Goal: Book appointment/travel/reservation

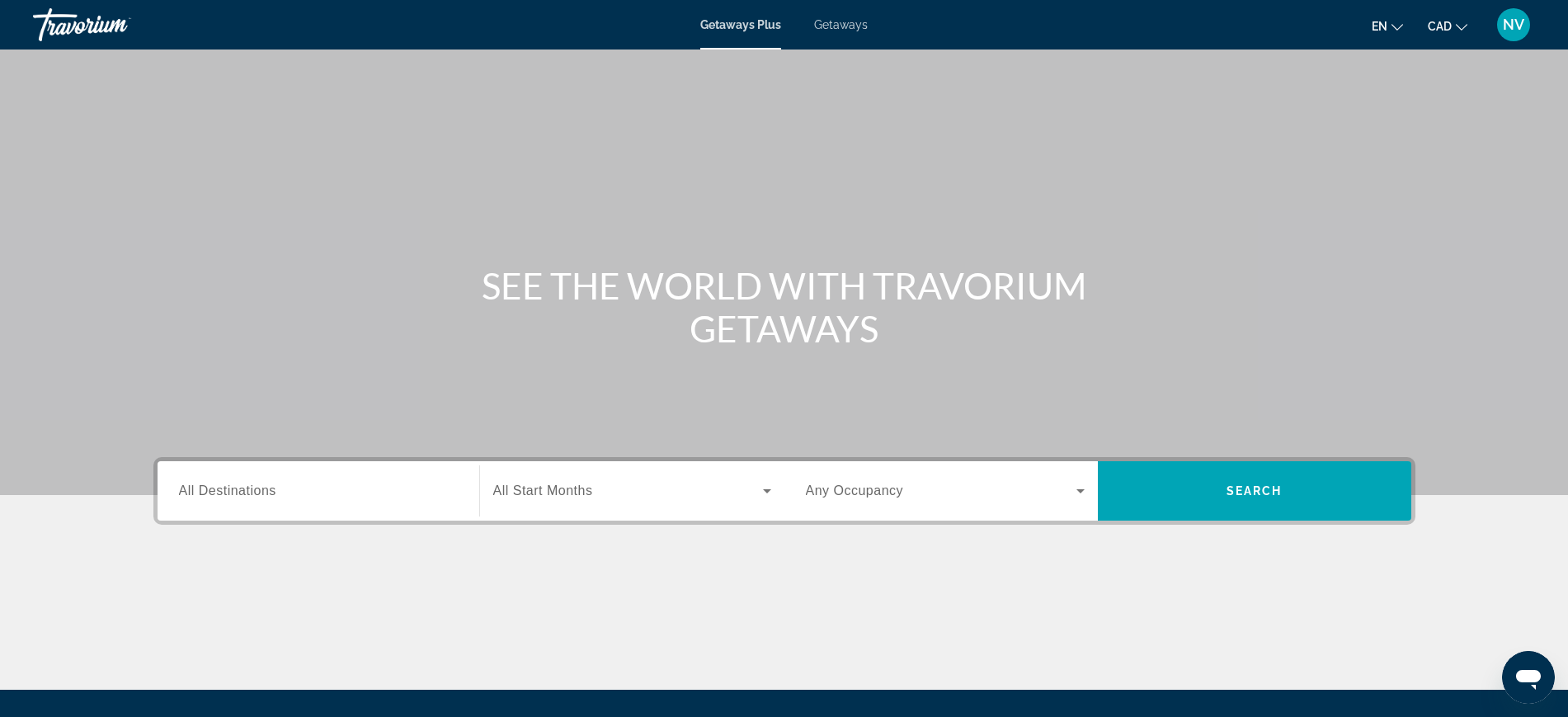
click at [312, 508] on div "Search widget" at bounding box center [318, 491] width 279 height 47
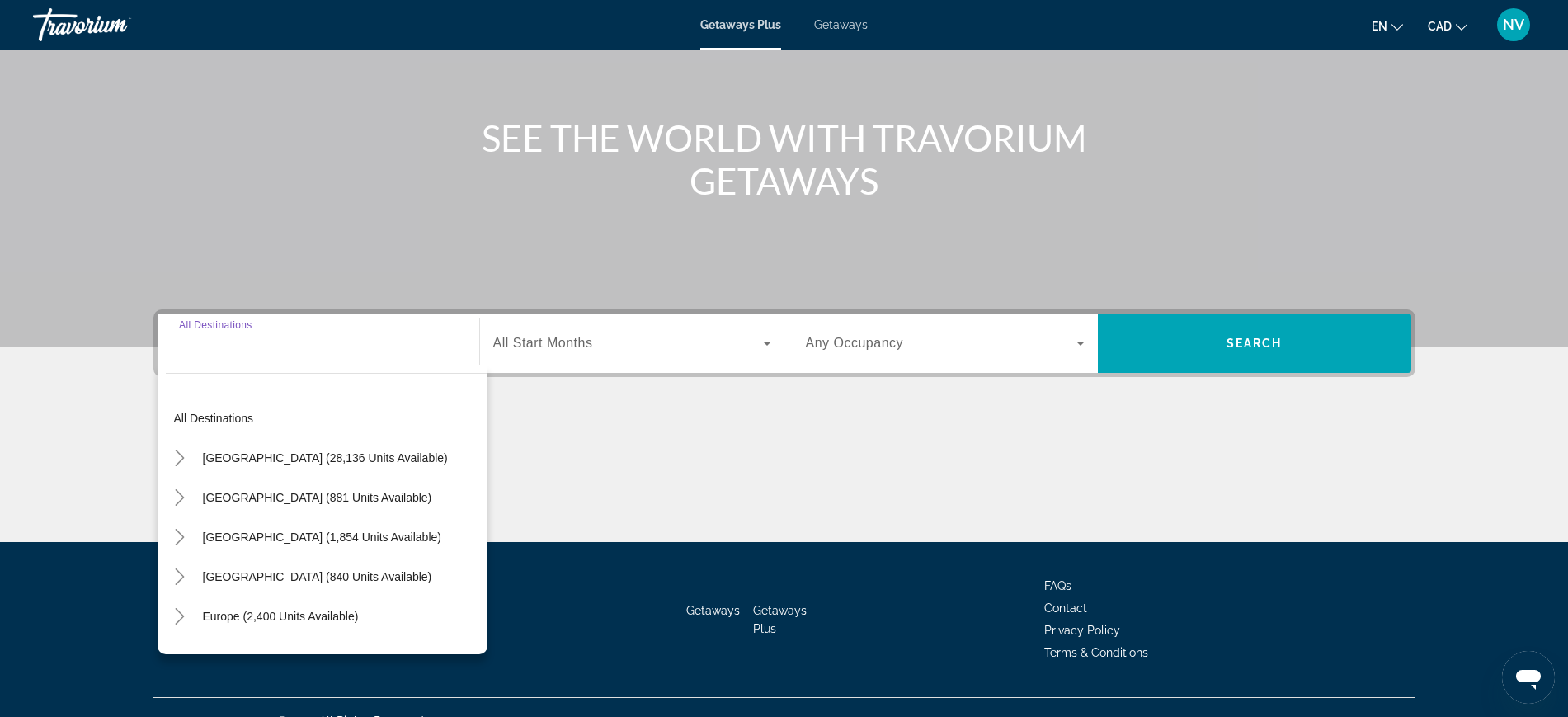
scroll to position [175, 0]
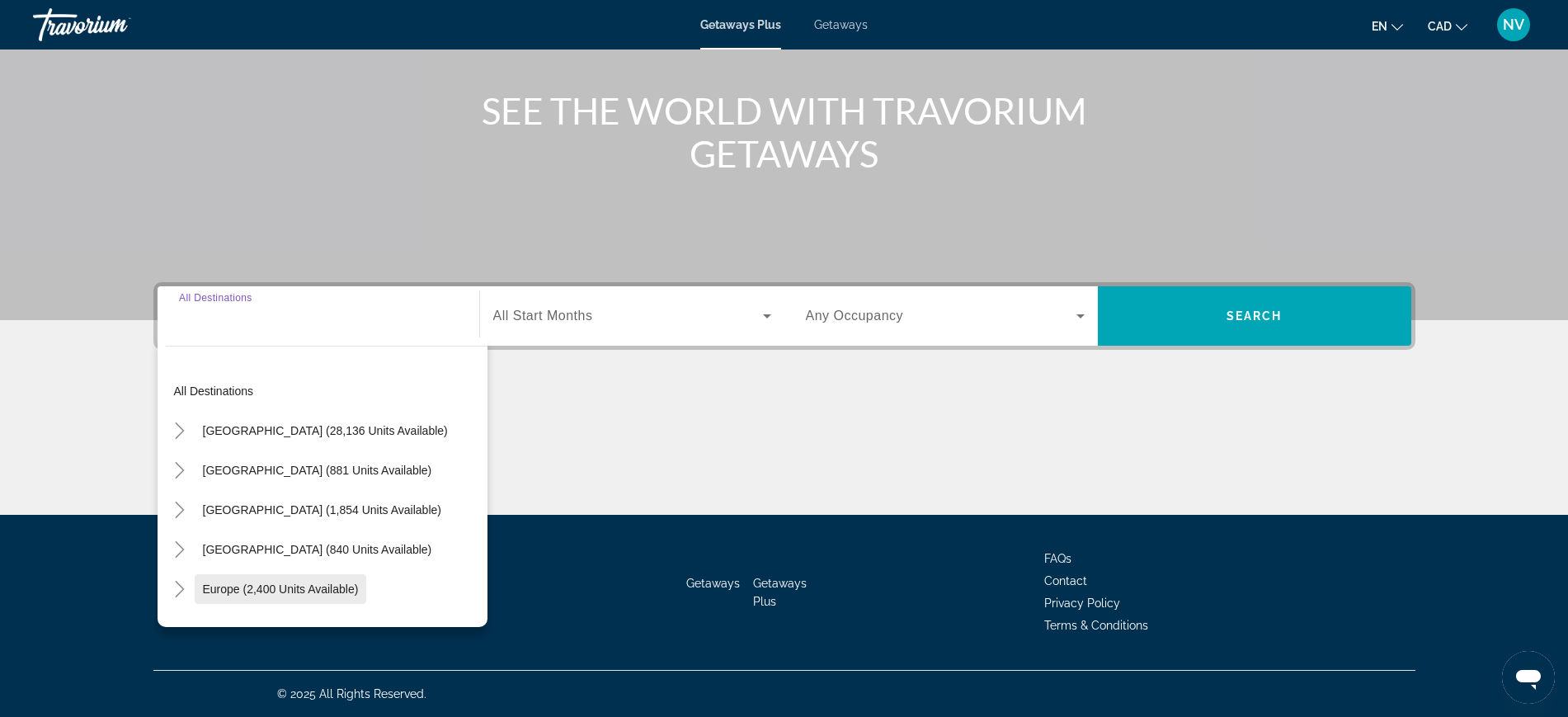
click at [240, 598] on span "Search widget" at bounding box center [280, 589] width 172 height 40
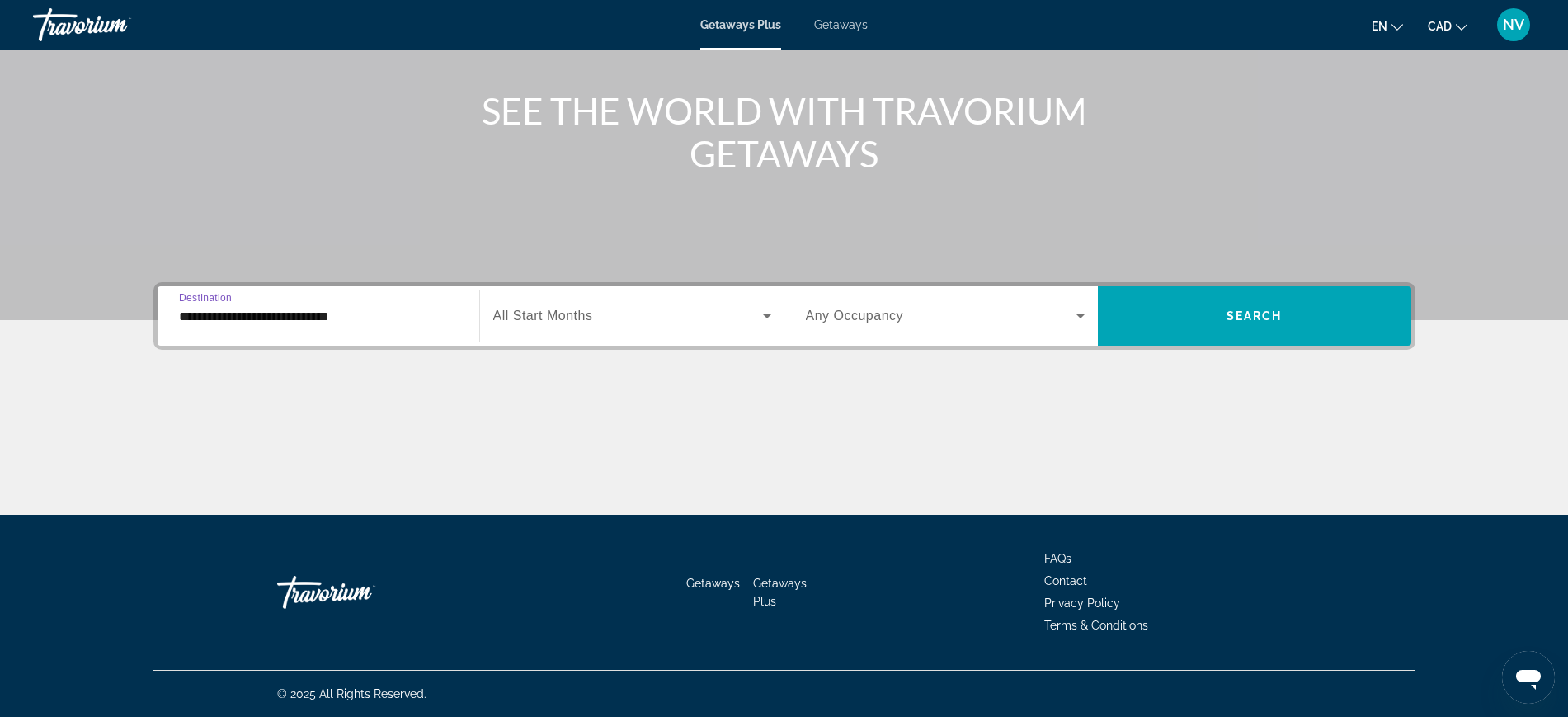
click at [349, 317] on input "**********" at bounding box center [318, 316] width 279 height 19
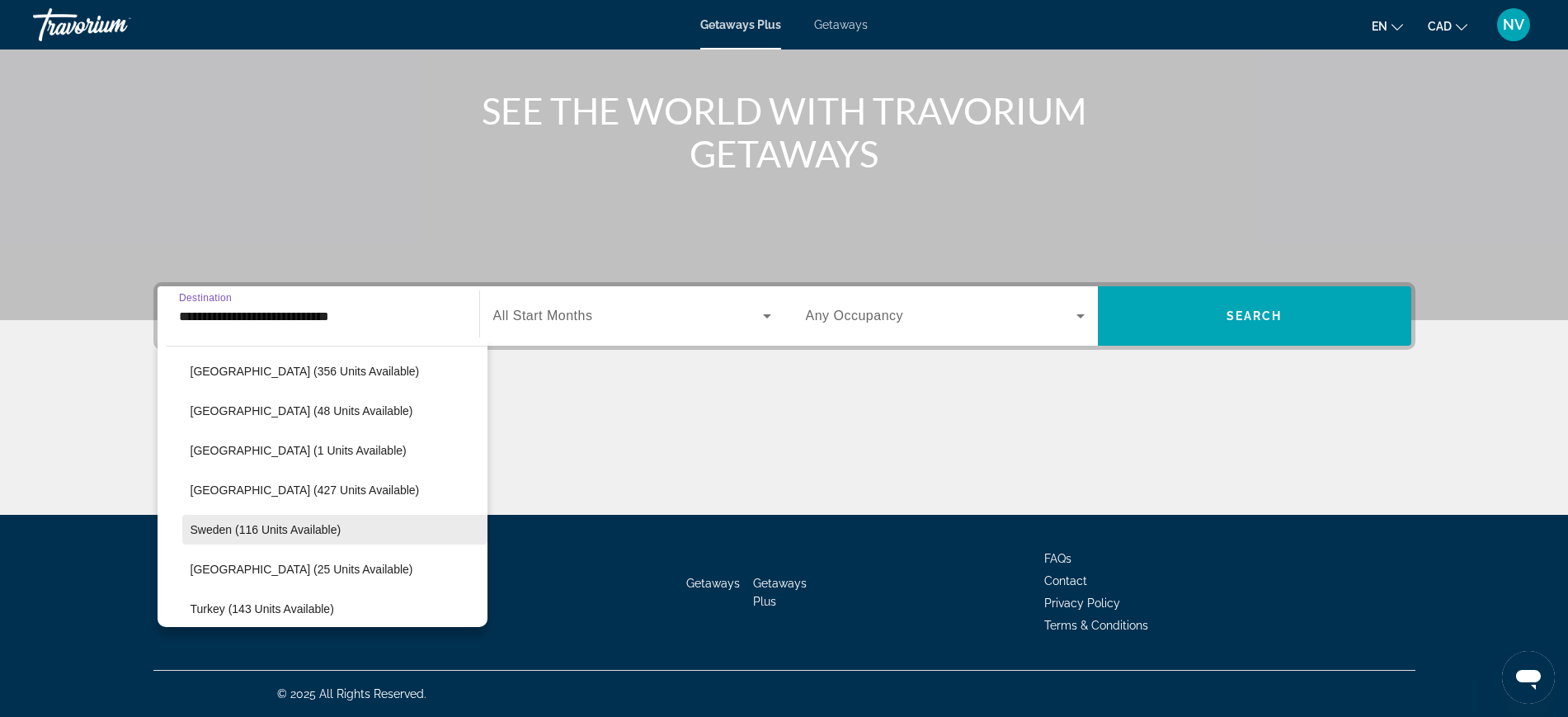
scroll to position [717, 0]
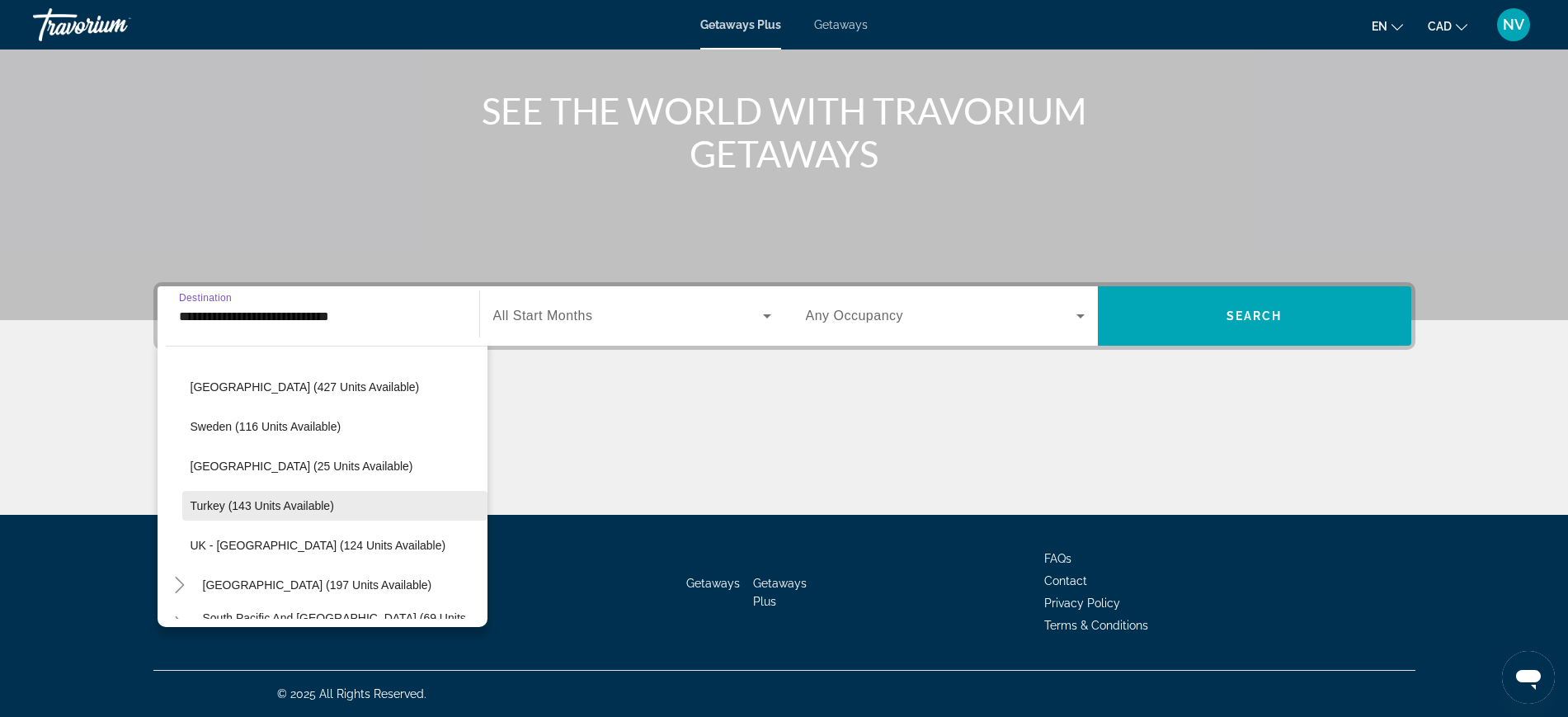
click at [258, 502] on span "Turkey (143 units available)" at bounding box center [263, 506] width 144 height 14
type input "**********"
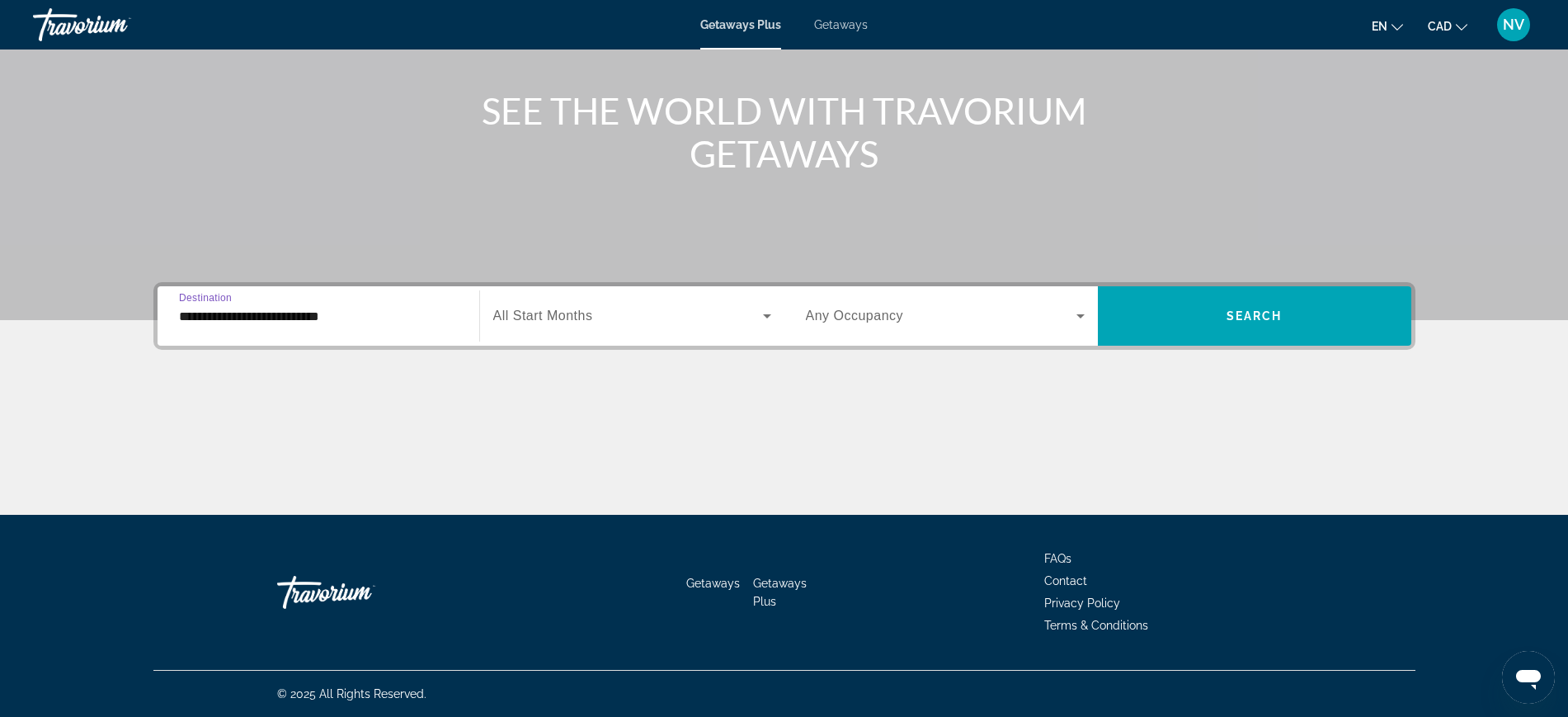
click at [612, 316] on span "Search widget" at bounding box center [627, 316] width 269 height 19
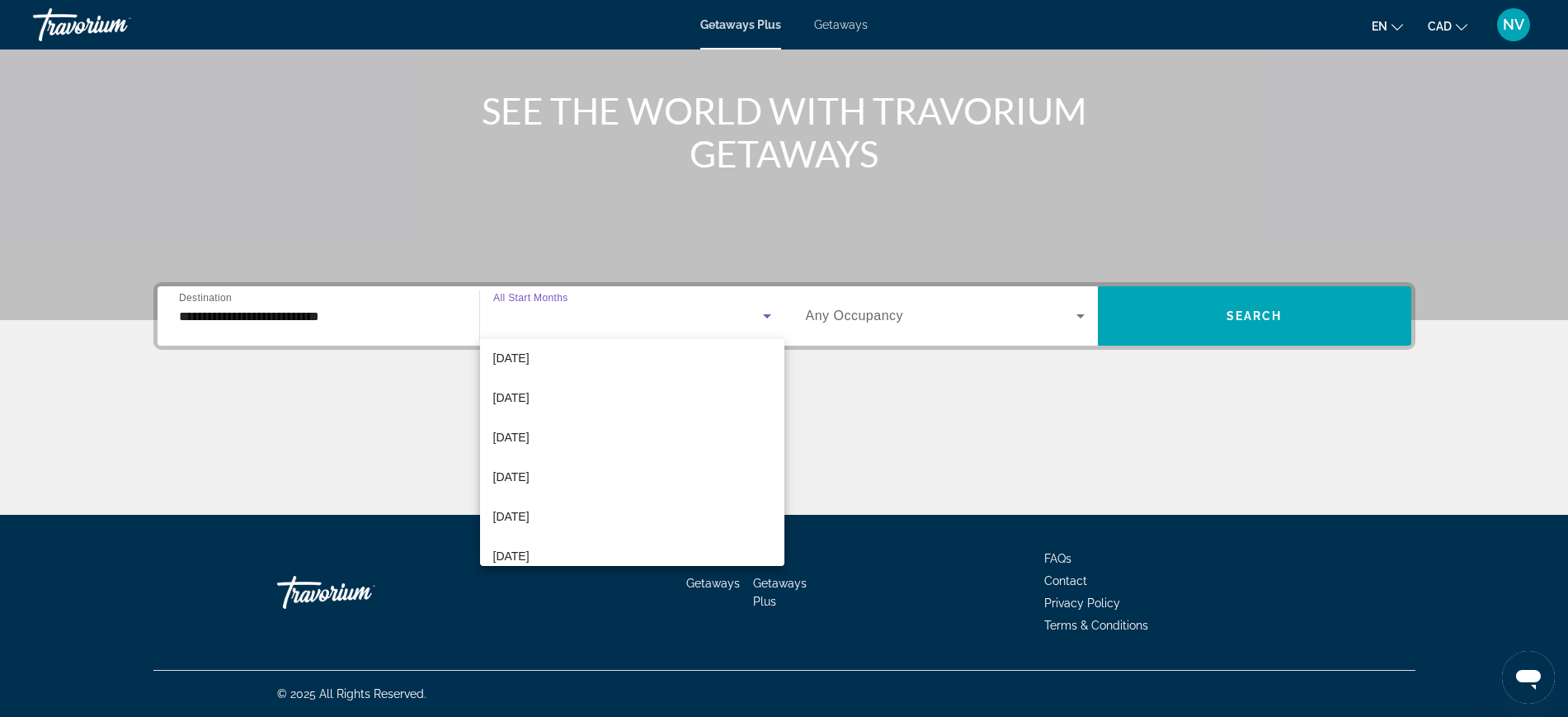
scroll to position [309, 0]
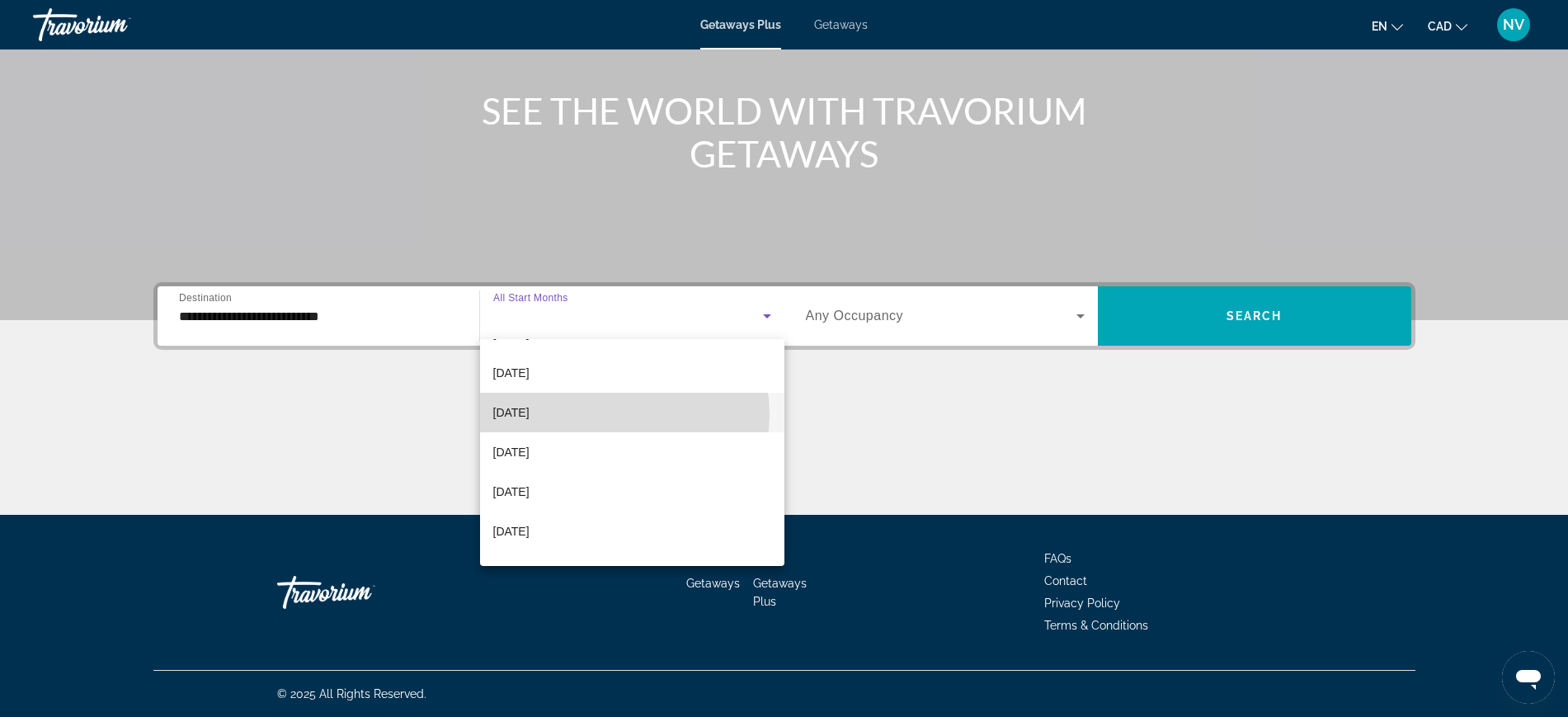
click at [617, 414] on mat-option "[DATE]" at bounding box center [631, 412] width 304 height 40
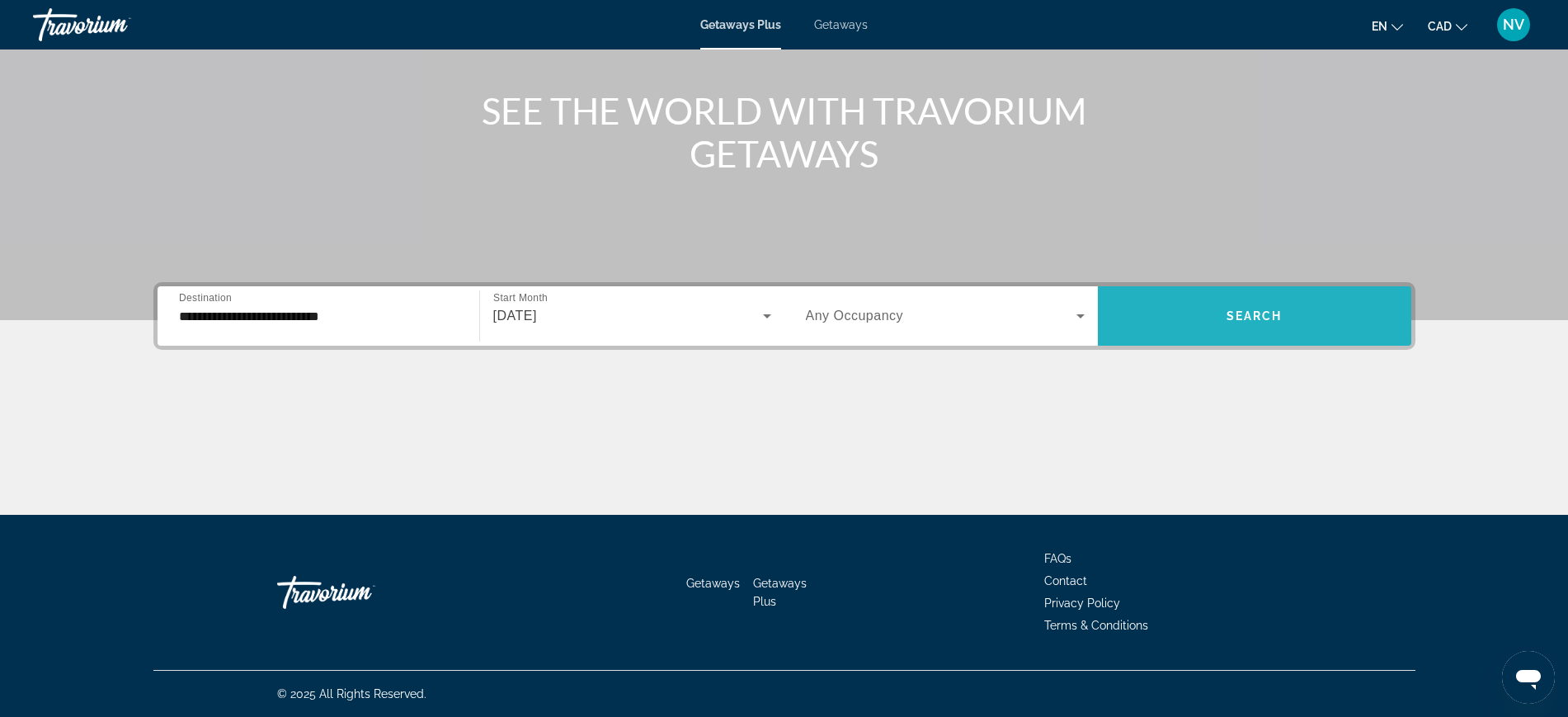
click at [1240, 304] on span "Search widget" at bounding box center [1254, 315] width 313 height 40
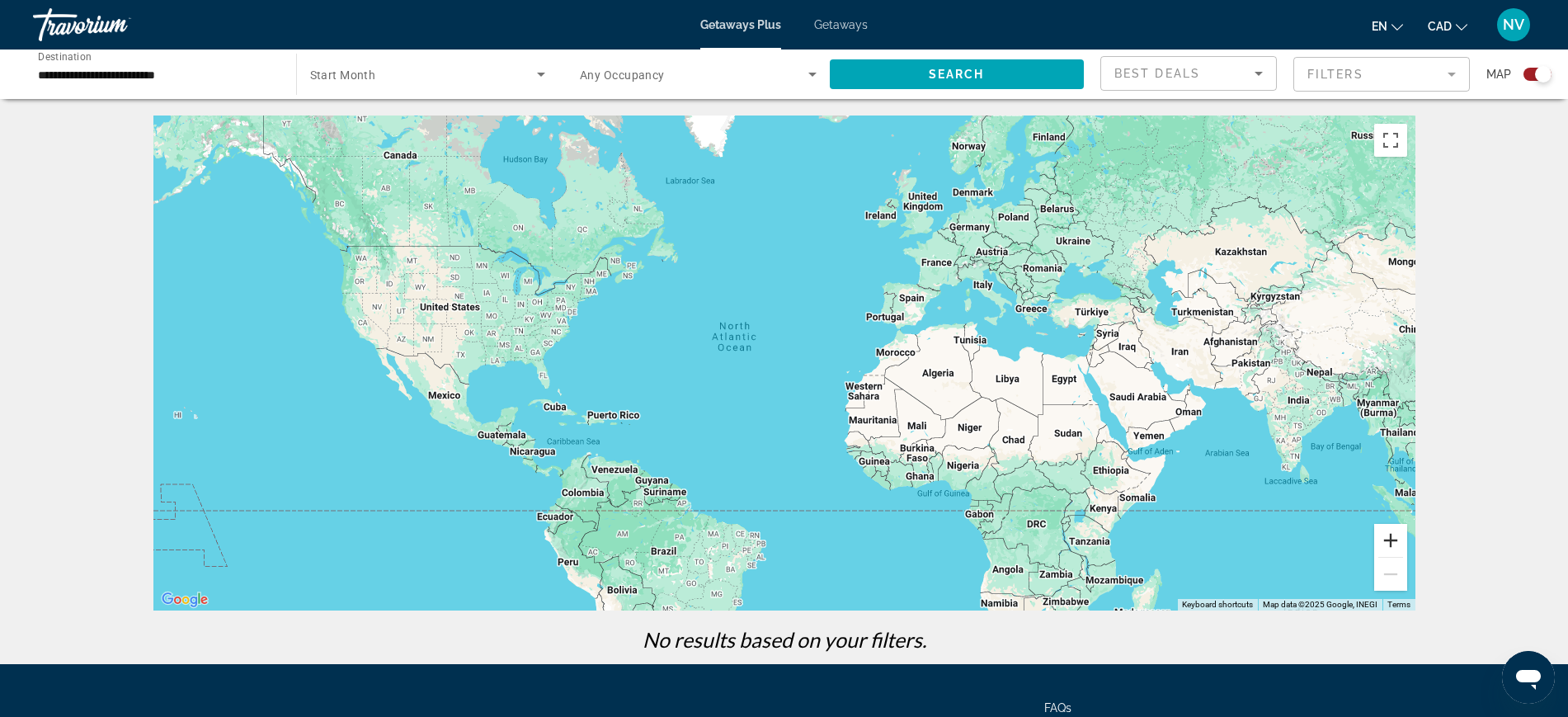
click at [1389, 539] on button "Zoom in" at bounding box center [1390, 540] width 33 height 33
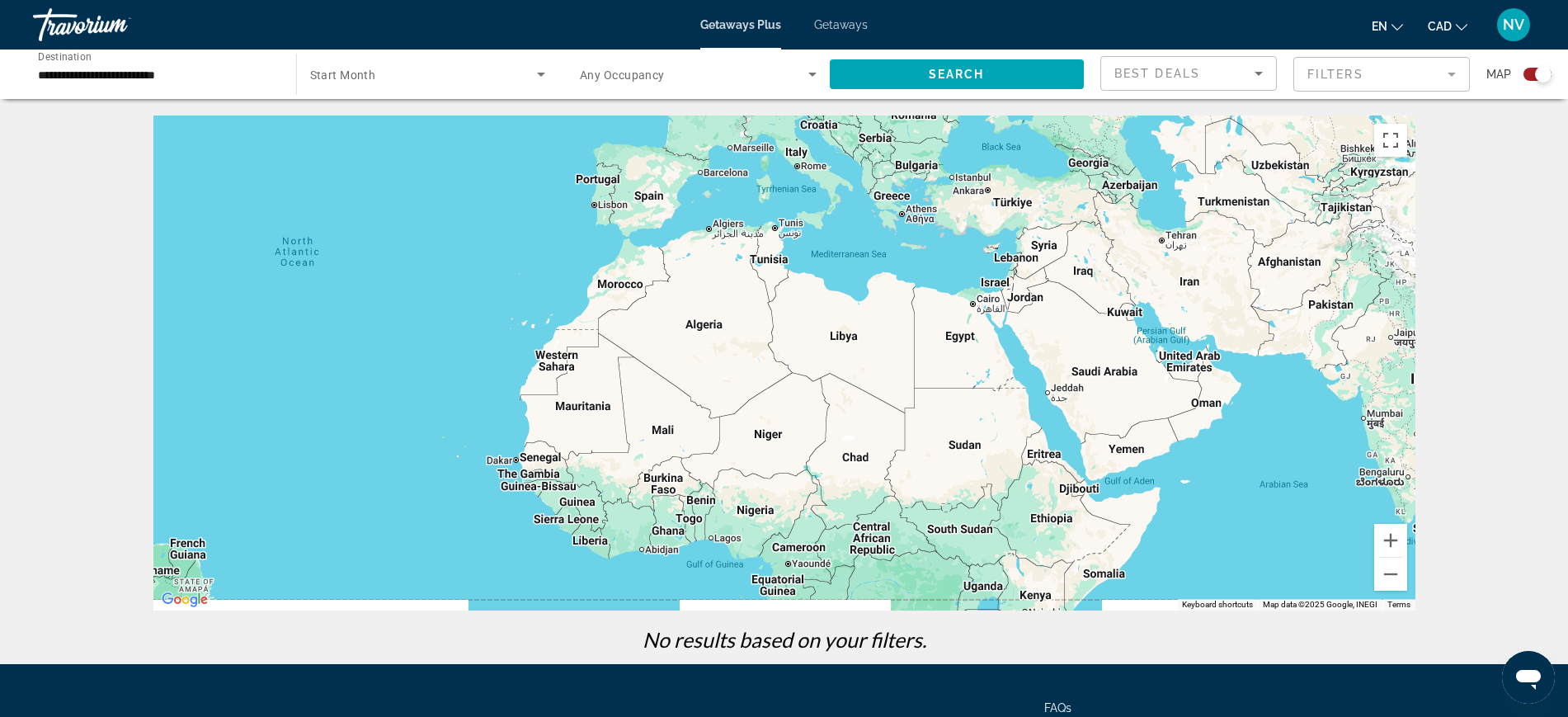
drag, startPoint x: 1198, startPoint y: 405, endPoint x: 864, endPoint y: 341, distance: 340.1
click at [864, 341] on div "Main content" at bounding box center [784, 363] width 1262 height 495
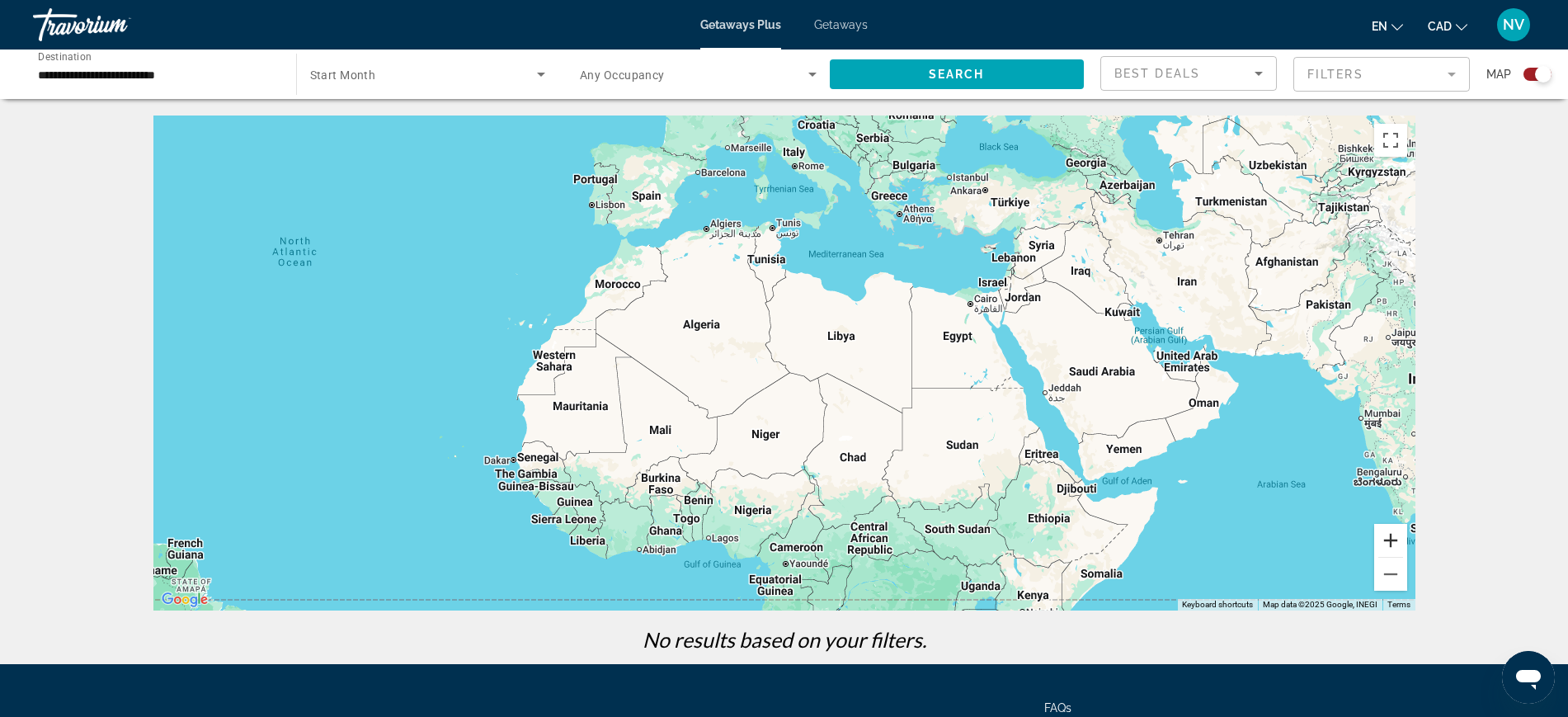
click at [1401, 542] on button "Zoom in" at bounding box center [1390, 540] width 33 height 33
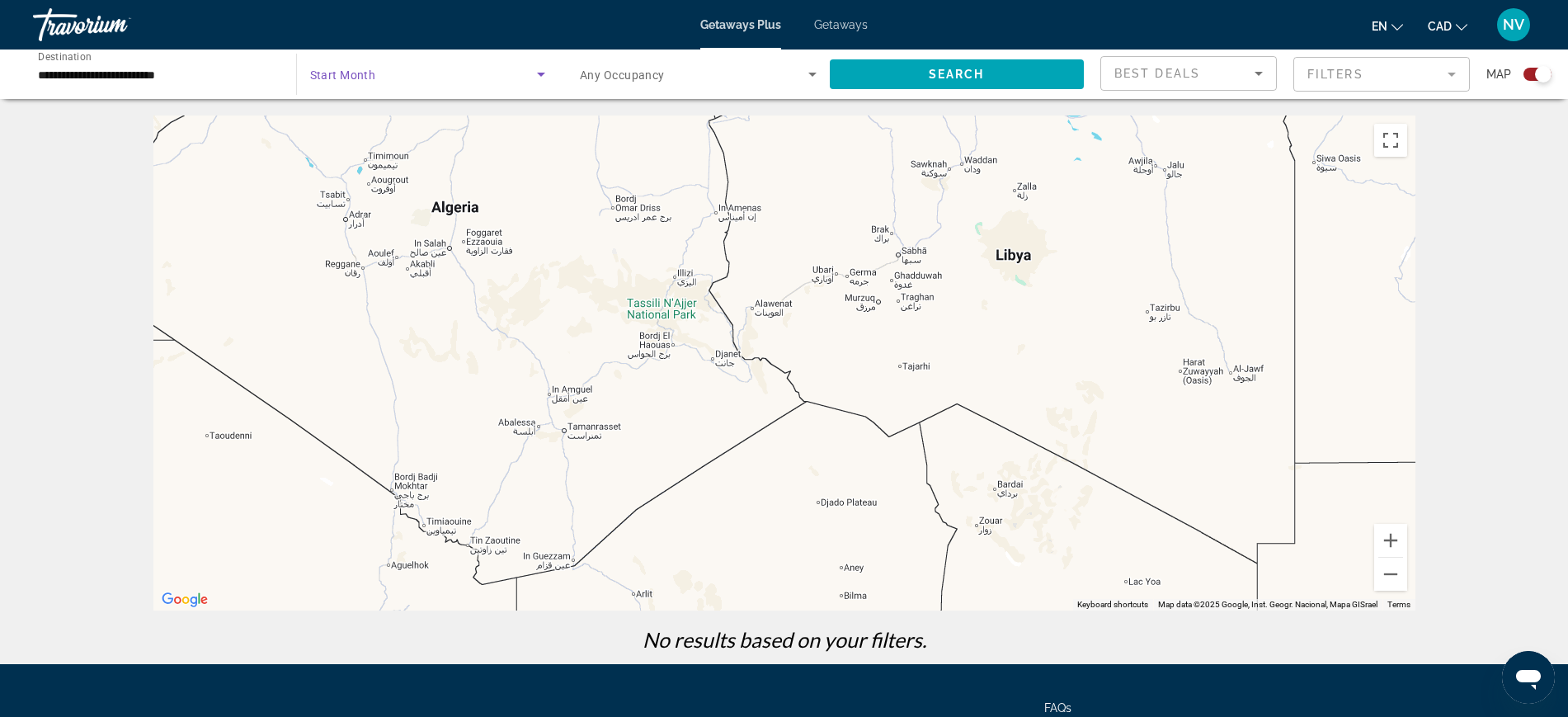
click at [534, 72] on icon "Search widget" at bounding box center [541, 74] width 19 height 19
click at [398, 124] on mat-option "All Start Months" at bounding box center [426, 124] width 262 height 40
click at [984, 67] on span "Search widget" at bounding box center [957, 74] width 255 height 40
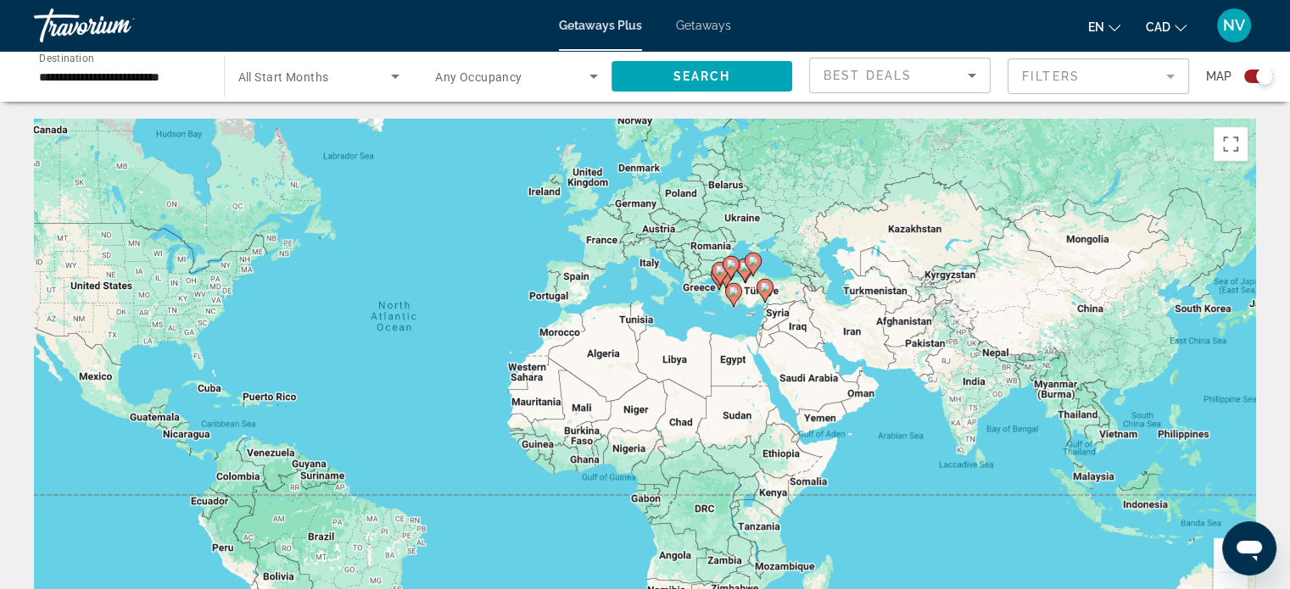
click at [733, 294] on image "Main content" at bounding box center [733, 292] width 10 height 10
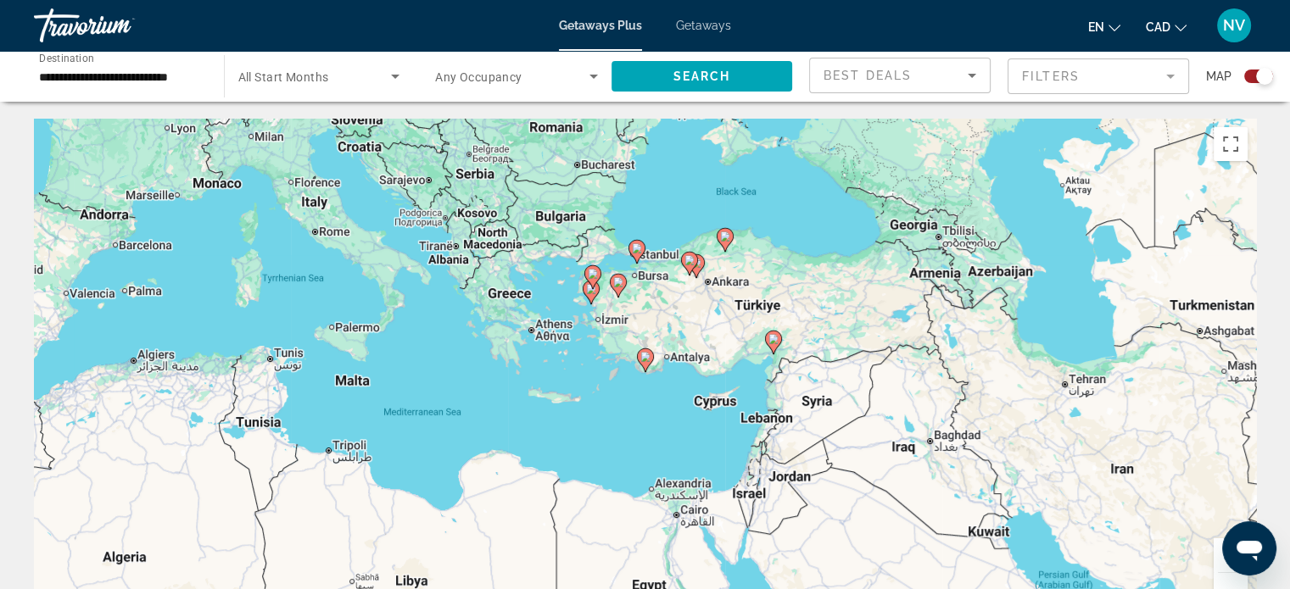
click at [774, 341] on image "Main content" at bounding box center [773, 339] width 10 height 10
type input "**********"
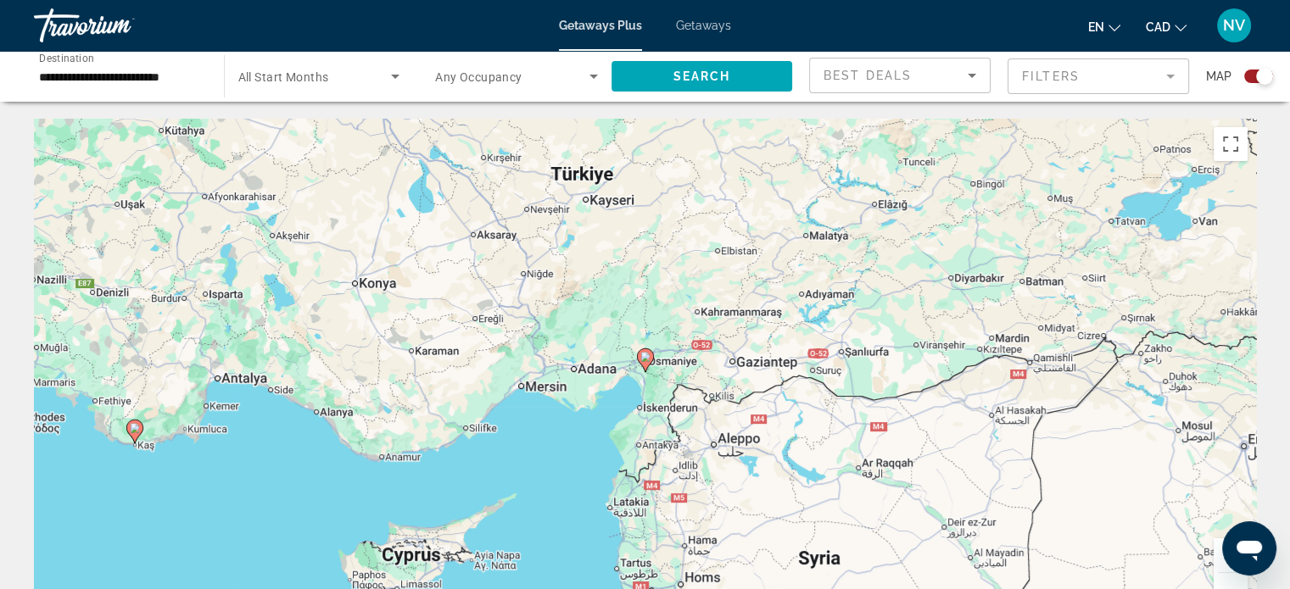
click at [643, 351] on icon "Main content" at bounding box center [644, 360] width 15 height 22
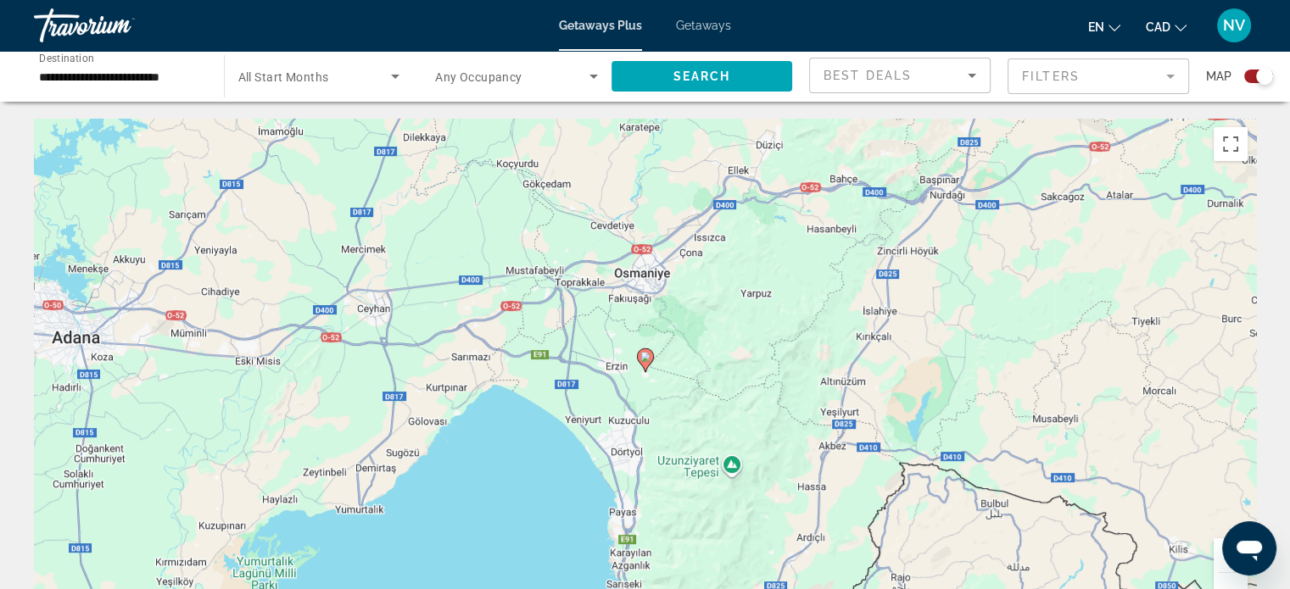
click at [643, 356] on image "Main content" at bounding box center [645, 357] width 10 height 10
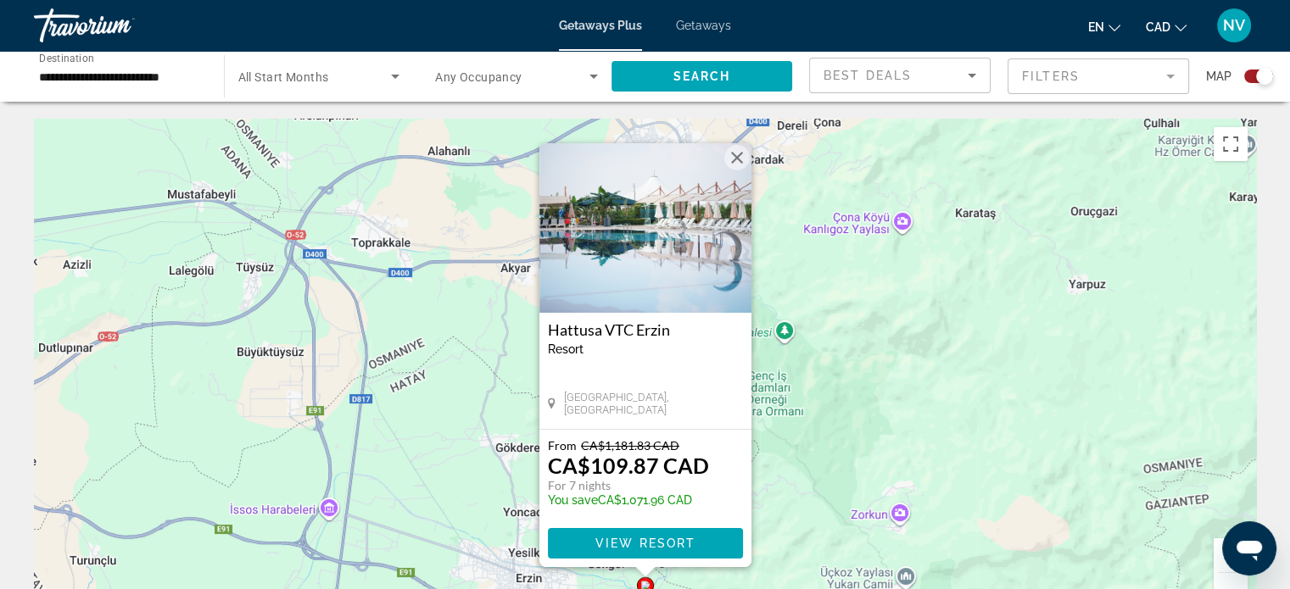
click at [657, 228] on img "Main content" at bounding box center [645, 228] width 212 height 170
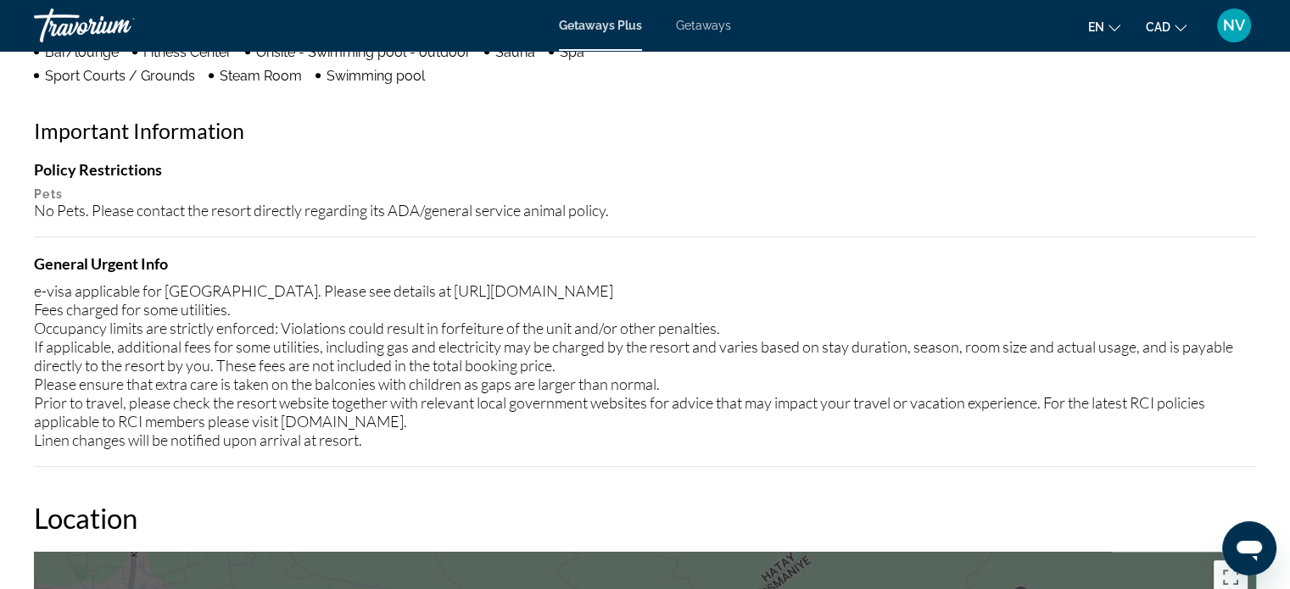
scroll to position [1187, 0]
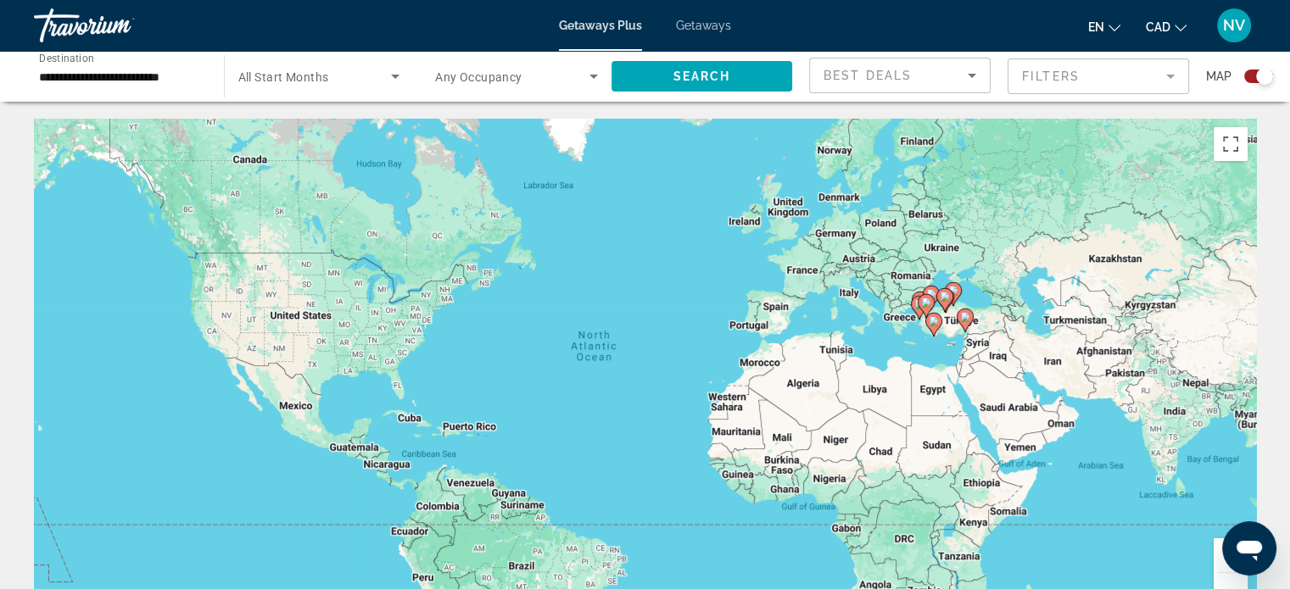
click at [931, 327] on icon "Main content" at bounding box center [932, 325] width 15 height 22
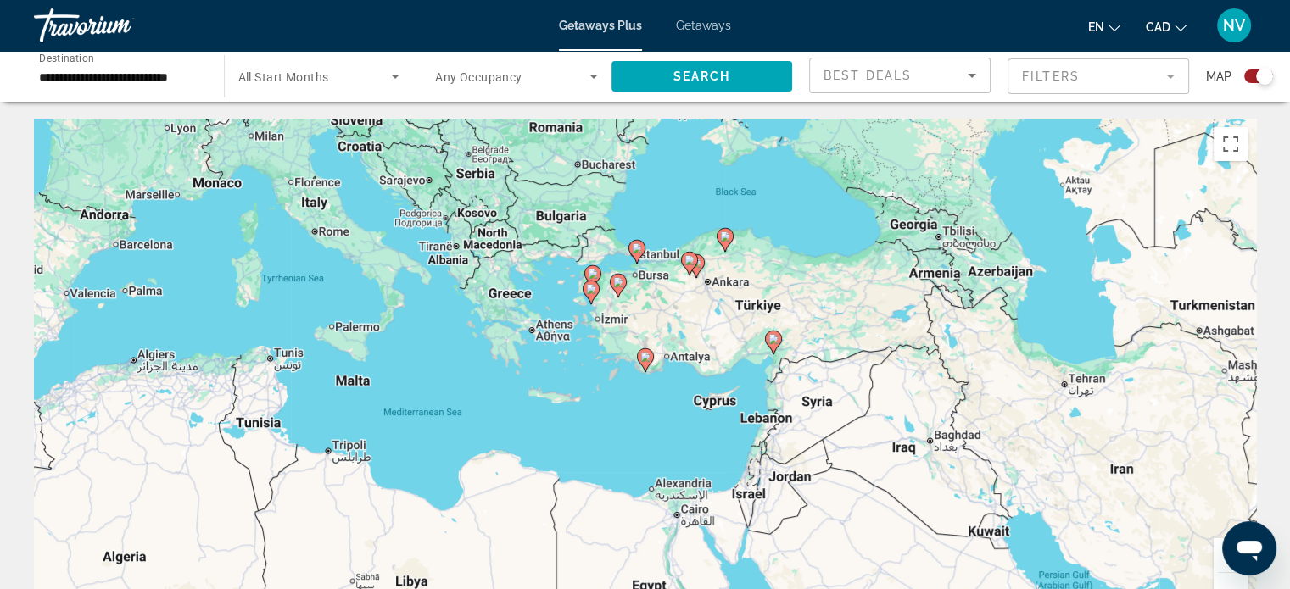
click at [588, 290] on image "Main content" at bounding box center [591, 289] width 10 height 10
type input "**********"
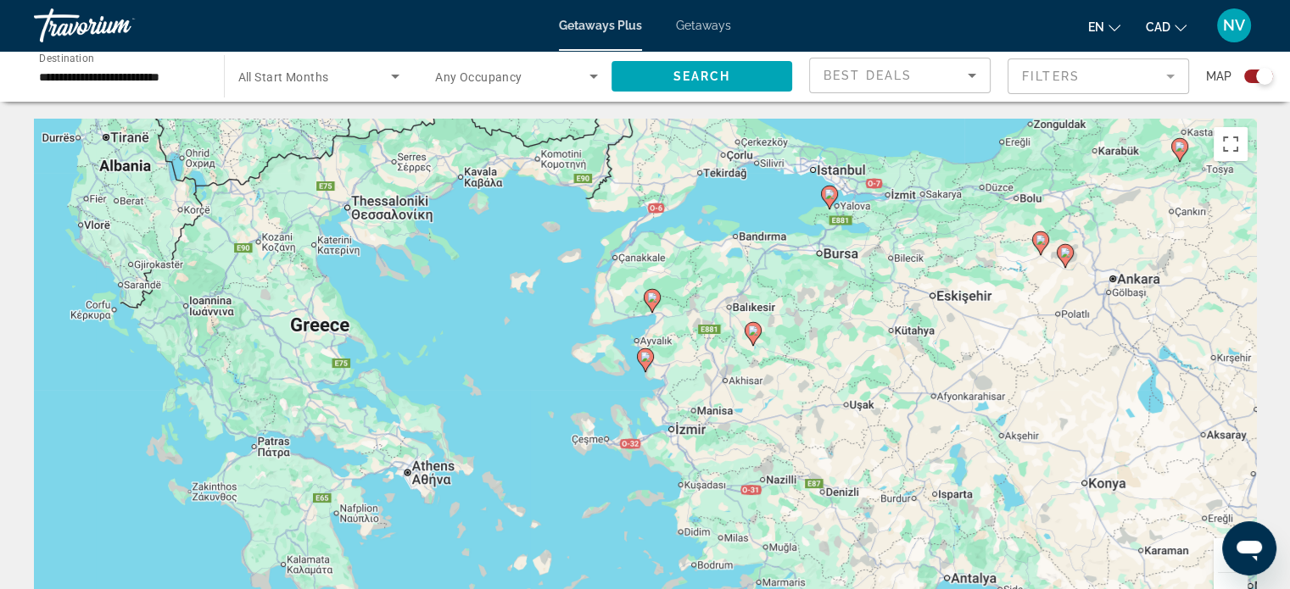
click at [644, 359] on image "Main content" at bounding box center [645, 357] width 10 height 10
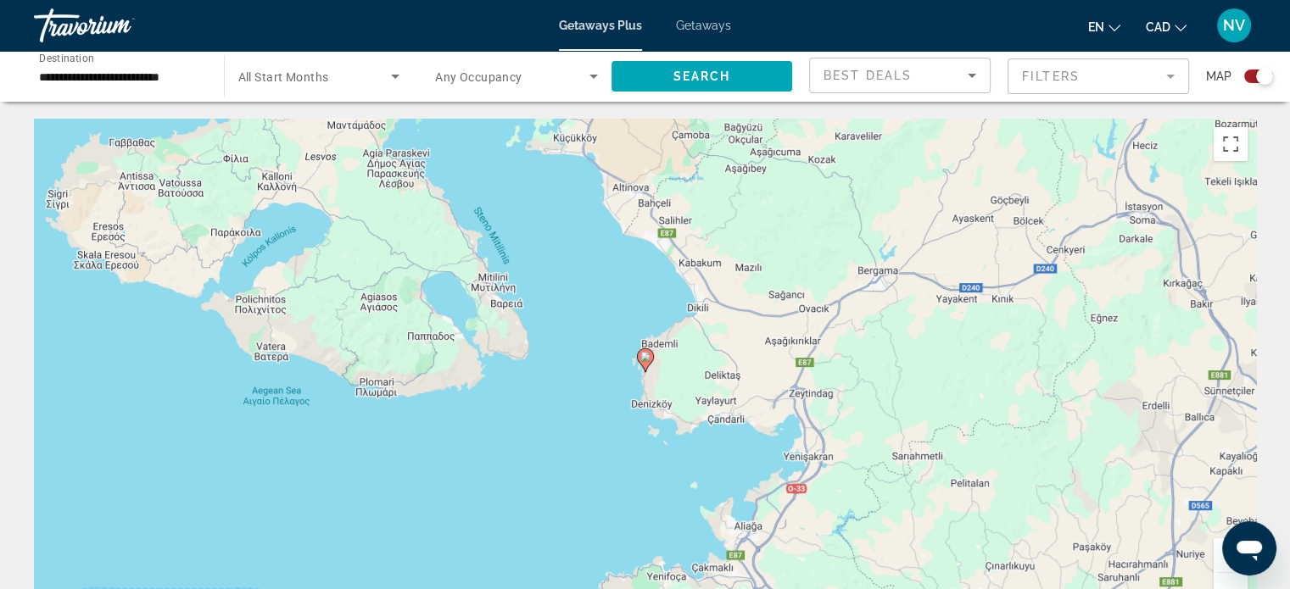
click at [643, 355] on image "Main content" at bounding box center [645, 357] width 10 height 10
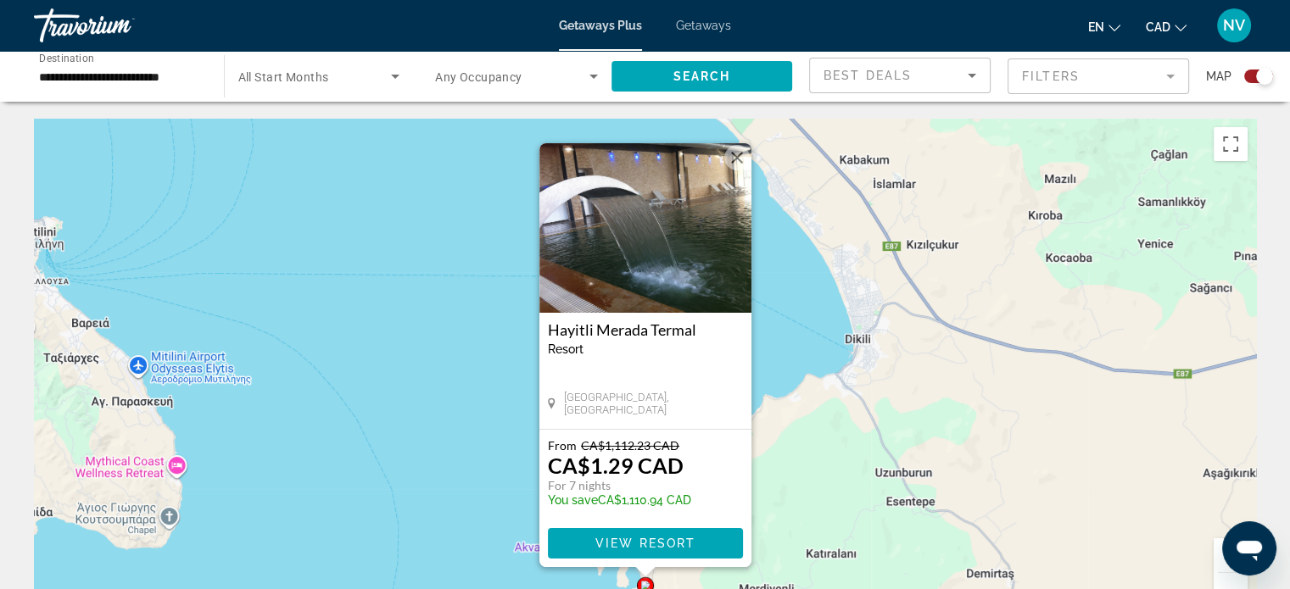
click at [648, 210] on img "Main content" at bounding box center [645, 228] width 212 height 170
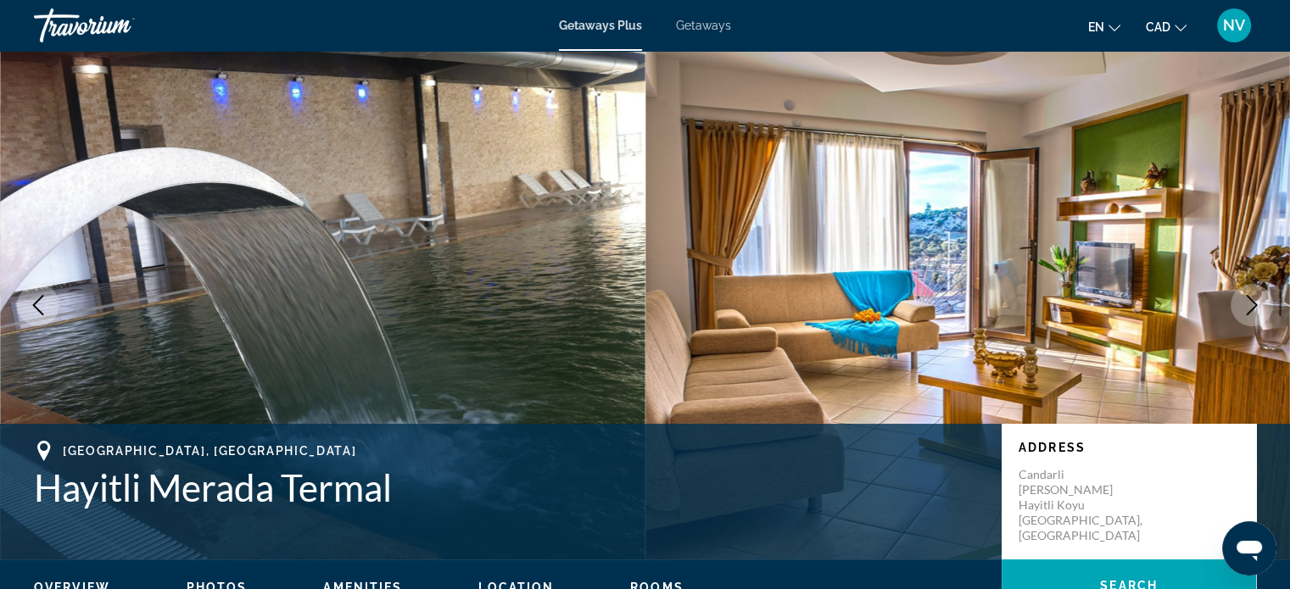
click at [1259, 304] on icon "Next image" at bounding box center [1251, 305] width 20 height 20
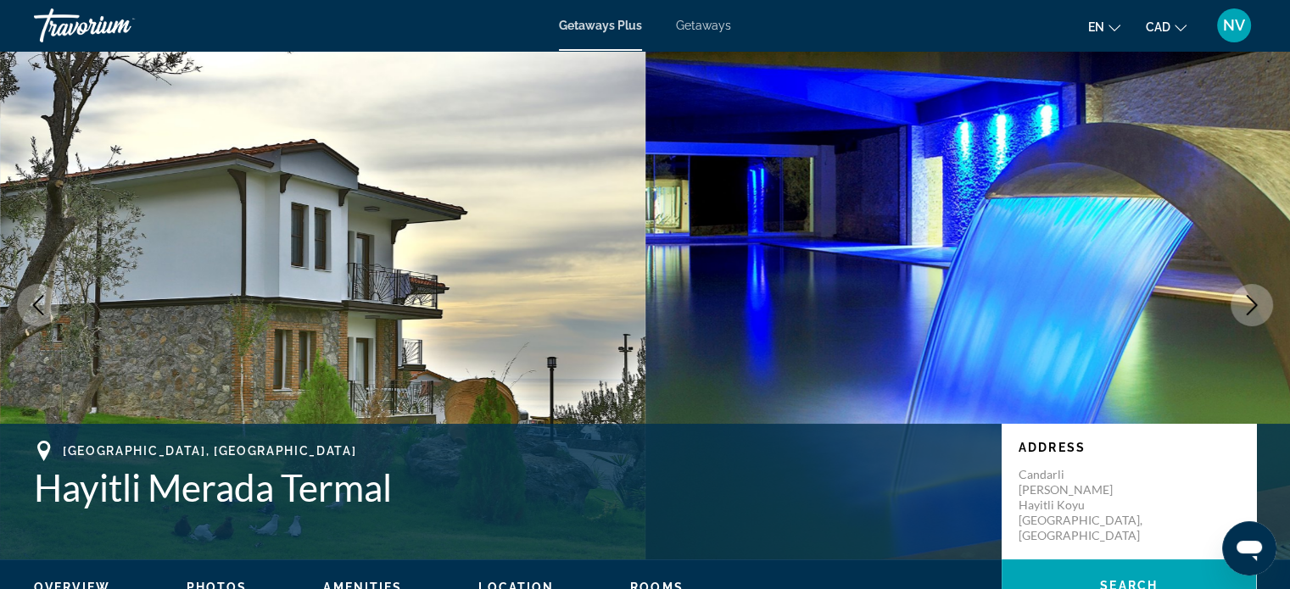
click at [1259, 304] on icon "Next image" at bounding box center [1251, 305] width 20 height 20
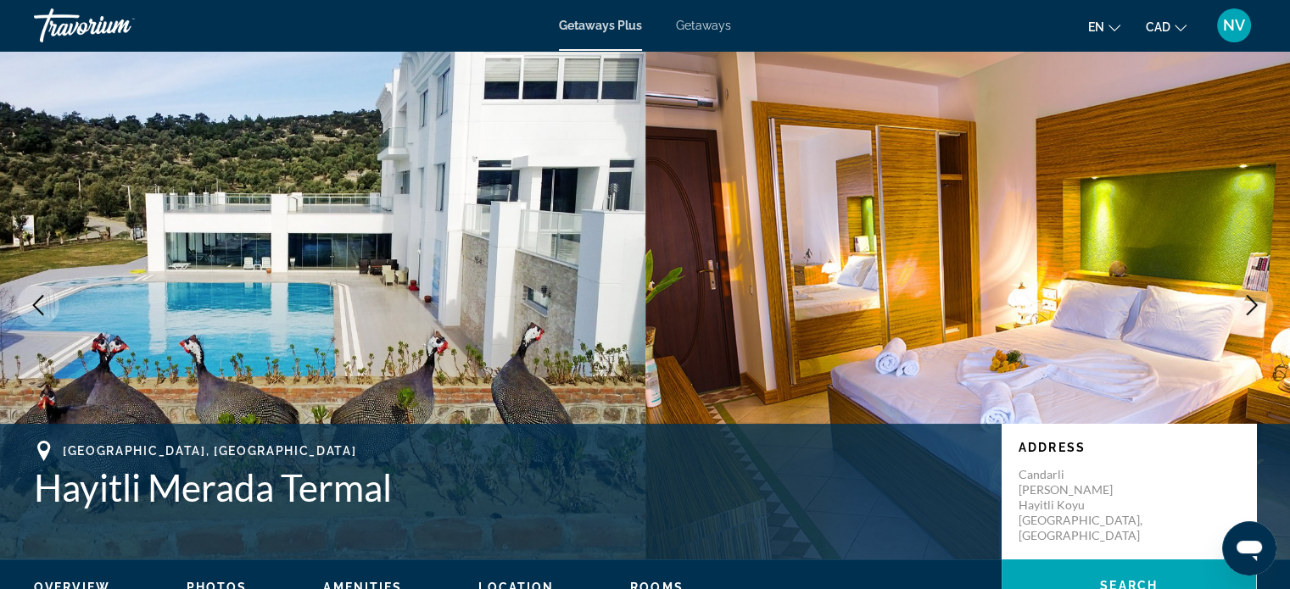
click at [1259, 304] on icon "Next image" at bounding box center [1251, 305] width 20 height 20
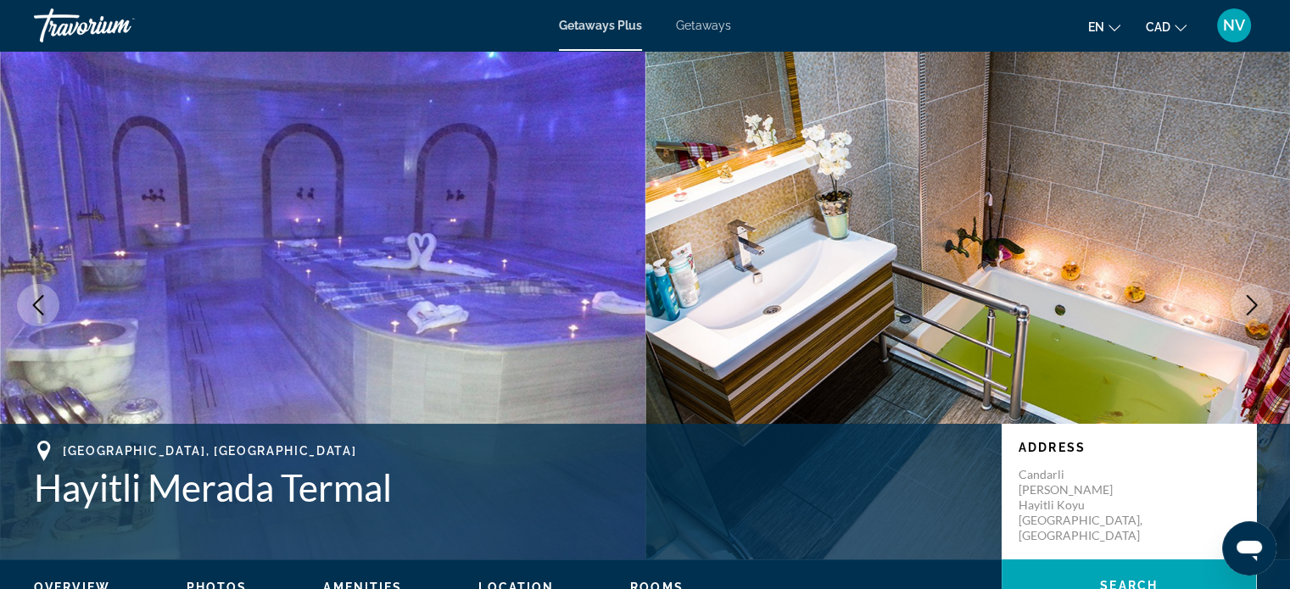
click at [1259, 304] on icon "Next image" at bounding box center [1251, 305] width 20 height 20
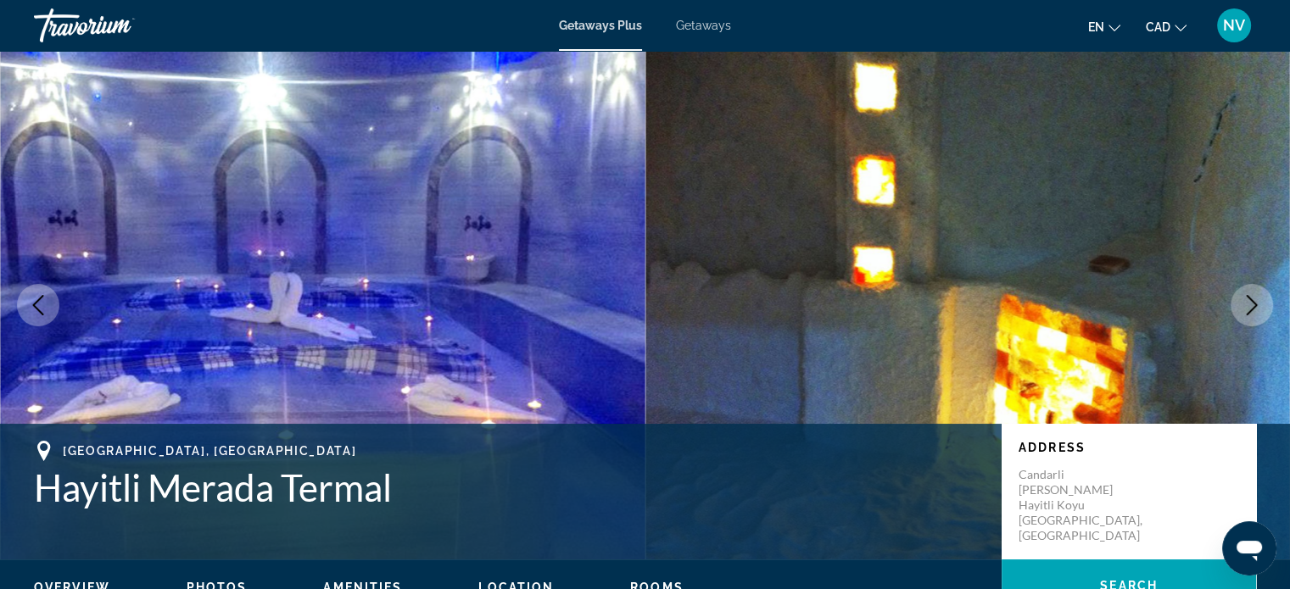
click at [1259, 304] on icon "Next image" at bounding box center [1251, 305] width 20 height 20
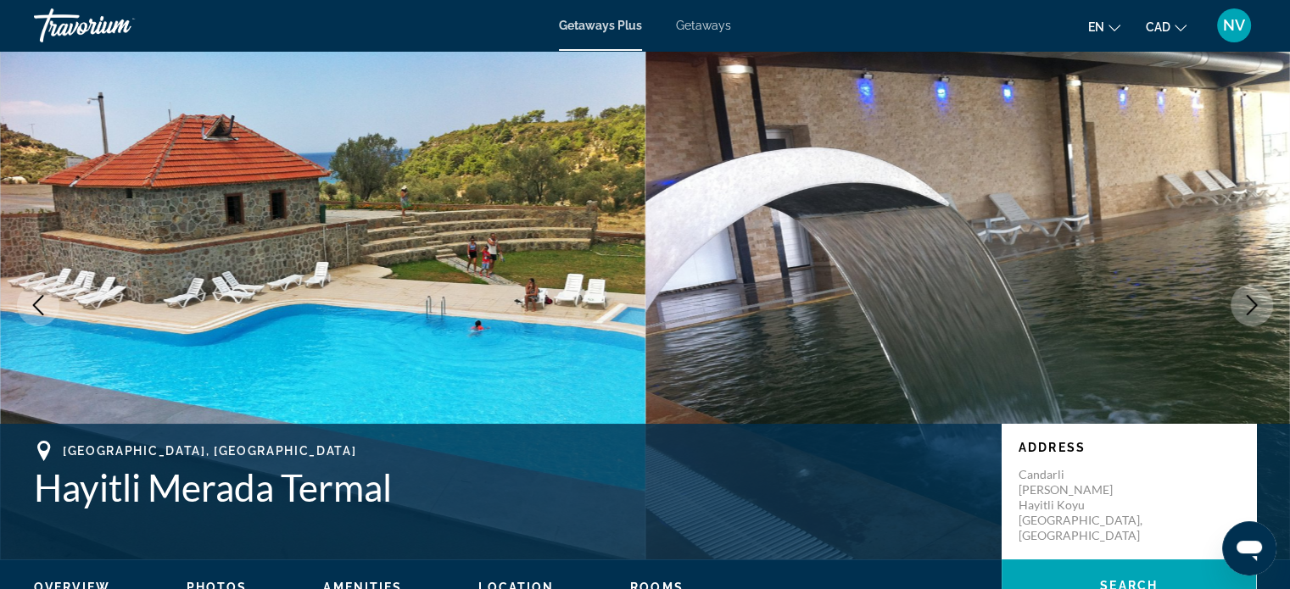
click at [1259, 304] on icon "Next image" at bounding box center [1251, 305] width 20 height 20
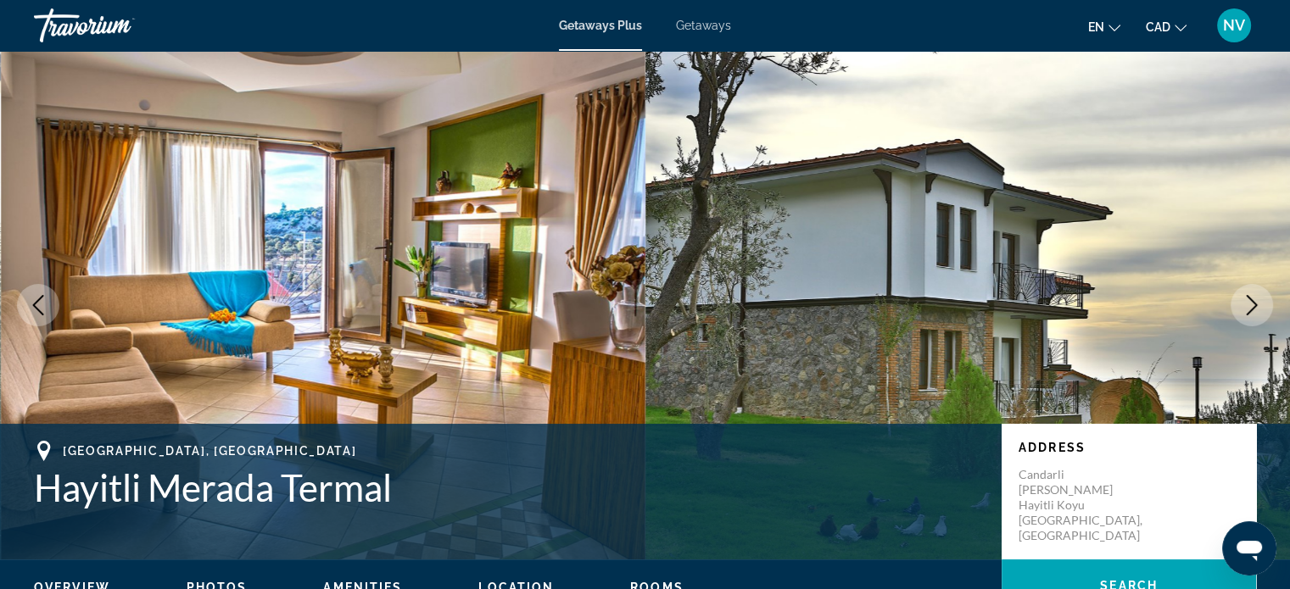
click at [1245, 305] on icon "Next image" at bounding box center [1251, 305] width 20 height 20
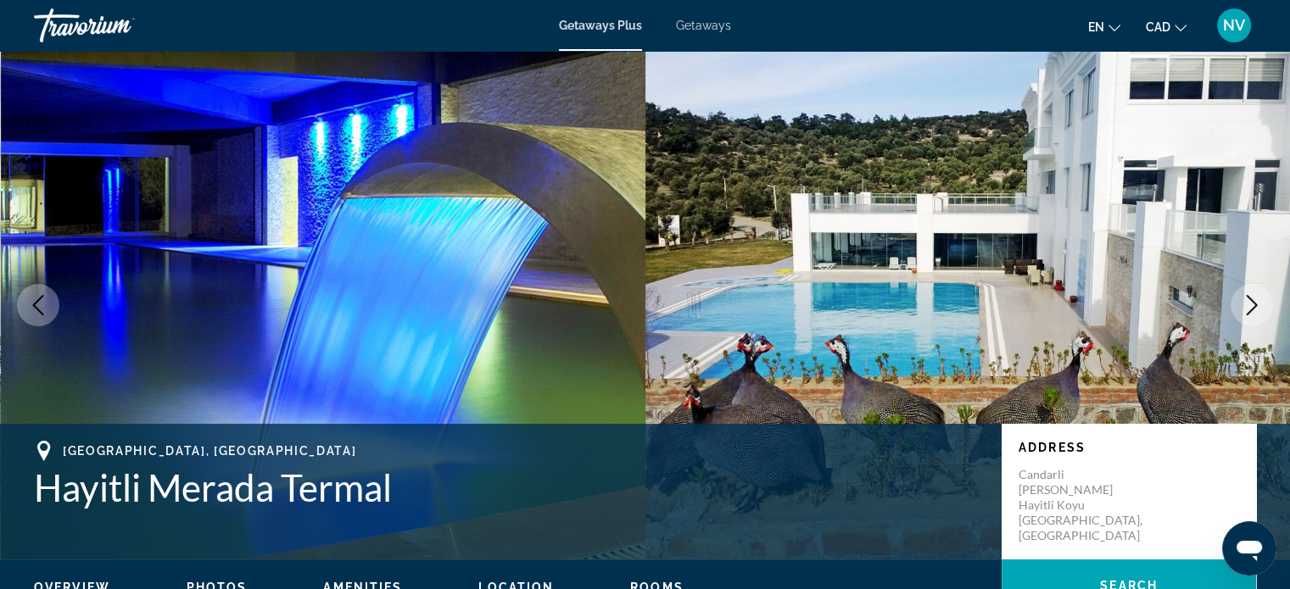
click at [1245, 305] on icon "Next image" at bounding box center [1251, 305] width 20 height 20
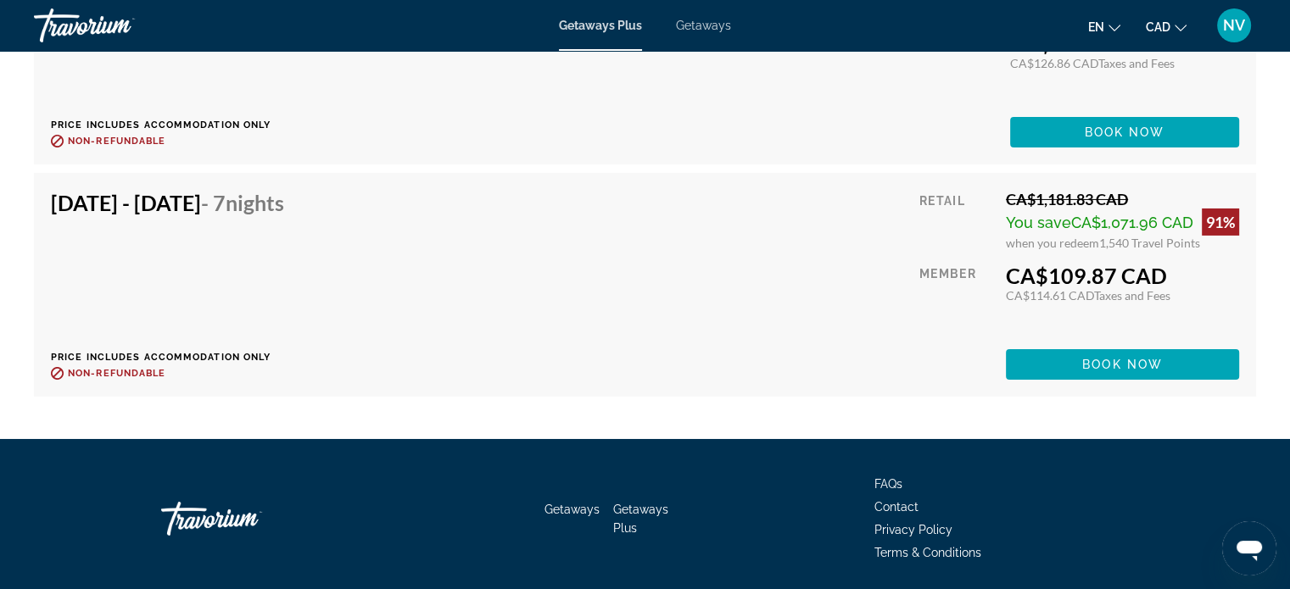
scroll to position [5864, 0]
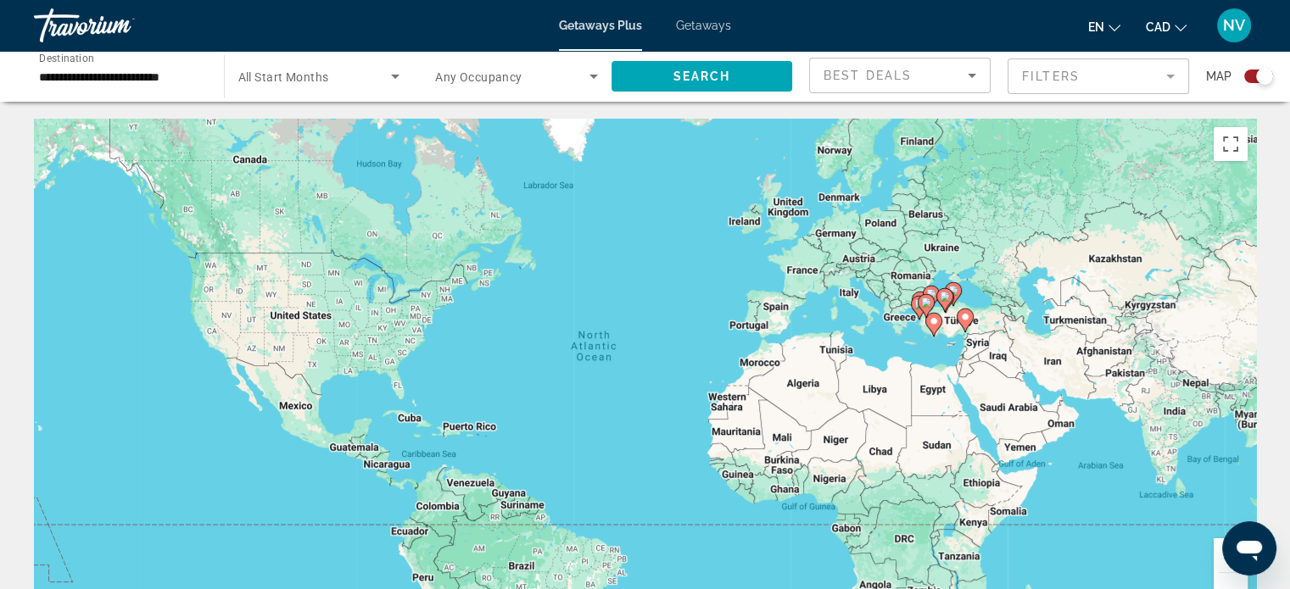
click at [925, 304] on image "Main content" at bounding box center [926, 303] width 10 height 10
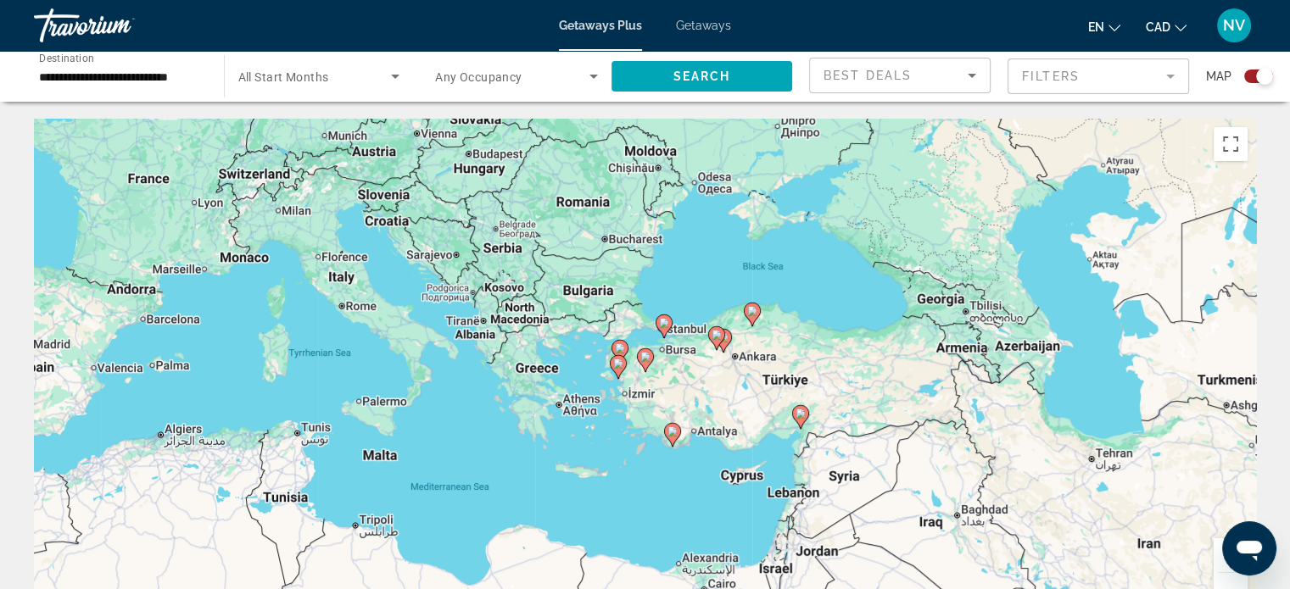
click at [619, 345] on image "Main content" at bounding box center [620, 348] width 10 height 10
type input "**********"
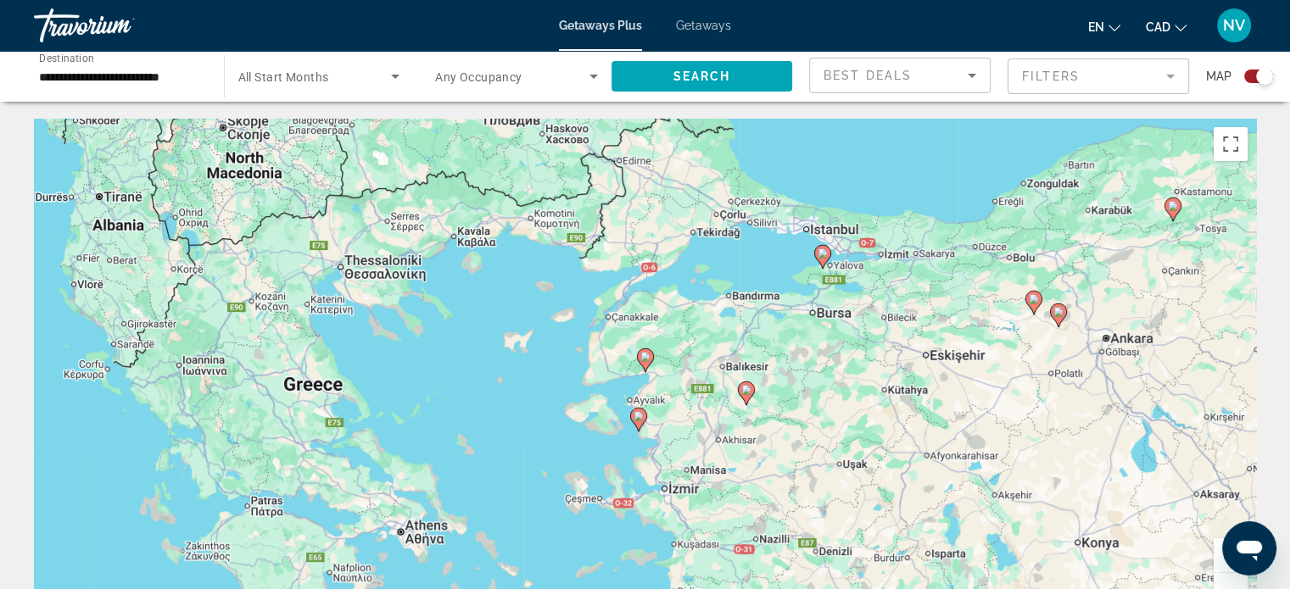
click at [644, 363] on icon "Main content" at bounding box center [644, 360] width 15 height 22
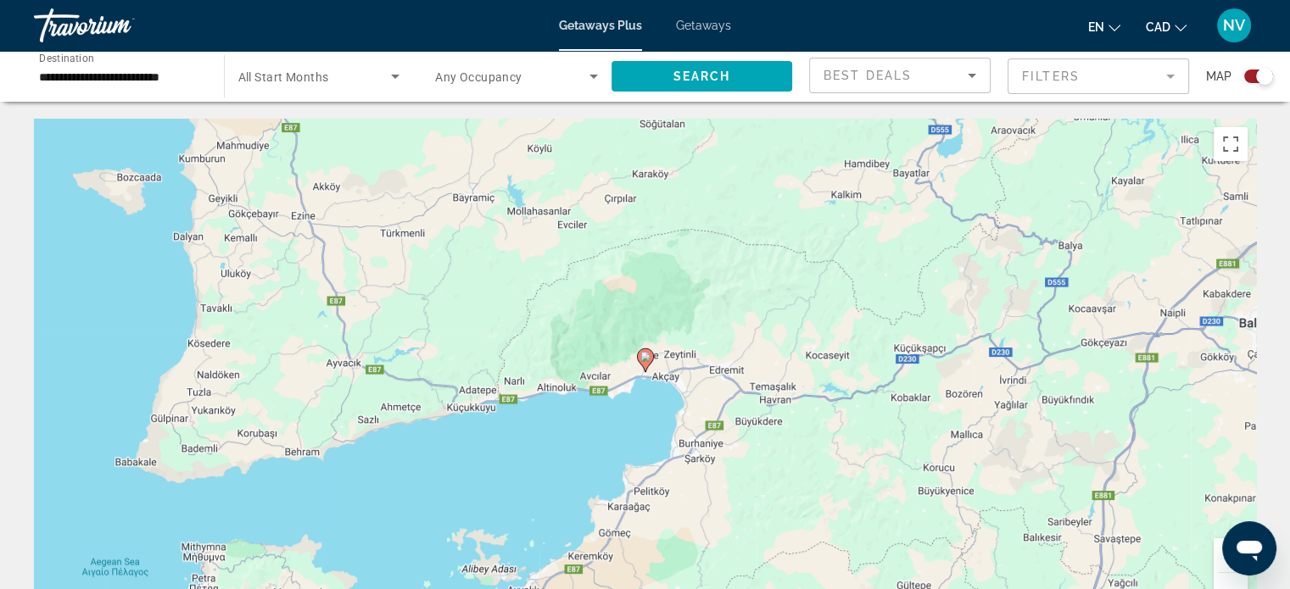
click at [641, 354] on image "Main content" at bounding box center [645, 357] width 10 height 10
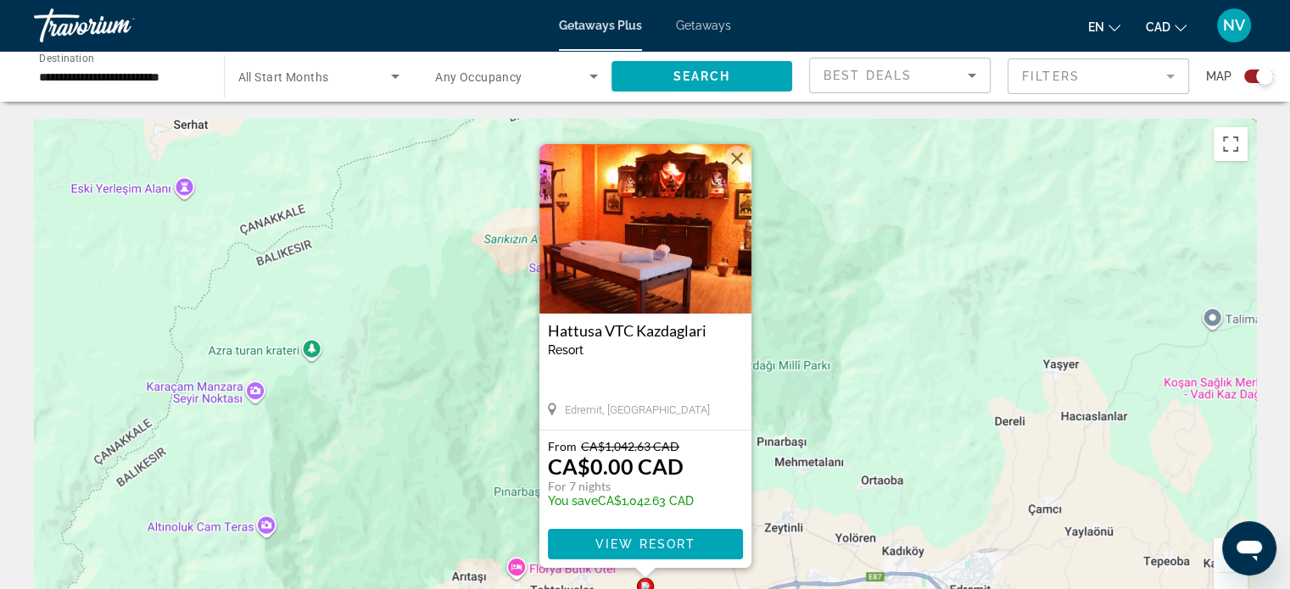
click at [636, 217] on img "Main content" at bounding box center [645, 229] width 212 height 170
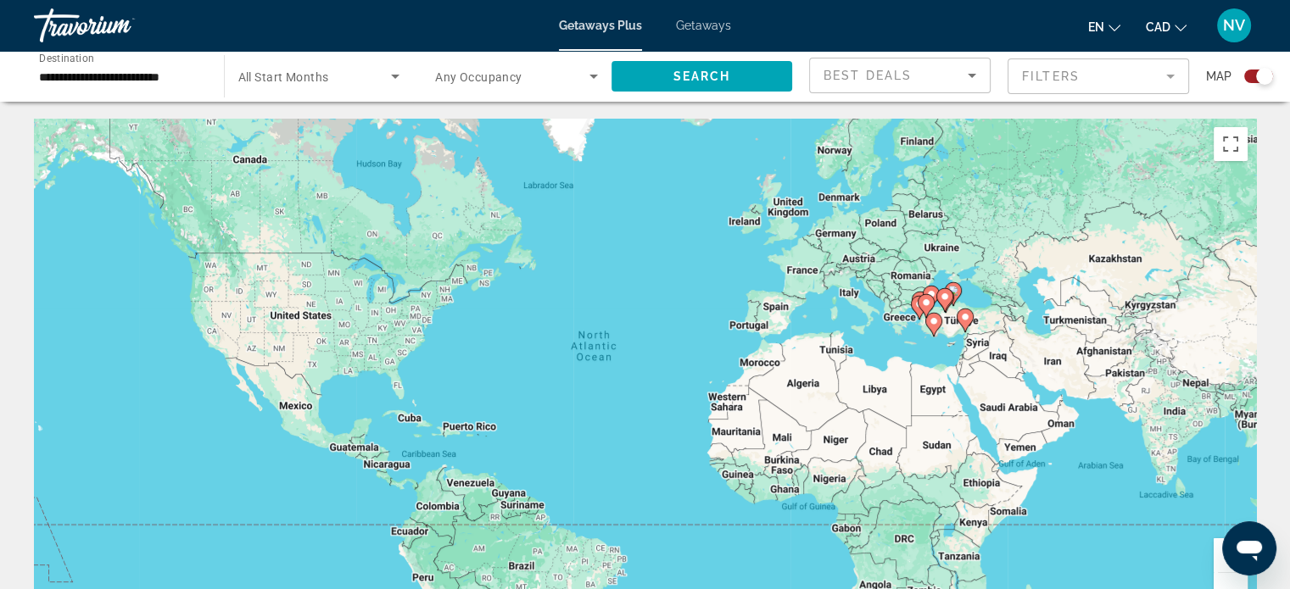
drag, startPoint x: 426, startPoint y: 43, endPoint x: 440, endPoint y: -36, distance: 80.8
click at [440, 0] on html "**********" at bounding box center [645, 294] width 1290 height 589
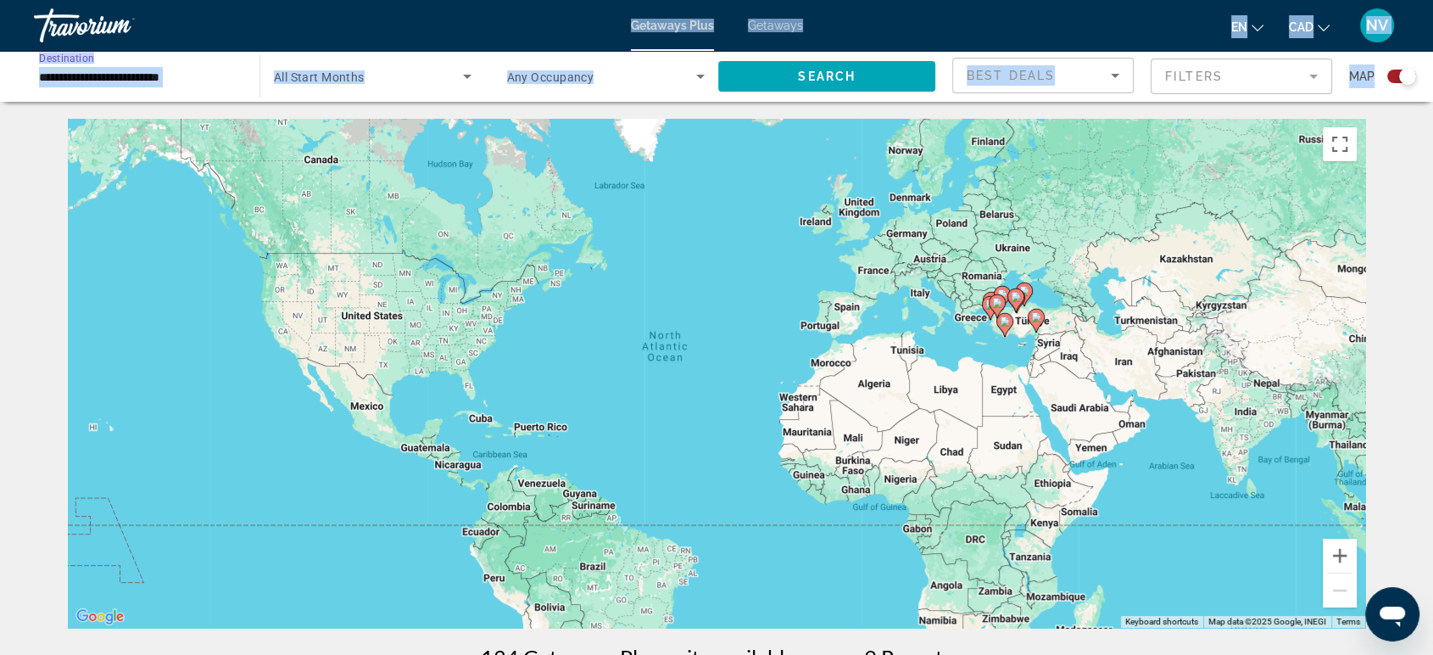
click at [194, 79] on input "**********" at bounding box center [138, 77] width 198 height 20
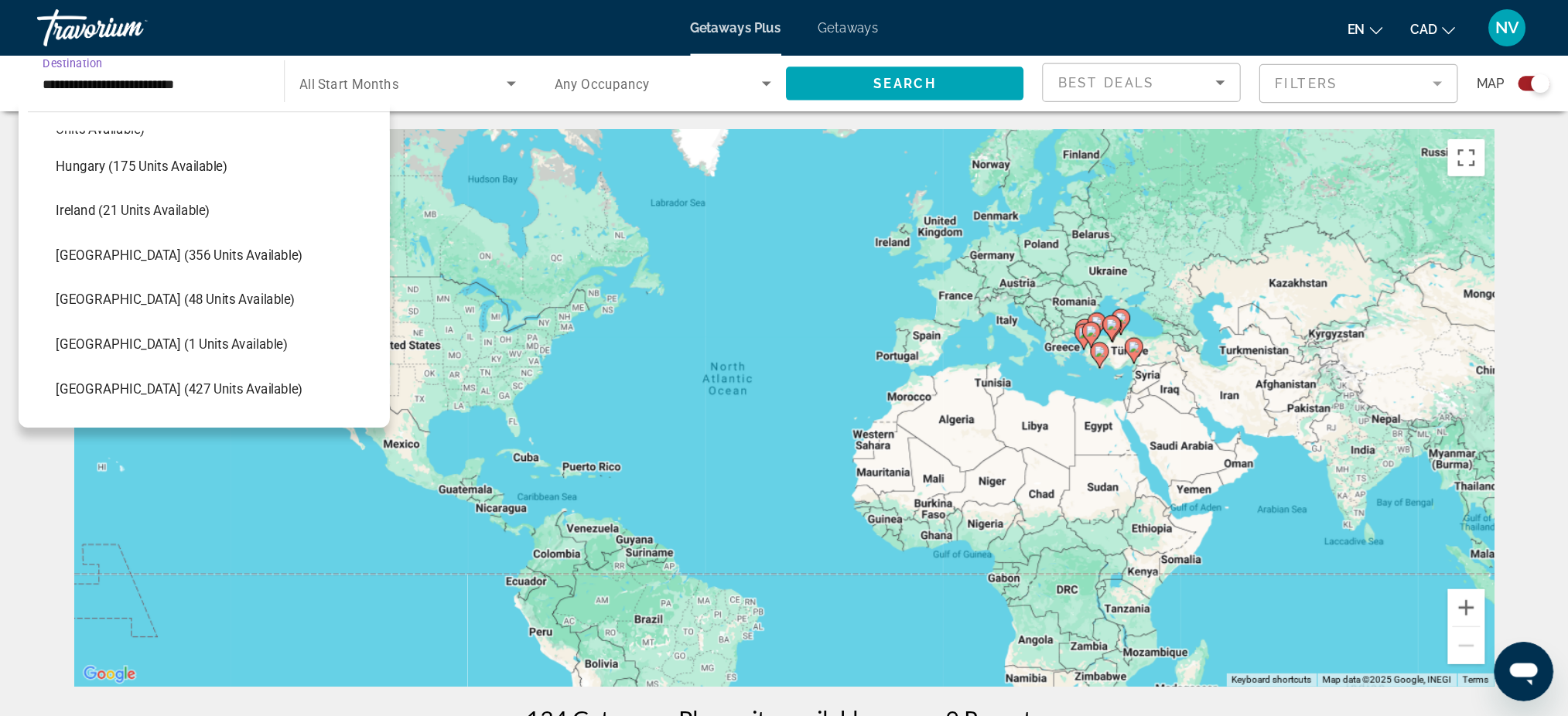
scroll to position [451, 0]
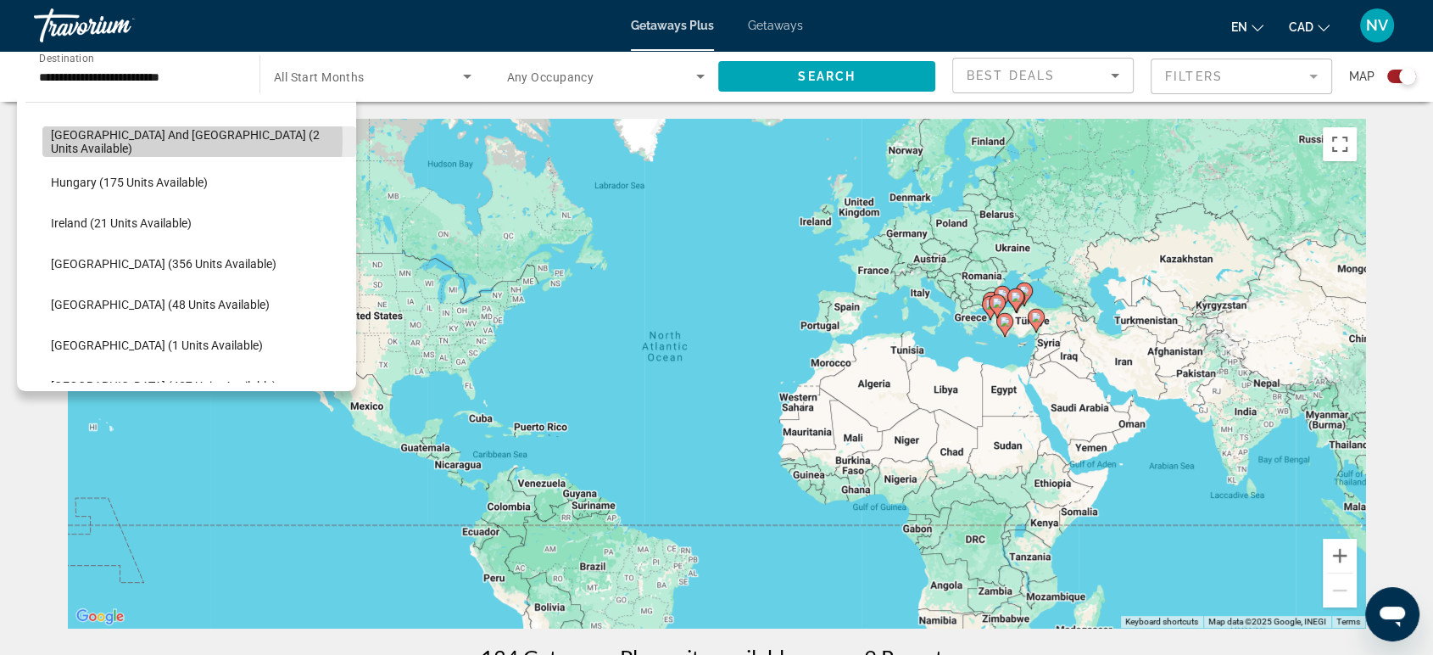
click at [131, 138] on span "[GEOGRAPHIC_DATA] and [GEOGRAPHIC_DATA] (2 units available)" at bounding box center [199, 141] width 297 height 27
type input "**********"
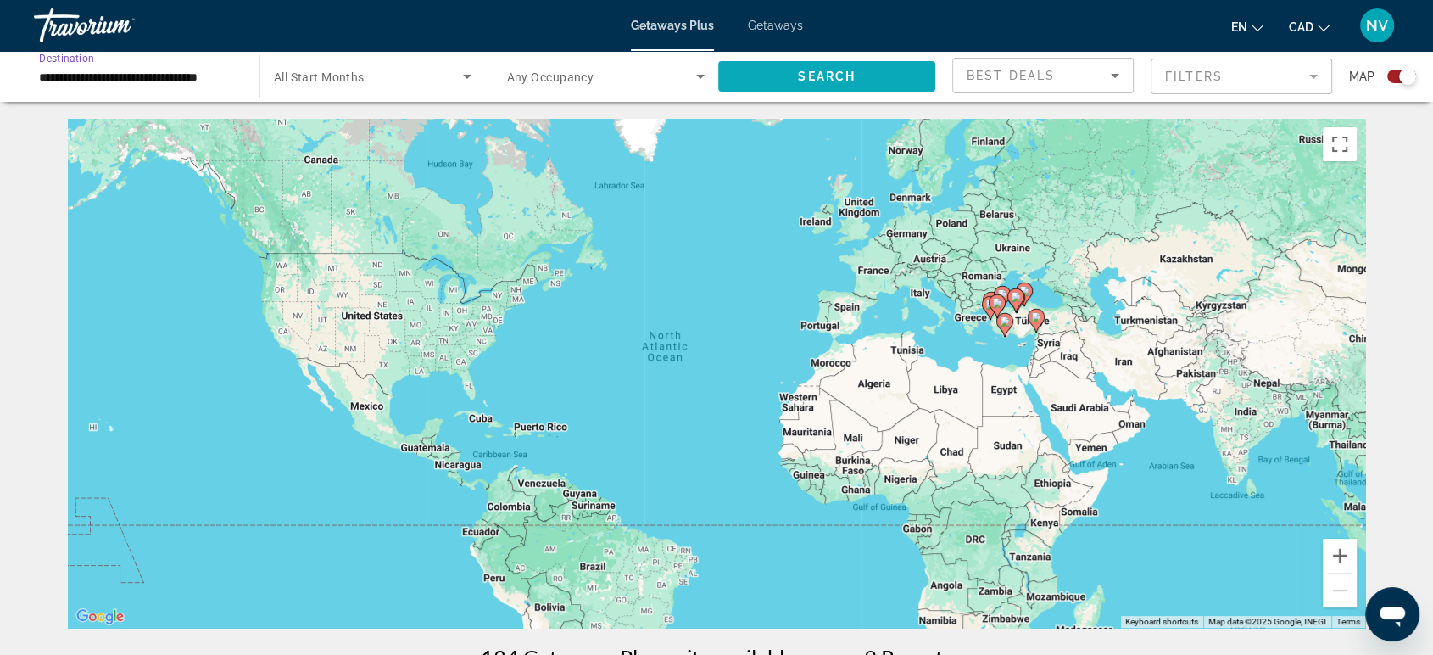
click at [863, 81] on span "Search widget" at bounding box center [826, 76] width 217 height 41
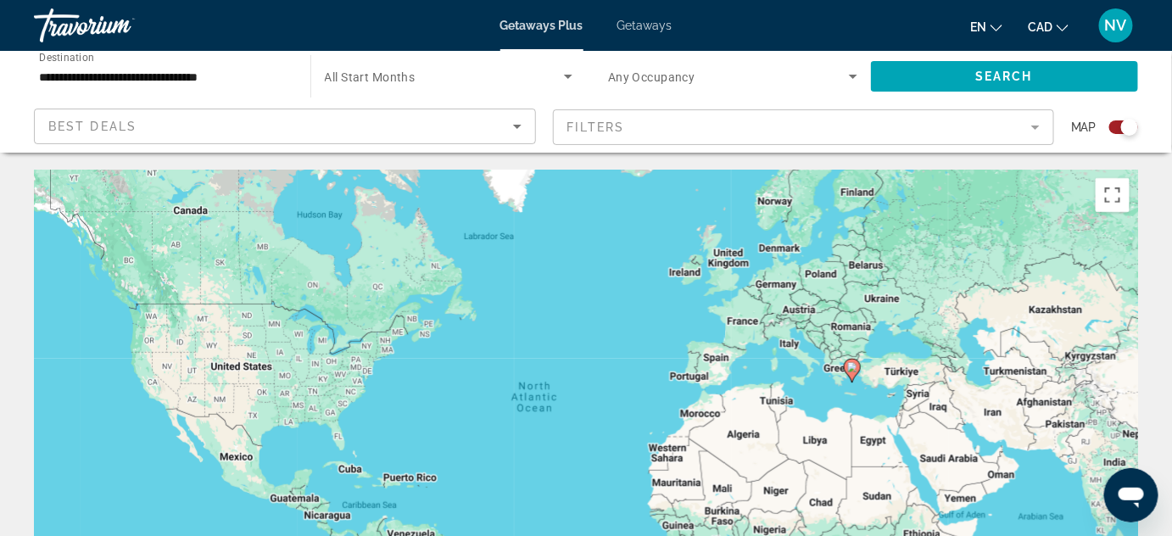
click at [850, 368] on image "Main content" at bounding box center [852, 367] width 10 height 10
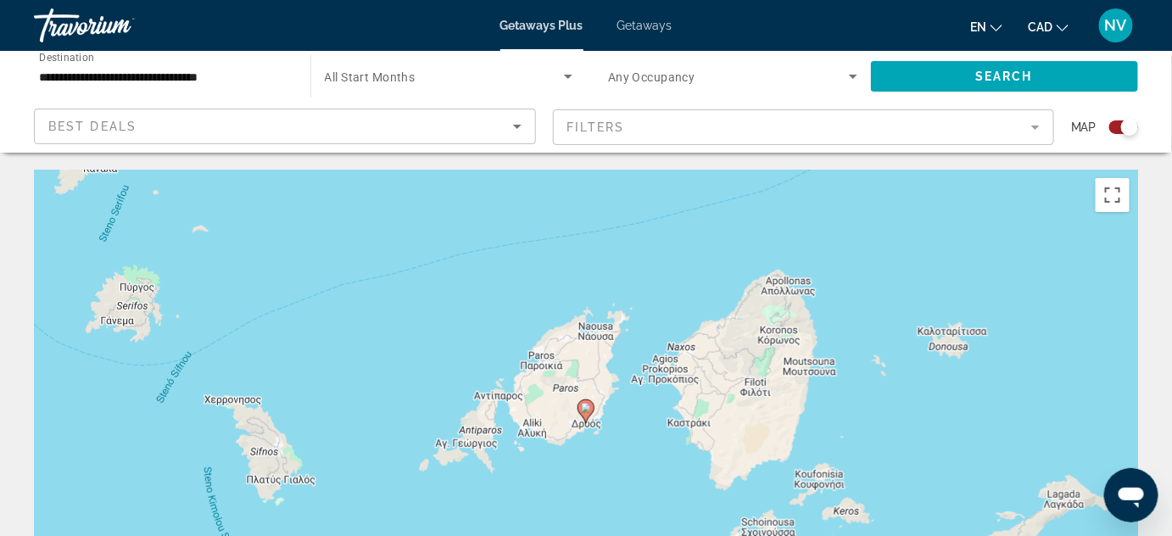
click at [582, 407] on image "Main content" at bounding box center [586, 408] width 10 height 10
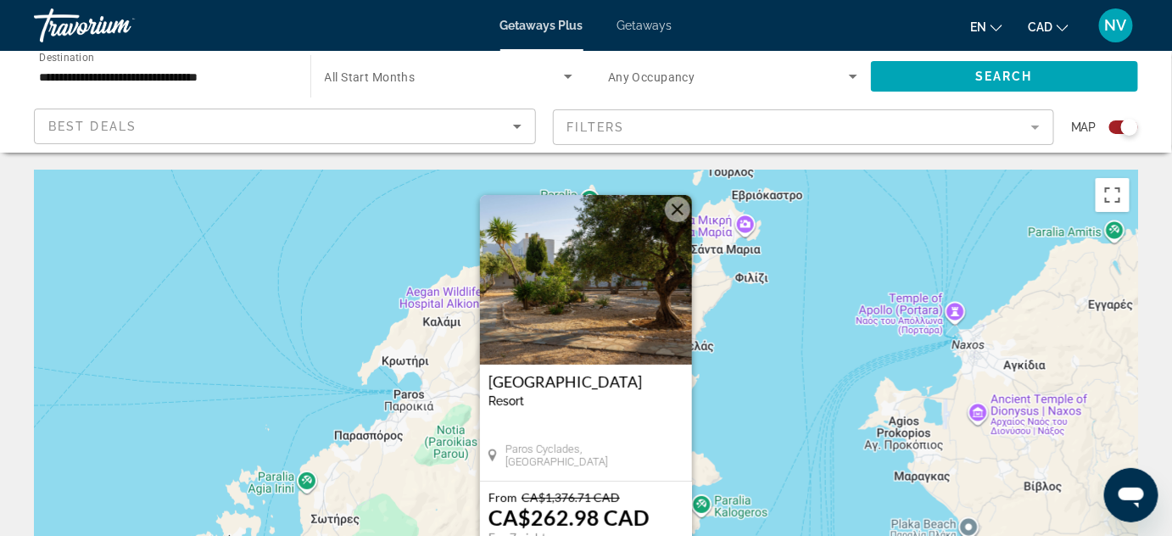
click at [575, 284] on img "Main content" at bounding box center [586, 280] width 212 height 170
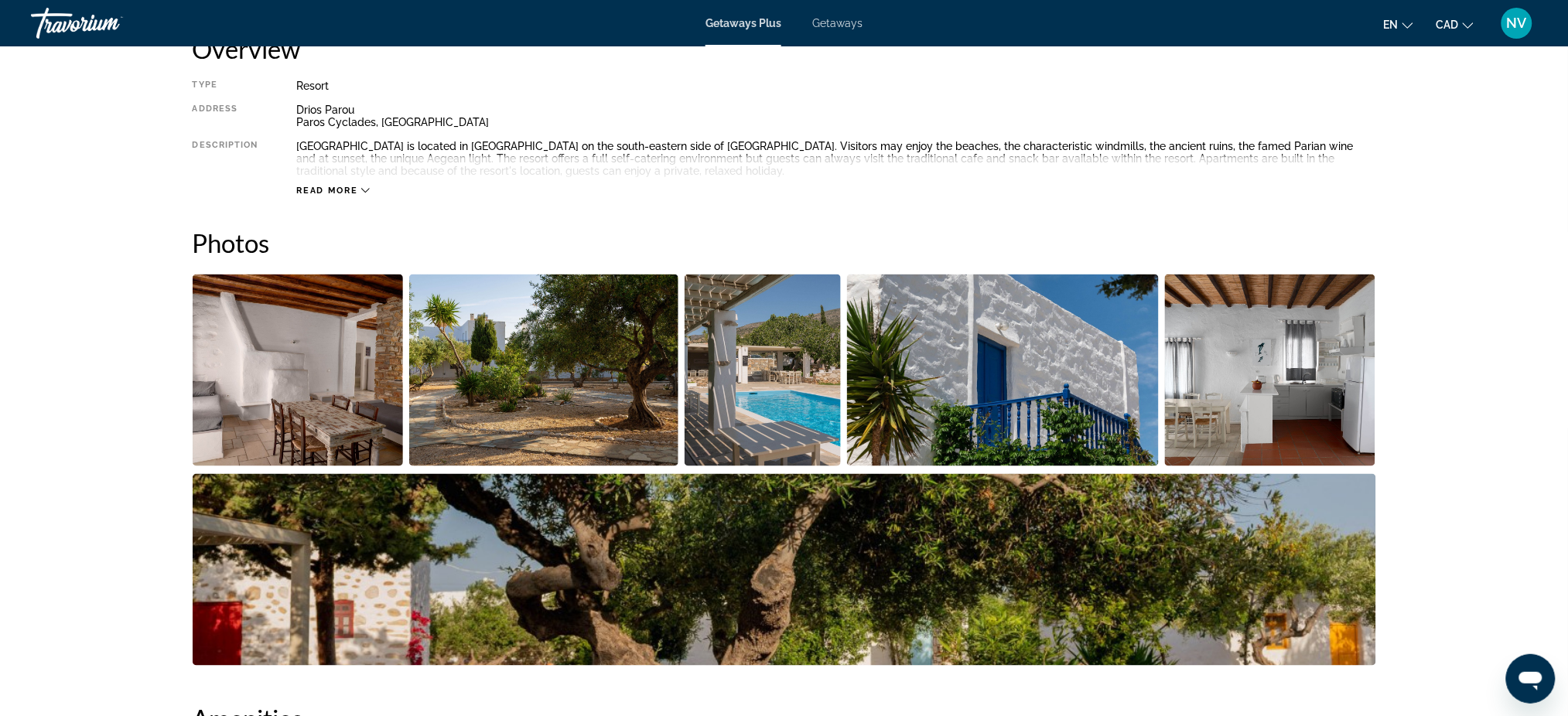
scroll to position [618, 0]
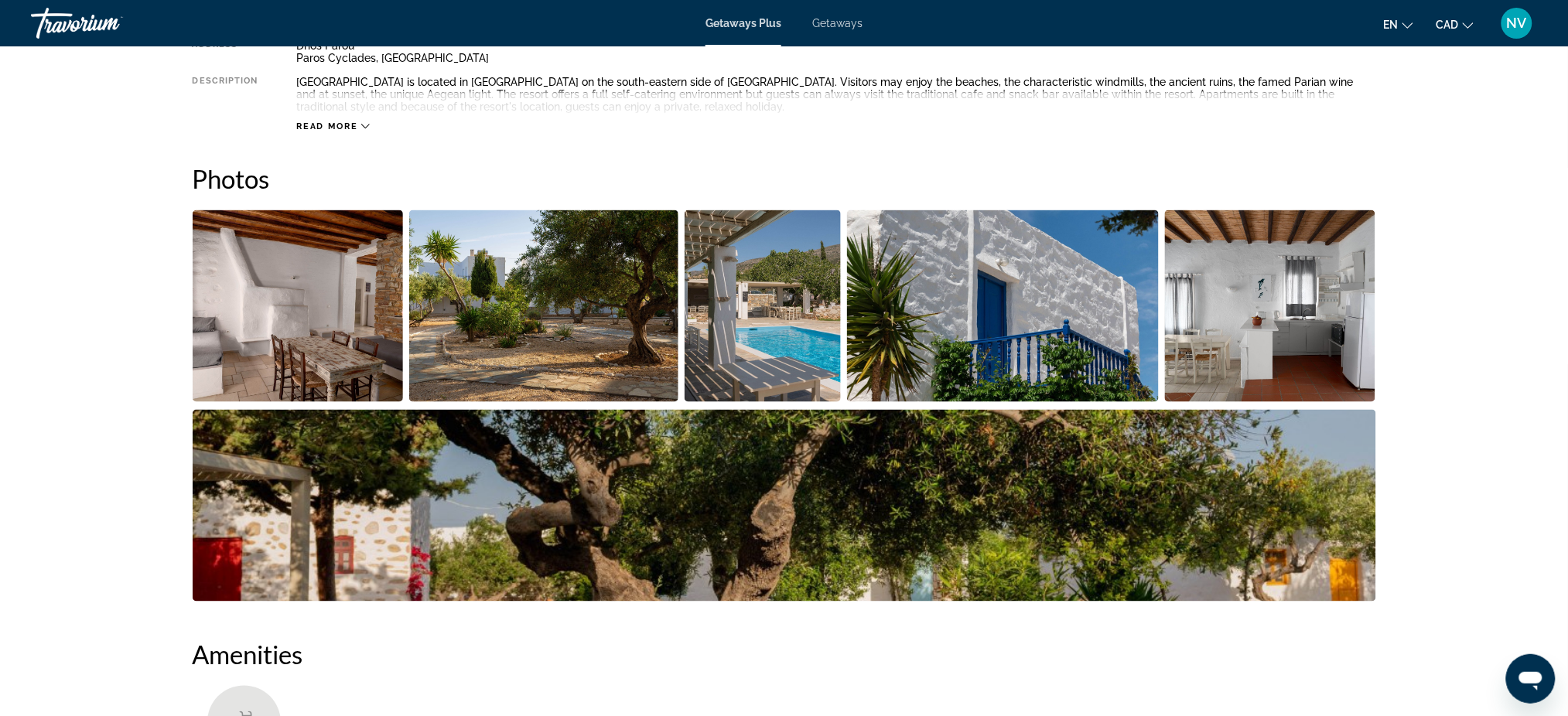
click at [276, 297] on img "Open full-screen image slider" at bounding box center [297, 306] width 211 height 192
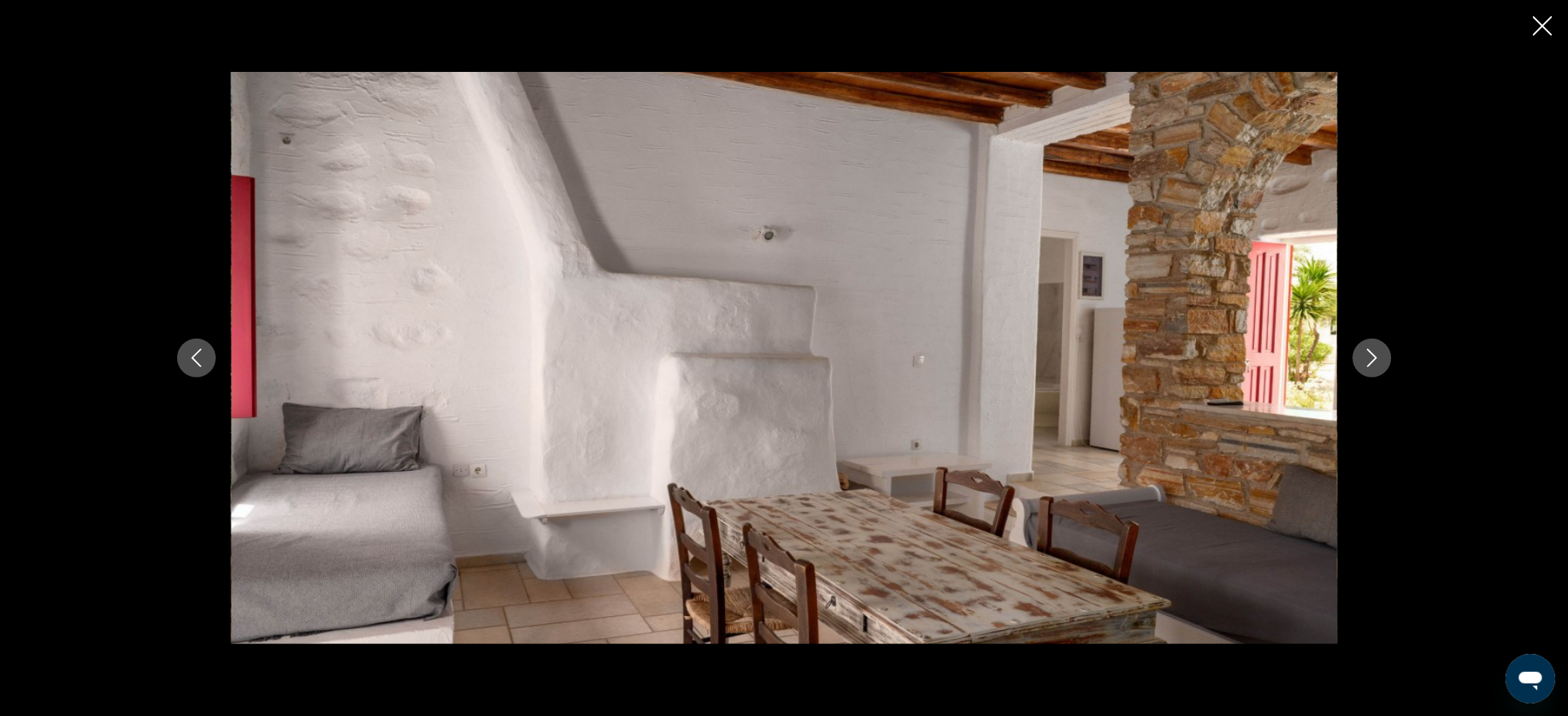
click at [1378, 363] on icon "Next image" at bounding box center [1372, 358] width 18 height 18
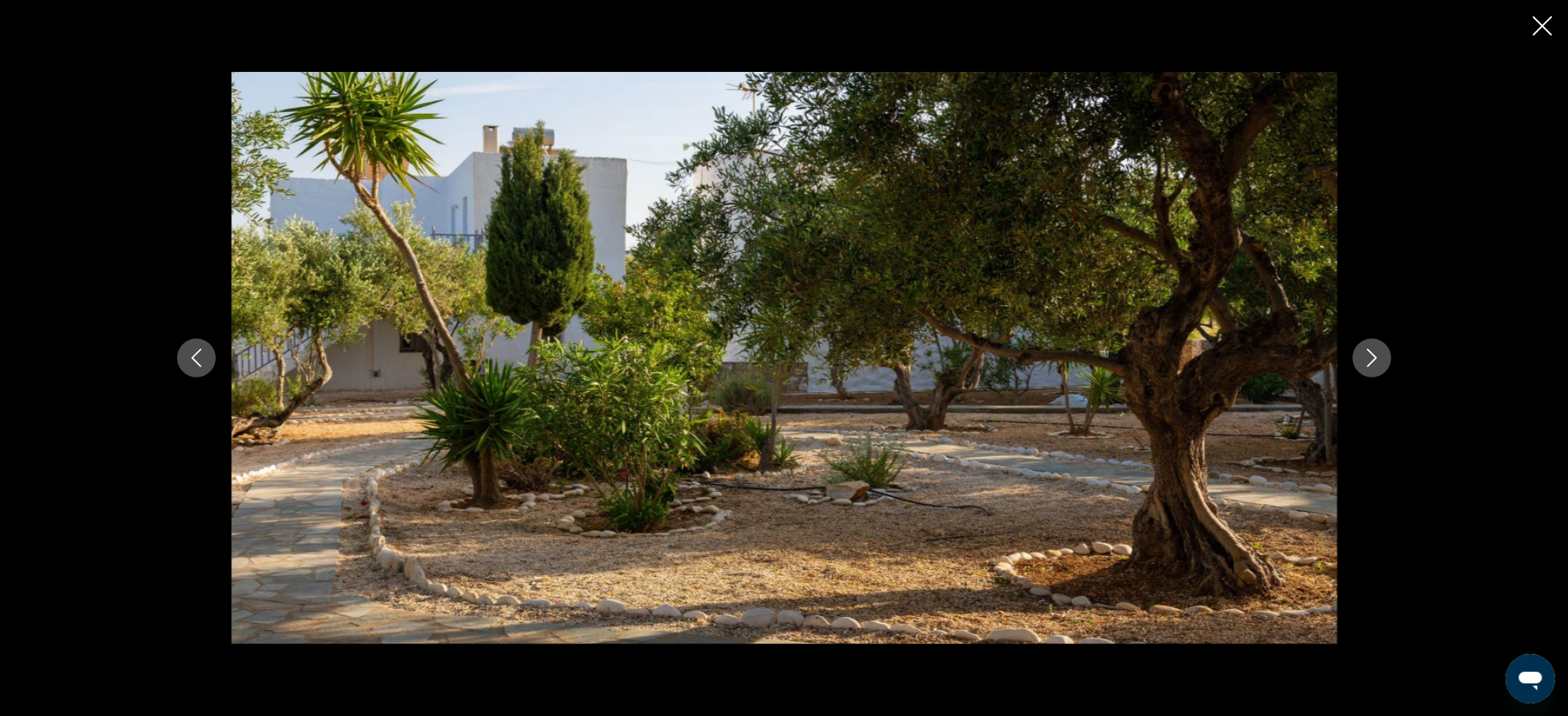
click at [1378, 363] on icon "Next image" at bounding box center [1372, 358] width 18 height 18
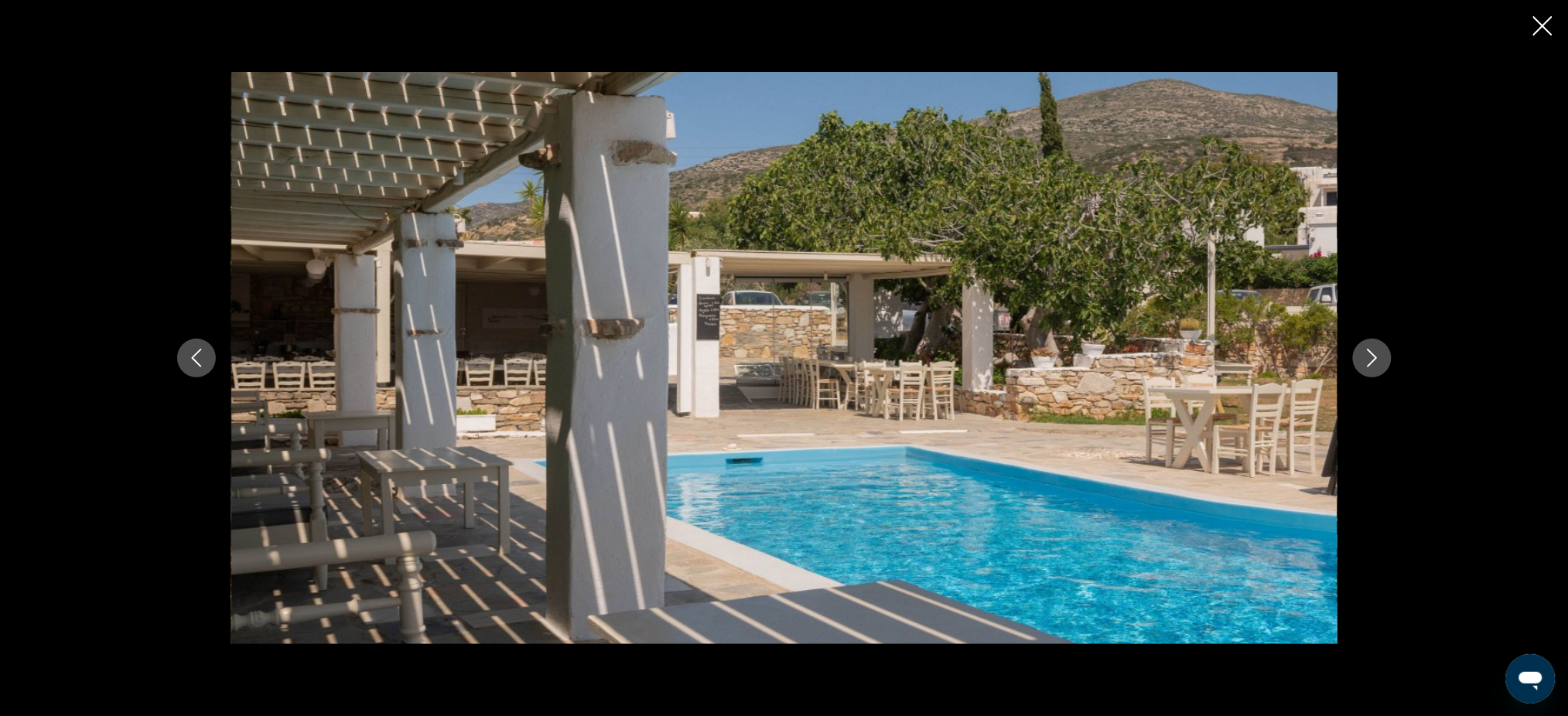
click at [1378, 363] on icon "Next image" at bounding box center [1372, 358] width 18 height 18
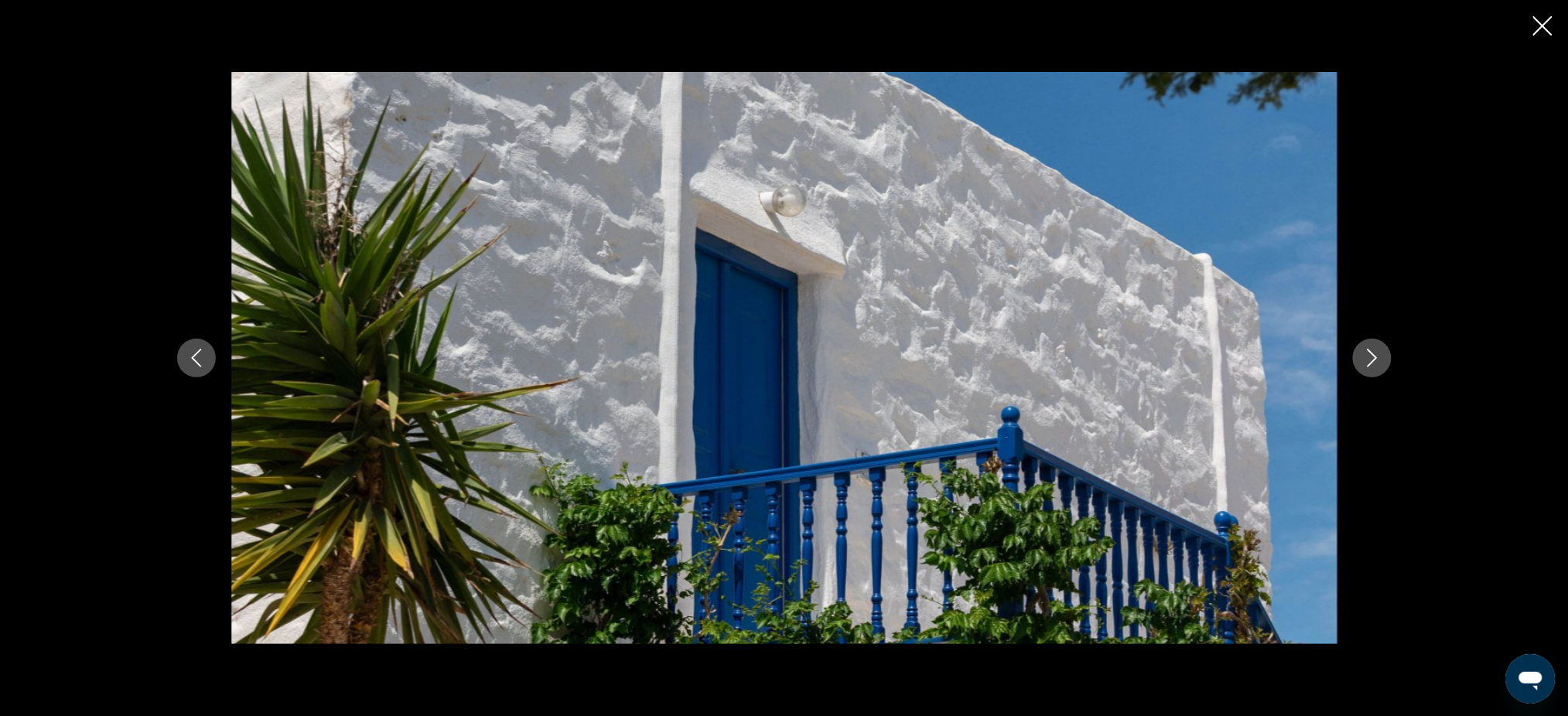
click at [1378, 363] on icon "Next image" at bounding box center [1372, 358] width 18 height 18
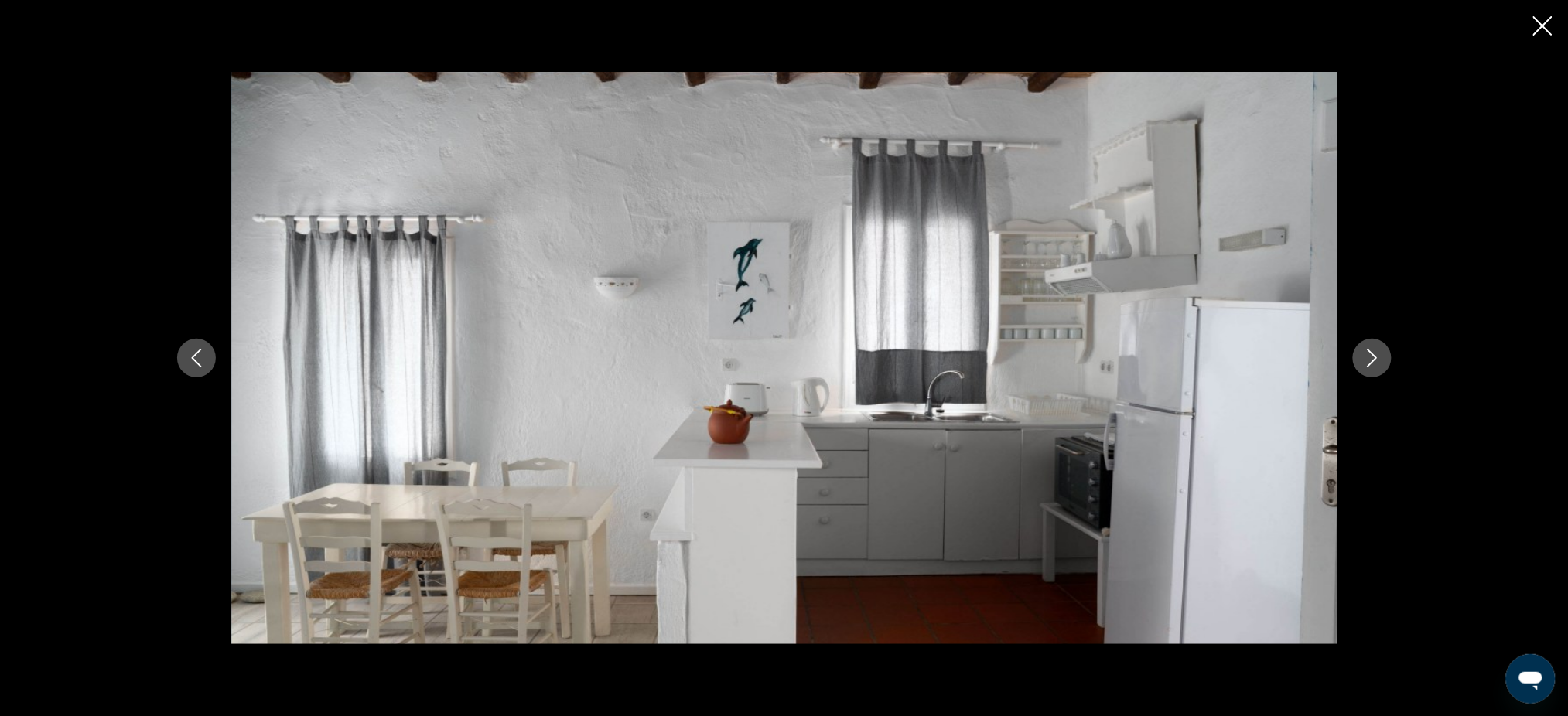
click at [1378, 363] on icon "Next image" at bounding box center [1372, 358] width 18 height 18
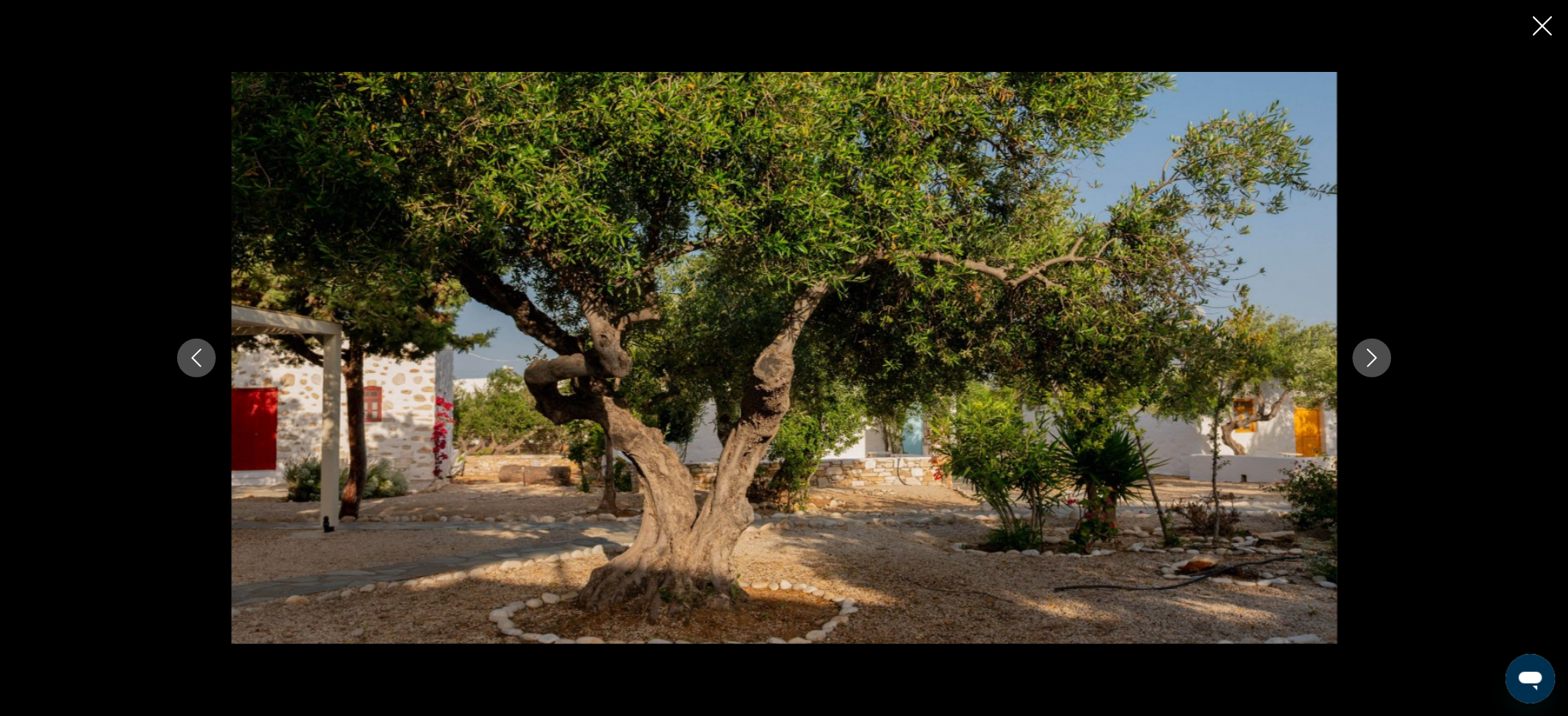
click at [1378, 363] on icon "Next image" at bounding box center [1372, 358] width 18 height 18
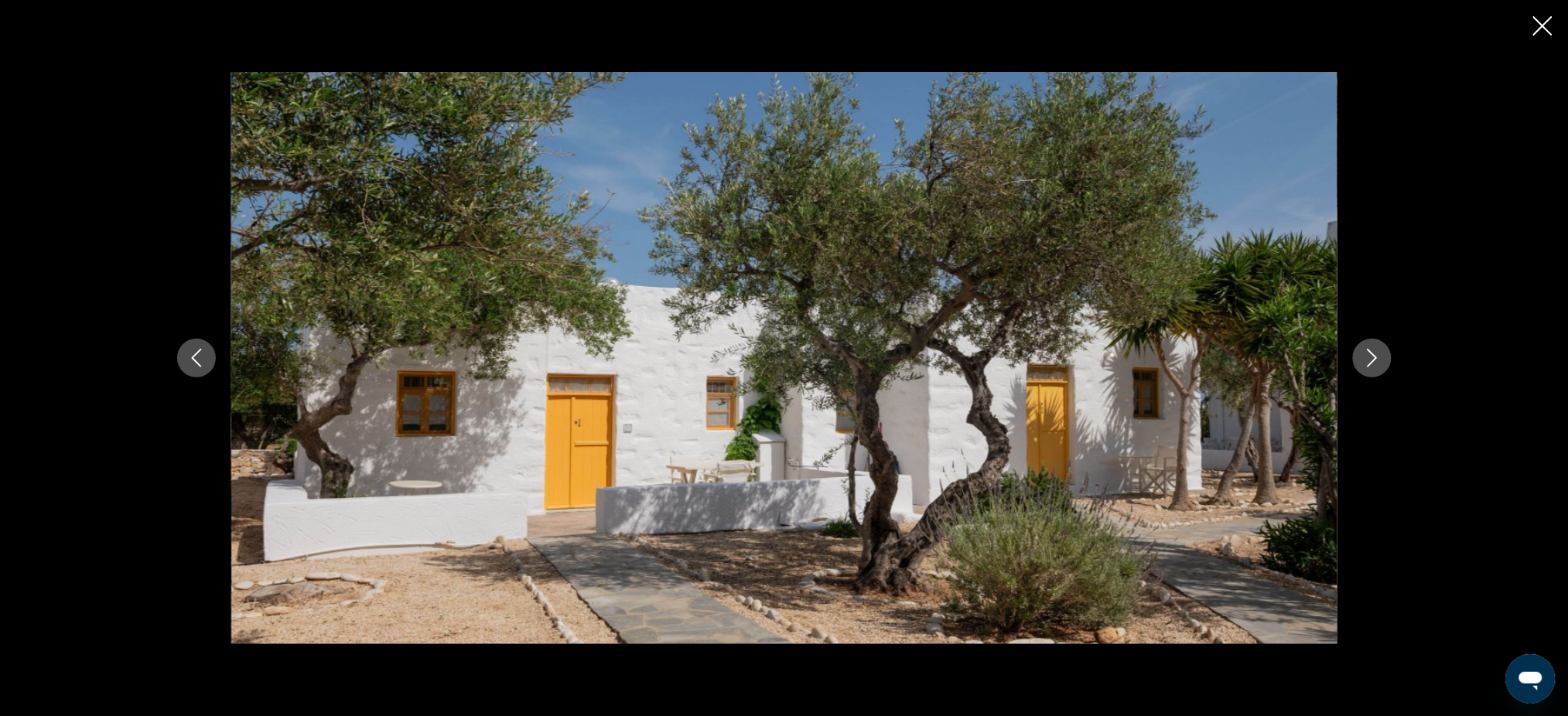
click at [1378, 363] on icon "Next image" at bounding box center [1372, 358] width 18 height 18
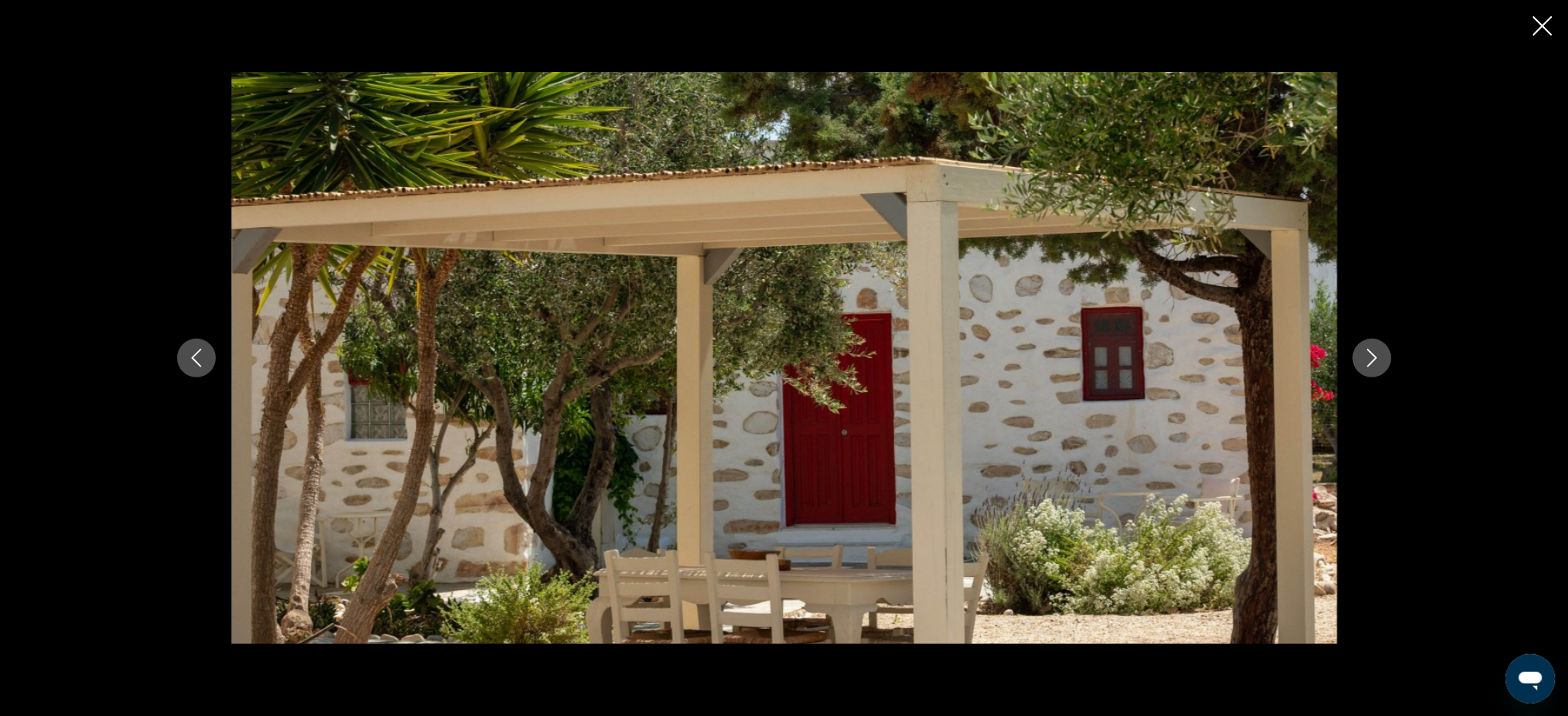
click at [1378, 363] on icon "Next image" at bounding box center [1372, 358] width 18 height 18
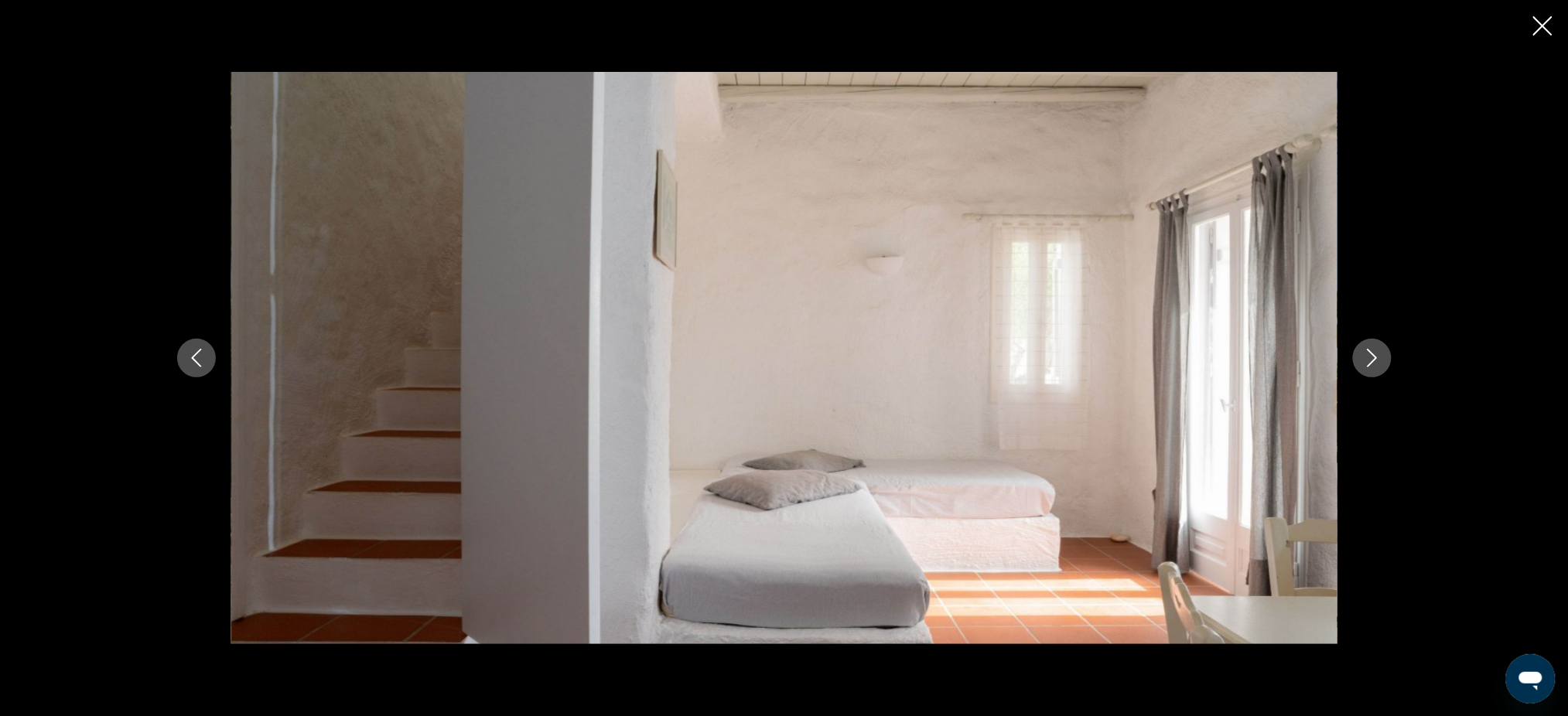
click at [1378, 363] on icon "Next image" at bounding box center [1372, 358] width 18 height 18
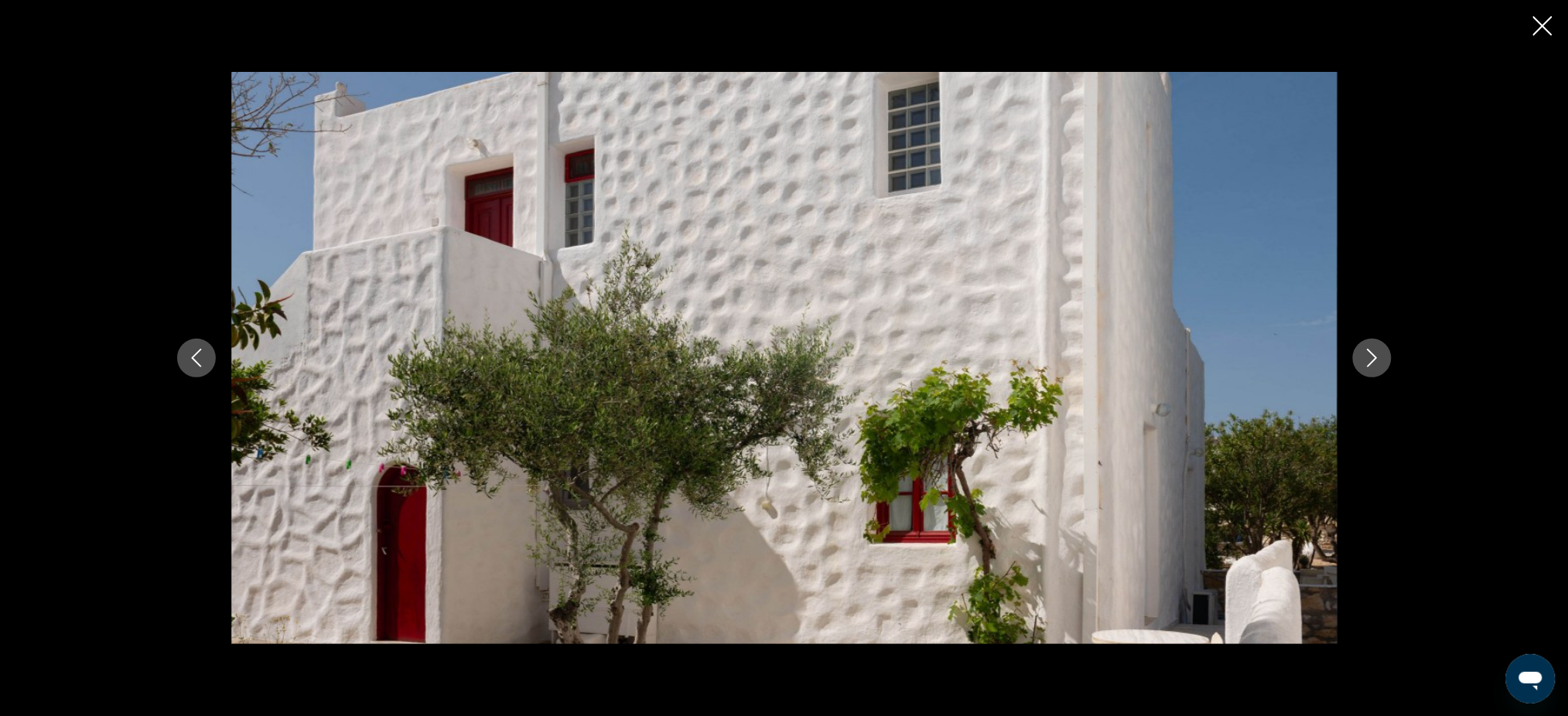
click at [1378, 363] on icon "Next image" at bounding box center [1372, 358] width 18 height 18
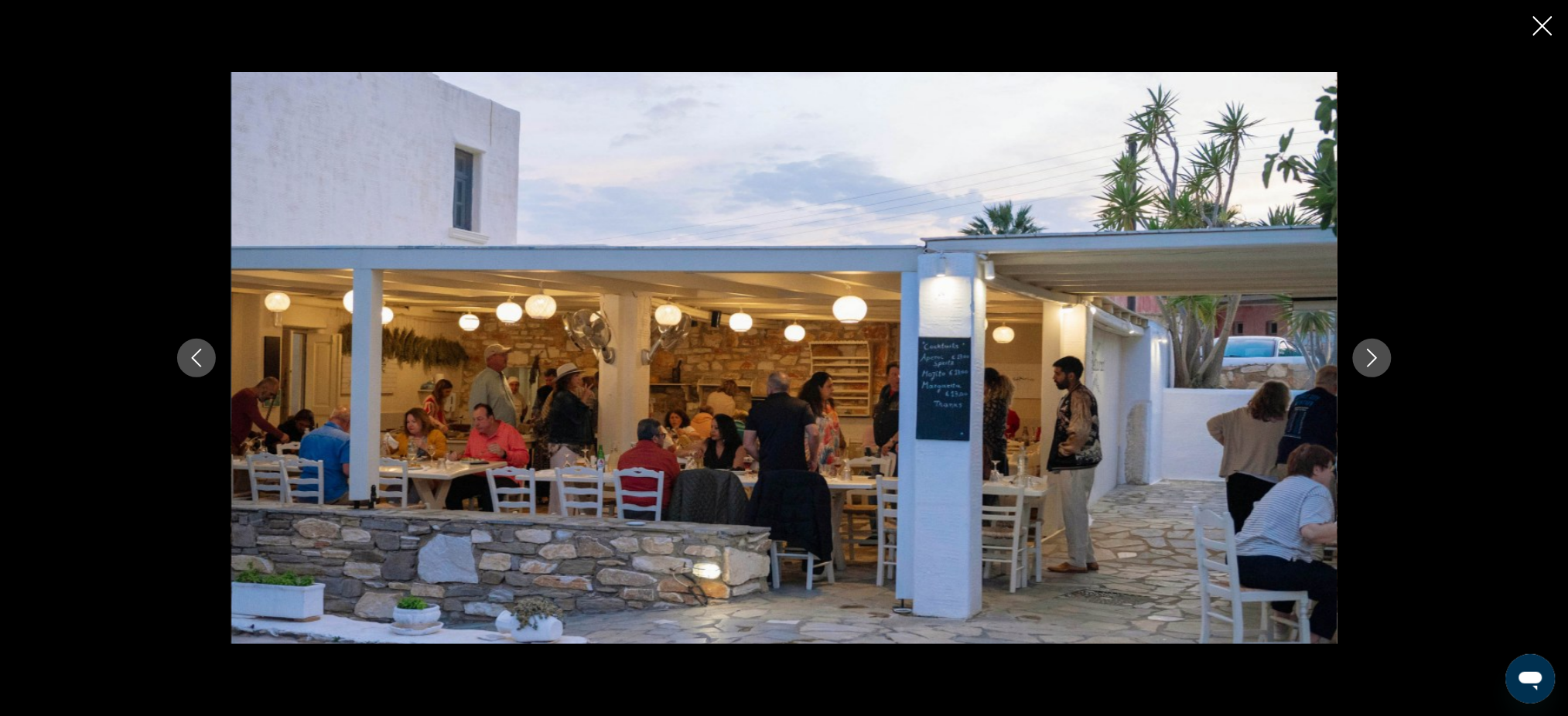
click at [1378, 363] on icon "Next image" at bounding box center [1372, 358] width 18 height 18
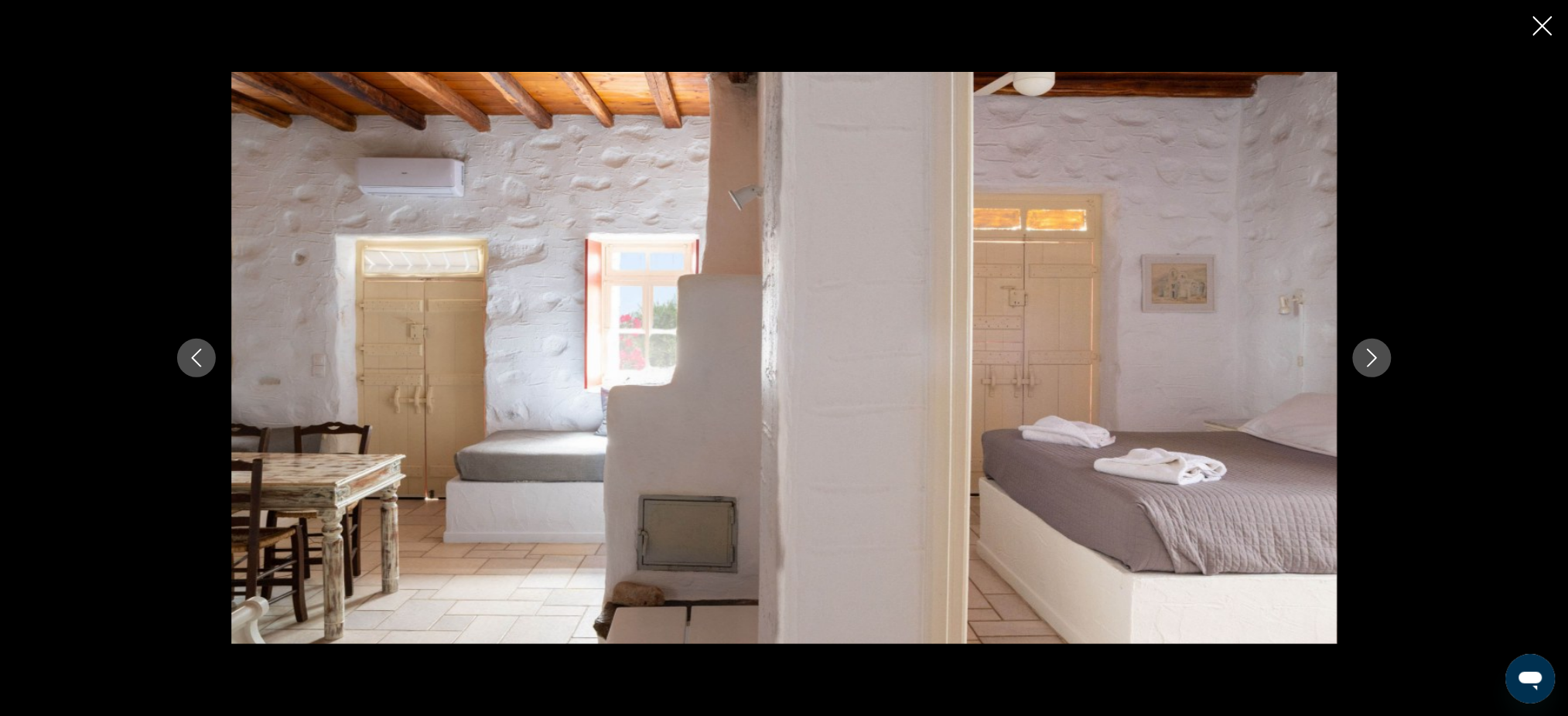
click at [1378, 363] on icon "Next image" at bounding box center [1372, 358] width 18 height 18
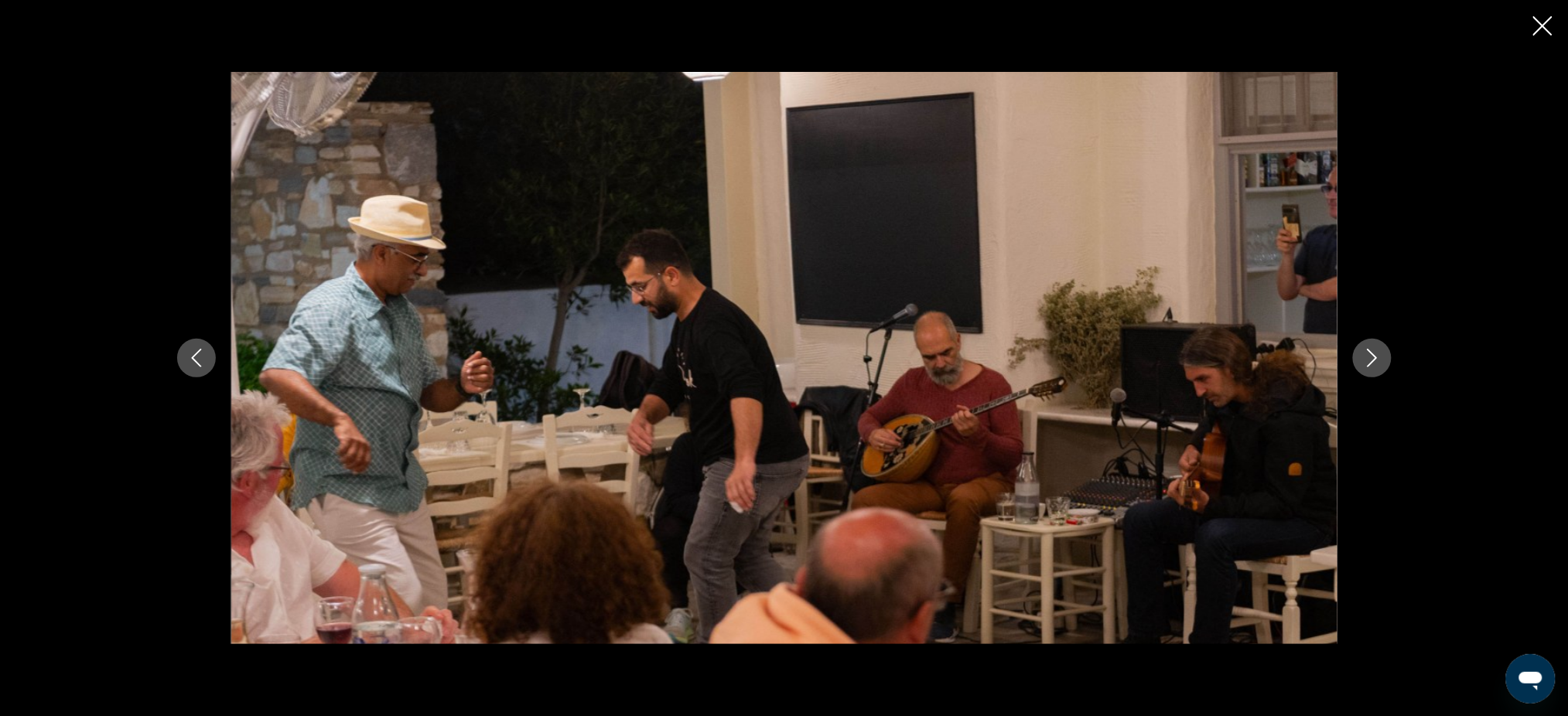
click at [1378, 363] on icon "Next image" at bounding box center [1372, 358] width 18 height 18
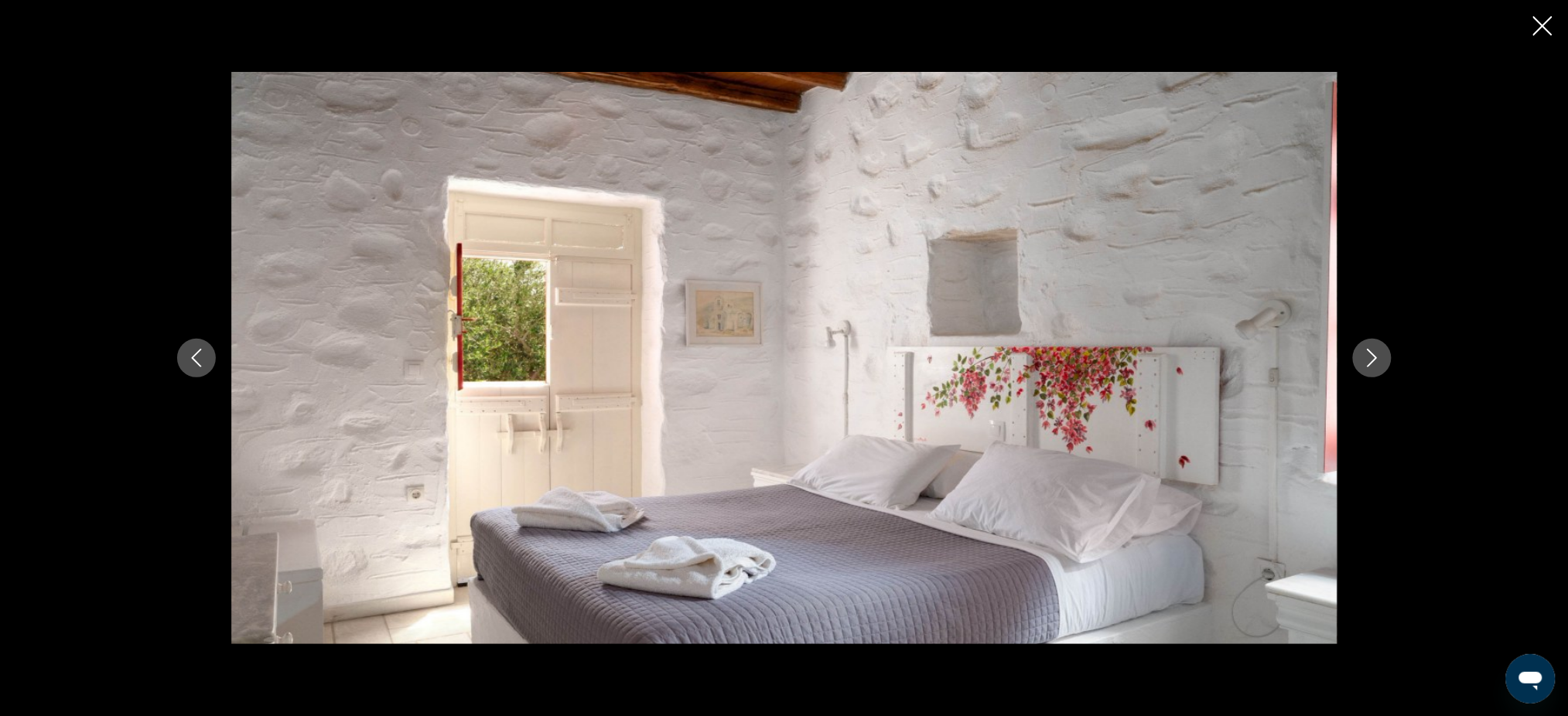
click at [1378, 363] on icon "Next image" at bounding box center [1372, 358] width 18 height 18
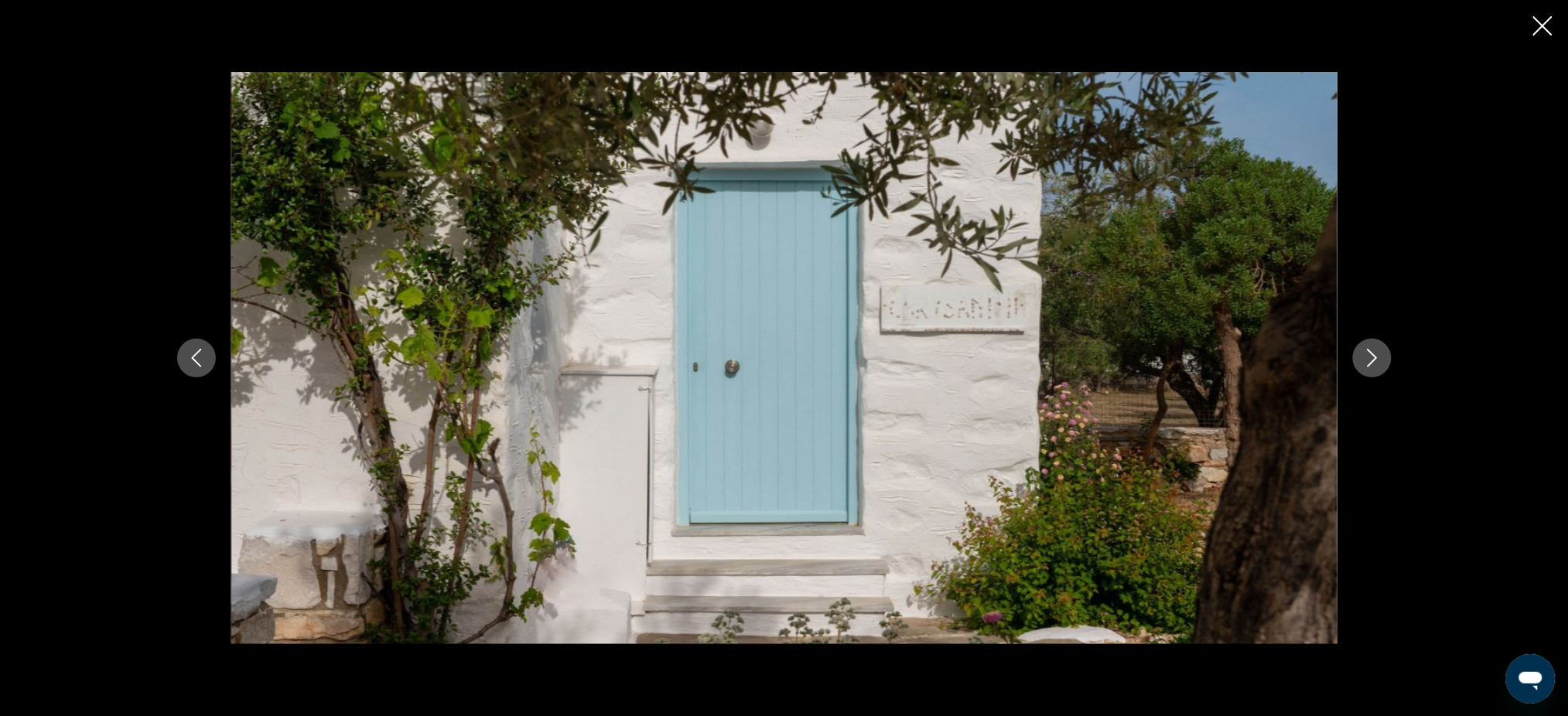
click at [1378, 363] on icon "Next image" at bounding box center [1372, 358] width 18 height 18
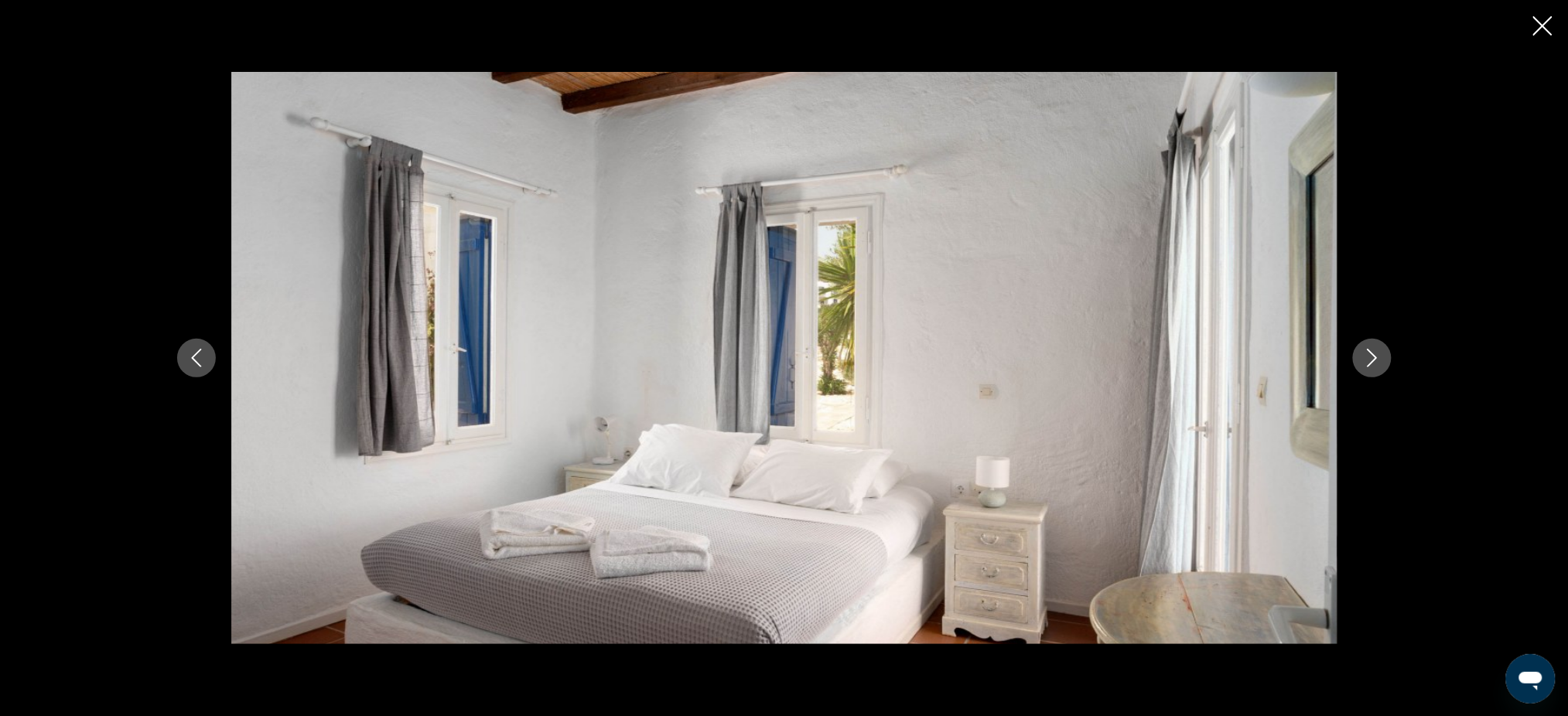
click at [1378, 363] on icon "Next image" at bounding box center [1372, 358] width 18 height 18
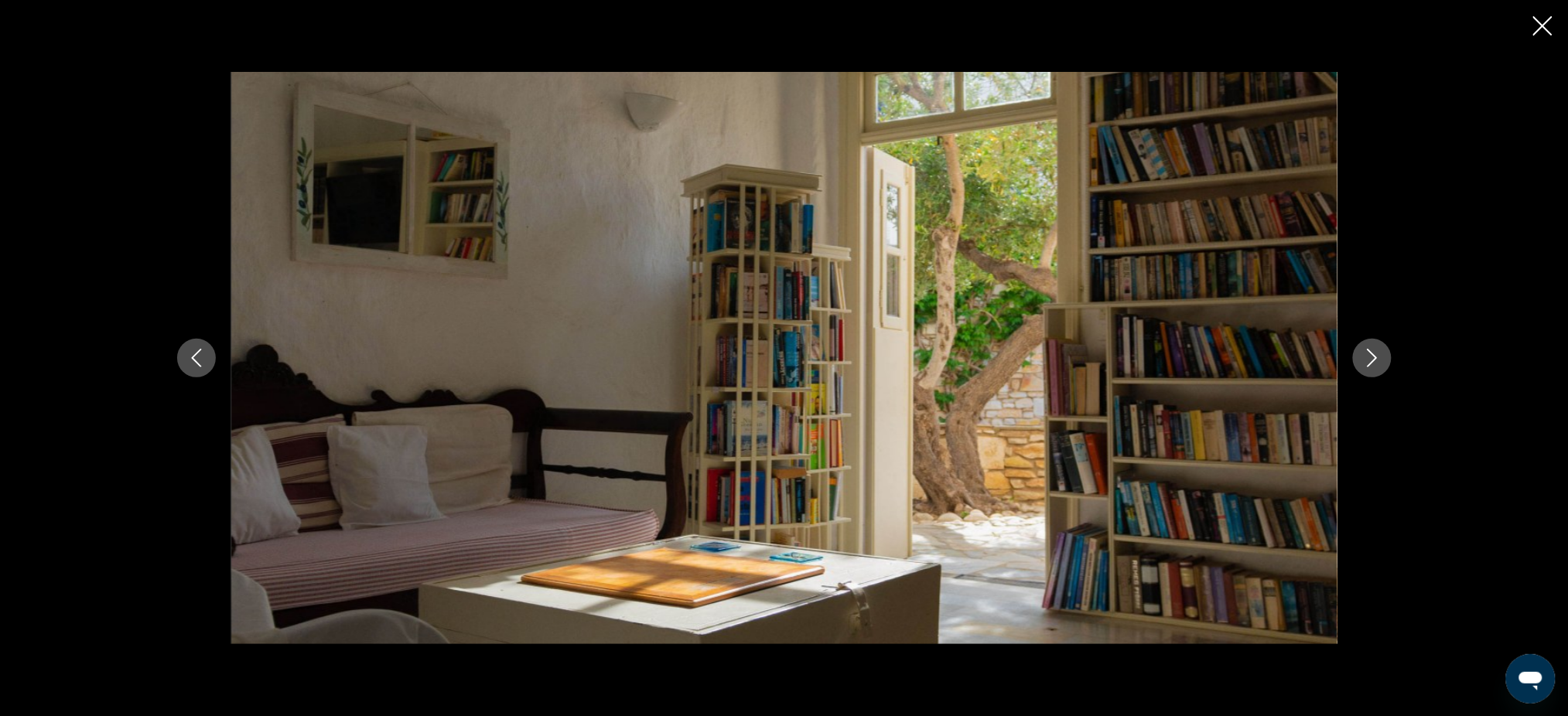
click at [1378, 363] on icon "Next image" at bounding box center [1372, 358] width 18 height 18
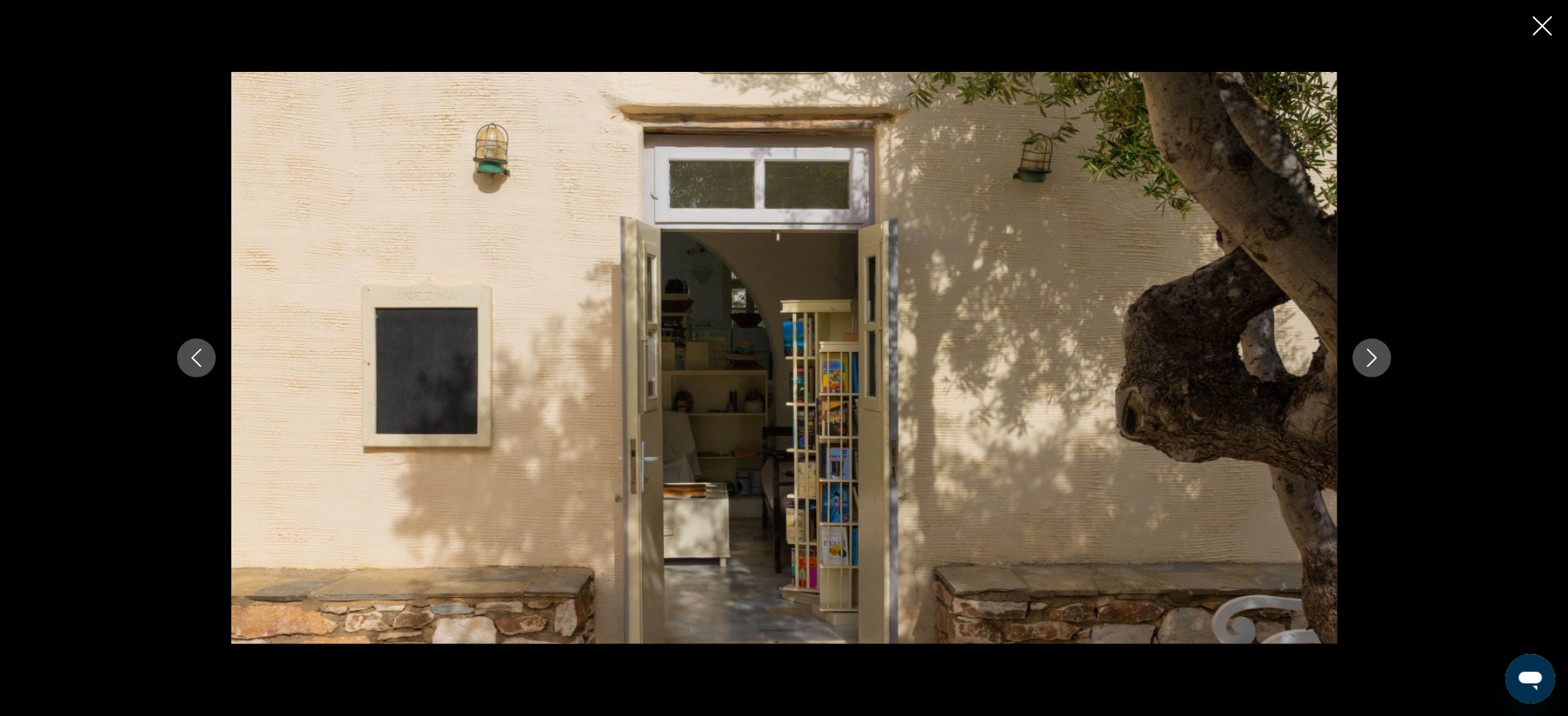
click at [1378, 363] on icon "Next image" at bounding box center [1372, 358] width 18 height 18
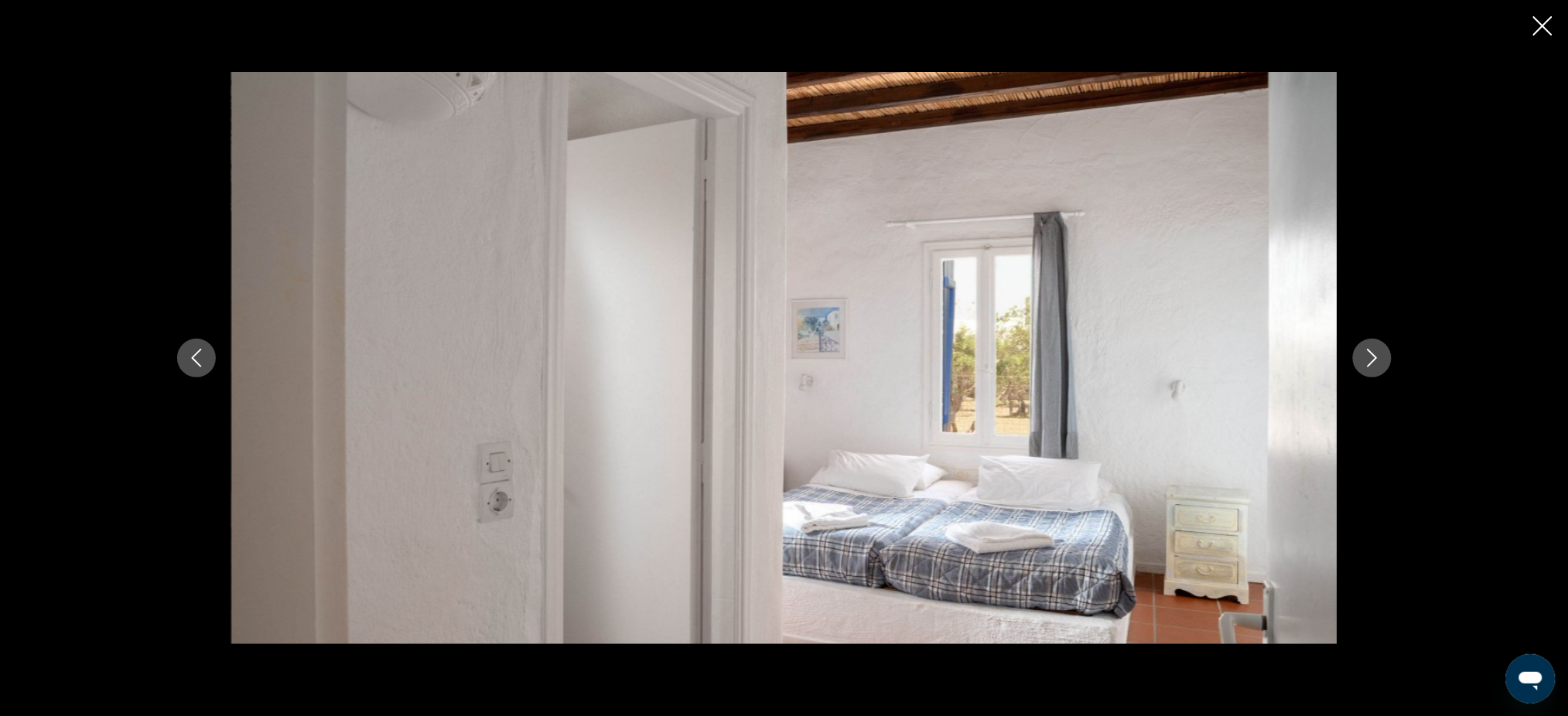
click at [1378, 363] on icon "Next image" at bounding box center [1372, 358] width 18 height 18
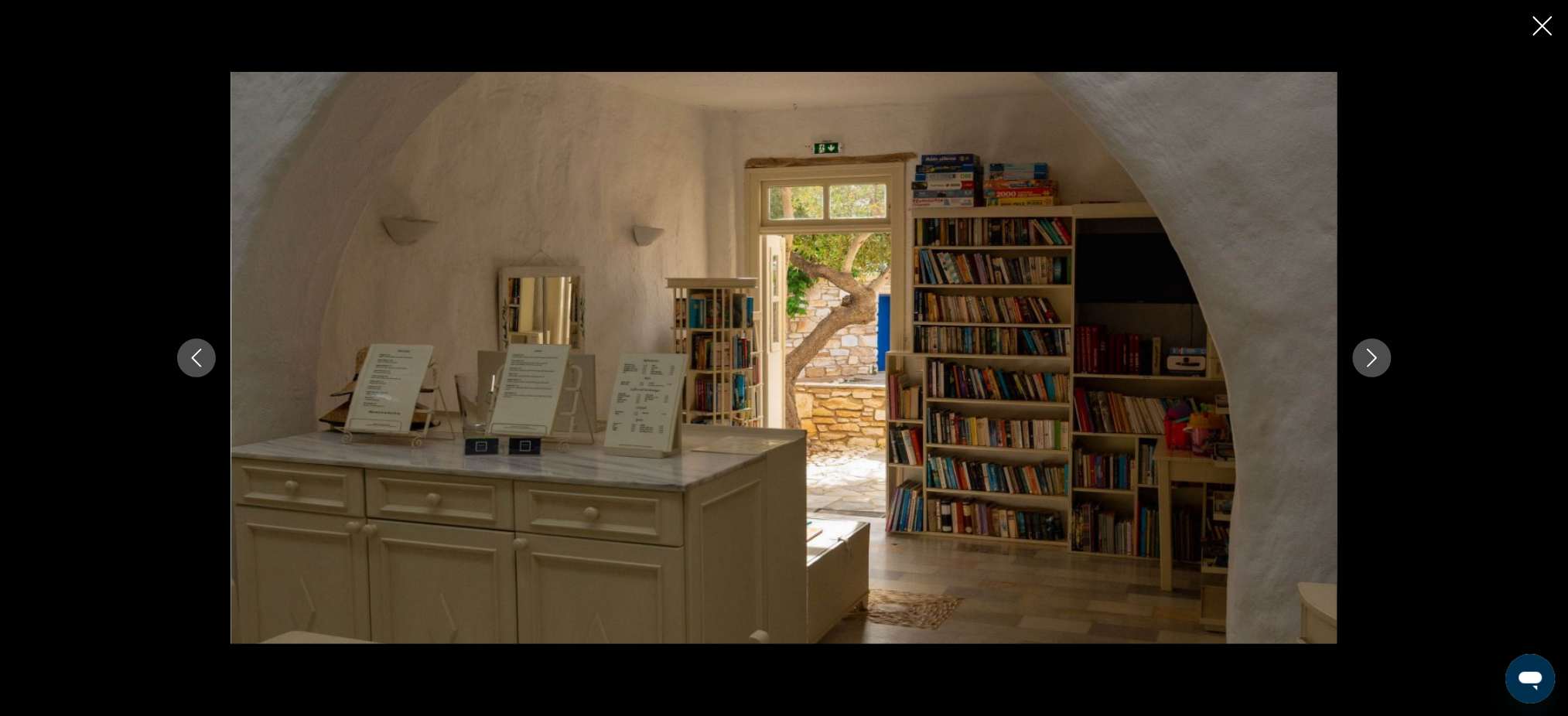
click at [1378, 363] on icon "Next image" at bounding box center [1372, 358] width 18 height 18
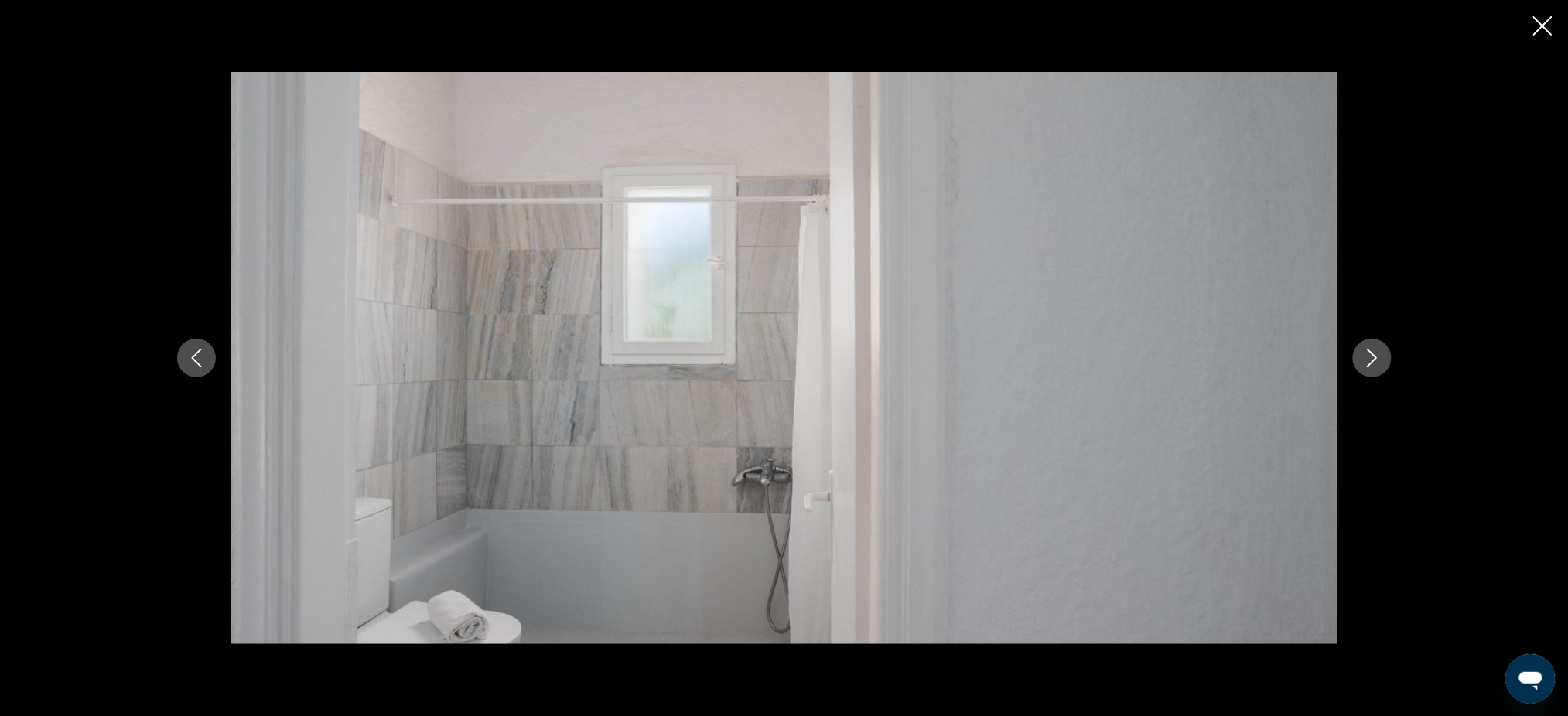
click at [1378, 363] on icon "Next image" at bounding box center [1372, 358] width 18 height 18
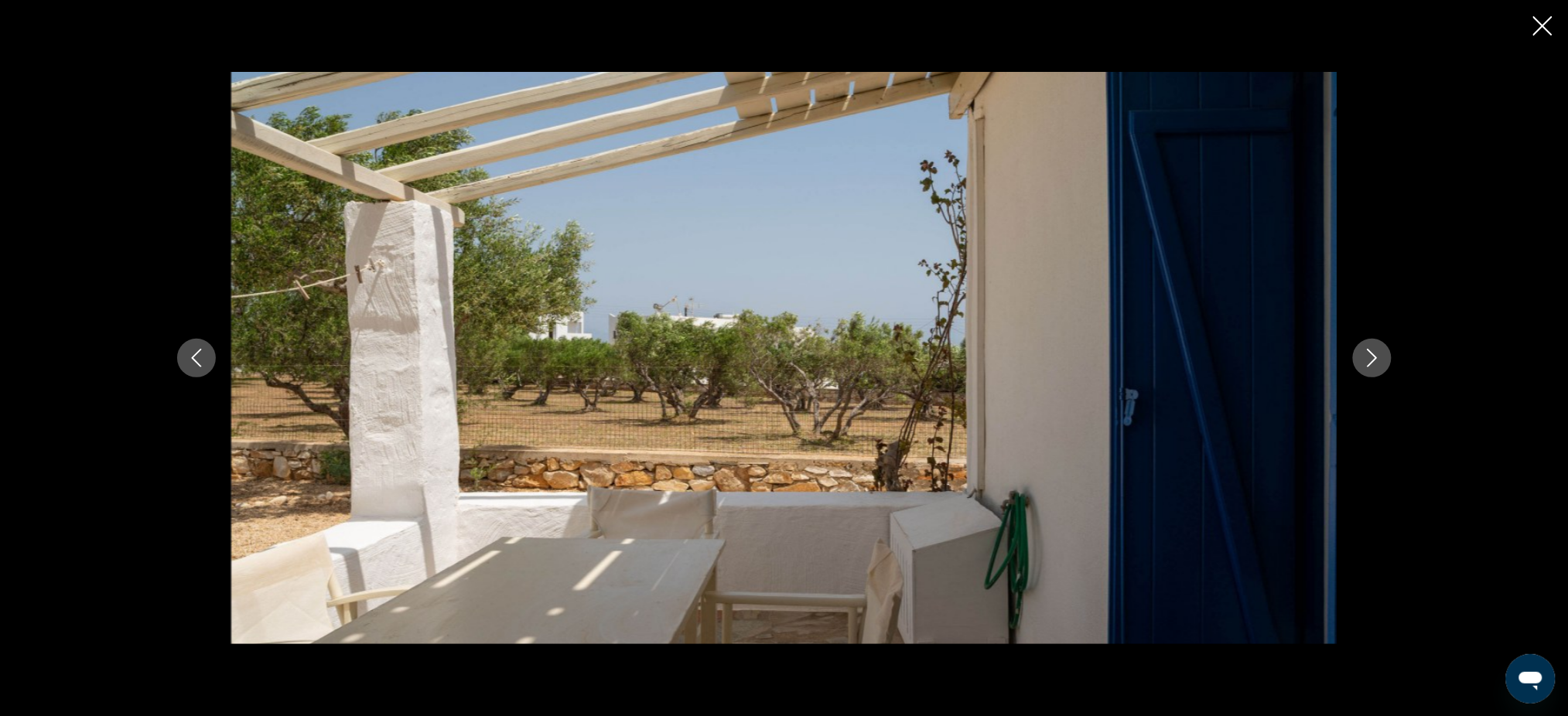
click at [1378, 363] on icon "Next image" at bounding box center [1372, 358] width 18 height 18
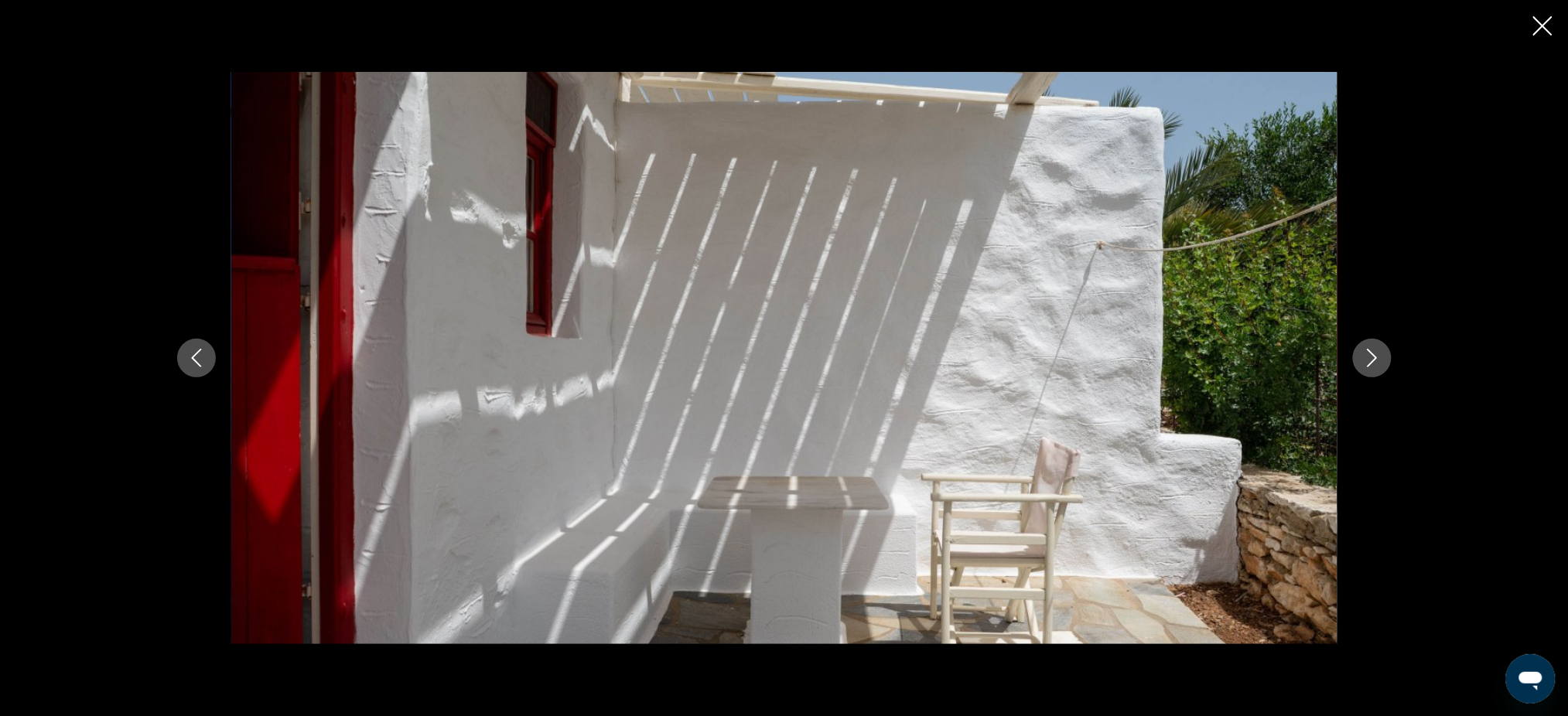
click at [1378, 363] on icon "Next image" at bounding box center [1372, 358] width 18 height 18
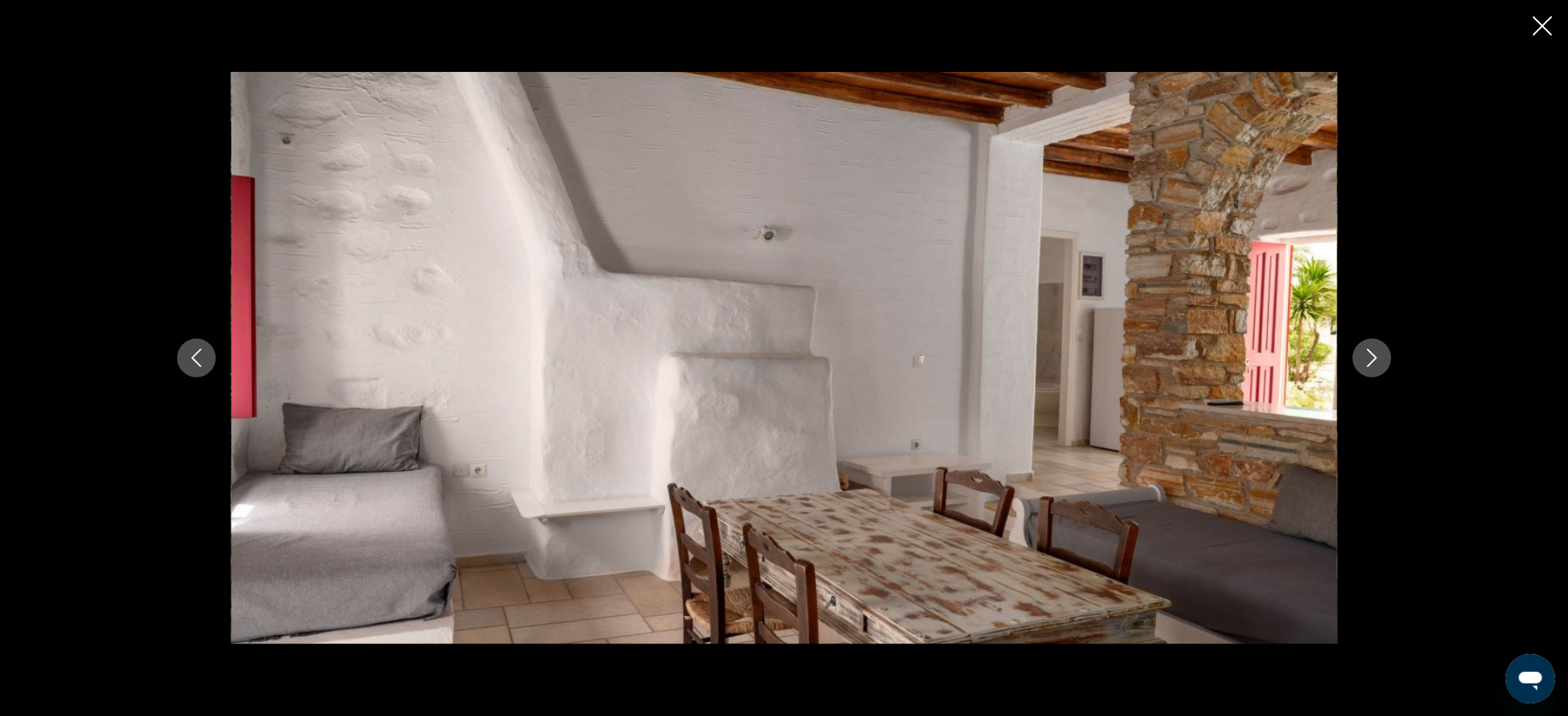
click at [1378, 363] on icon "Next image" at bounding box center [1372, 358] width 18 height 18
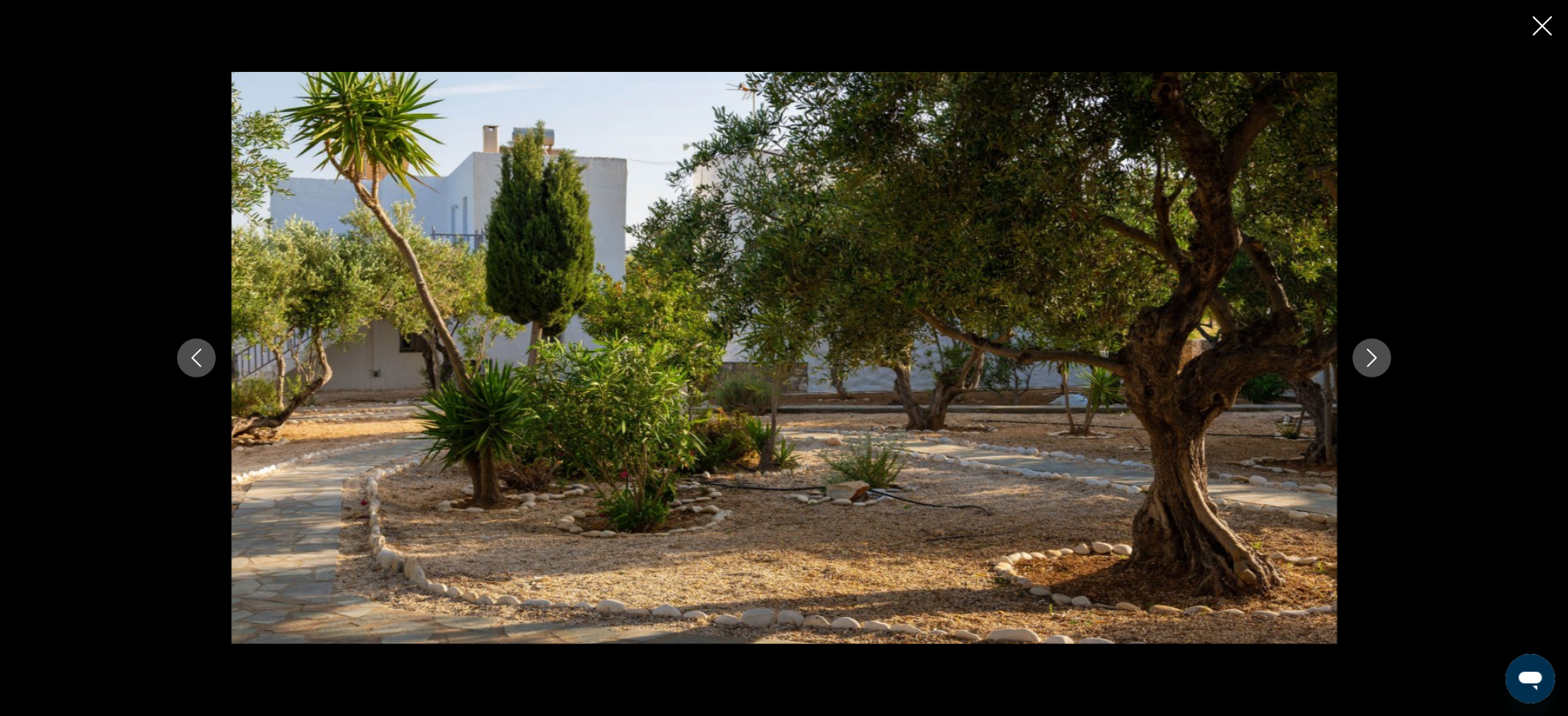
click at [1378, 363] on icon "Next image" at bounding box center [1372, 358] width 18 height 18
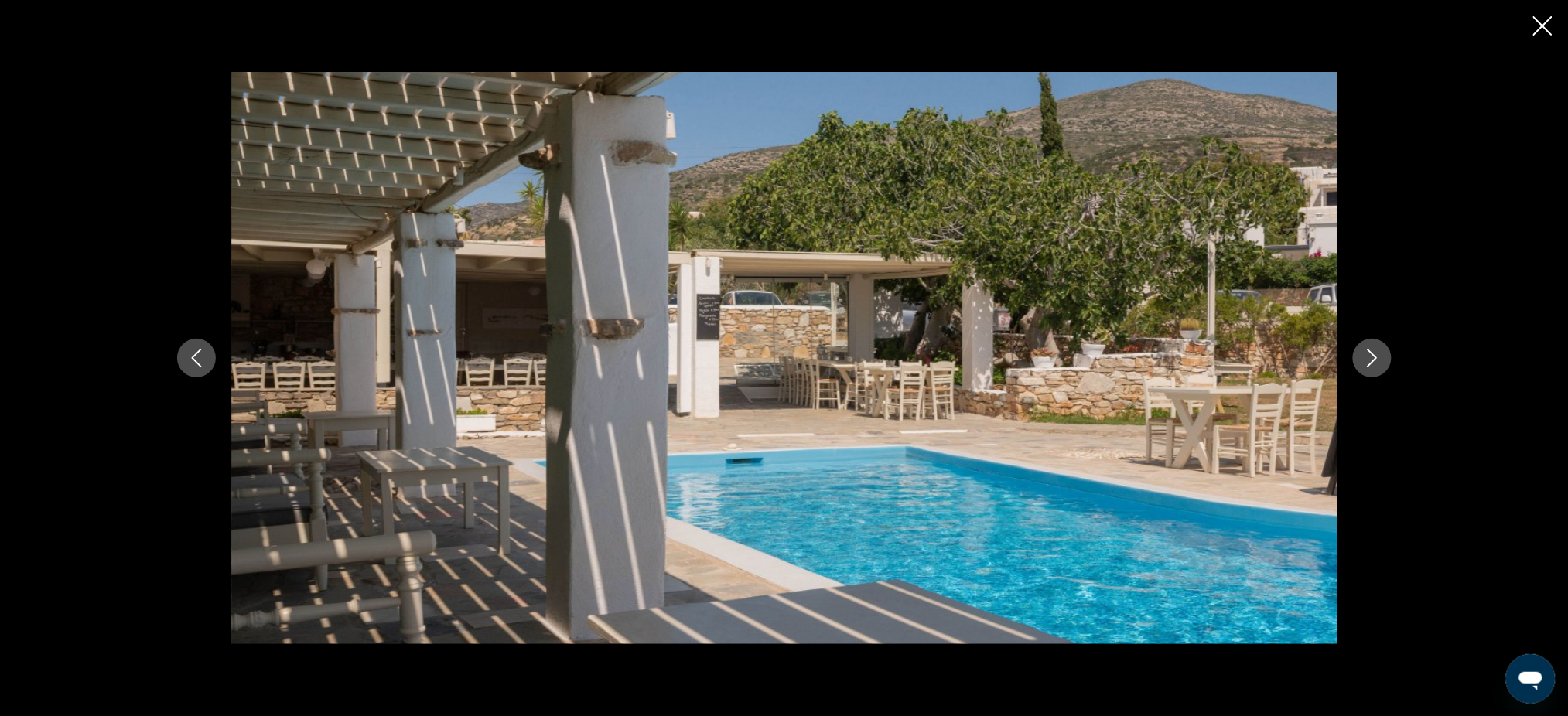
click at [1378, 363] on icon "Next image" at bounding box center [1372, 358] width 18 height 18
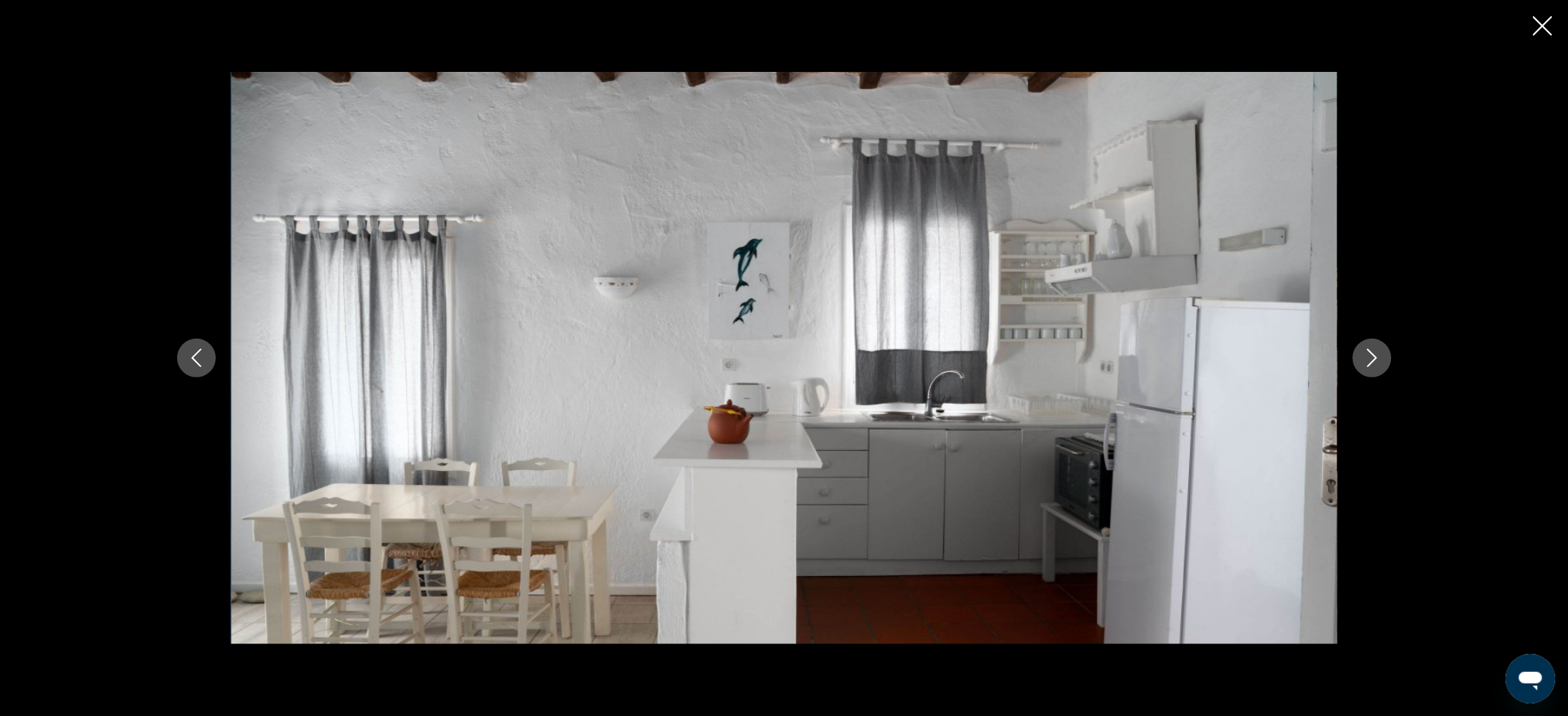
click at [1484, 28] on icon "Close slideshow" at bounding box center [1542, 26] width 19 height 19
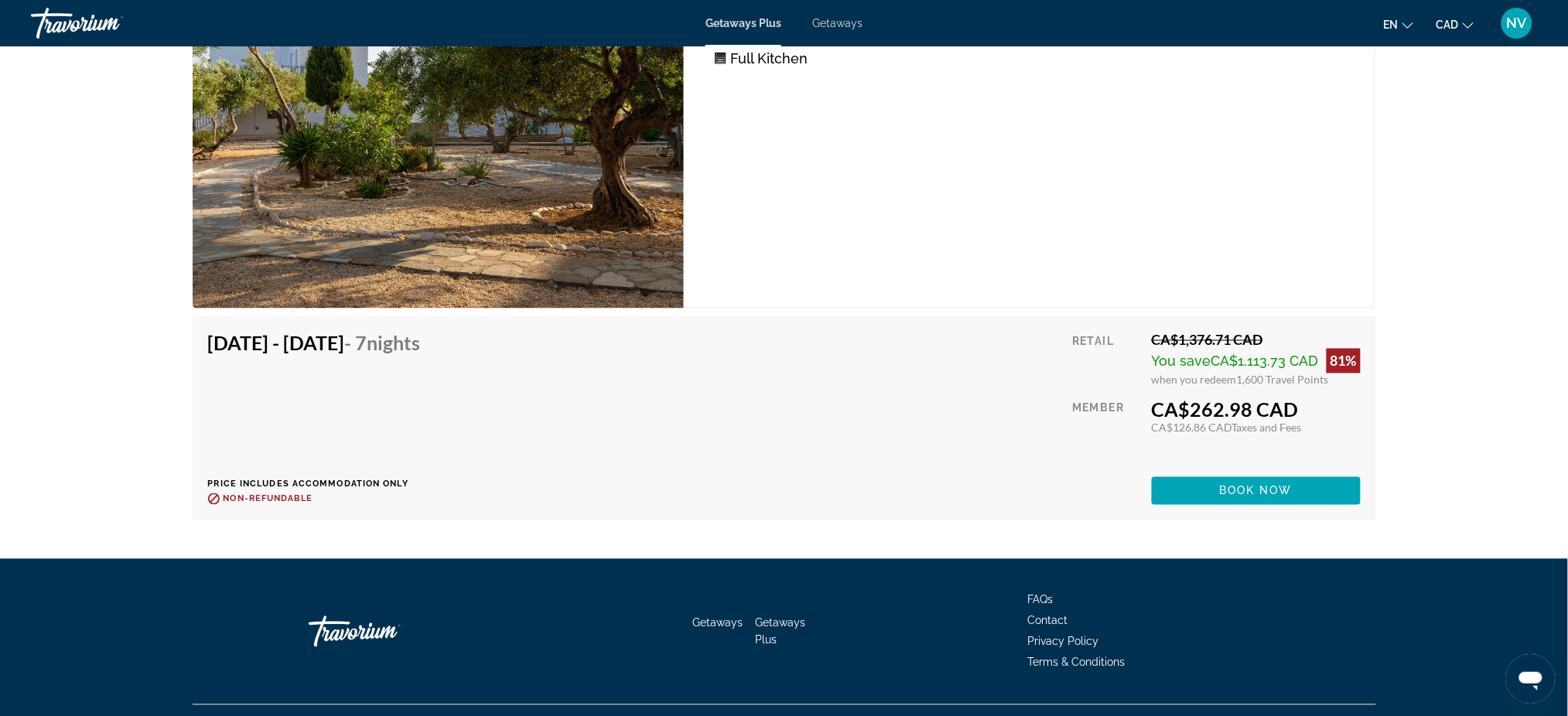
scroll to position [2889, 0]
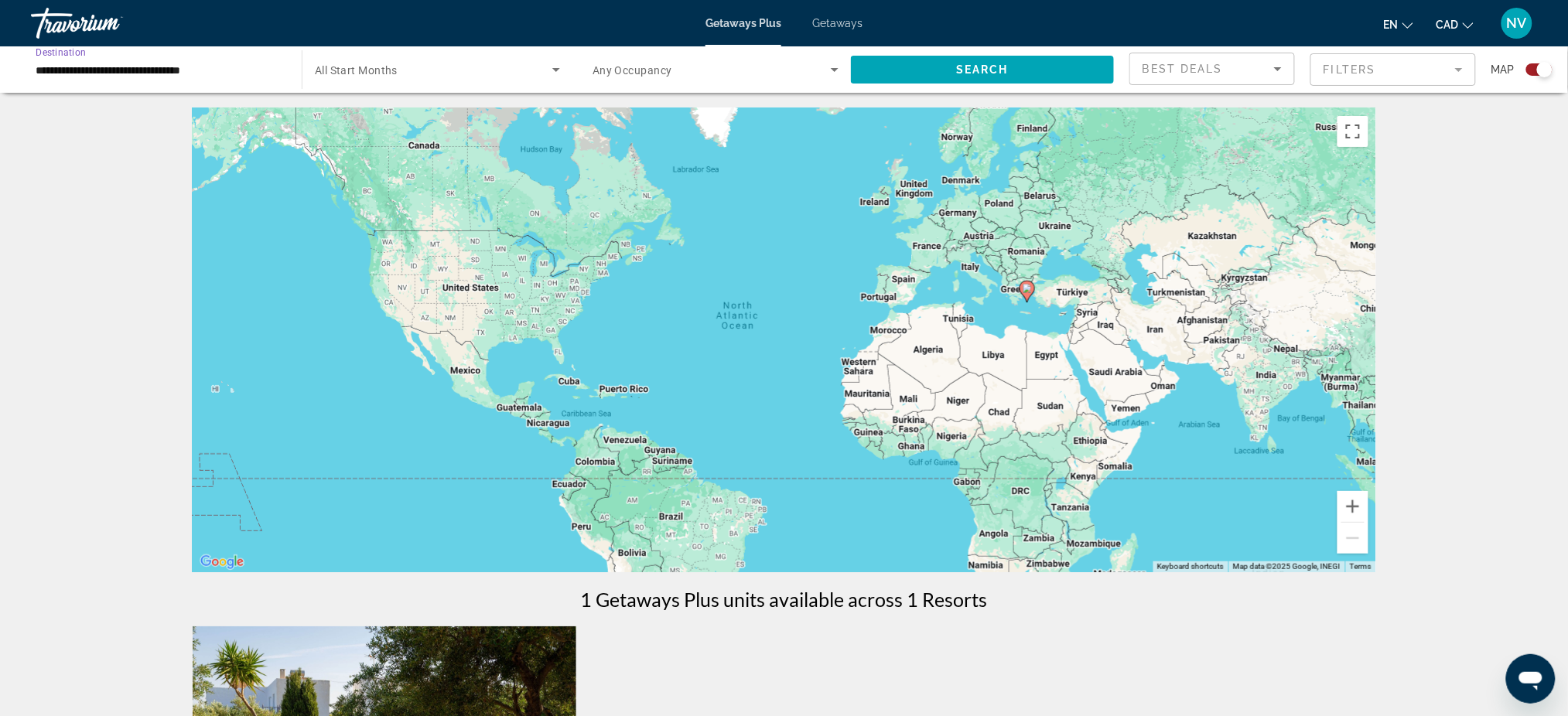
click at [260, 74] on input "**********" at bounding box center [159, 70] width 246 height 18
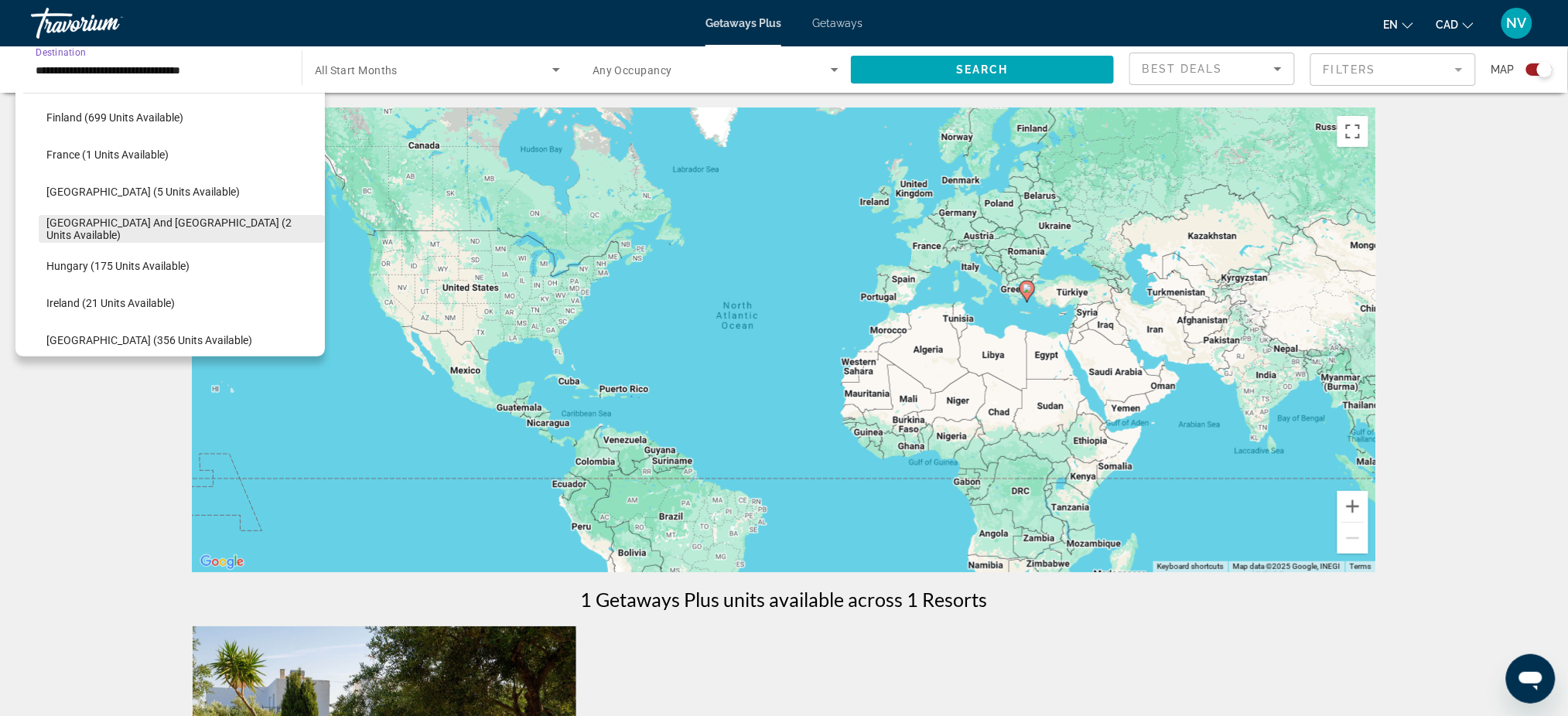
scroll to position [249, 0]
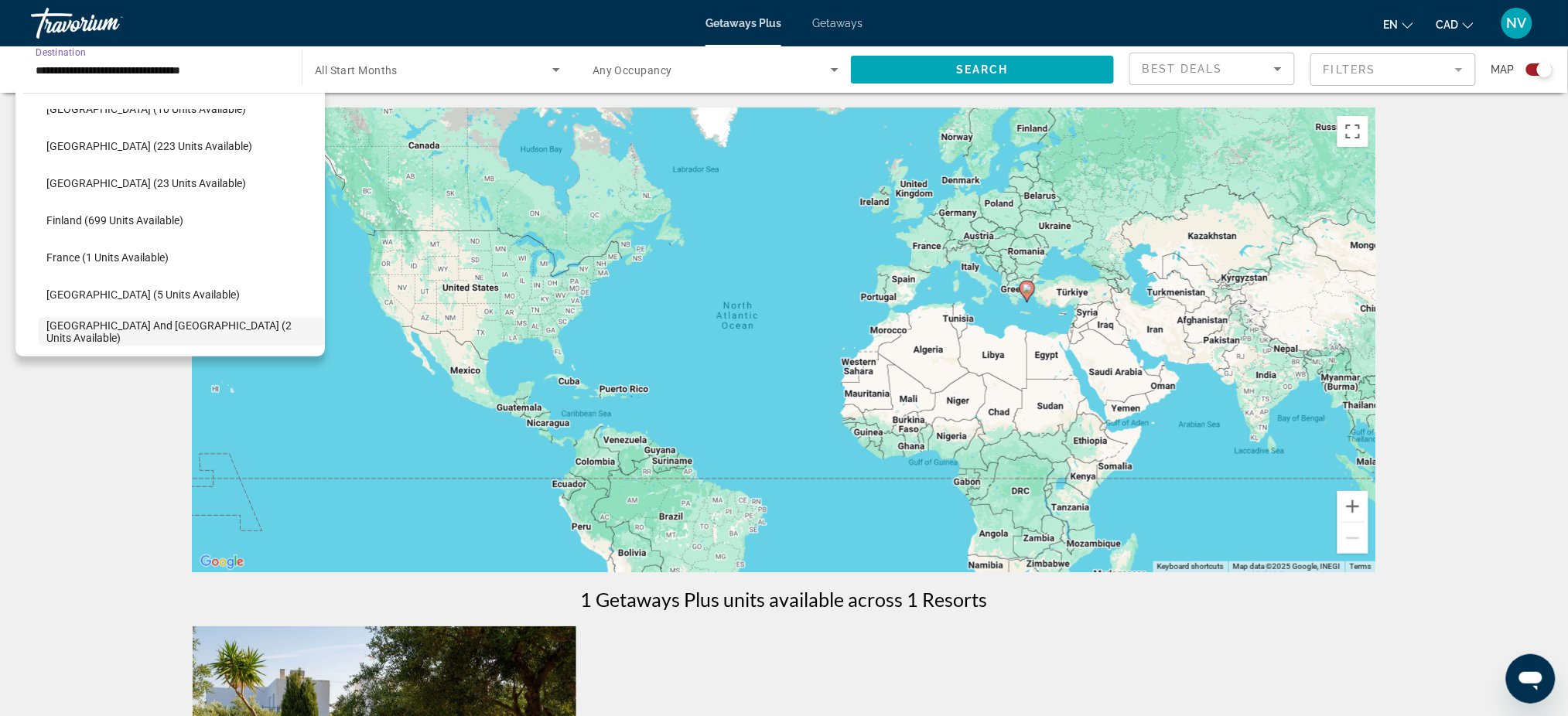
click at [558, 73] on icon "Search widget" at bounding box center [556, 69] width 18 height 18
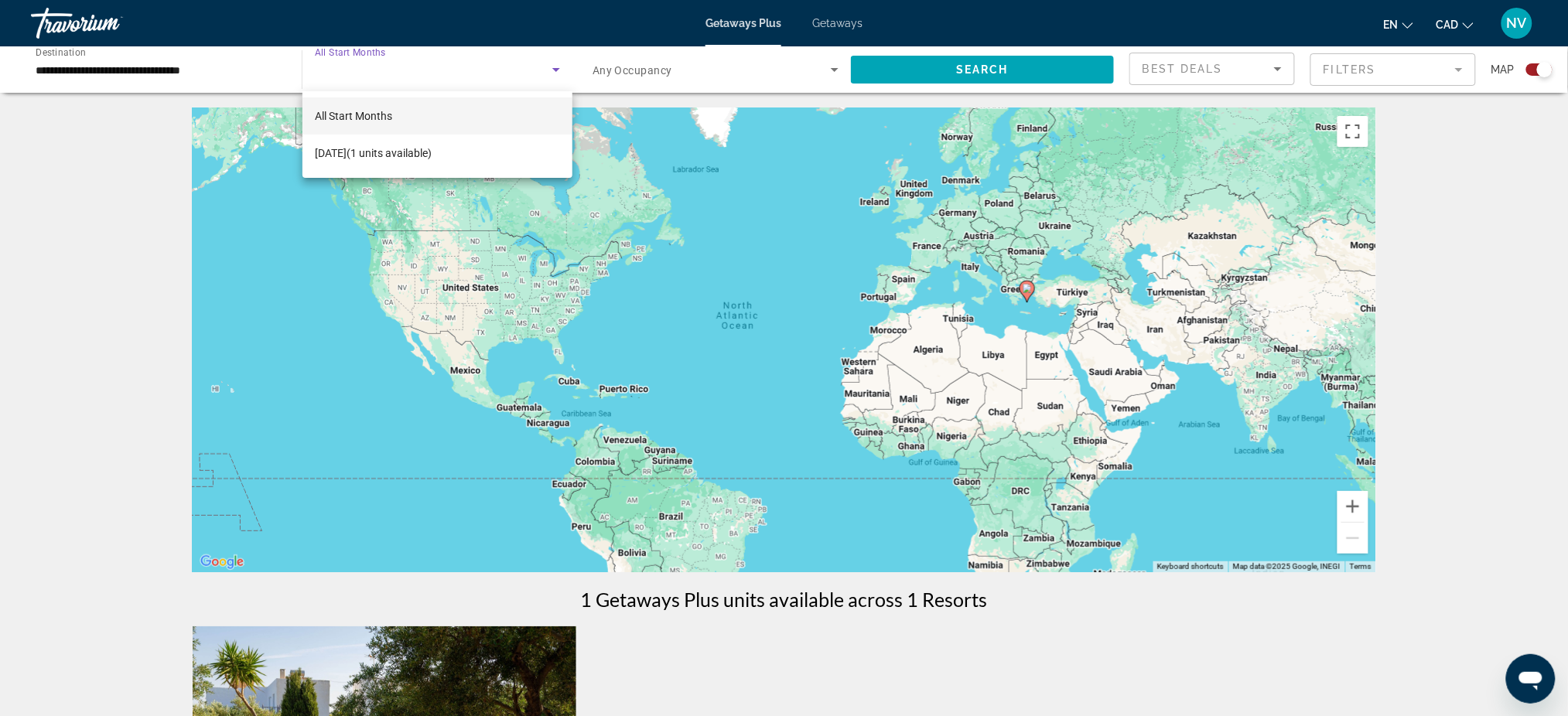
click at [216, 73] on div at bounding box center [784, 358] width 1568 height 716
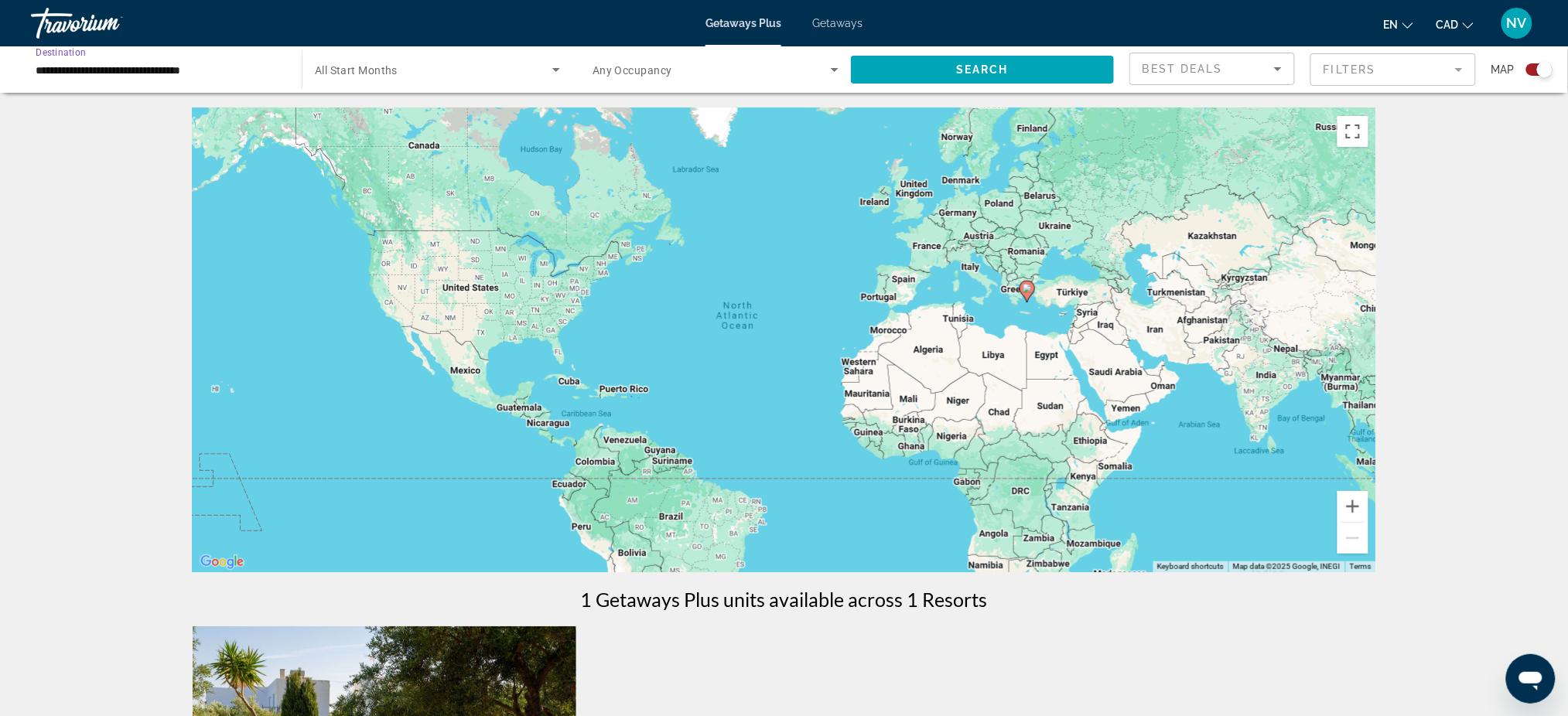
click at [273, 75] on input "**********" at bounding box center [159, 70] width 246 height 18
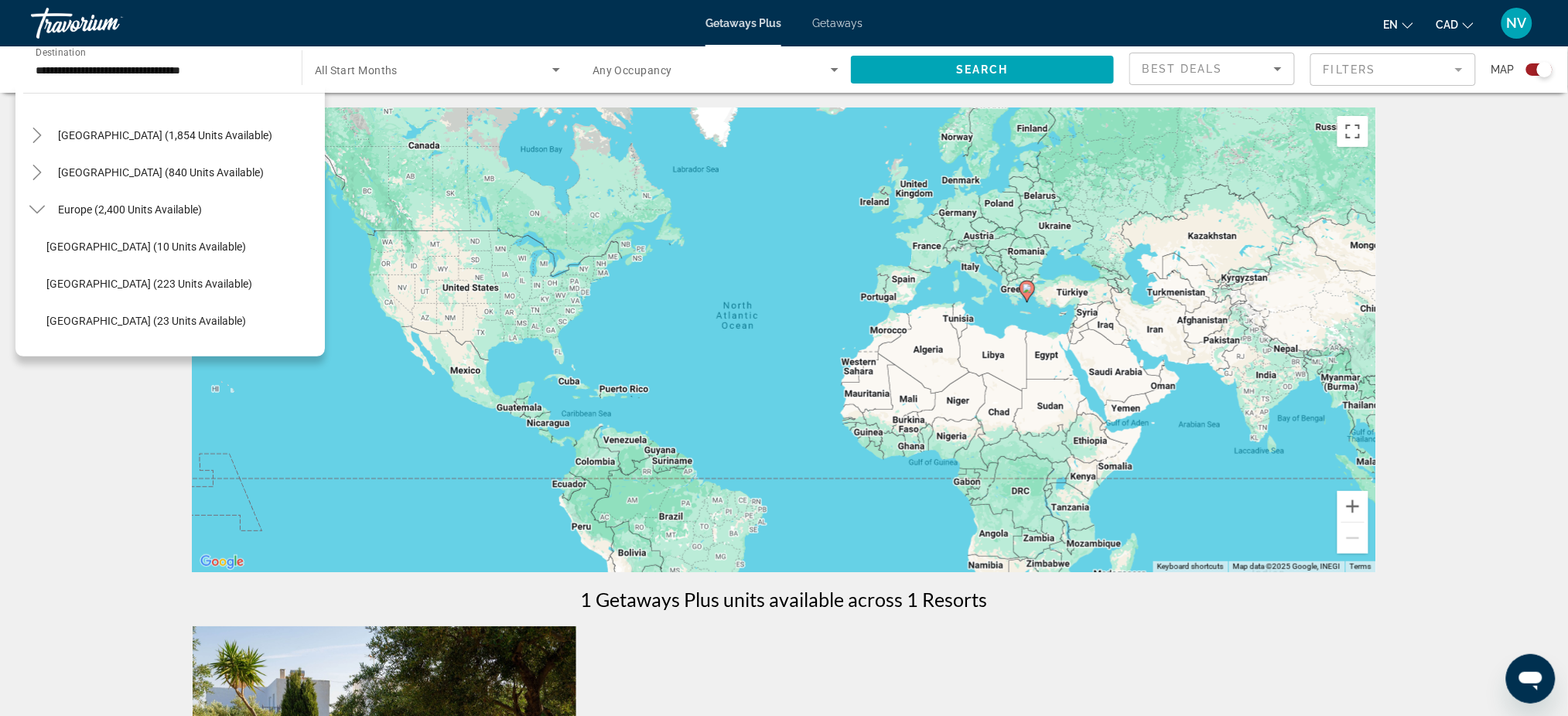
scroll to position [75, 0]
click at [33, 209] on icon "Toggle Caribbean & Atlantic Islands (840 units available)" at bounding box center [36, 208] width 16 height 16
click at [194, 200] on span "Search widget" at bounding box center [161, 209] width 221 height 37
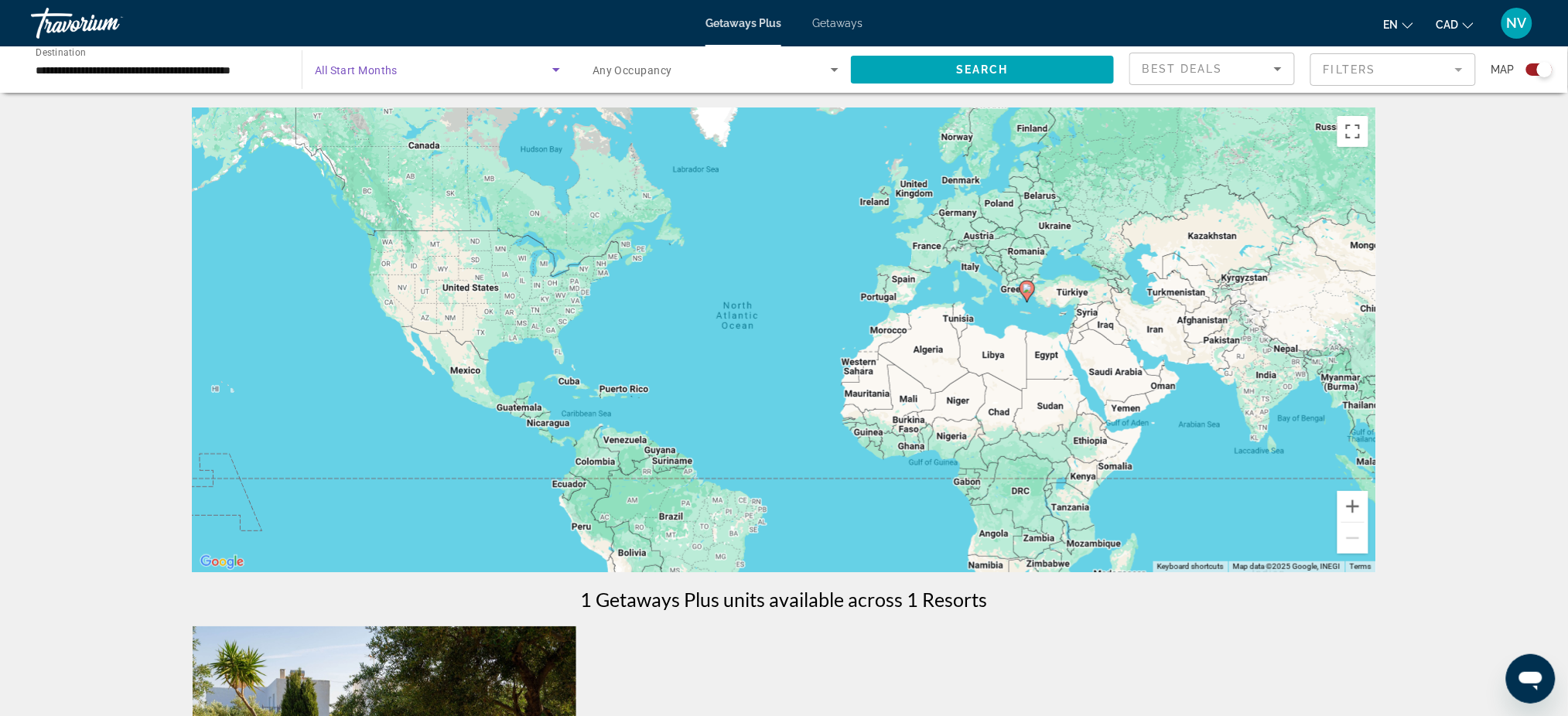
click at [549, 72] on icon "Search widget" at bounding box center [556, 69] width 18 height 18
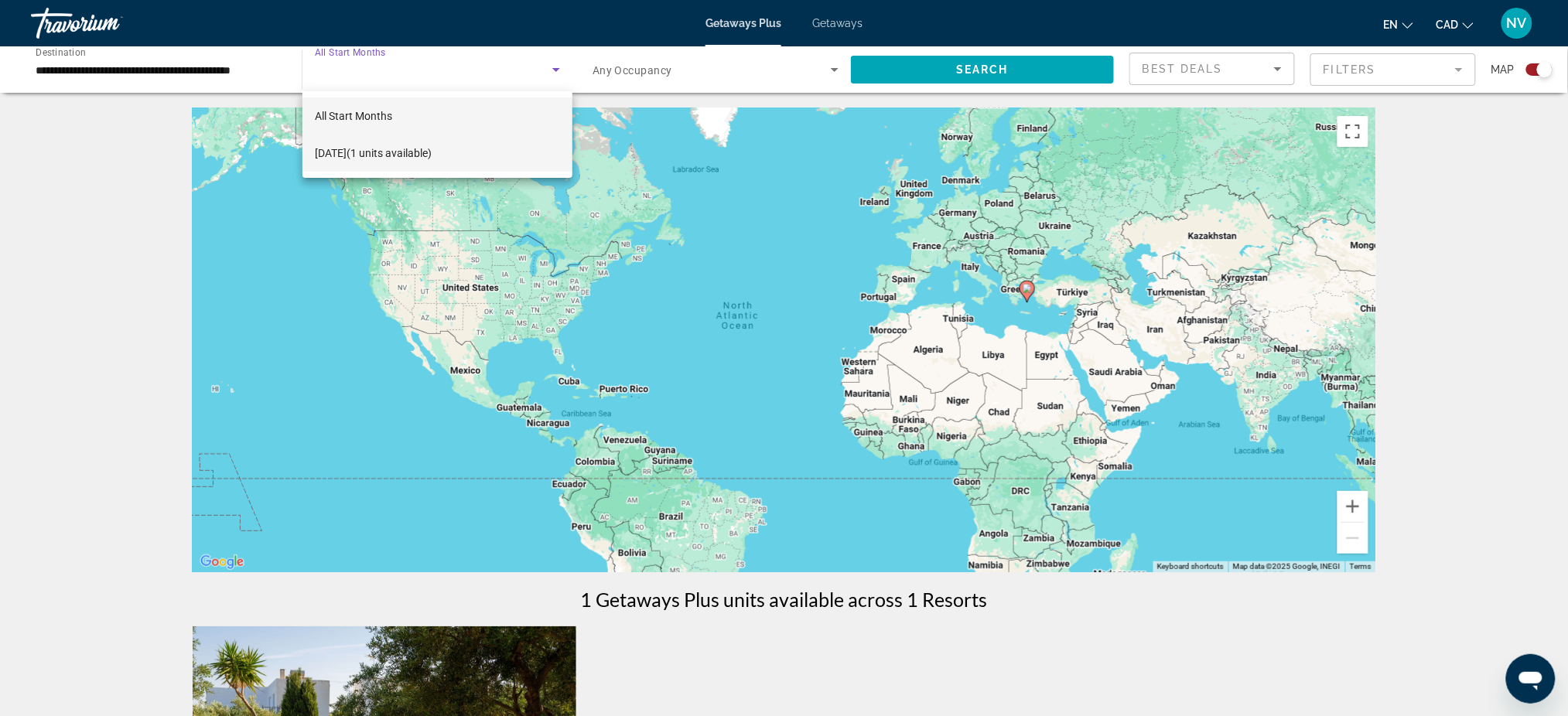
click at [347, 147] on span "[DATE] (1 units available)" at bounding box center [373, 153] width 117 height 18
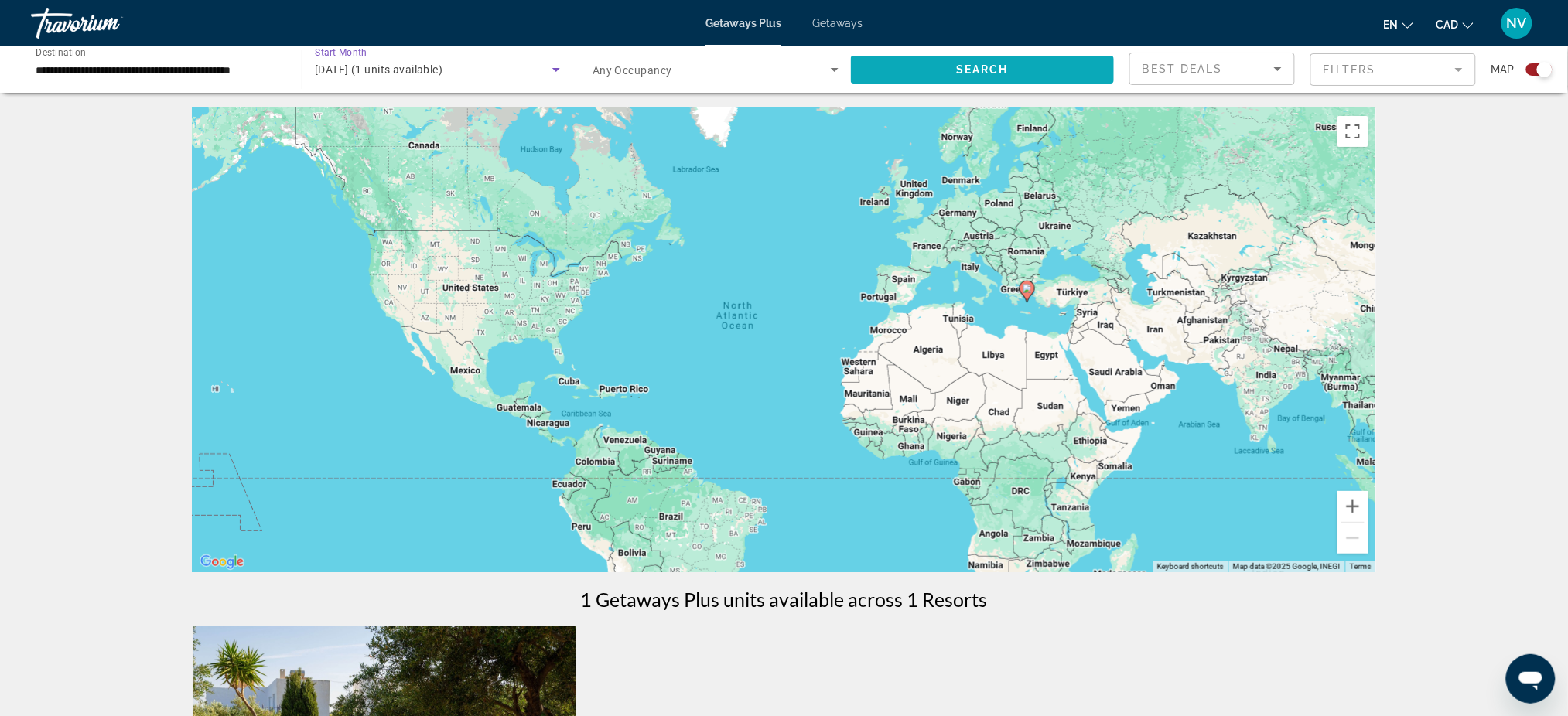
click at [1042, 84] on span "Search widget" at bounding box center [982, 69] width 263 height 37
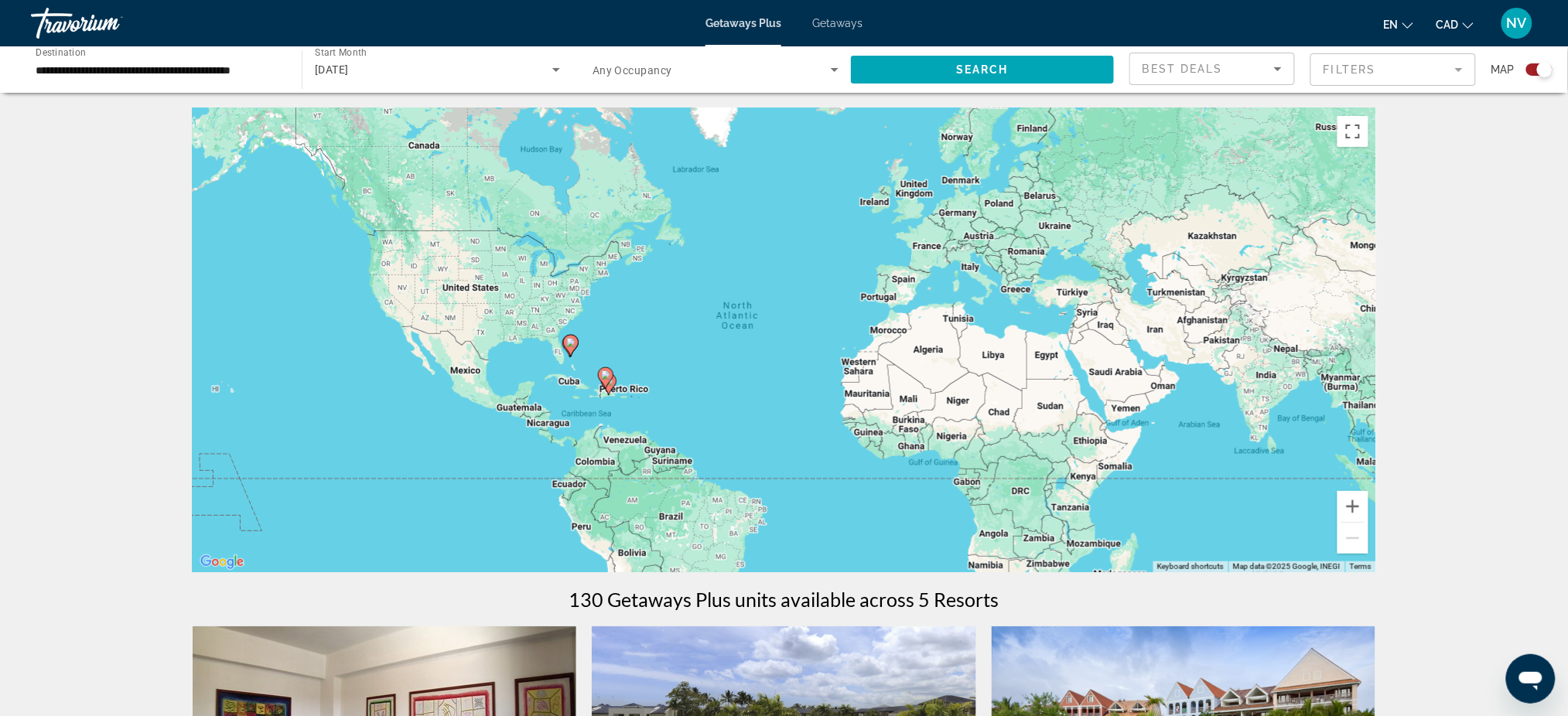
click at [566, 345] on image "Main content" at bounding box center [571, 342] width 9 height 9
type input "**********"
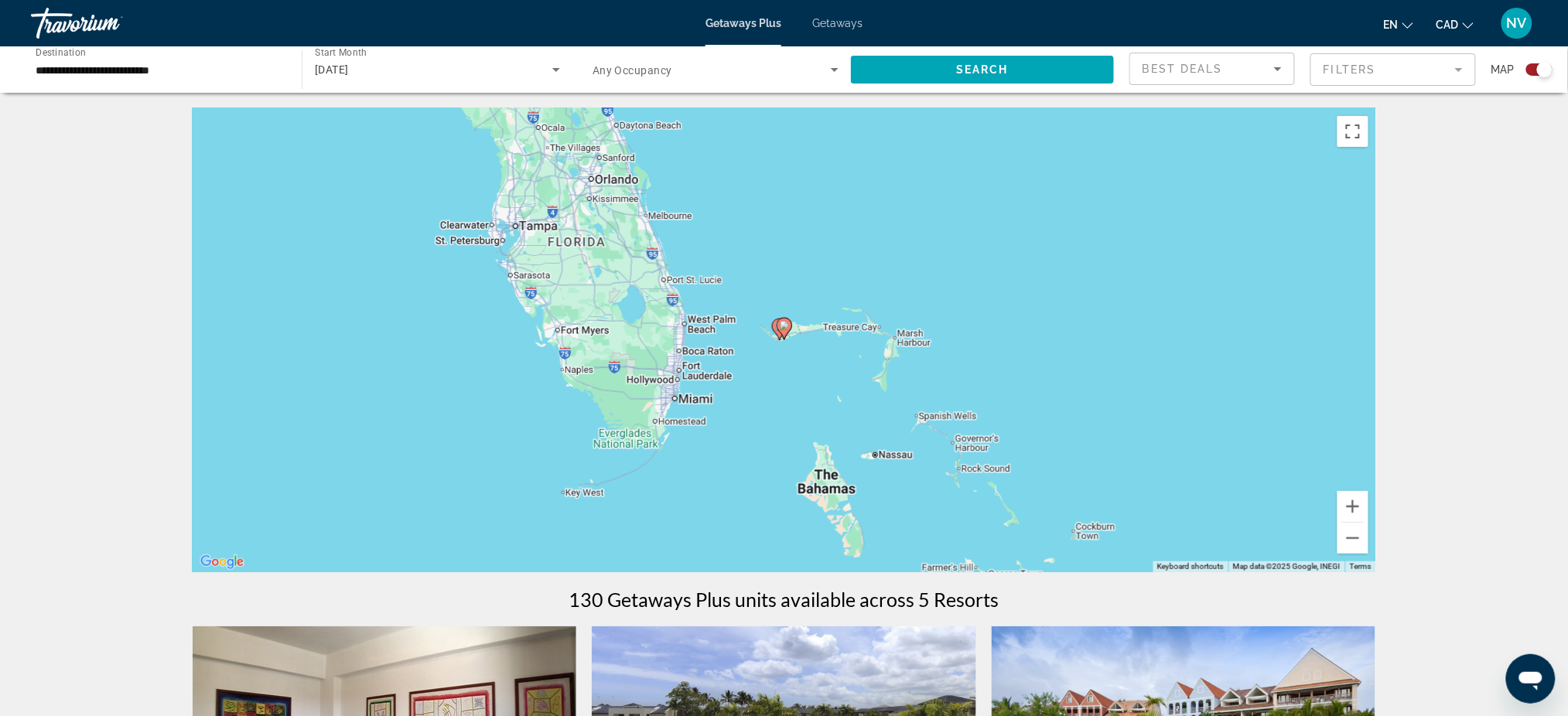
click at [782, 327] on image "Main content" at bounding box center [784, 326] width 9 height 9
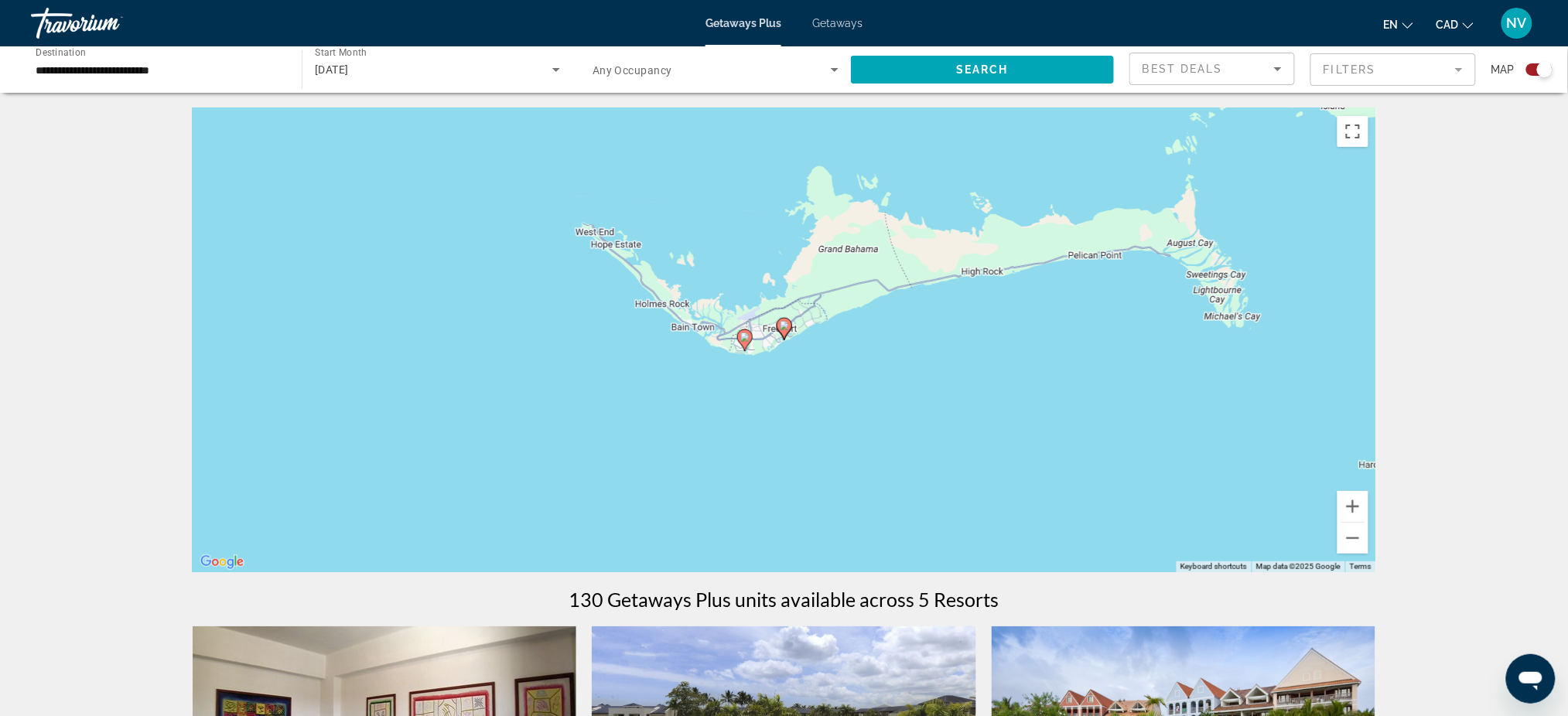
click at [782, 327] on image "Main content" at bounding box center [784, 326] width 9 height 9
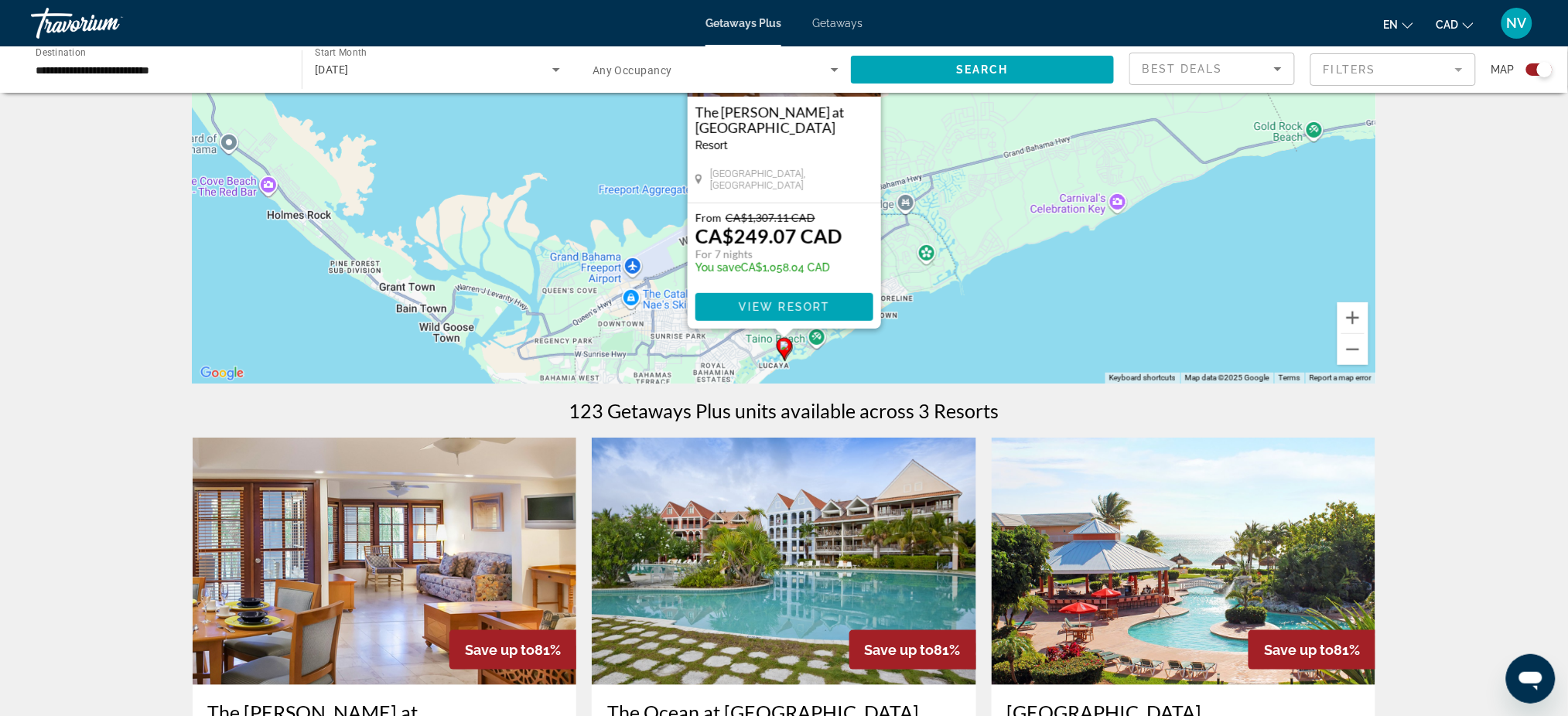
scroll to position [206, 0]
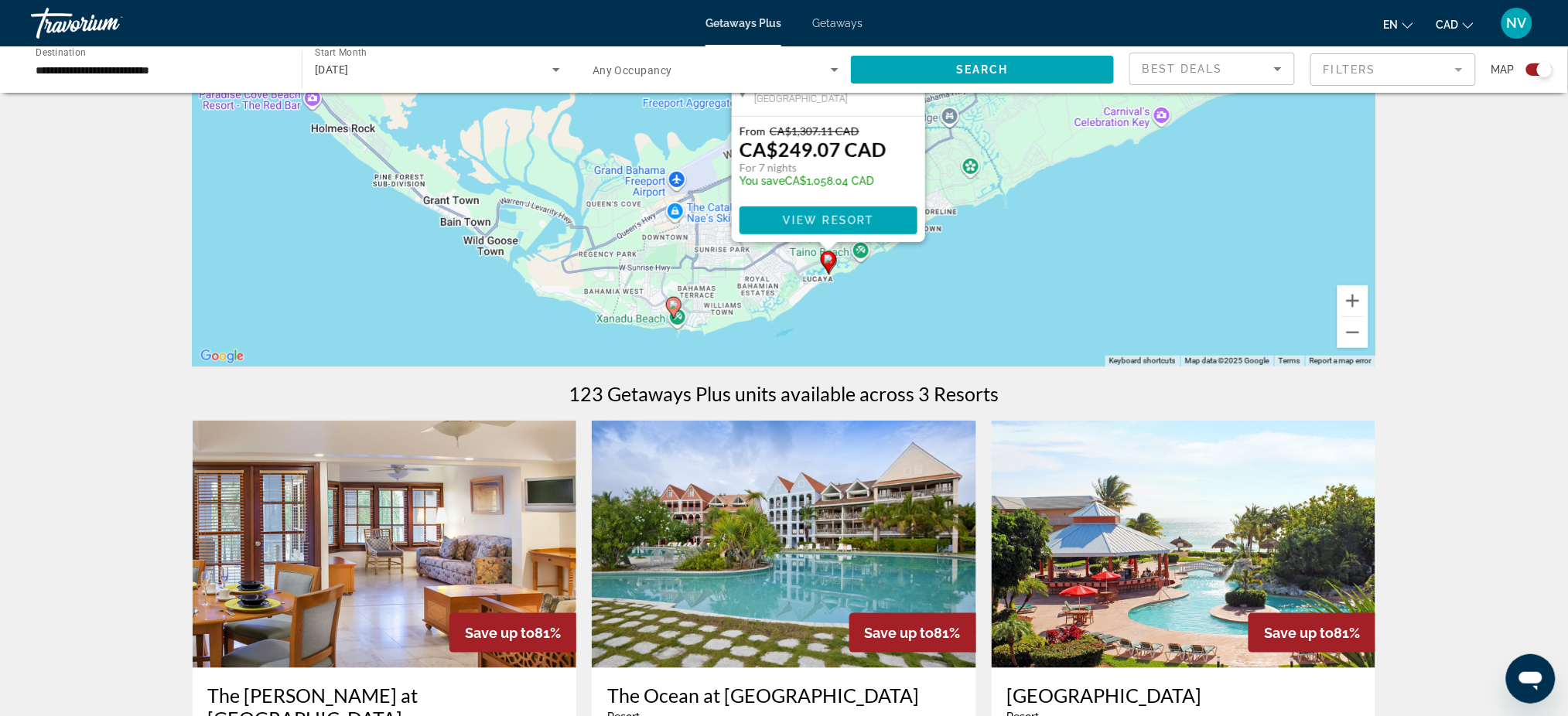
drag, startPoint x: 1042, startPoint y: 306, endPoint x: 1090, endPoint y: 227, distance: 92.4
click at [1090, 227] on div "To activate drag with keyboard, press Alt + Enter. Once in keyboard drag state,…" at bounding box center [784, 134] width 1183 height 464
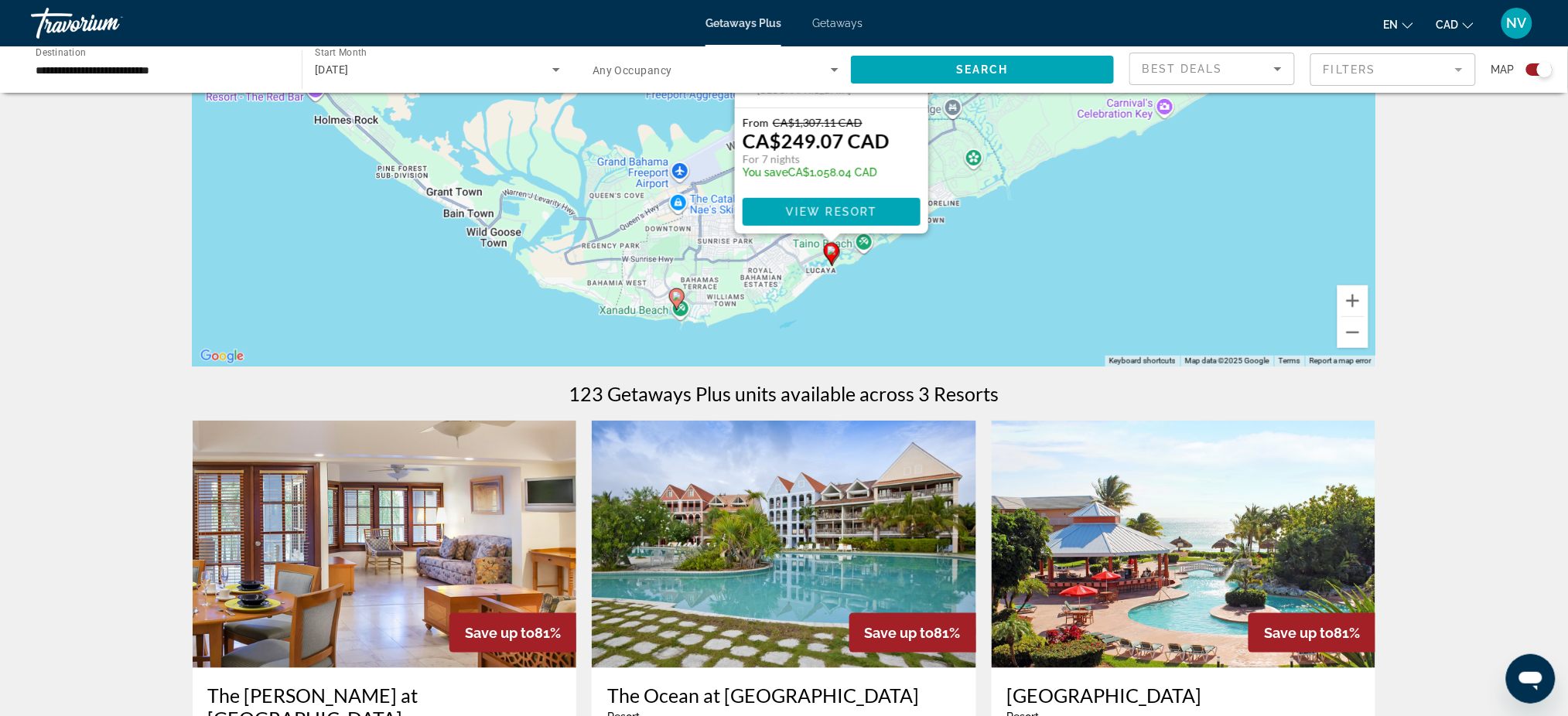
click at [673, 296] on image "Main content" at bounding box center [677, 296] width 9 height 9
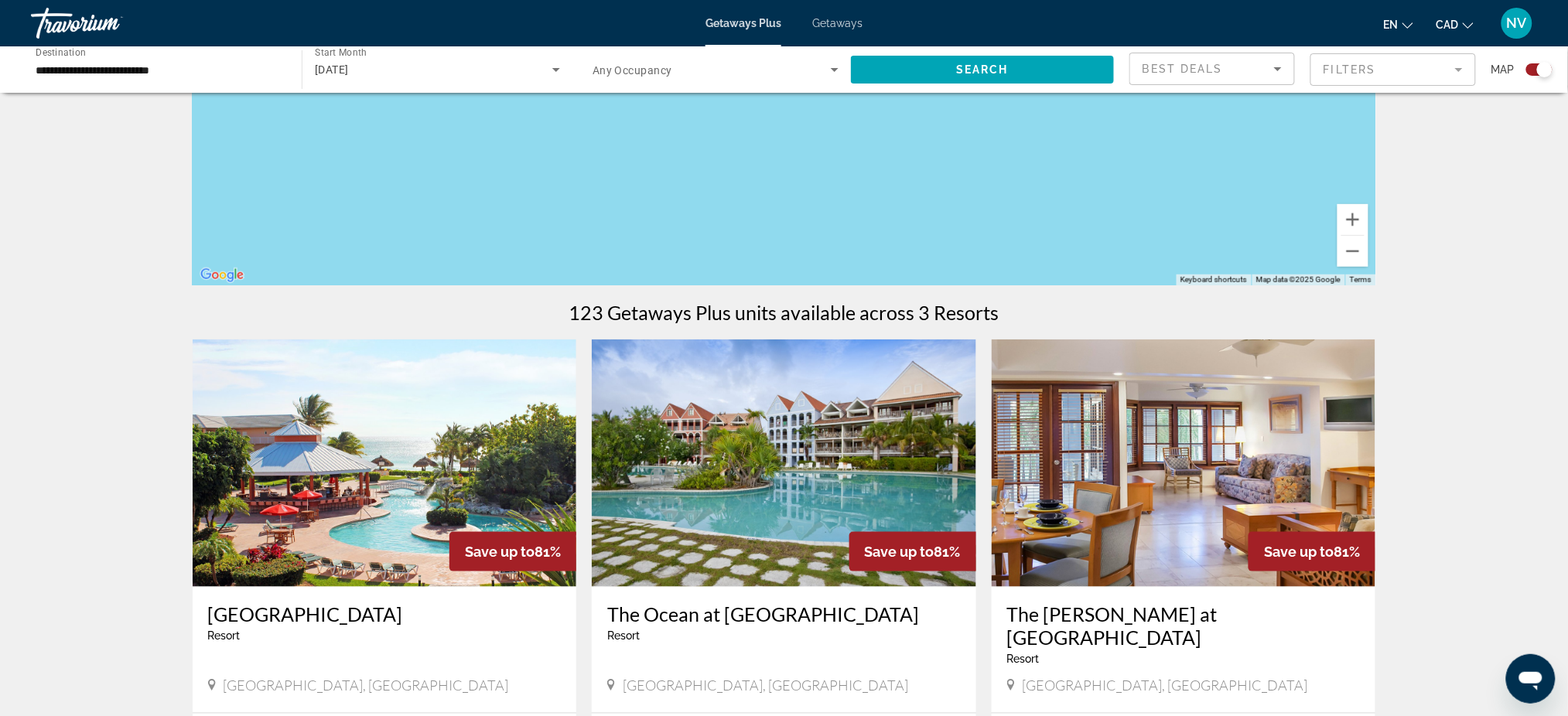
scroll to position [103, 0]
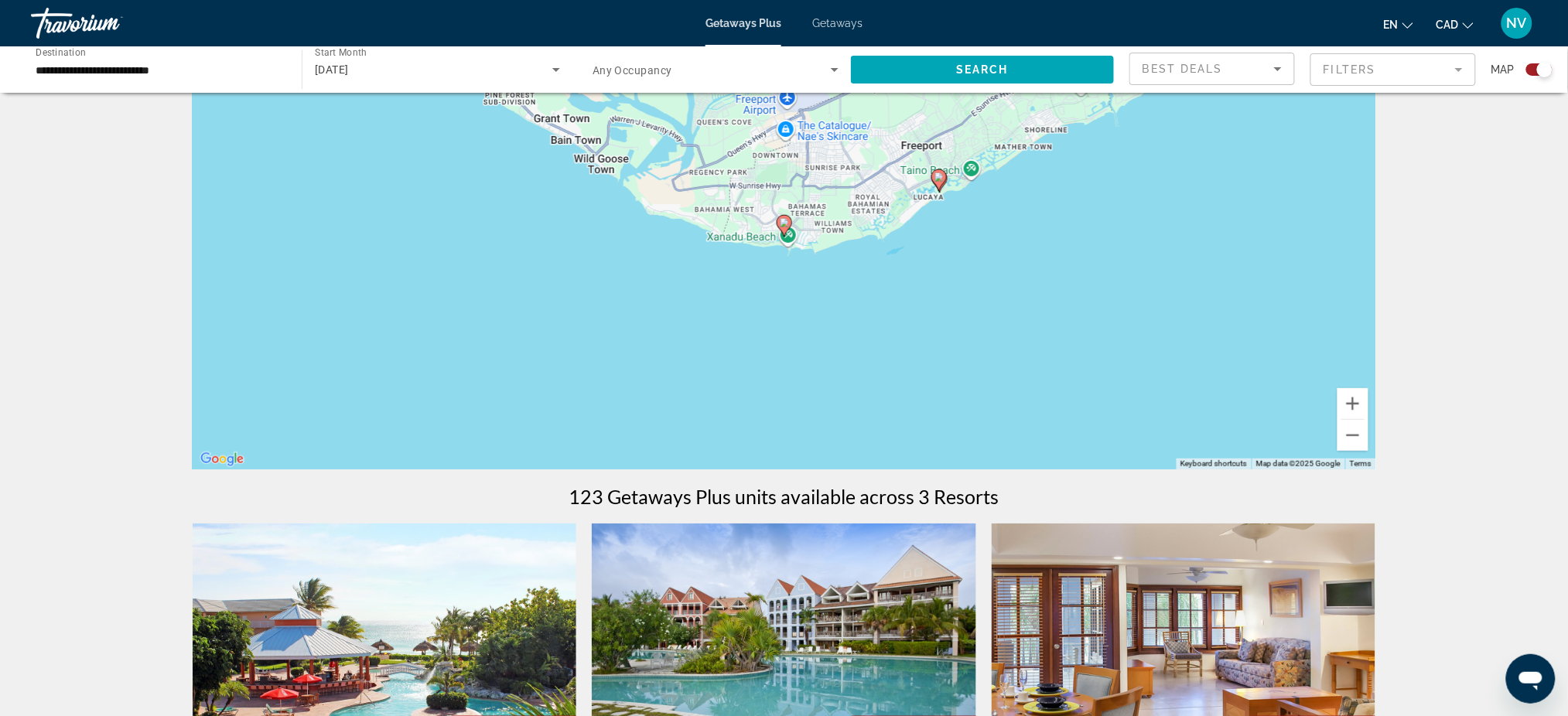
click at [778, 223] on icon "Main content" at bounding box center [783, 226] width 14 height 20
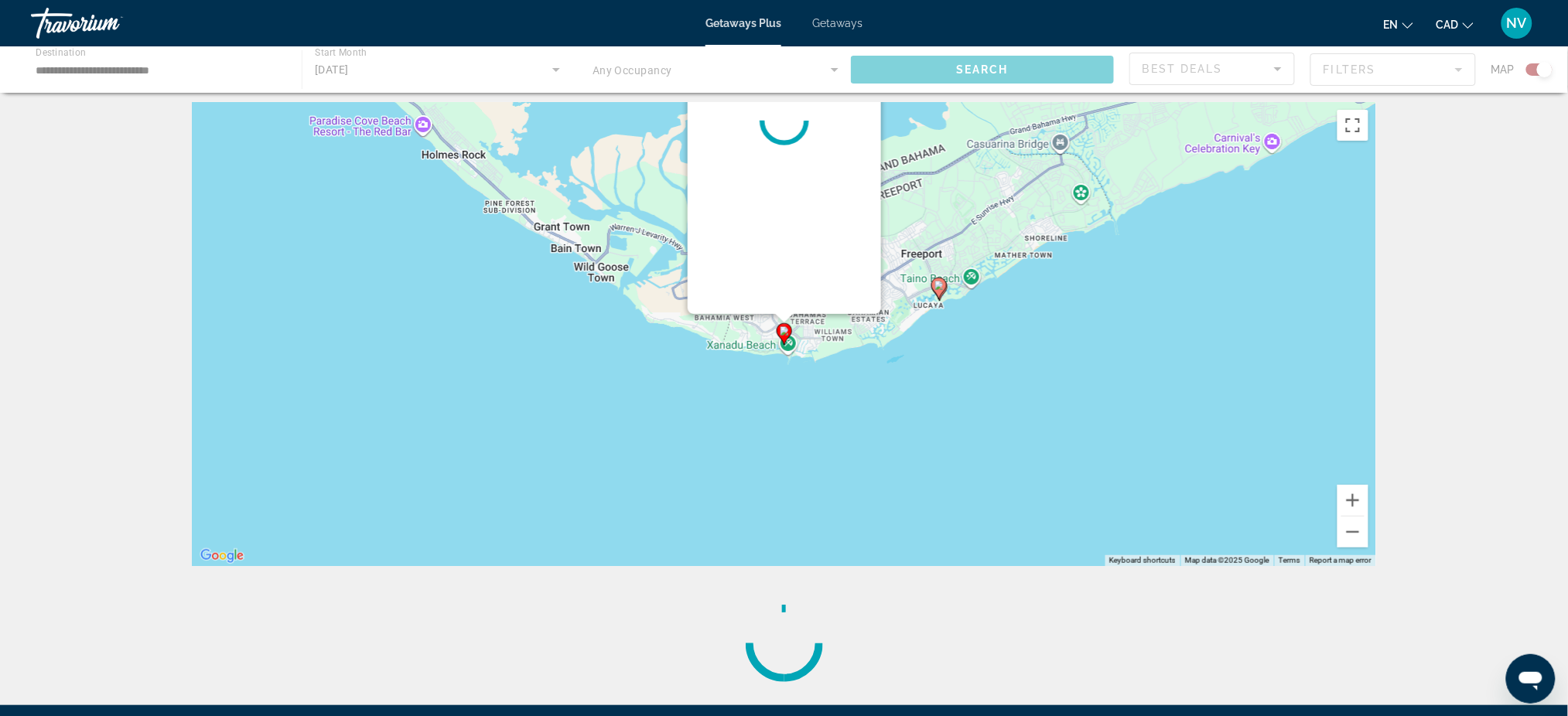
scroll to position [0, 0]
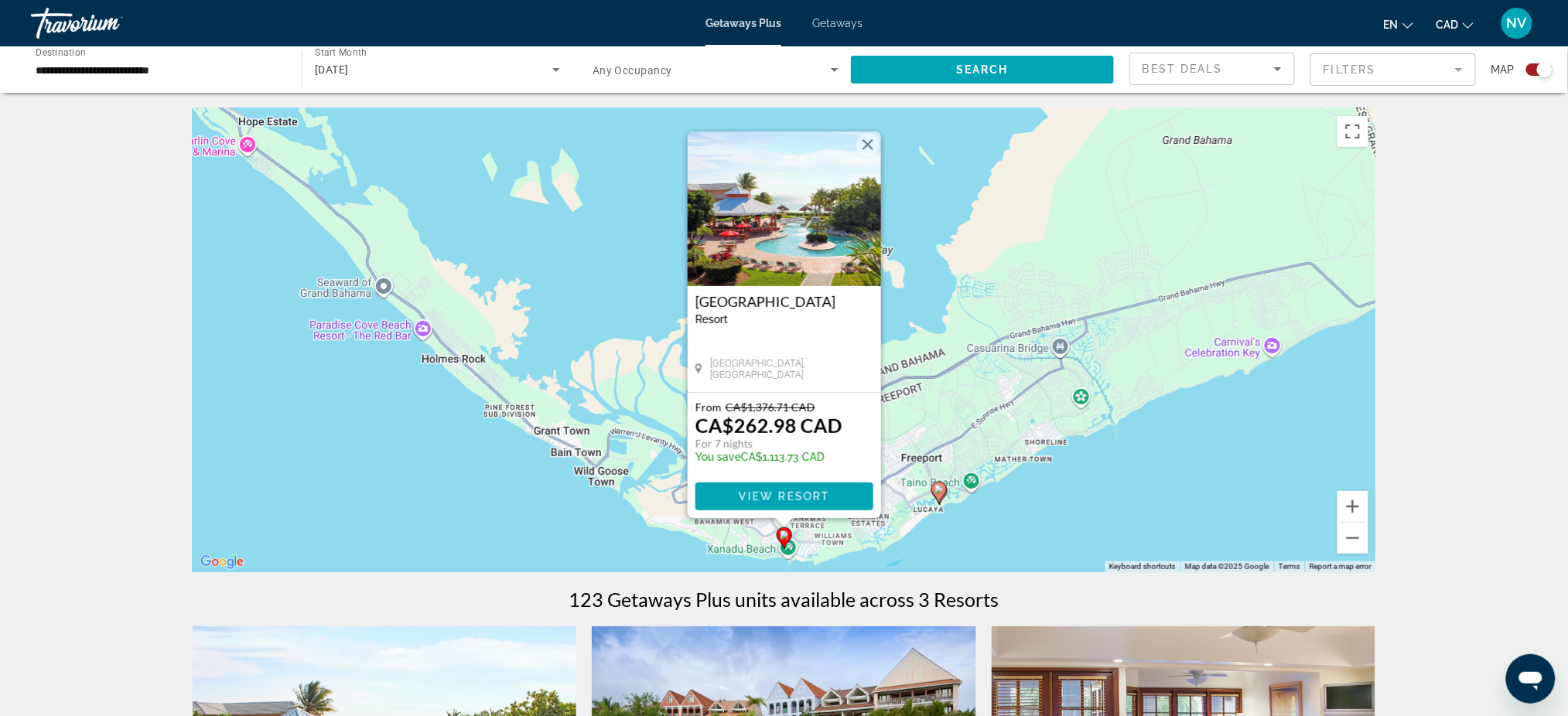
click at [765, 236] on img "Main content" at bounding box center [784, 209] width 193 height 155
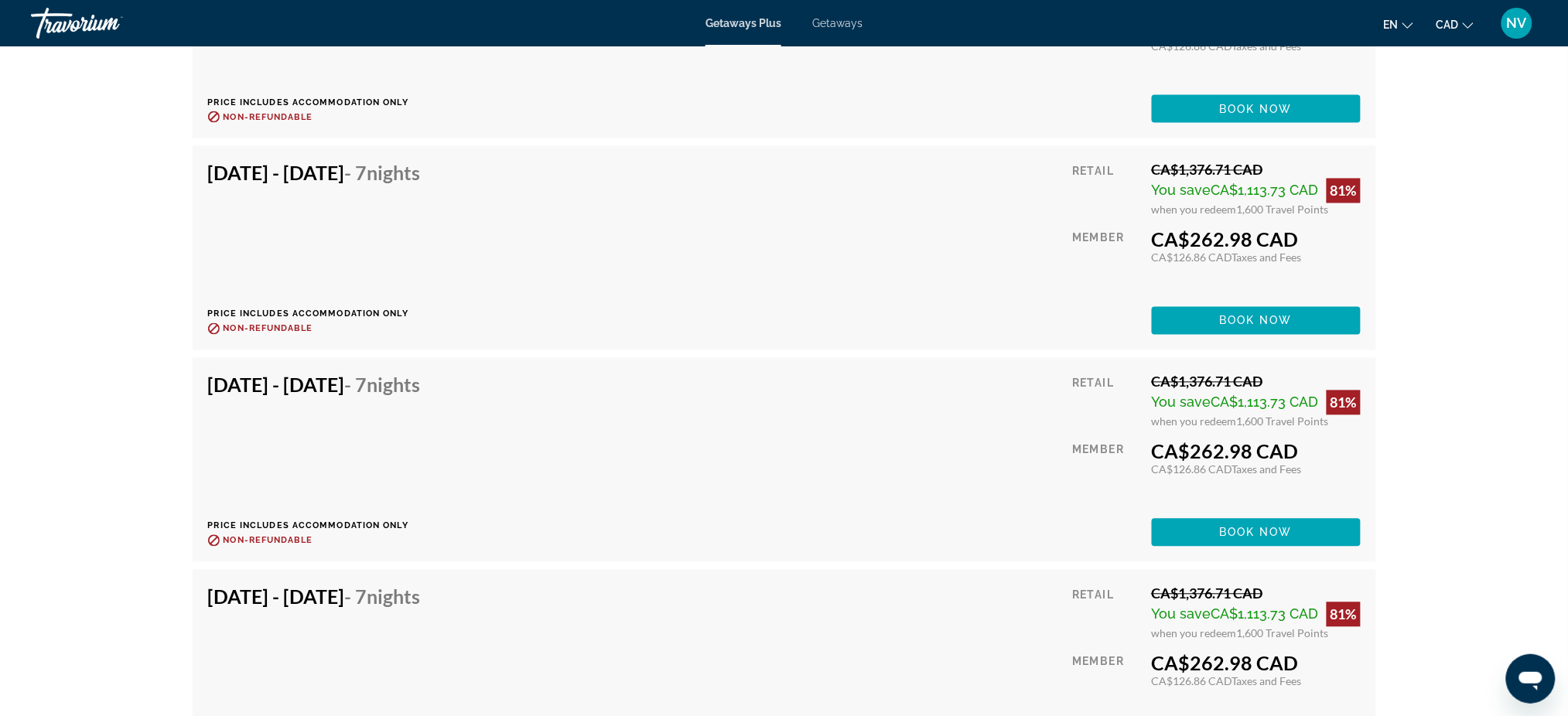
scroll to position [3093, 0]
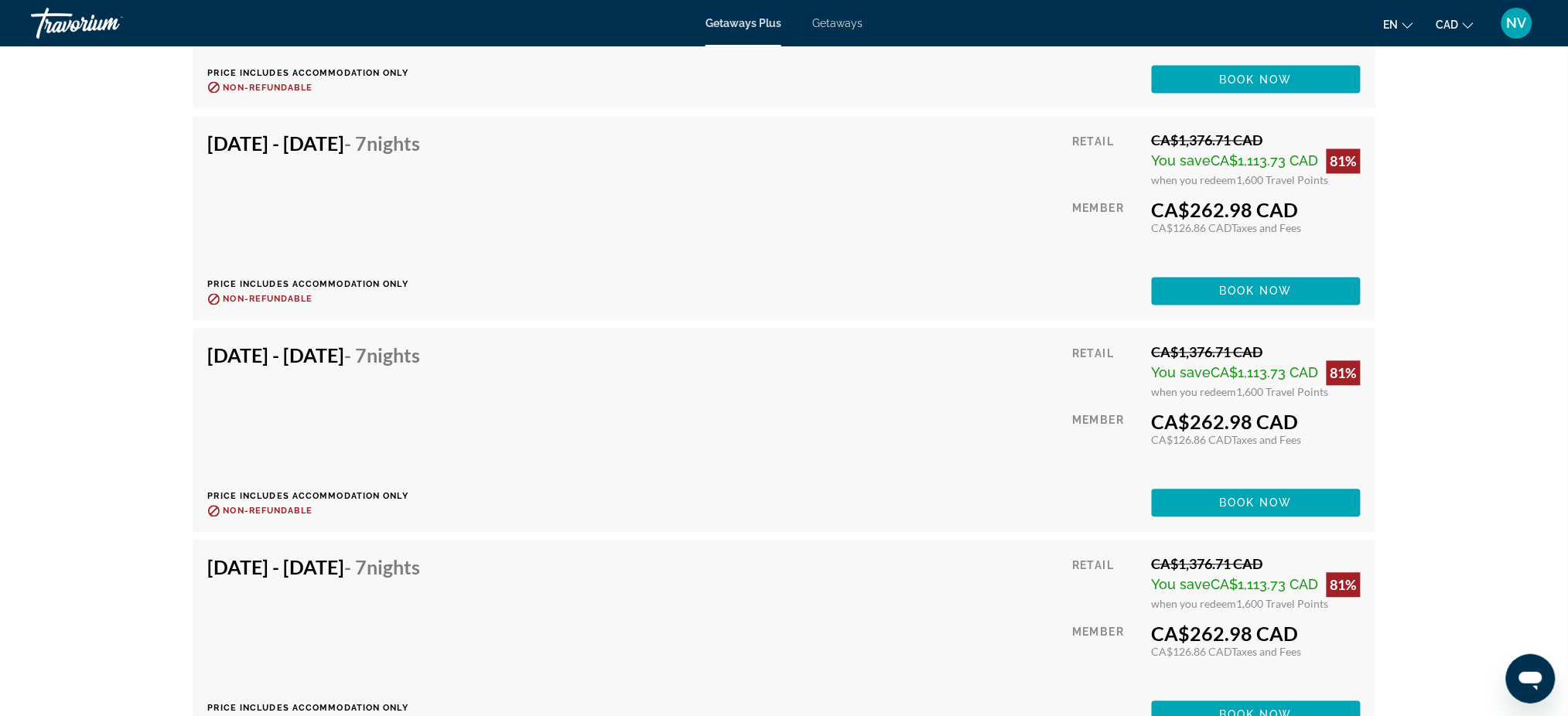
click at [68, 586] on div "prev next [GEOGRAPHIC_DATA], [GEOGRAPHIC_DATA] Address [STREET_ADDRESS] Overvie…" at bounding box center [784, 240] width 1568 height 6574
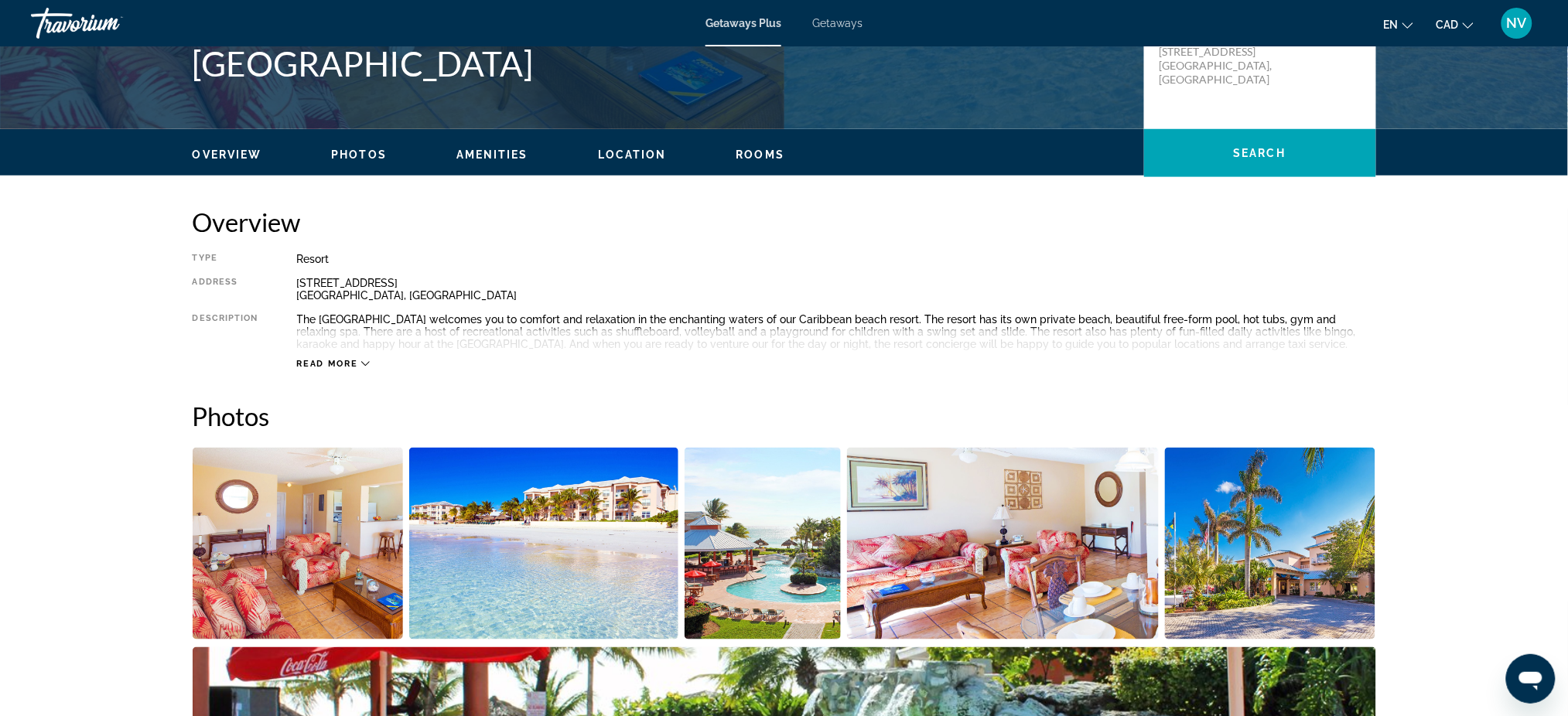
scroll to position [0, 0]
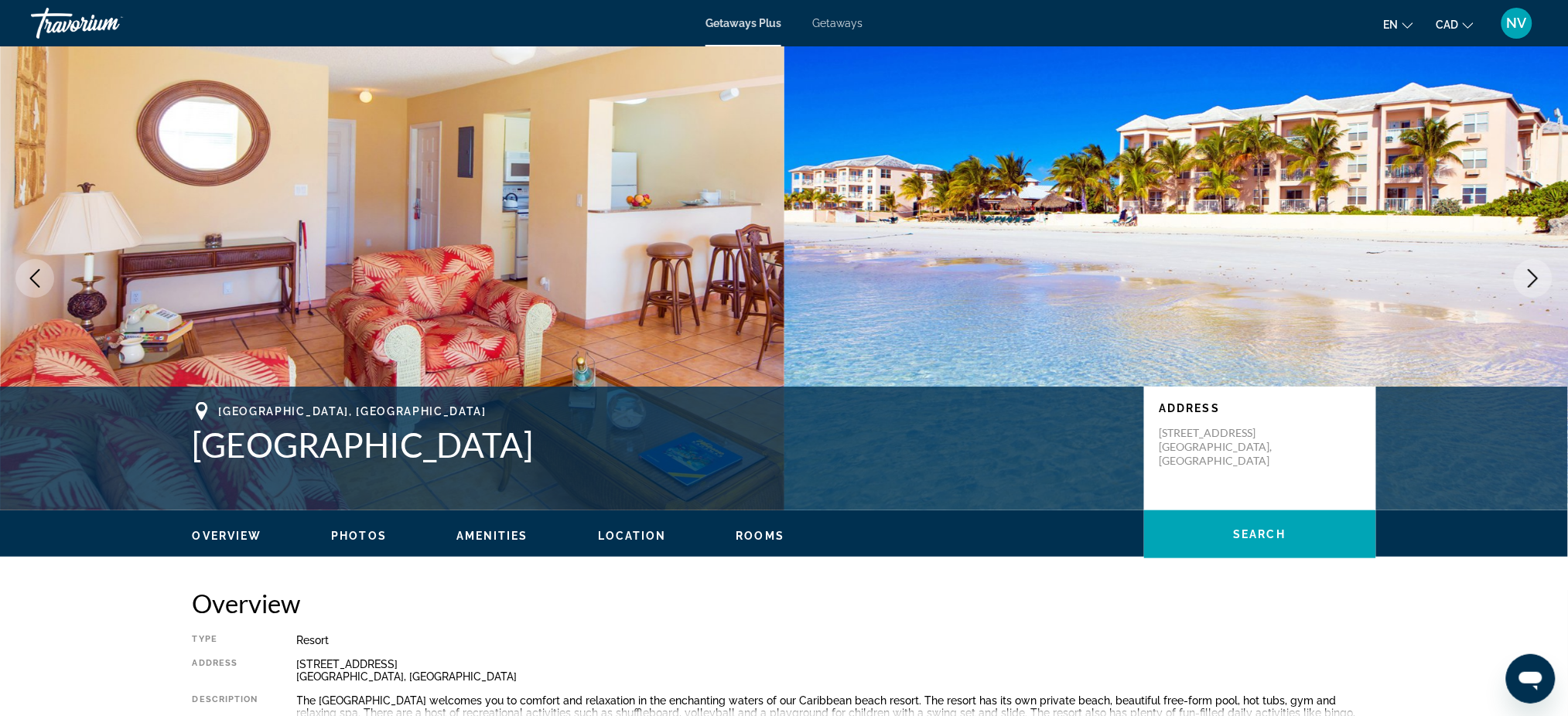
drag, startPoint x: 192, startPoint y: 440, endPoint x: 464, endPoint y: 475, distance: 274.2
click at [464, 475] on div "[GEOGRAPHIC_DATA], [GEOGRAPHIC_DATA] Address [STREET_ADDRESS]" at bounding box center [784, 449] width 1245 height 93
copy h1 "[GEOGRAPHIC_DATA]"
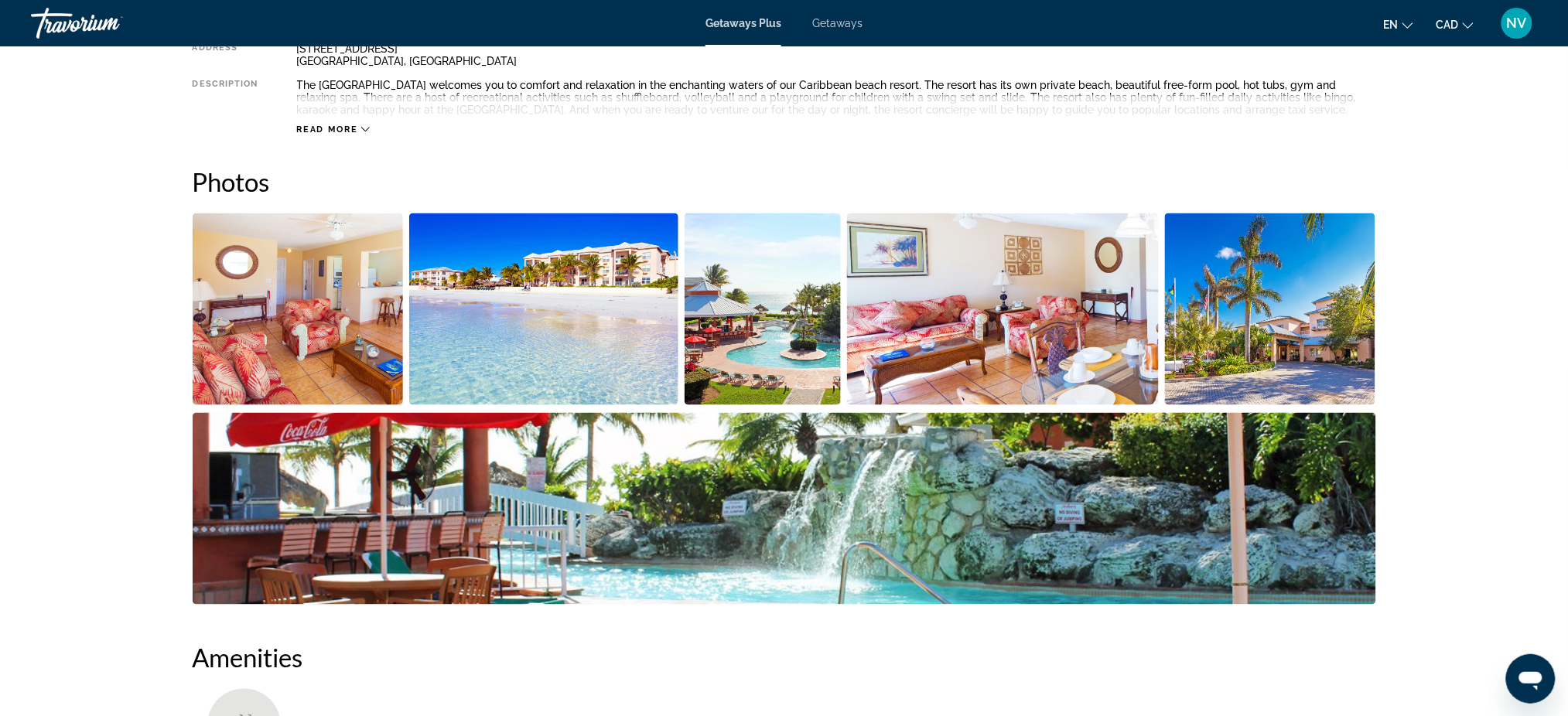
scroll to position [618, 0]
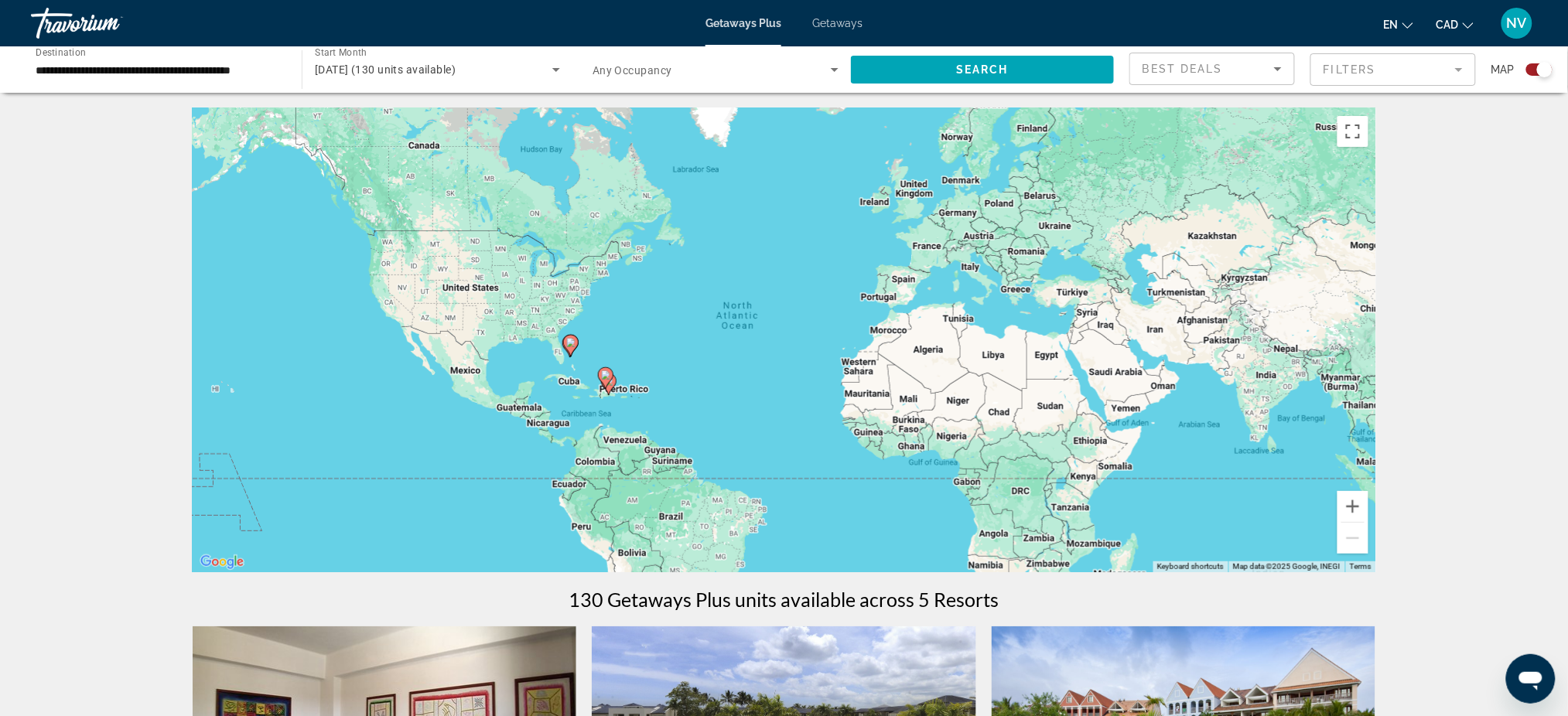
click at [566, 344] on image "Main content" at bounding box center [571, 342] width 9 height 9
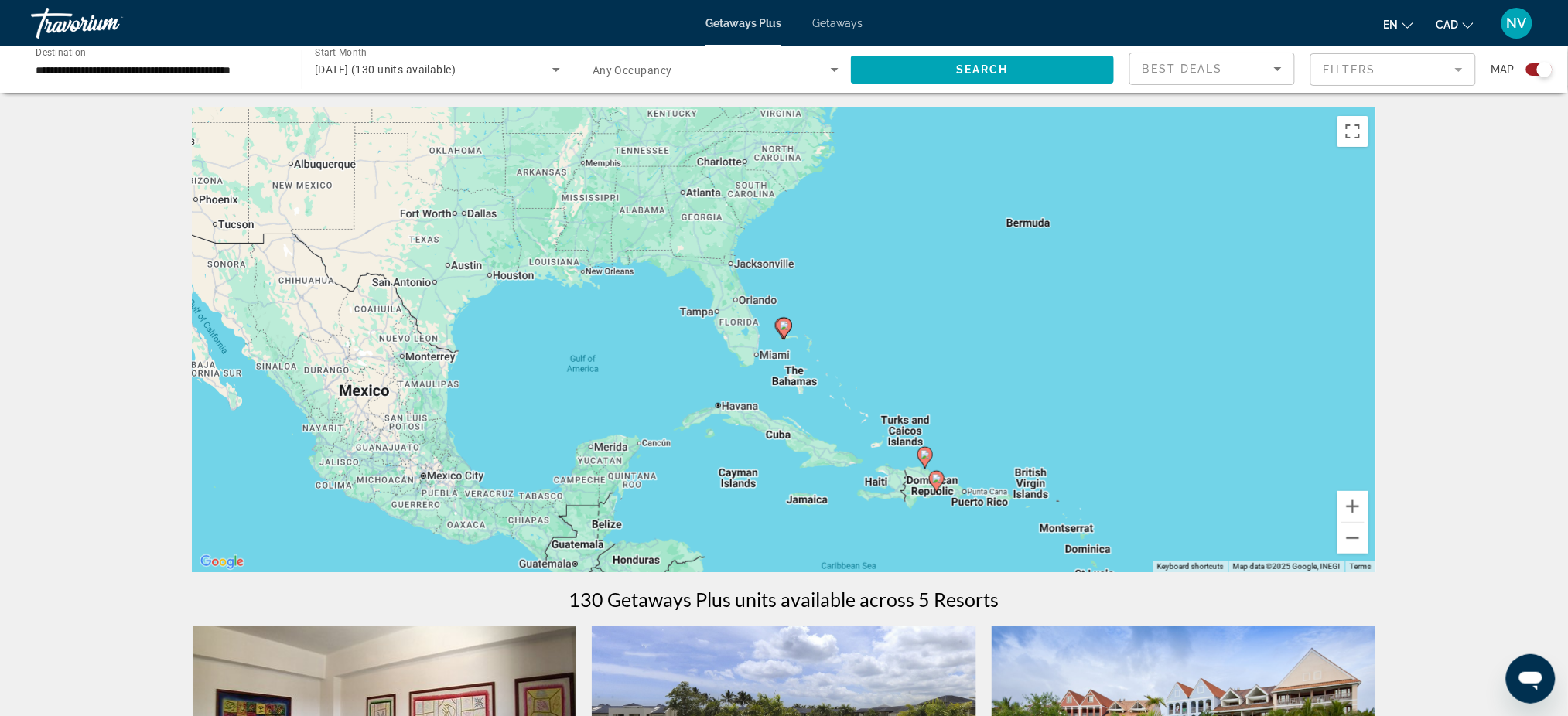
click at [784, 337] on icon "Main content" at bounding box center [783, 328] width 14 height 20
type input "**********"
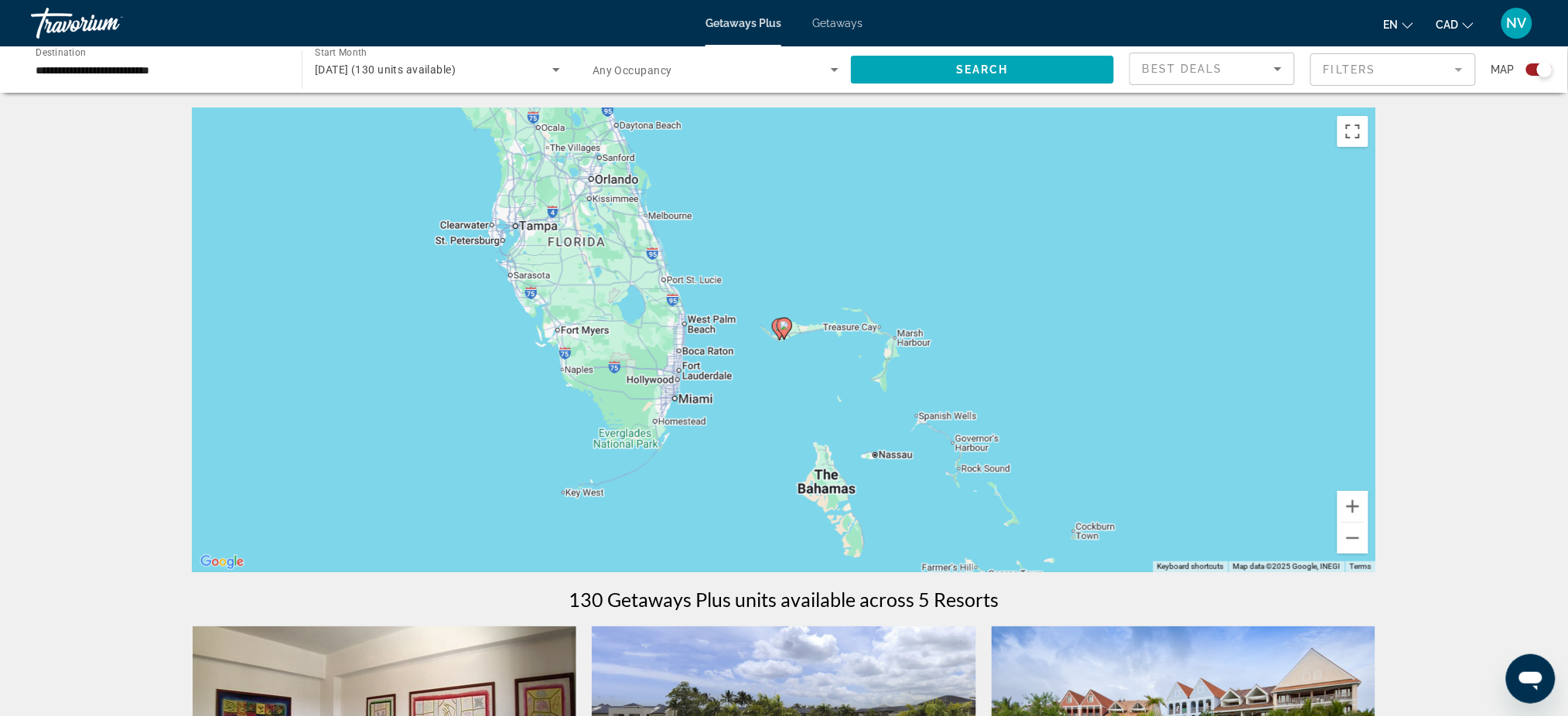
click at [777, 329] on icon "Main content" at bounding box center [784, 328] width 16 height 22
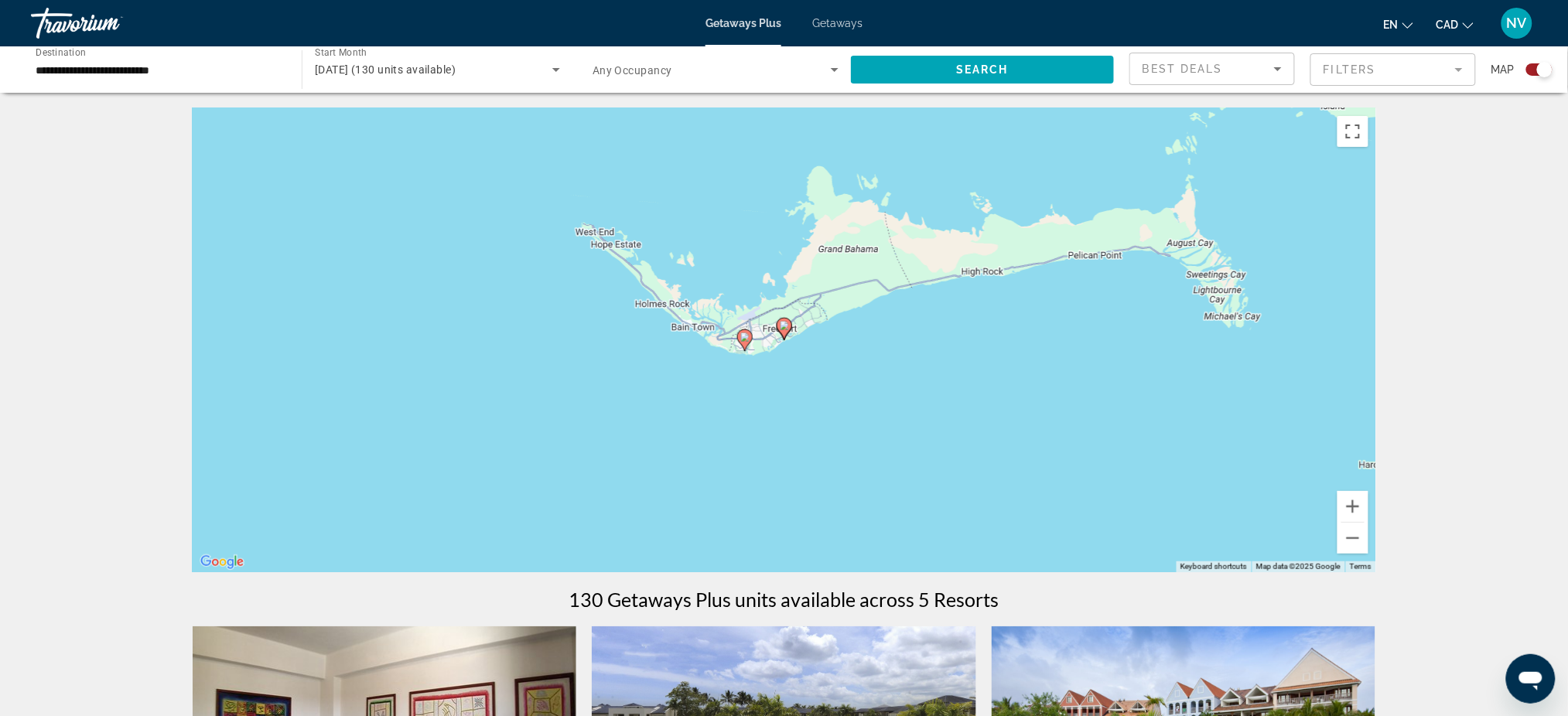
click at [740, 336] on image "Main content" at bounding box center [744, 337] width 9 height 9
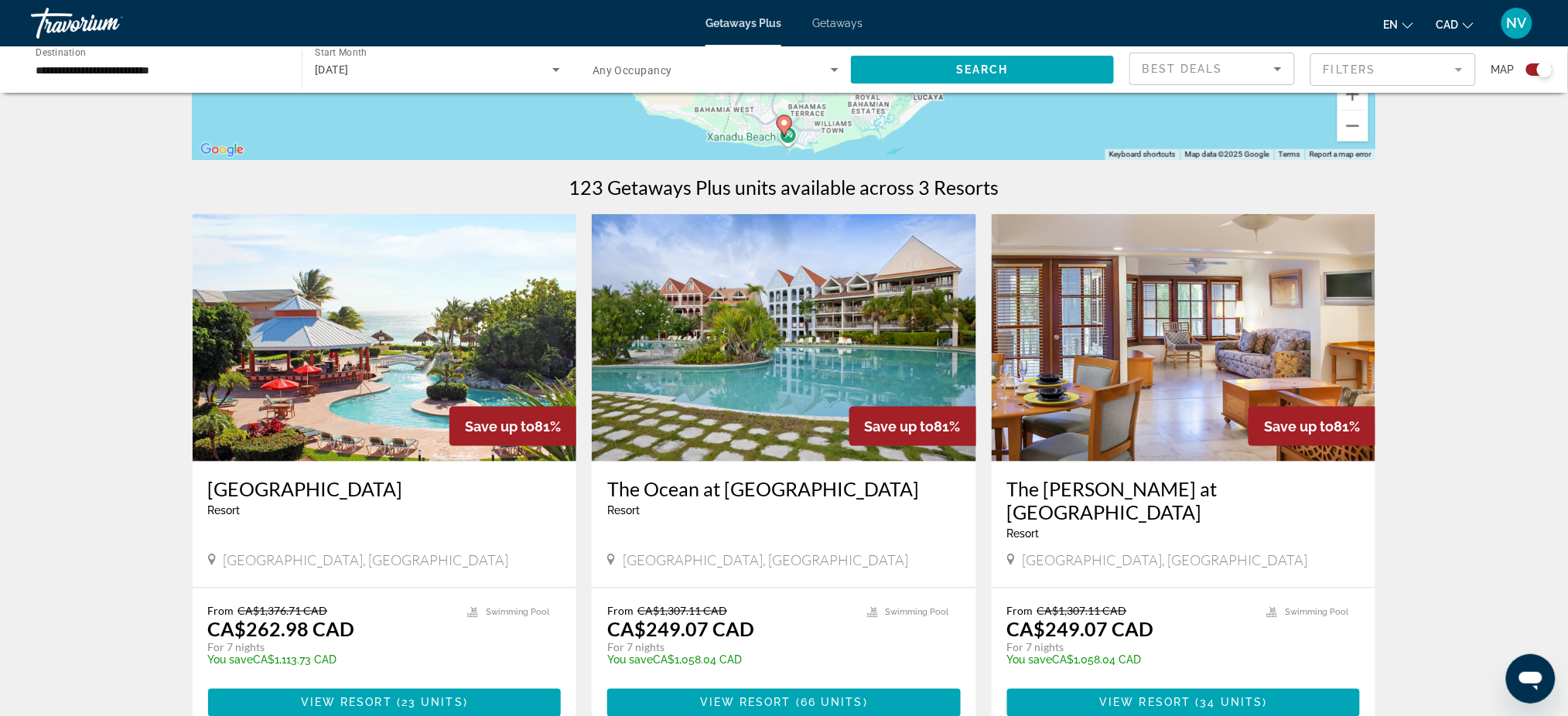
scroll to position [618, 0]
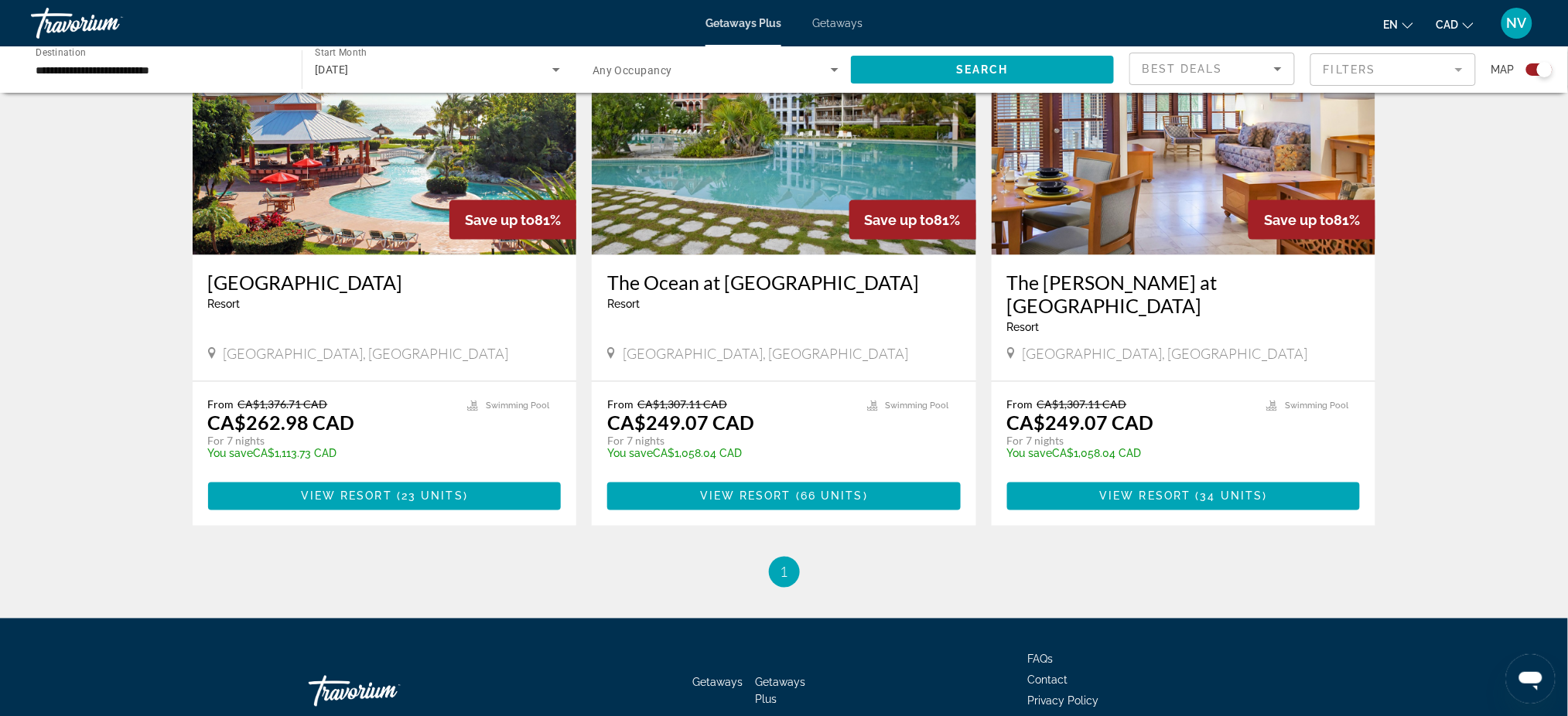
click at [740, 166] on img "Main content" at bounding box center [784, 130] width 384 height 247
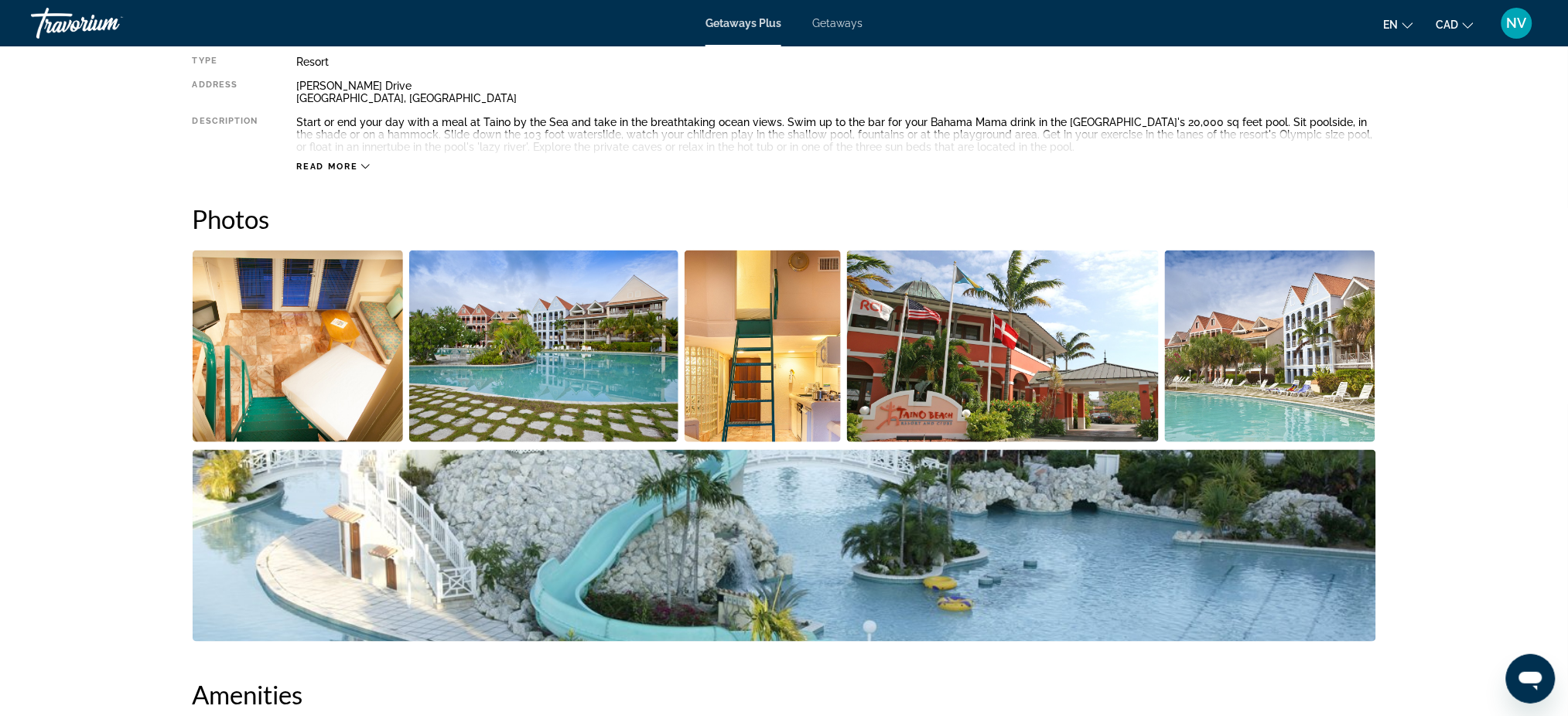
scroll to position [618, 0]
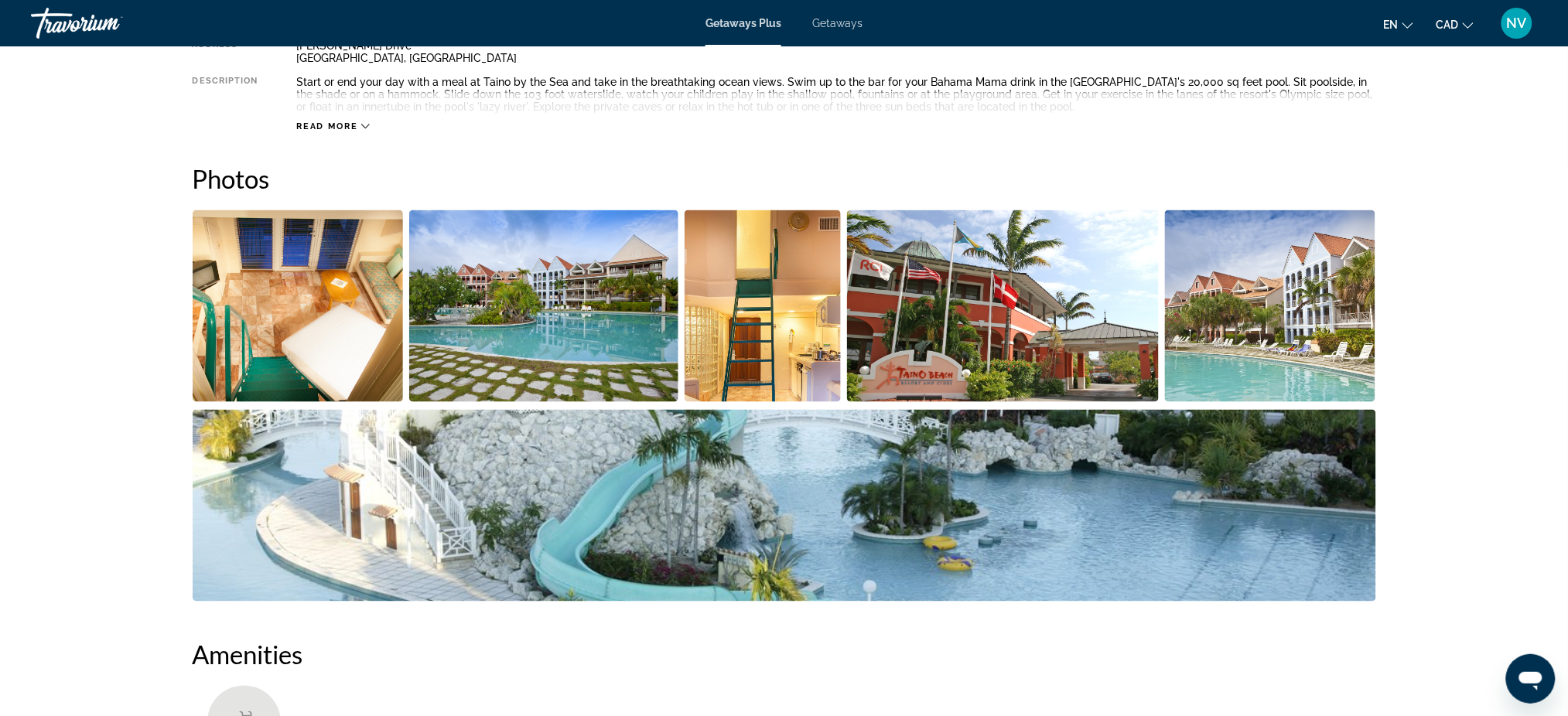
click at [277, 319] on img "Open full-screen image slider" at bounding box center [297, 306] width 211 height 192
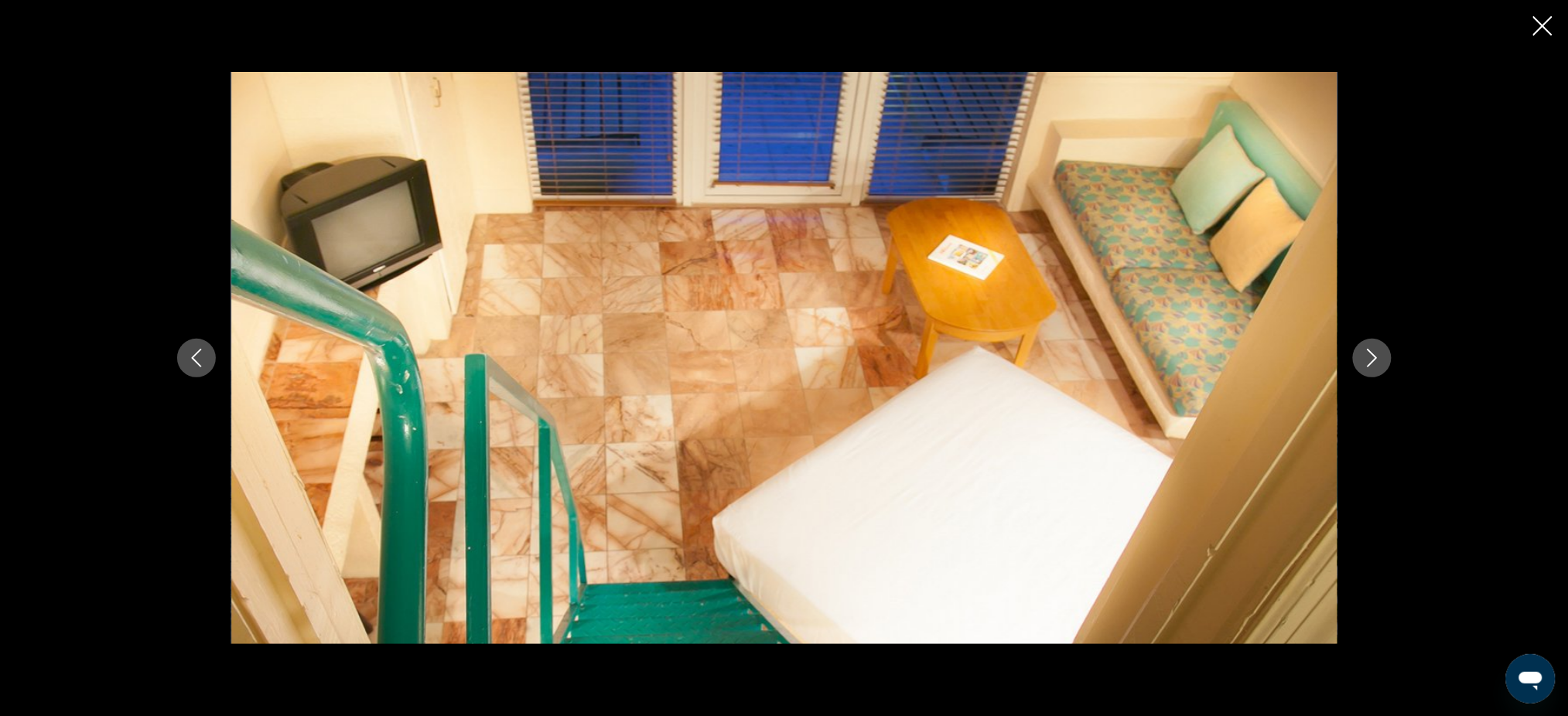
click at [1367, 353] on icon "Next image" at bounding box center [1372, 358] width 18 height 18
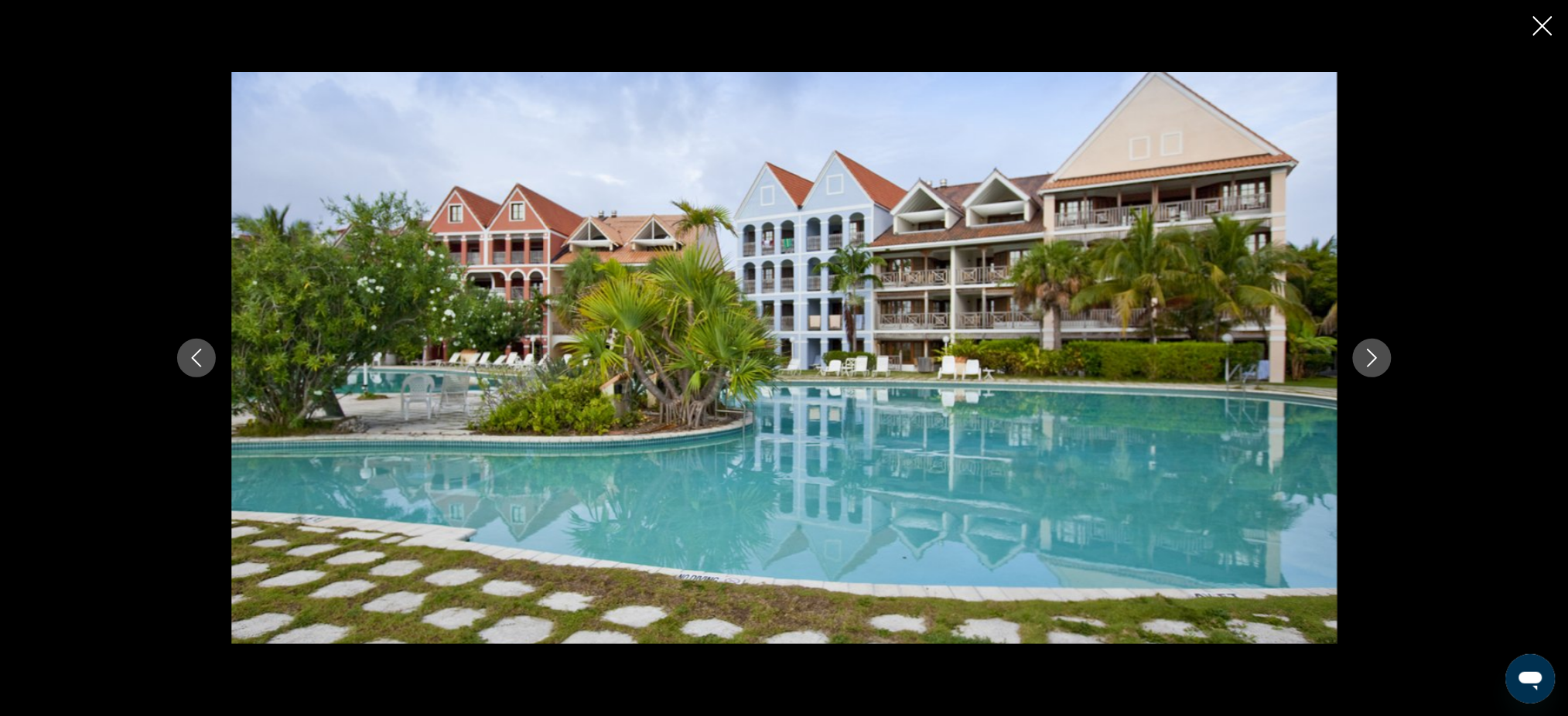
click at [1367, 353] on icon "Next image" at bounding box center [1372, 358] width 18 height 18
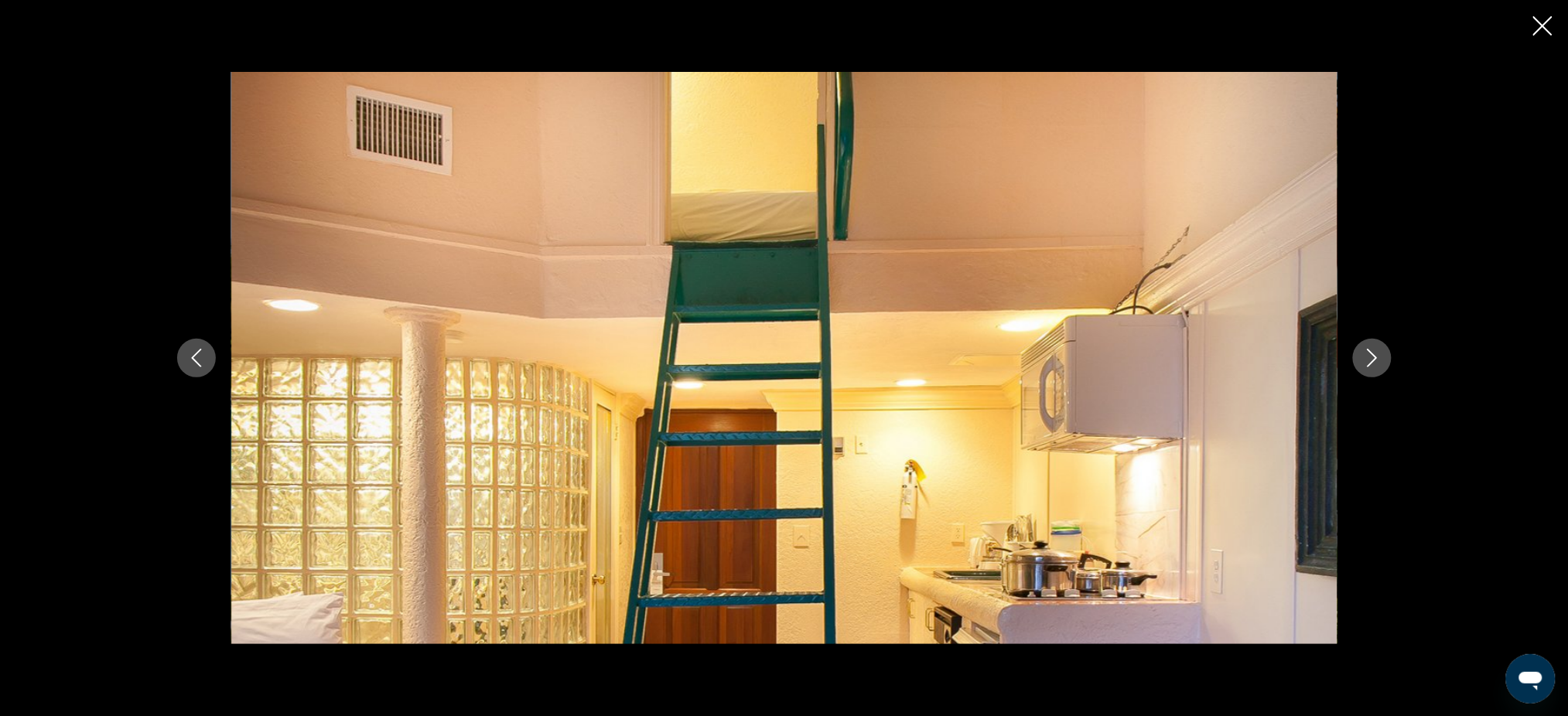
click at [1367, 353] on icon "Next image" at bounding box center [1372, 358] width 18 height 18
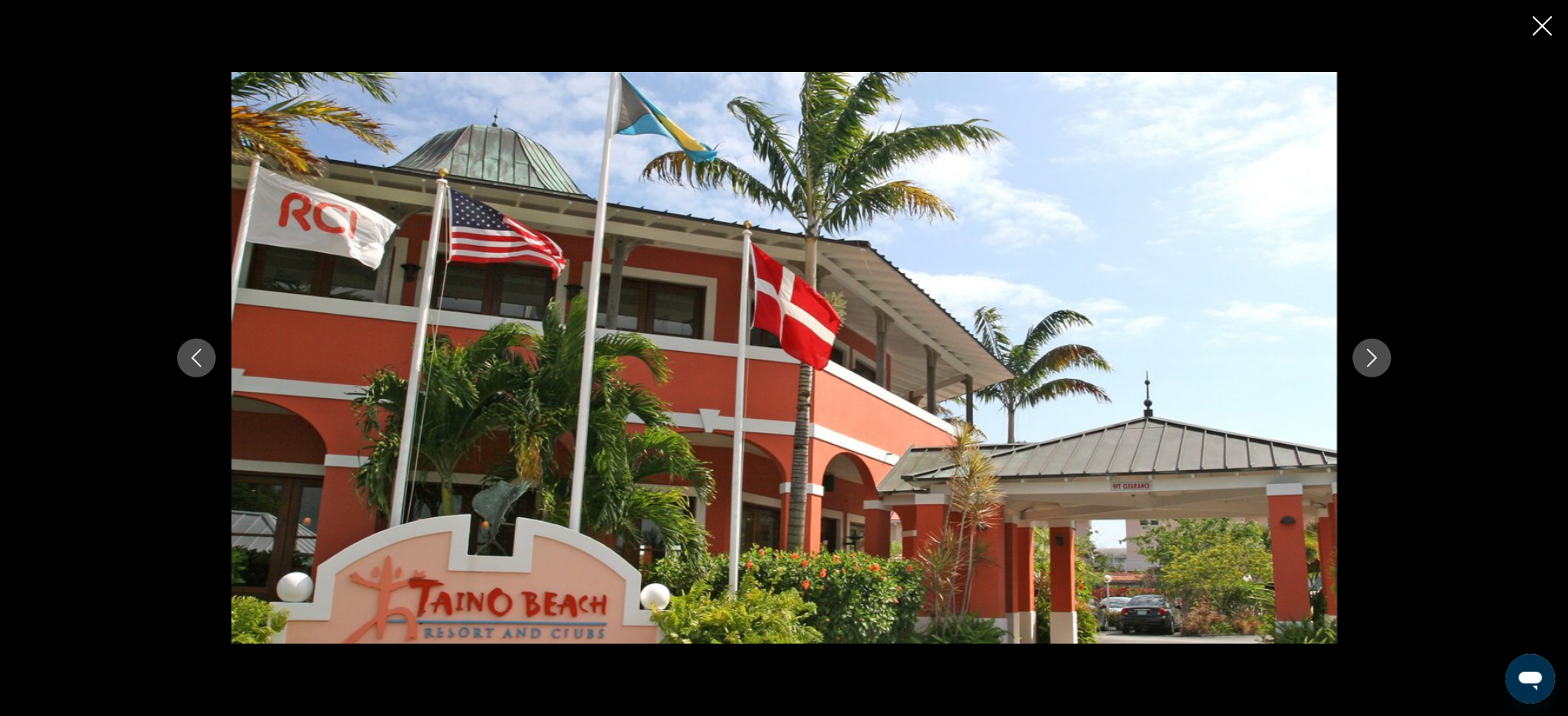
click at [1367, 353] on icon "Next image" at bounding box center [1372, 358] width 18 height 18
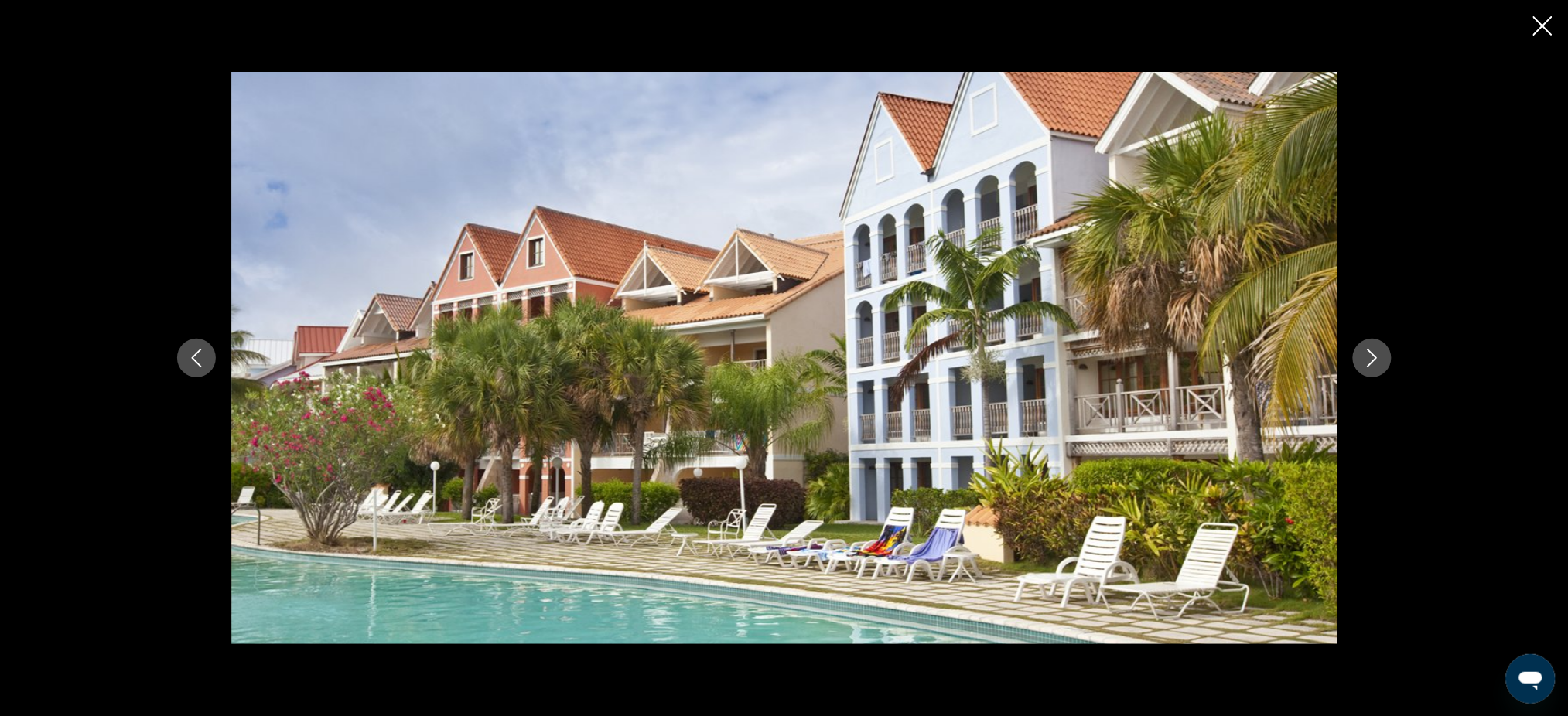
click at [1367, 353] on icon "Next image" at bounding box center [1372, 358] width 18 height 18
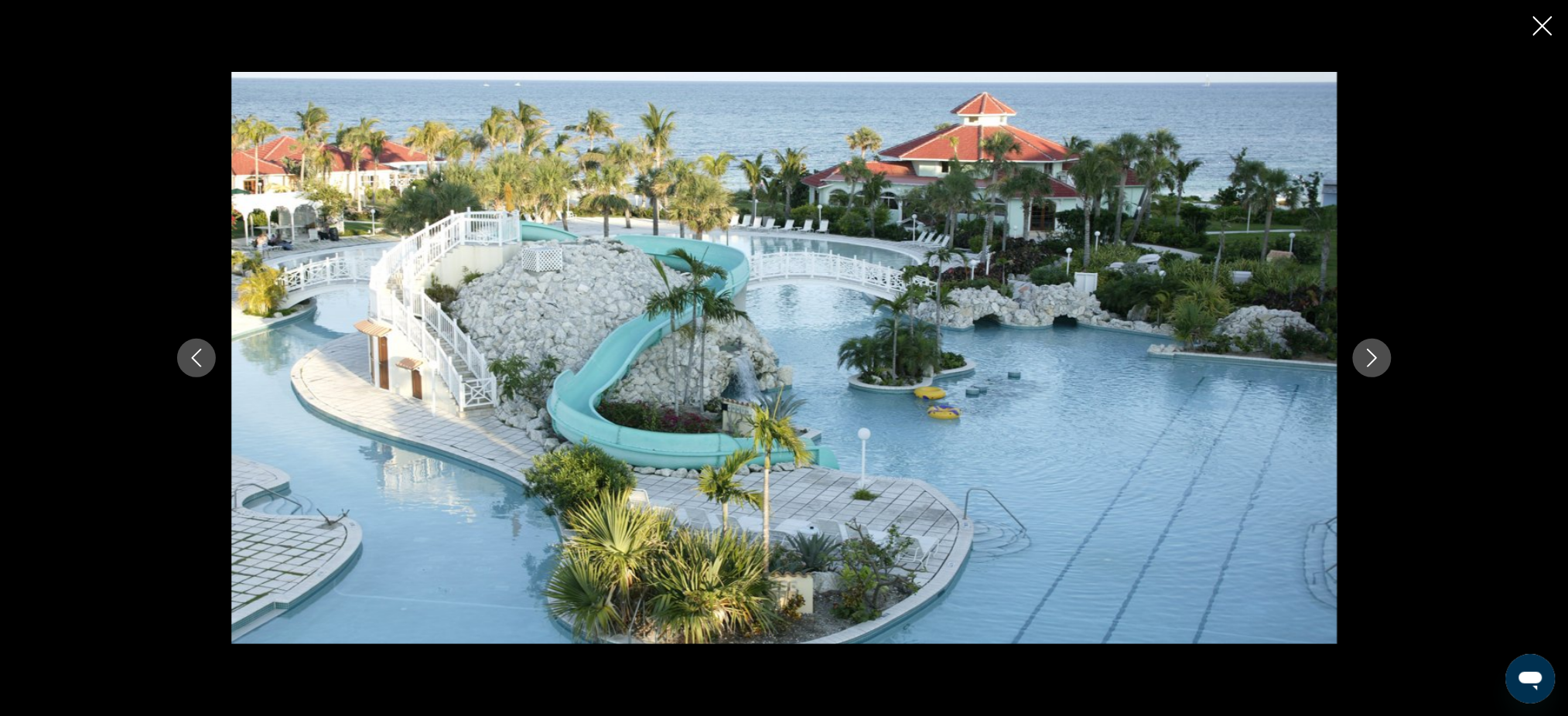
click at [1367, 353] on icon "Next image" at bounding box center [1372, 358] width 18 height 18
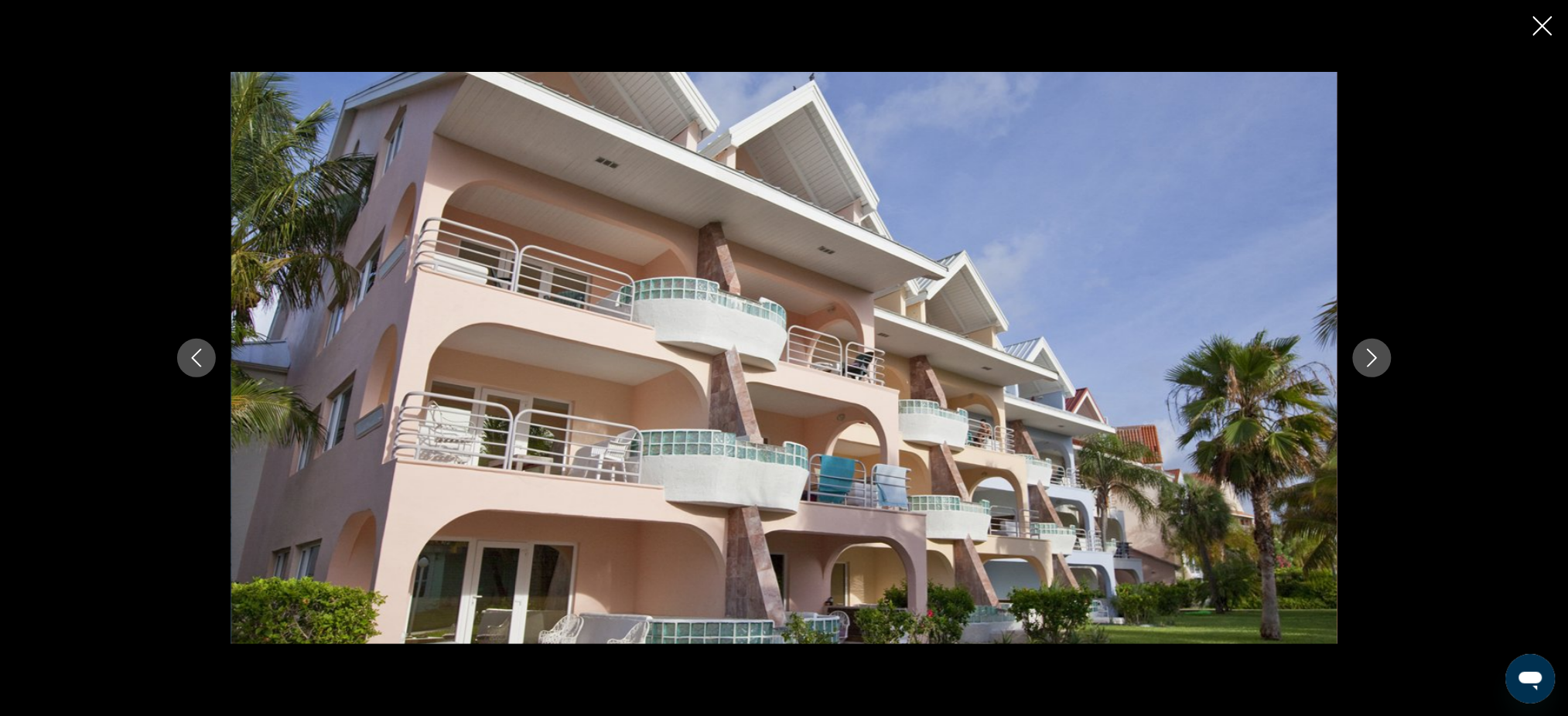
click at [1367, 353] on icon "Next image" at bounding box center [1372, 358] width 18 height 18
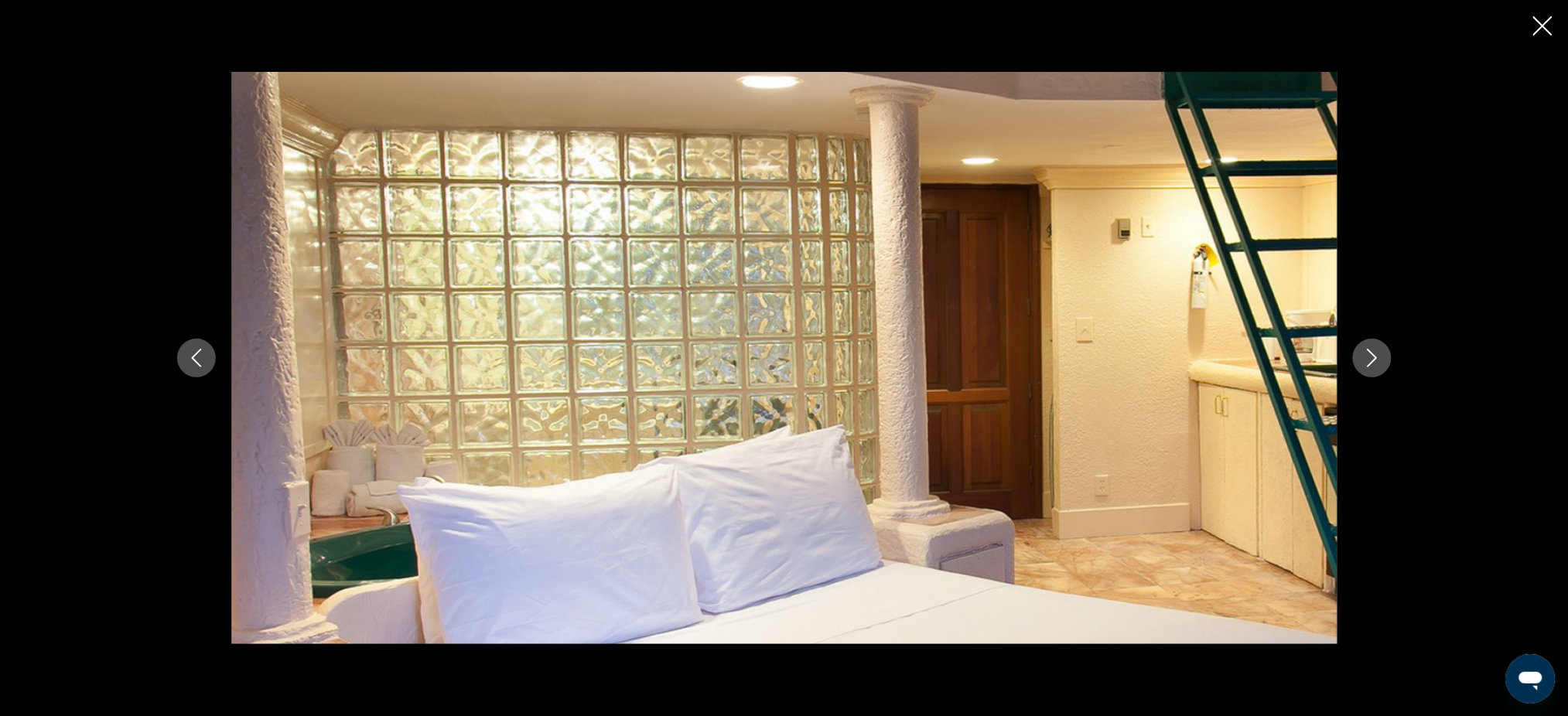
click at [1367, 353] on icon "Next image" at bounding box center [1372, 358] width 18 height 18
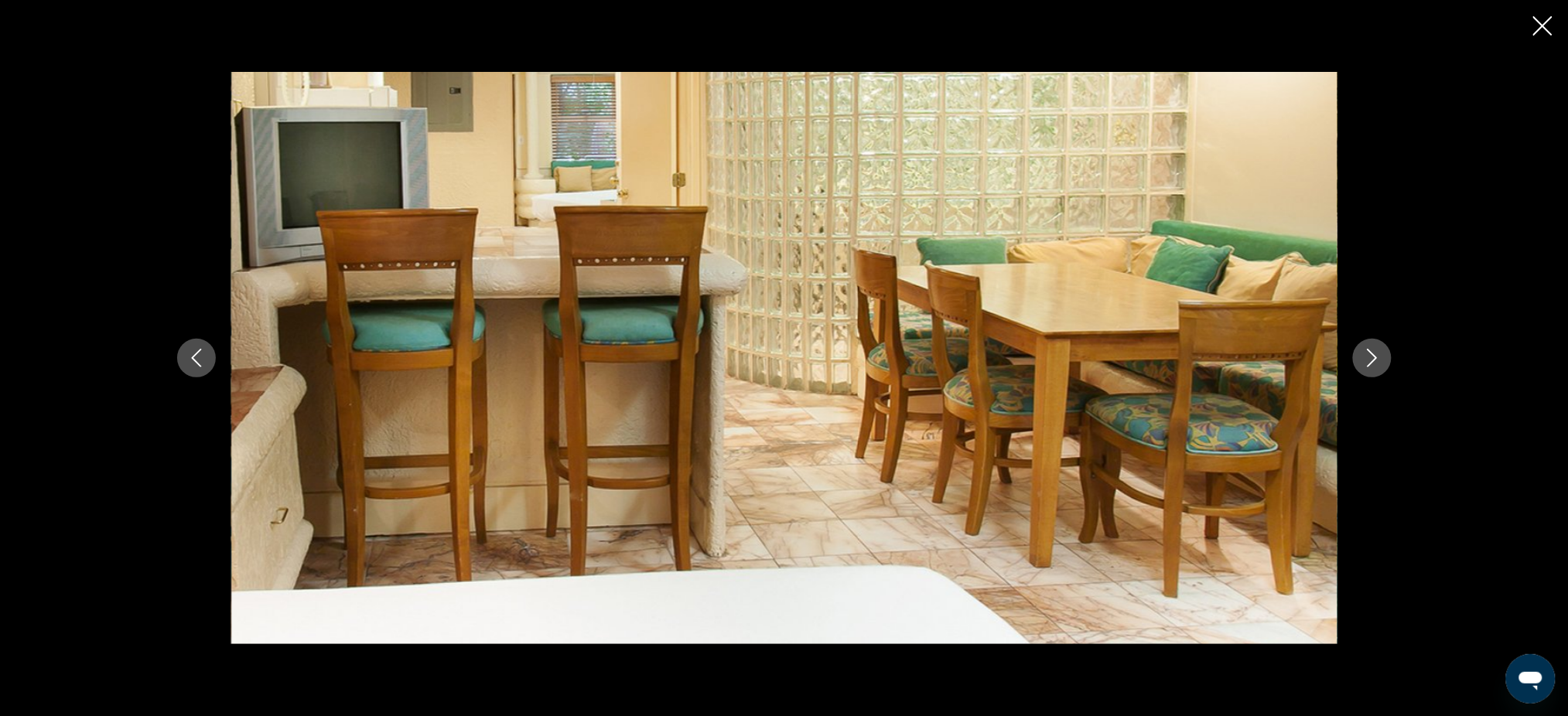
click at [1367, 353] on icon "Next image" at bounding box center [1372, 358] width 18 height 18
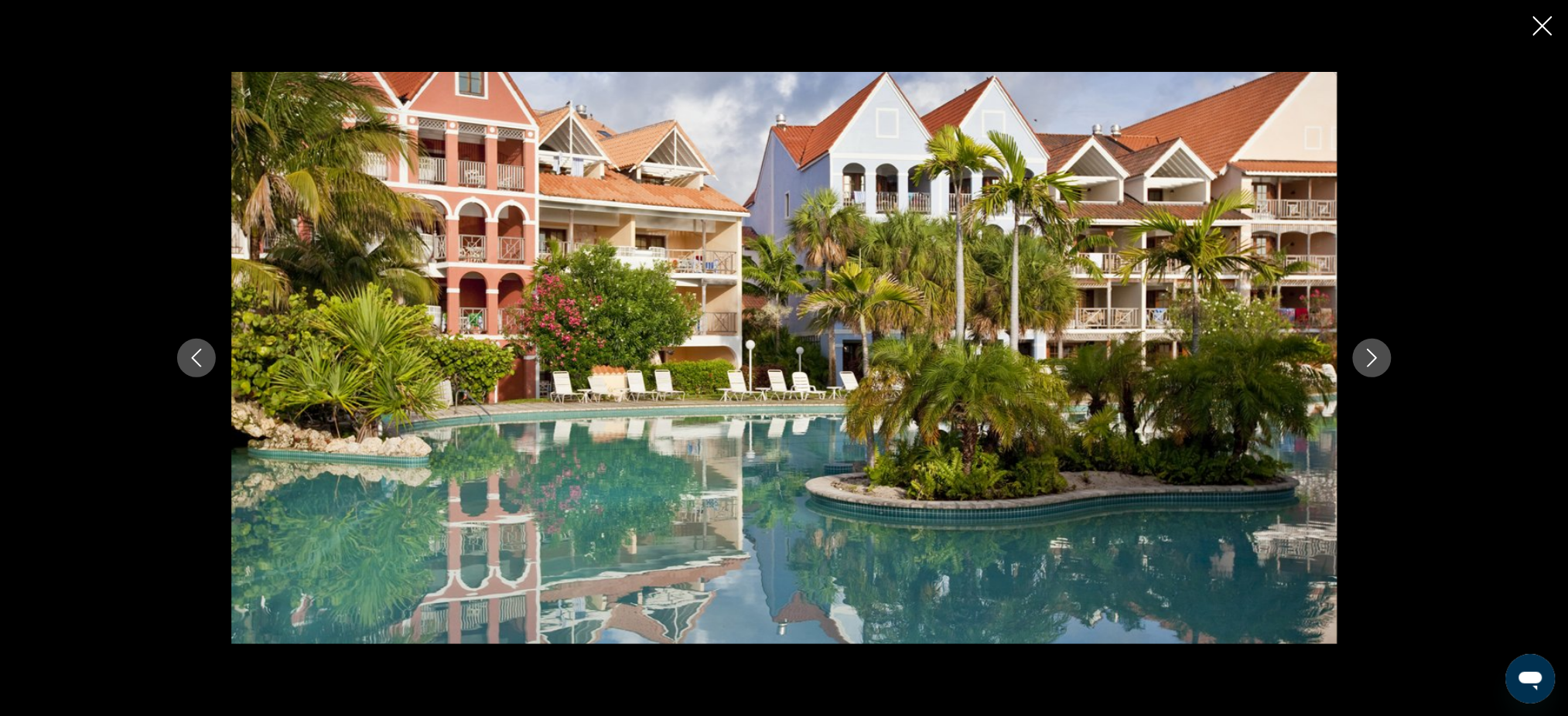
click at [1367, 353] on icon "Next image" at bounding box center [1372, 358] width 18 height 18
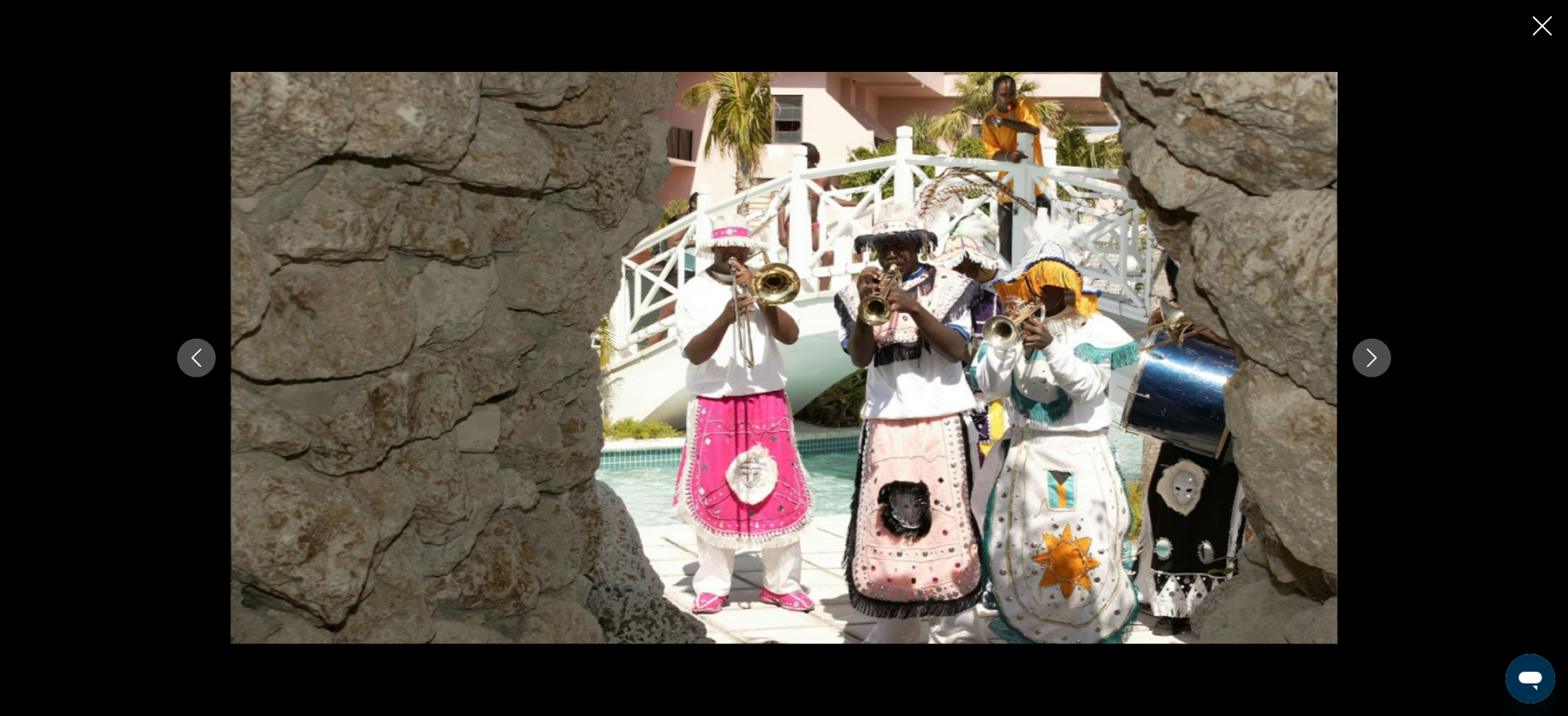
click at [1367, 353] on icon "Next image" at bounding box center [1372, 358] width 18 height 18
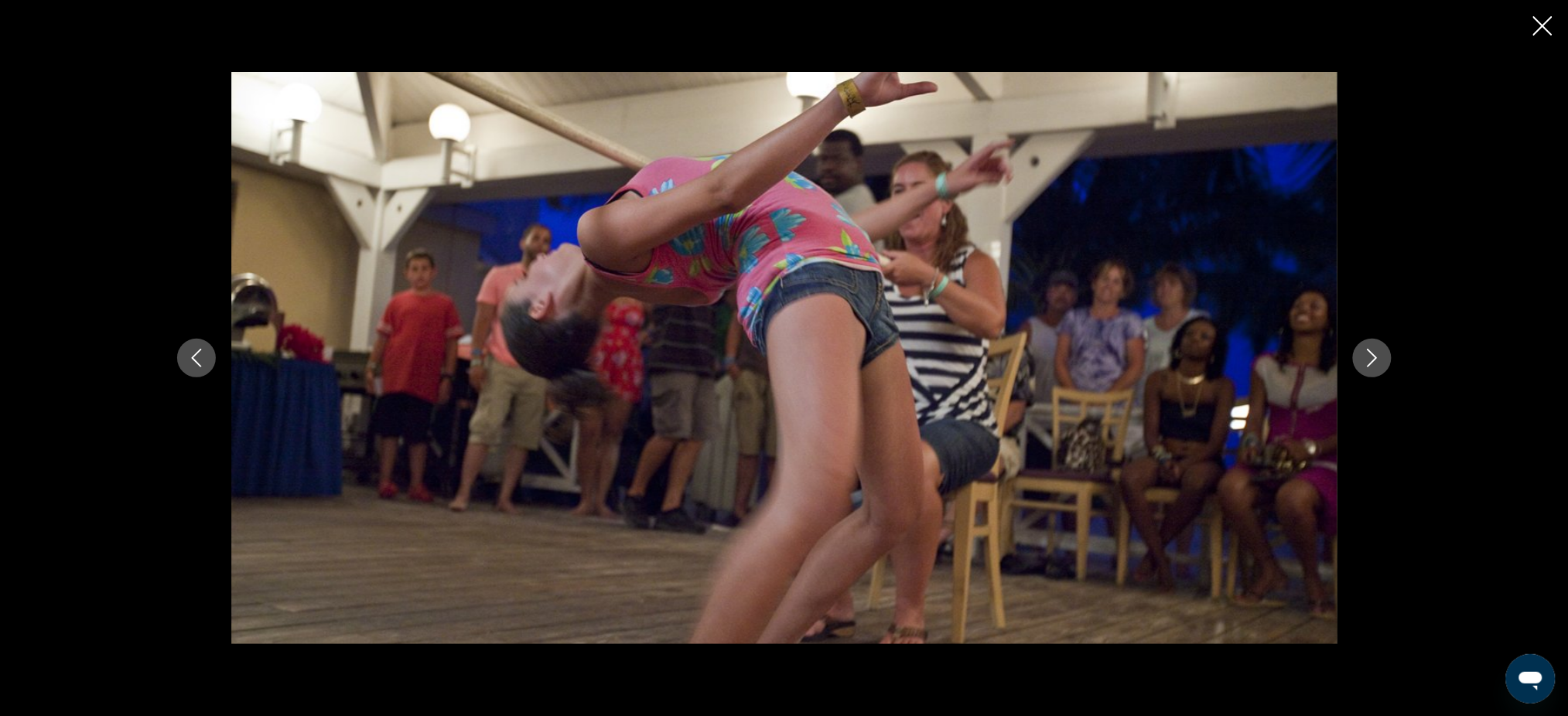
click at [1367, 353] on icon "Next image" at bounding box center [1372, 358] width 18 height 18
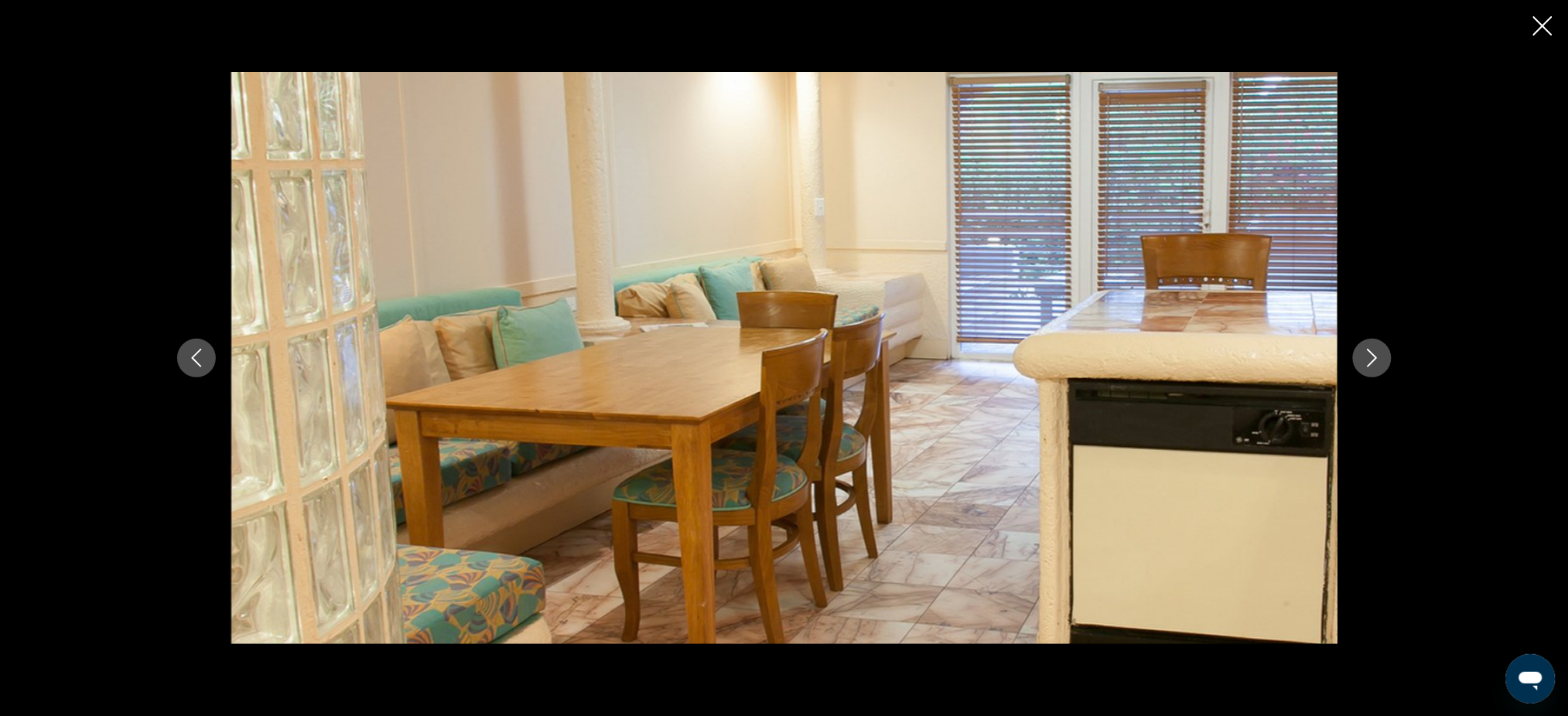
click at [1367, 353] on icon "Next image" at bounding box center [1372, 358] width 18 height 18
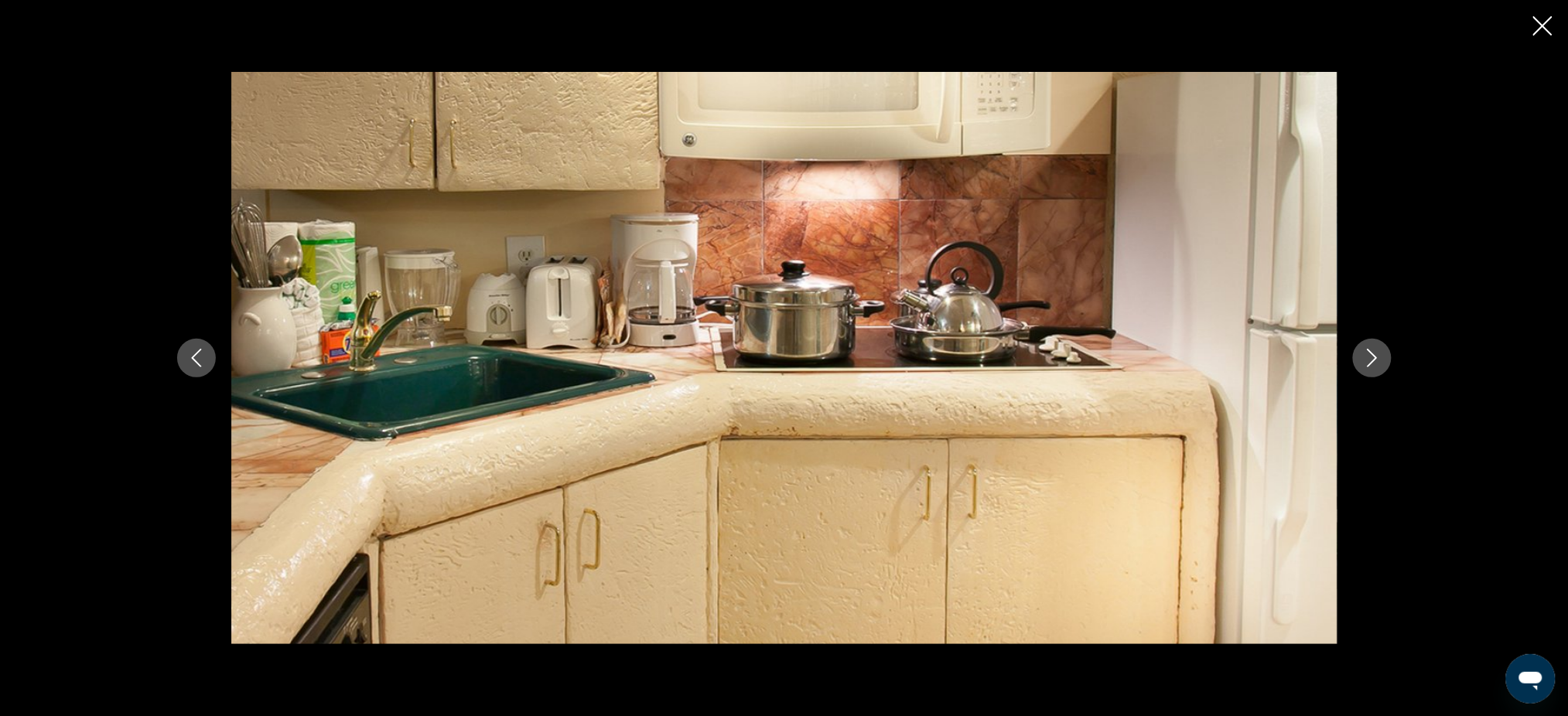
click at [1367, 353] on icon "Next image" at bounding box center [1372, 358] width 18 height 18
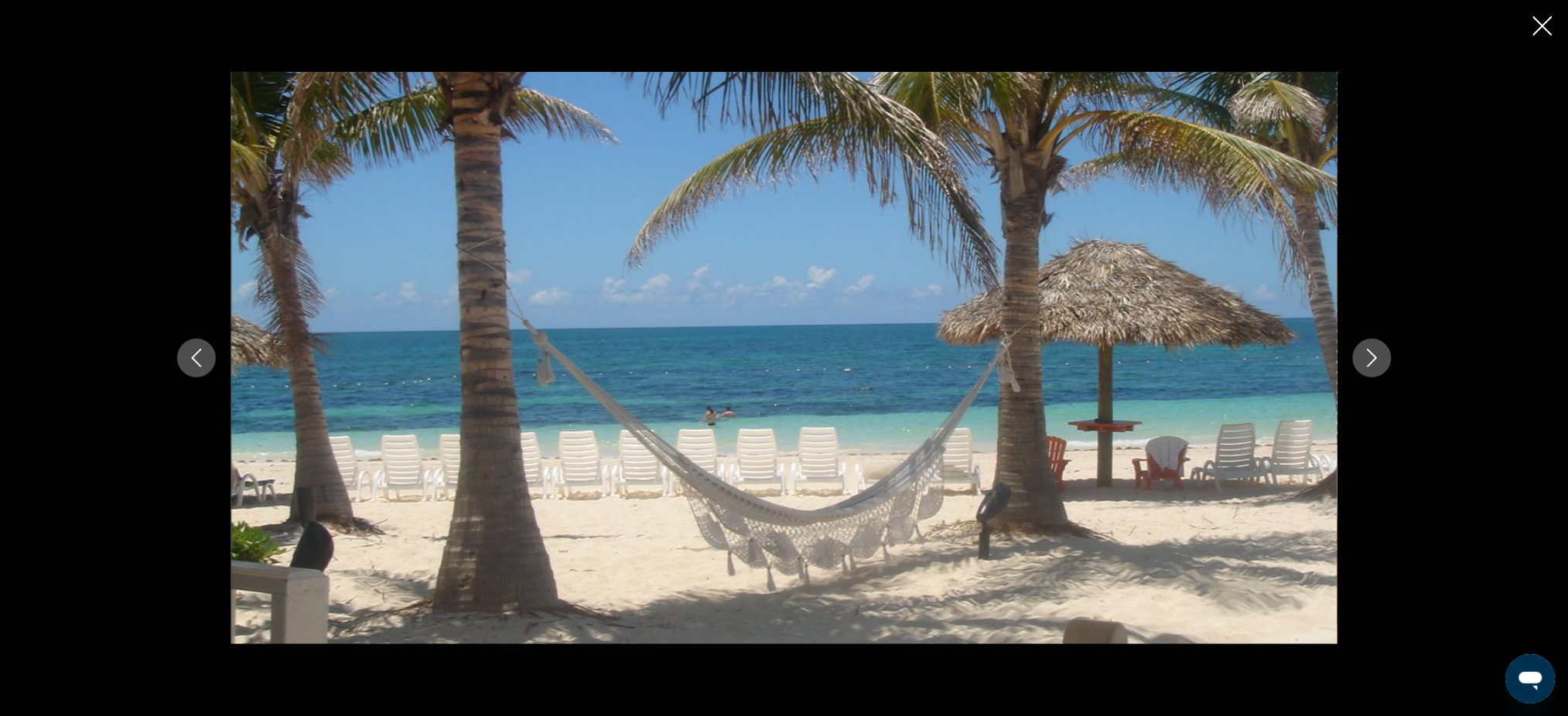
click at [1367, 353] on icon "Next image" at bounding box center [1372, 358] width 18 height 18
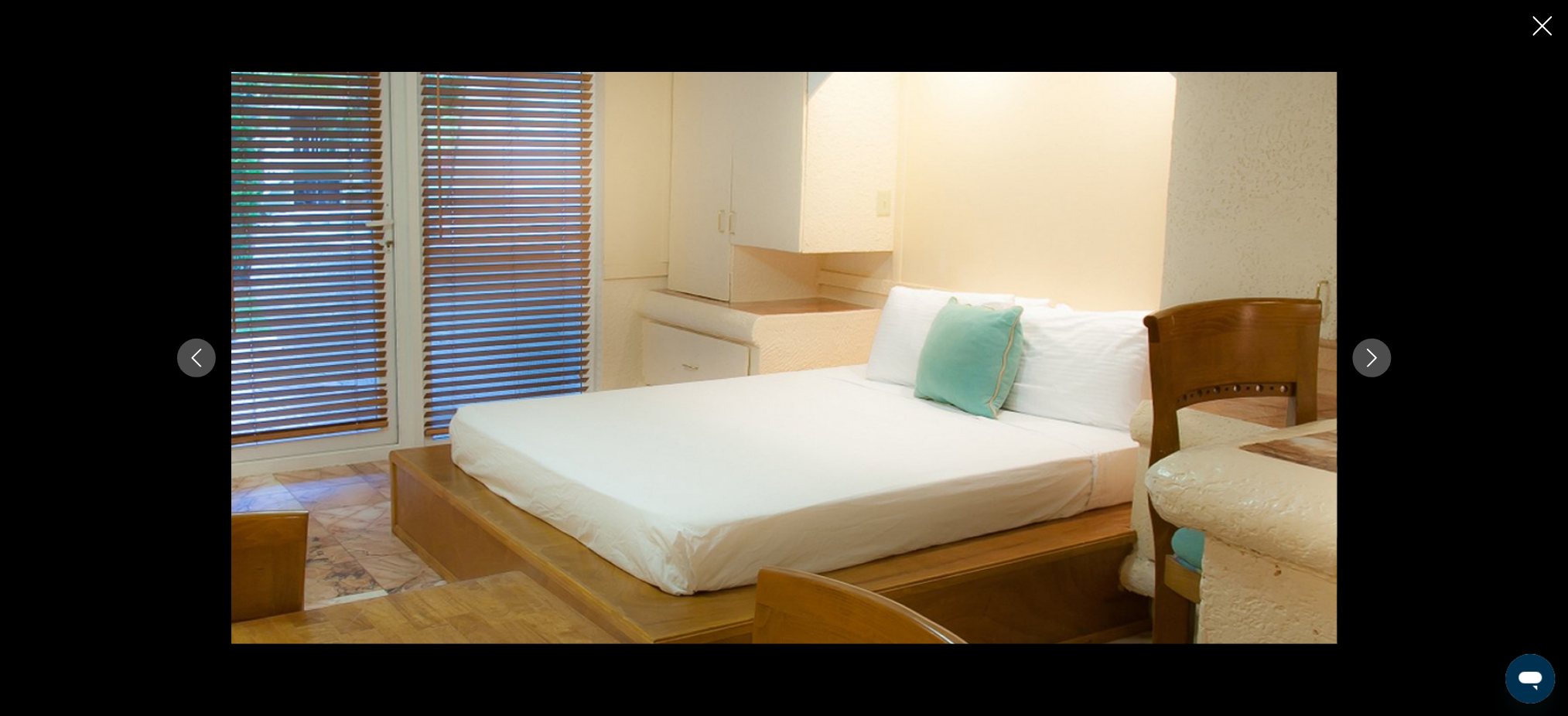
click at [1367, 353] on icon "Next image" at bounding box center [1372, 358] width 18 height 18
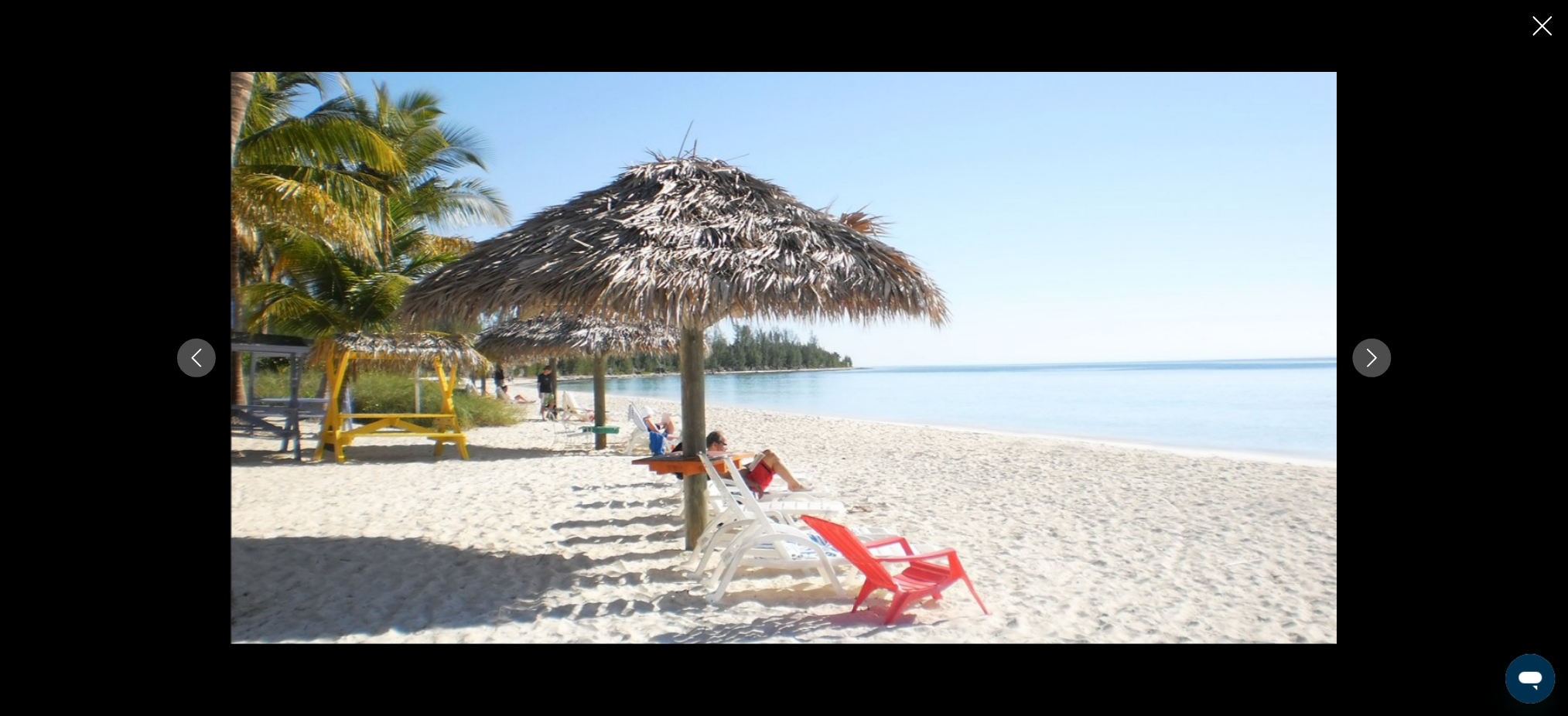
click at [1367, 353] on icon "Next image" at bounding box center [1372, 358] width 18 height 18
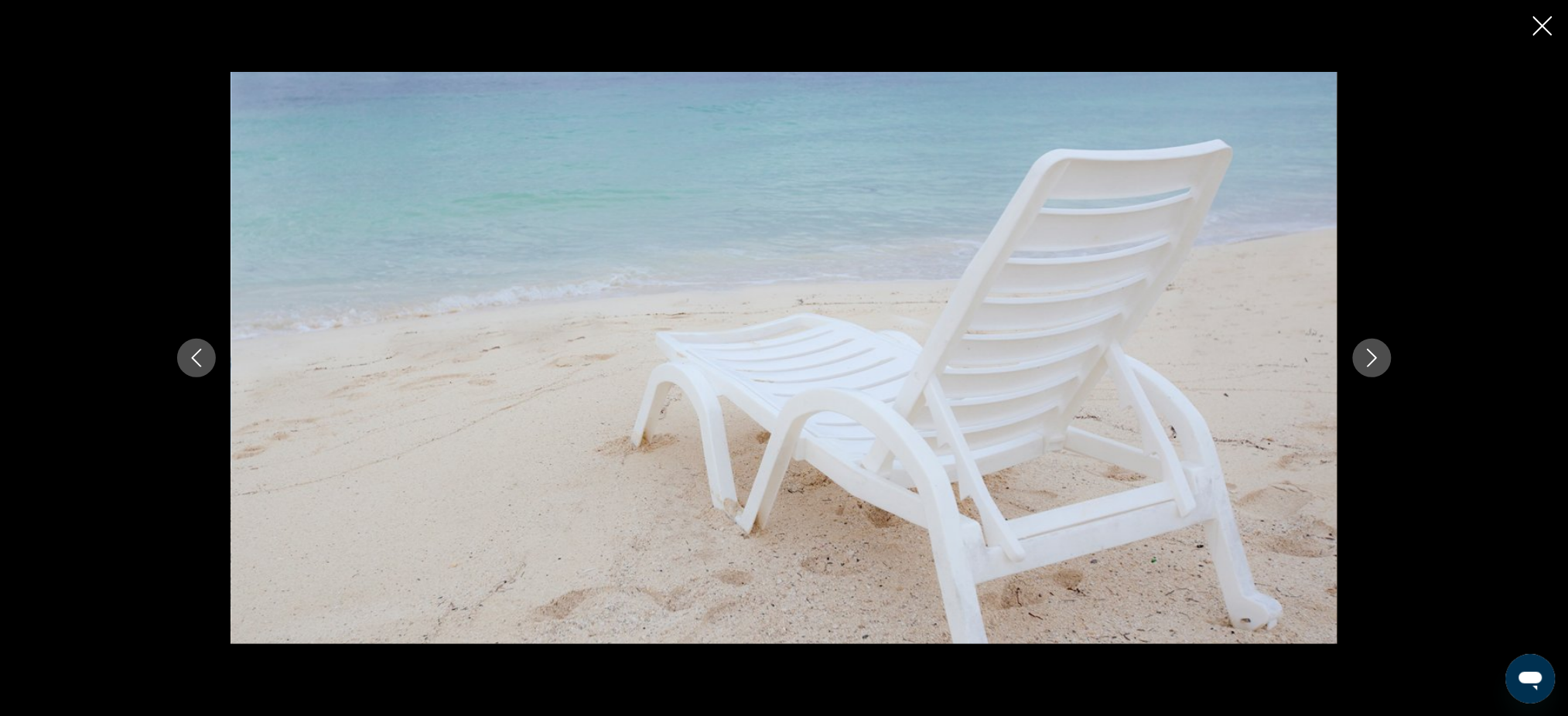
click at [1367, 353] on icon "Next image" at bounding box center [1372, 358] width 18 height 18
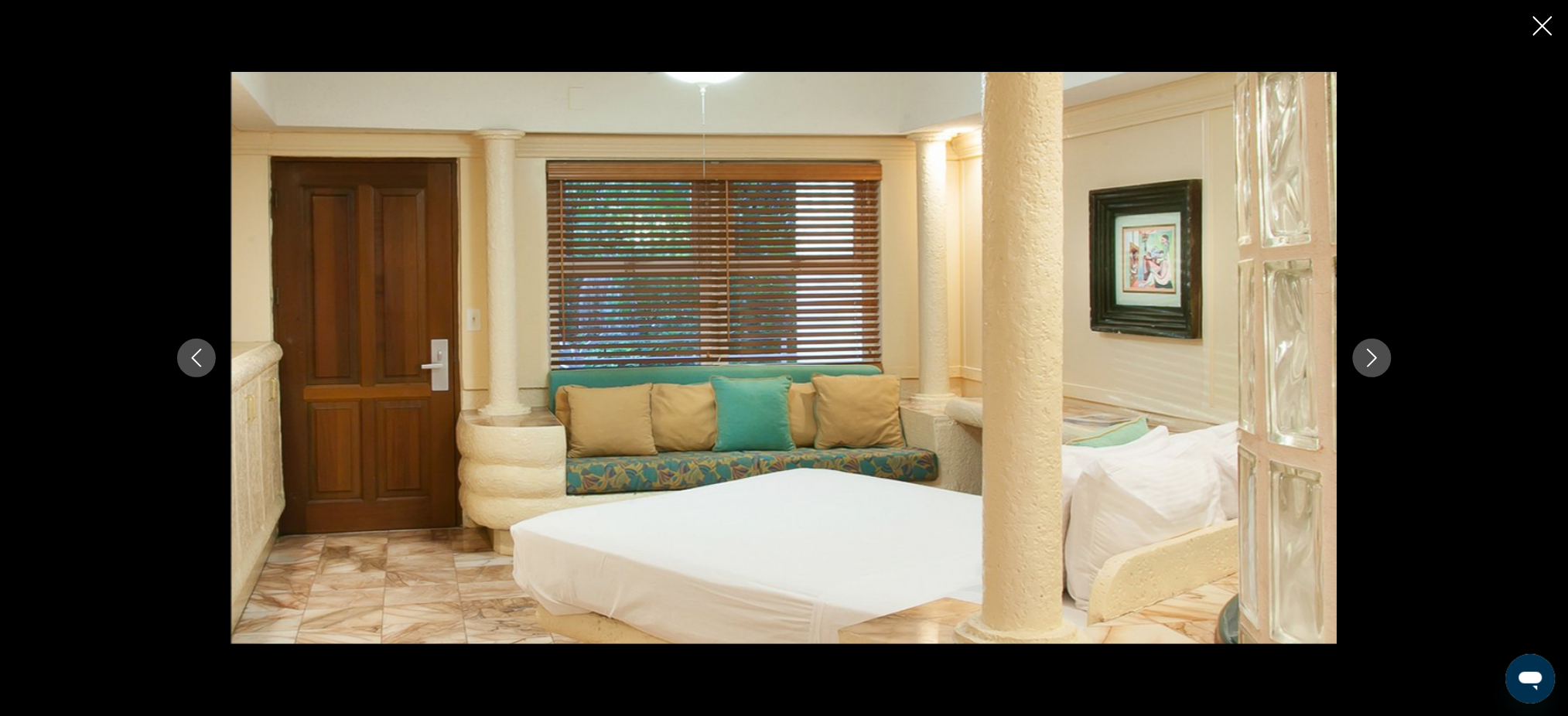
click at [1367, 353] on icon "Next image" at bounding box center [1372, 358] width 18 height 18
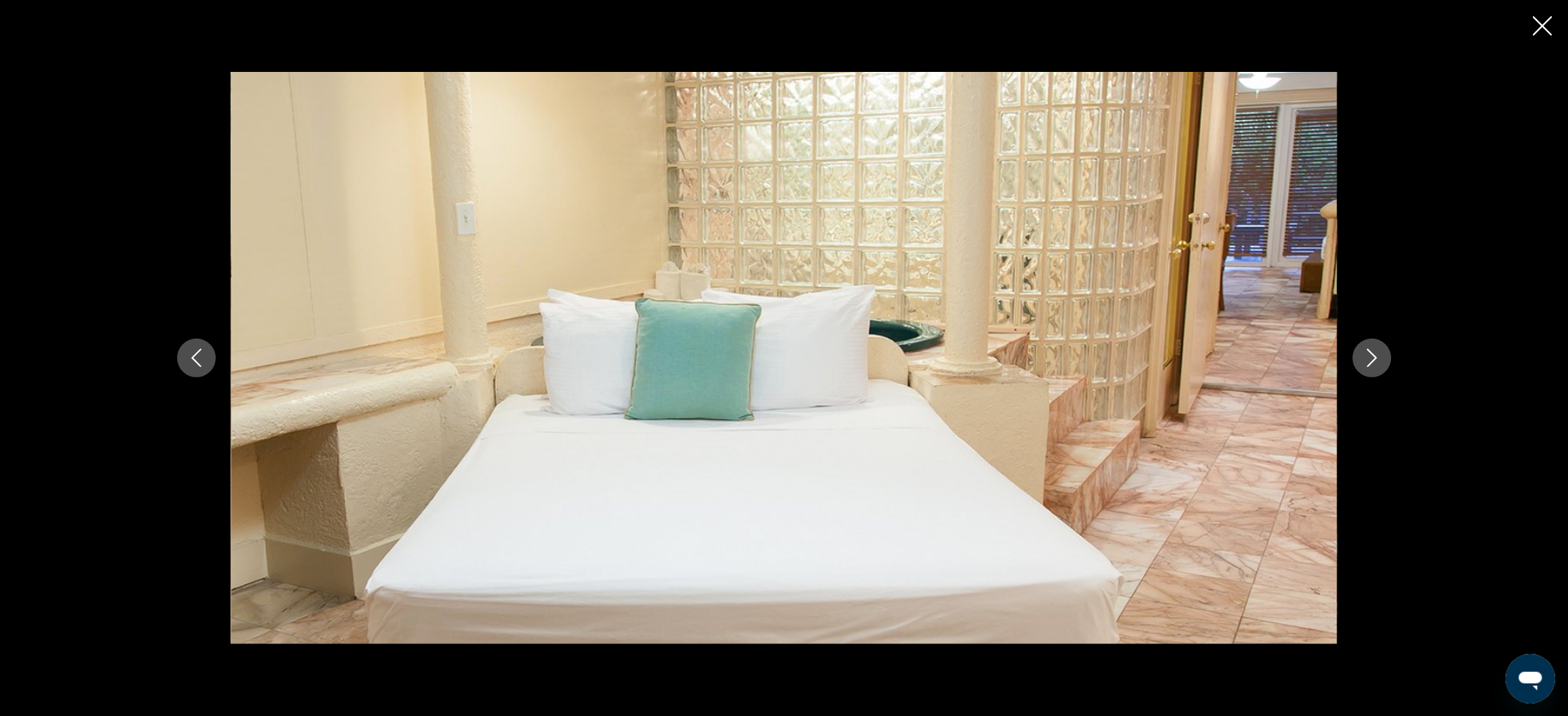
click at [1367, 353] on icon "Next image" at bounding box center [1372, 358] width 18 height 18
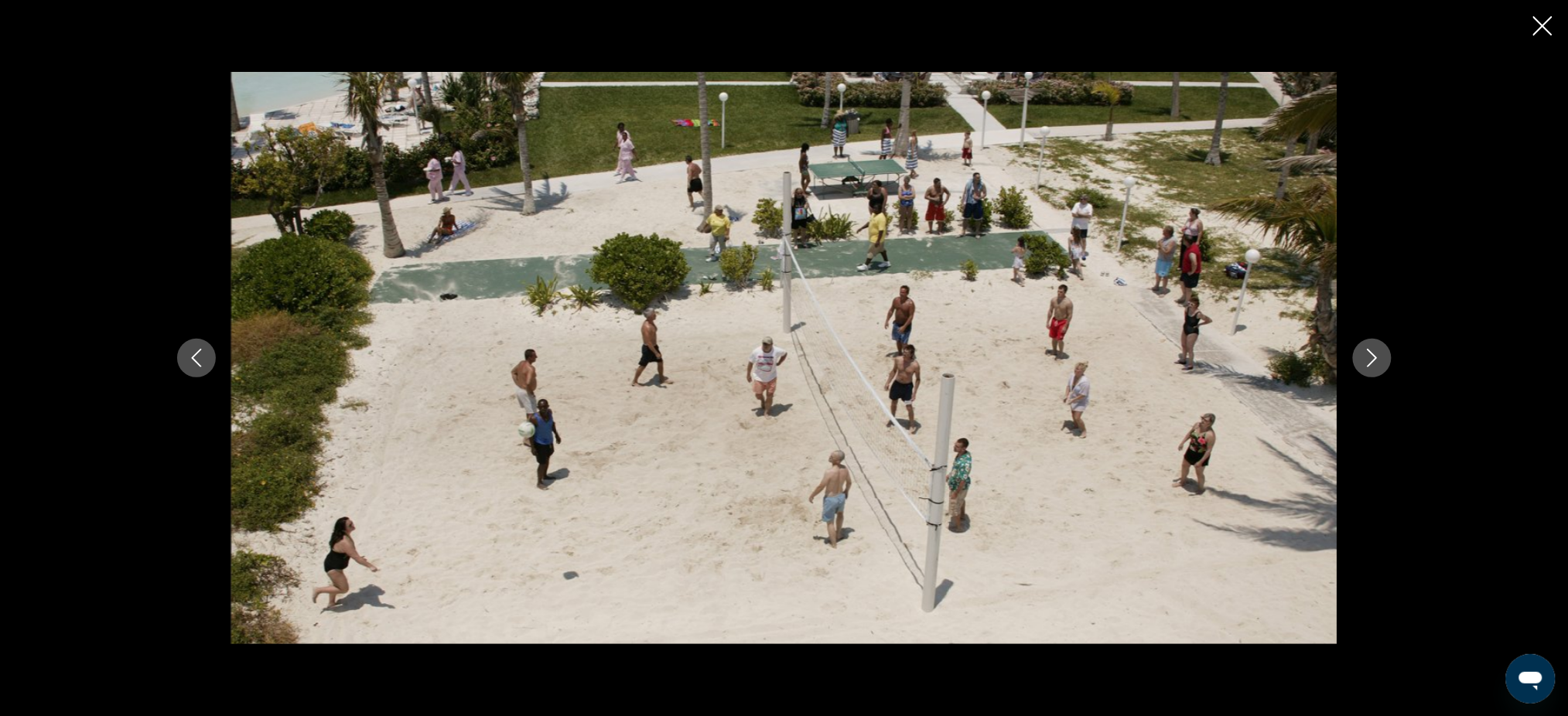
click at [1367, 353] on icon "Next image" at bounding box center [1372, 358] width 18 height 18
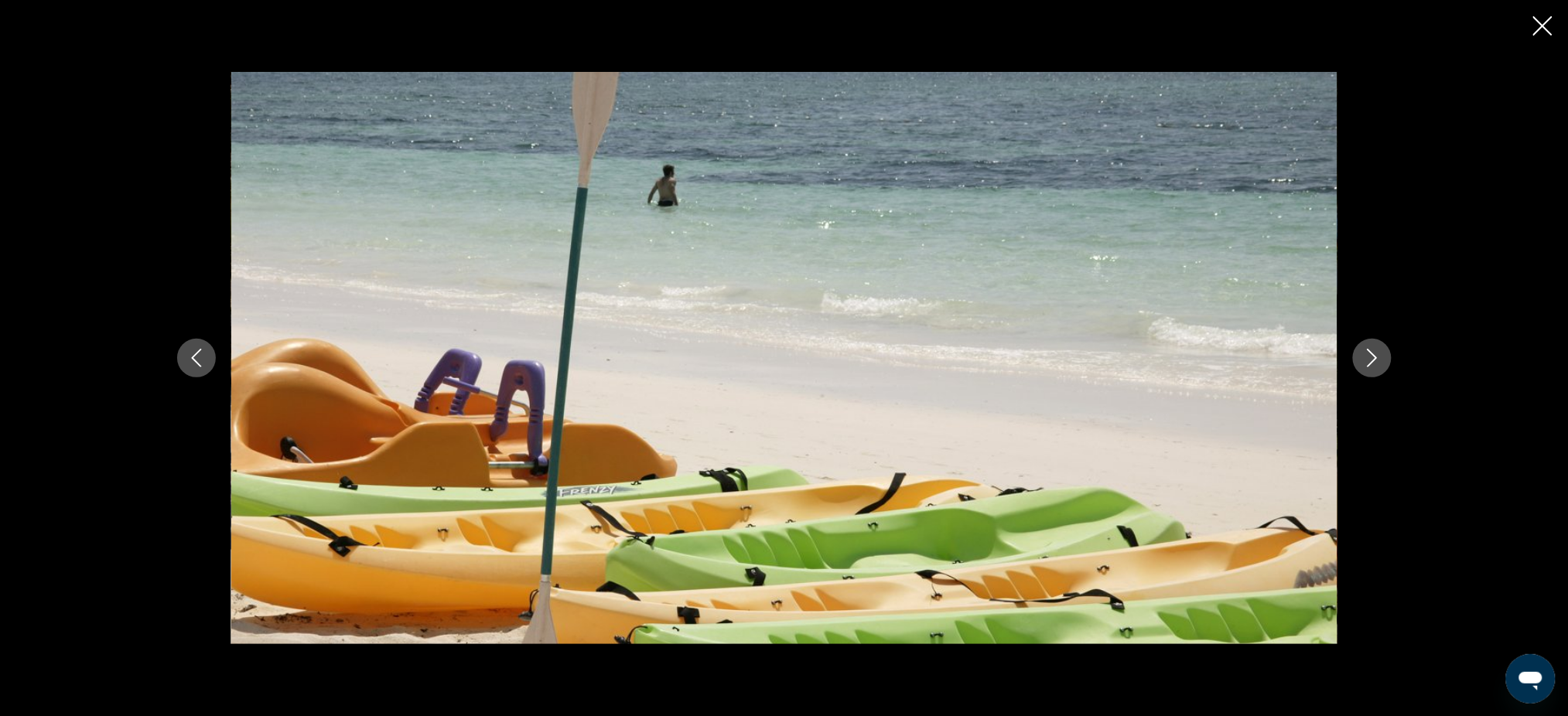
click at [1367, 353] on icon "Next image" at bounding box center [1372, 358] width 18 height 18
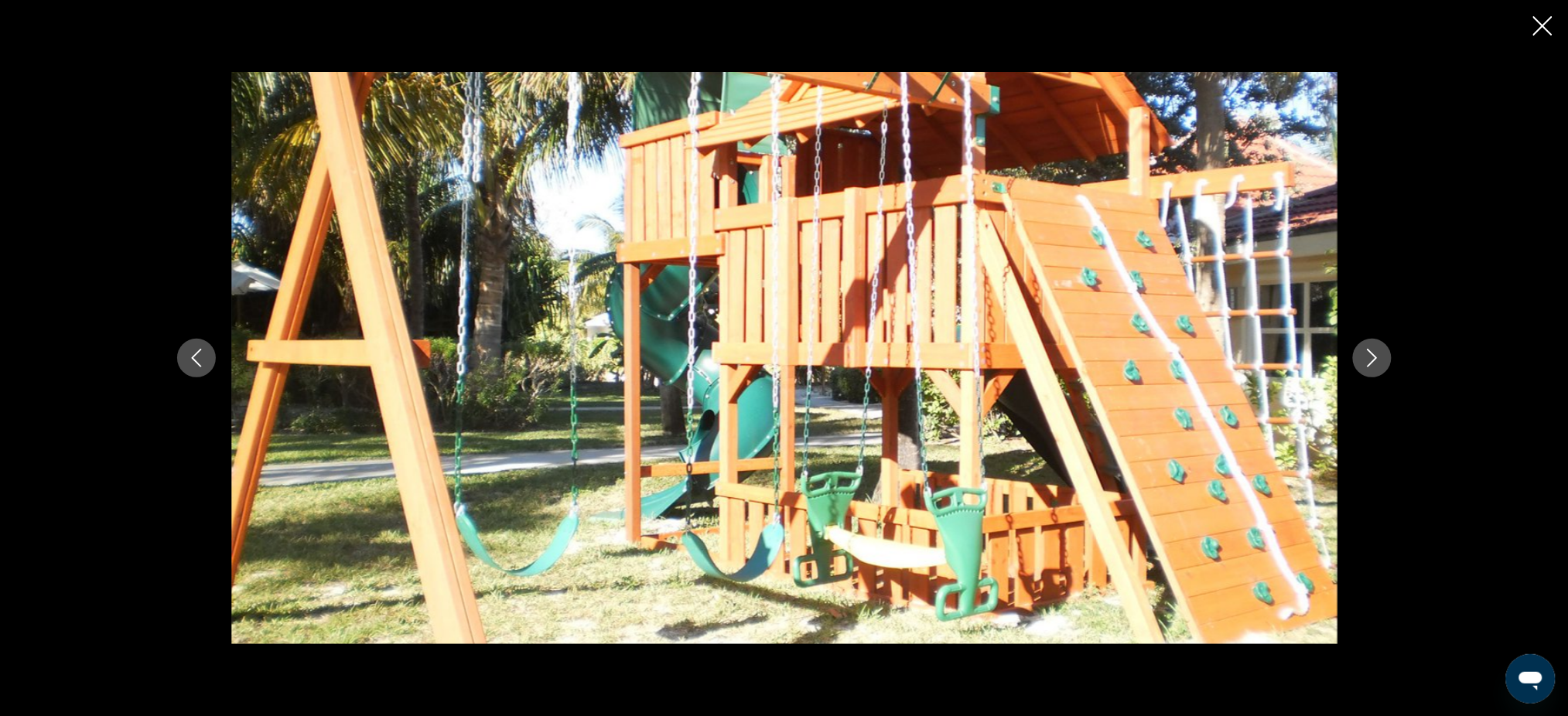
click at [1367, 353] on icon "Next image" at bounding box center [1372, 358] width 18 height 18
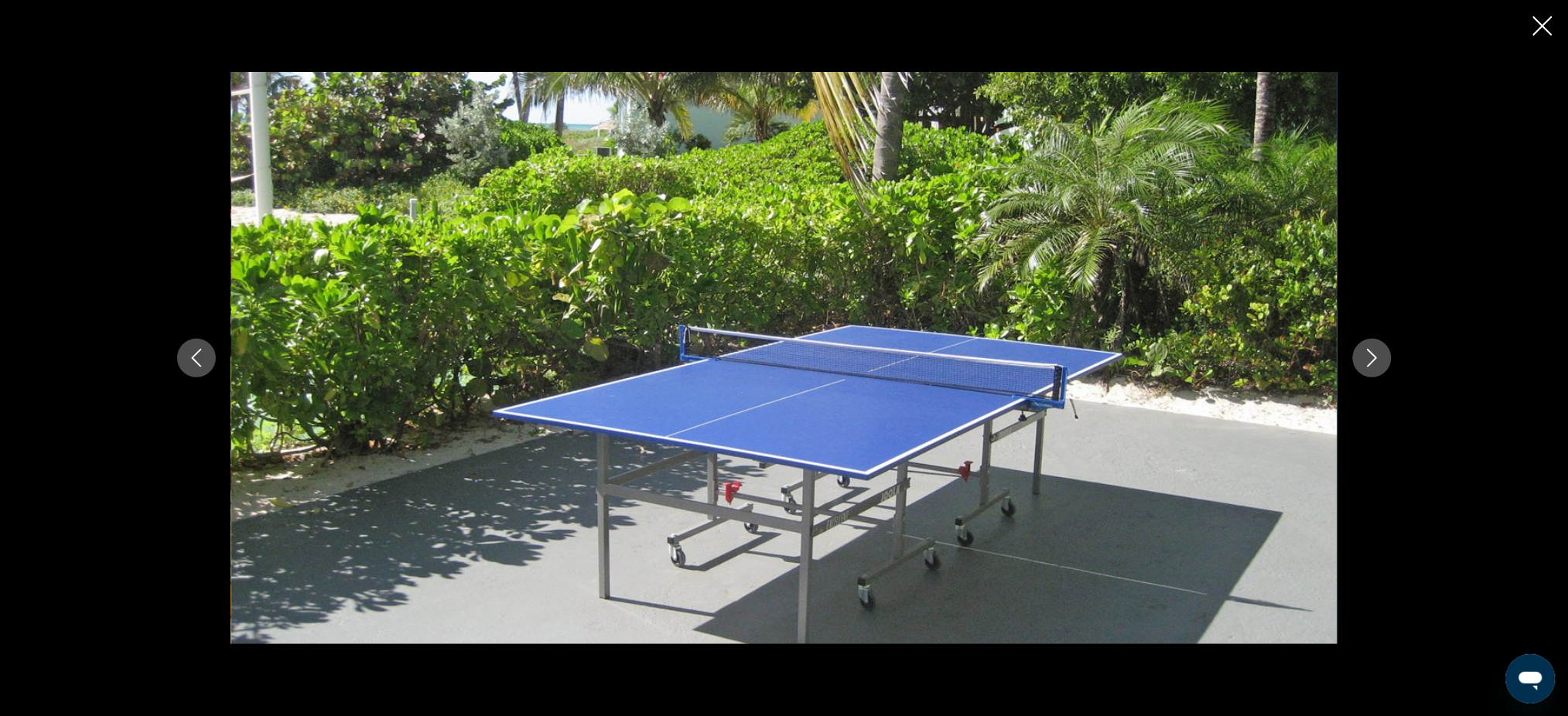
click at [1367, 353] on icon "Next image" at bounding box center [1372, 358] width 18 height 18
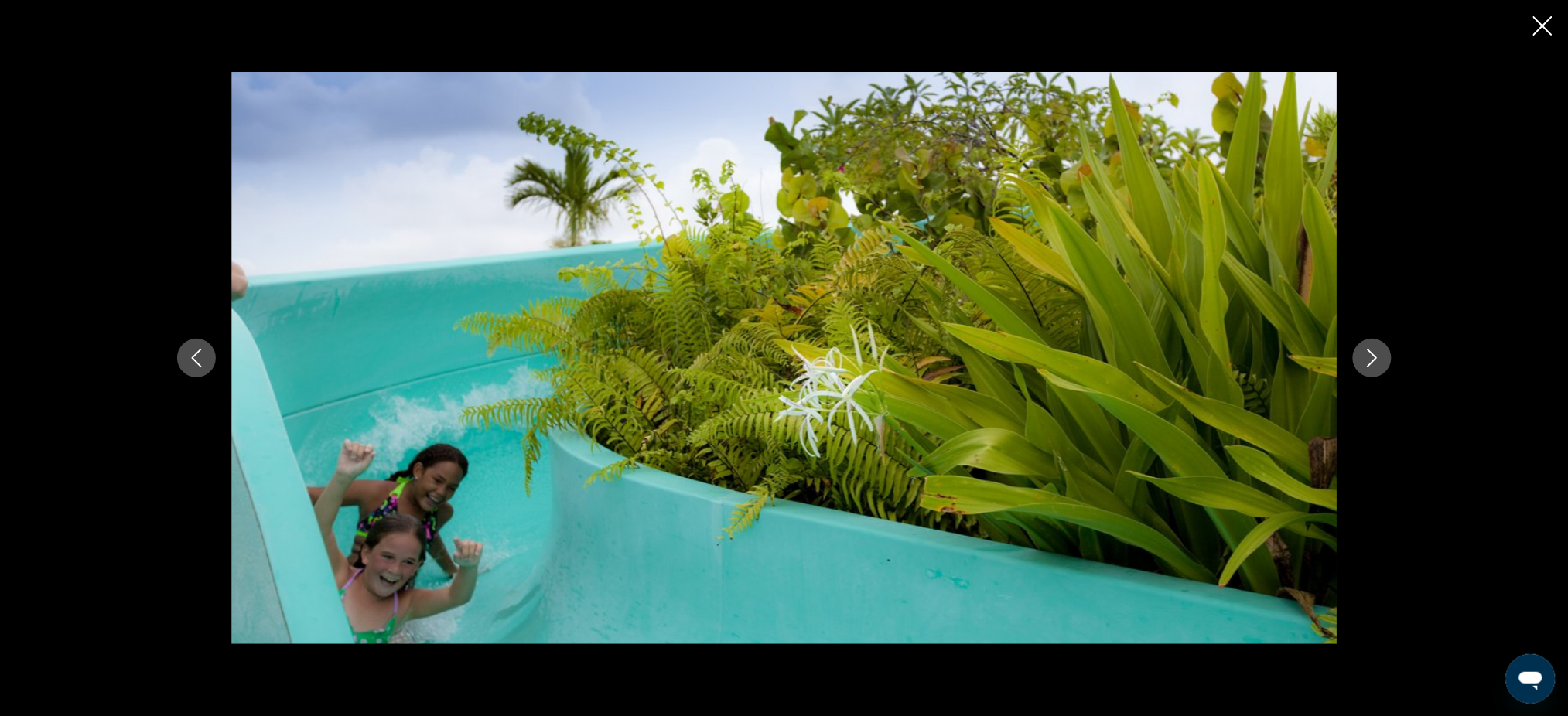
click at [1367, 353] on icon "Next image" at bounding box center [1372, 358] width 18 height 18
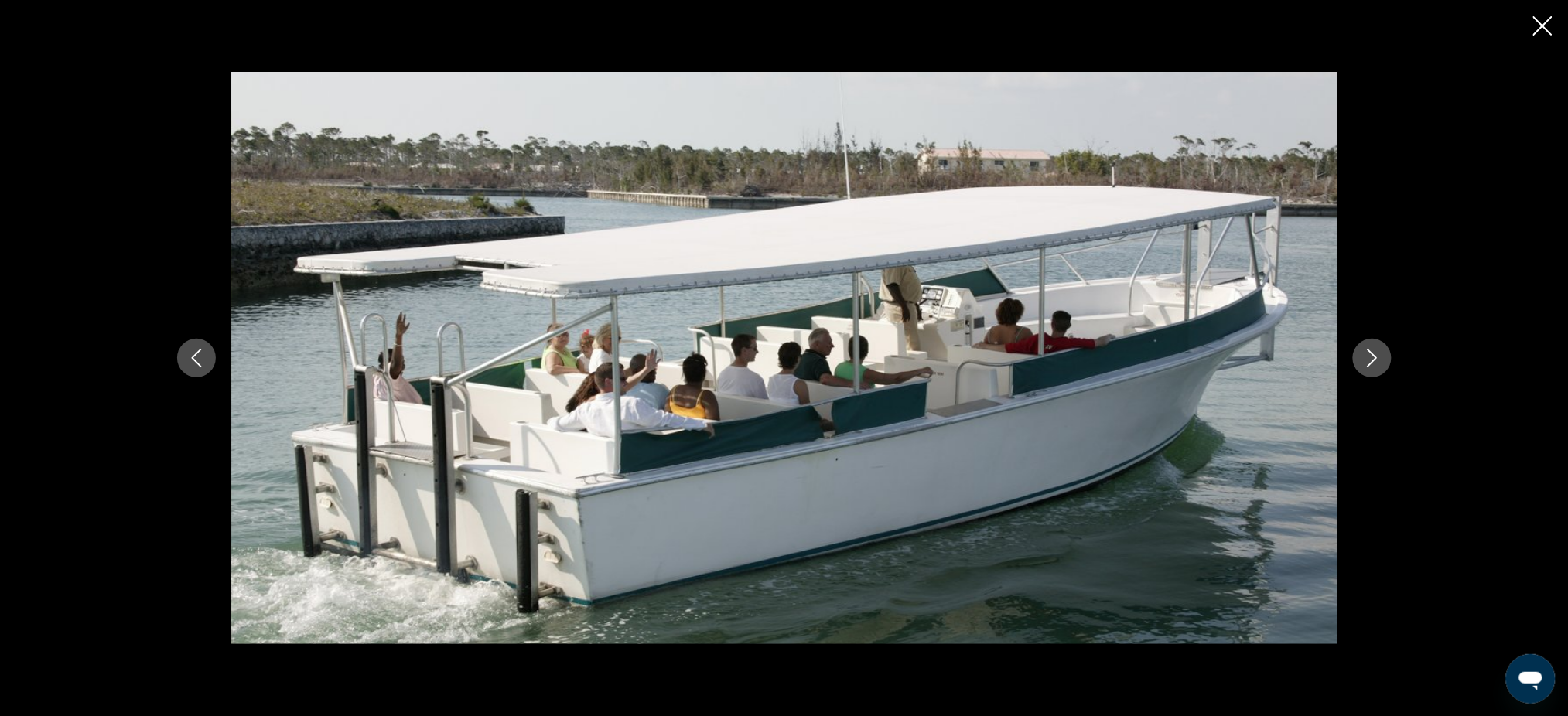
click at [1367, 353] on icon "Next image" at bounding box center [1372, 358] width 18 height 18
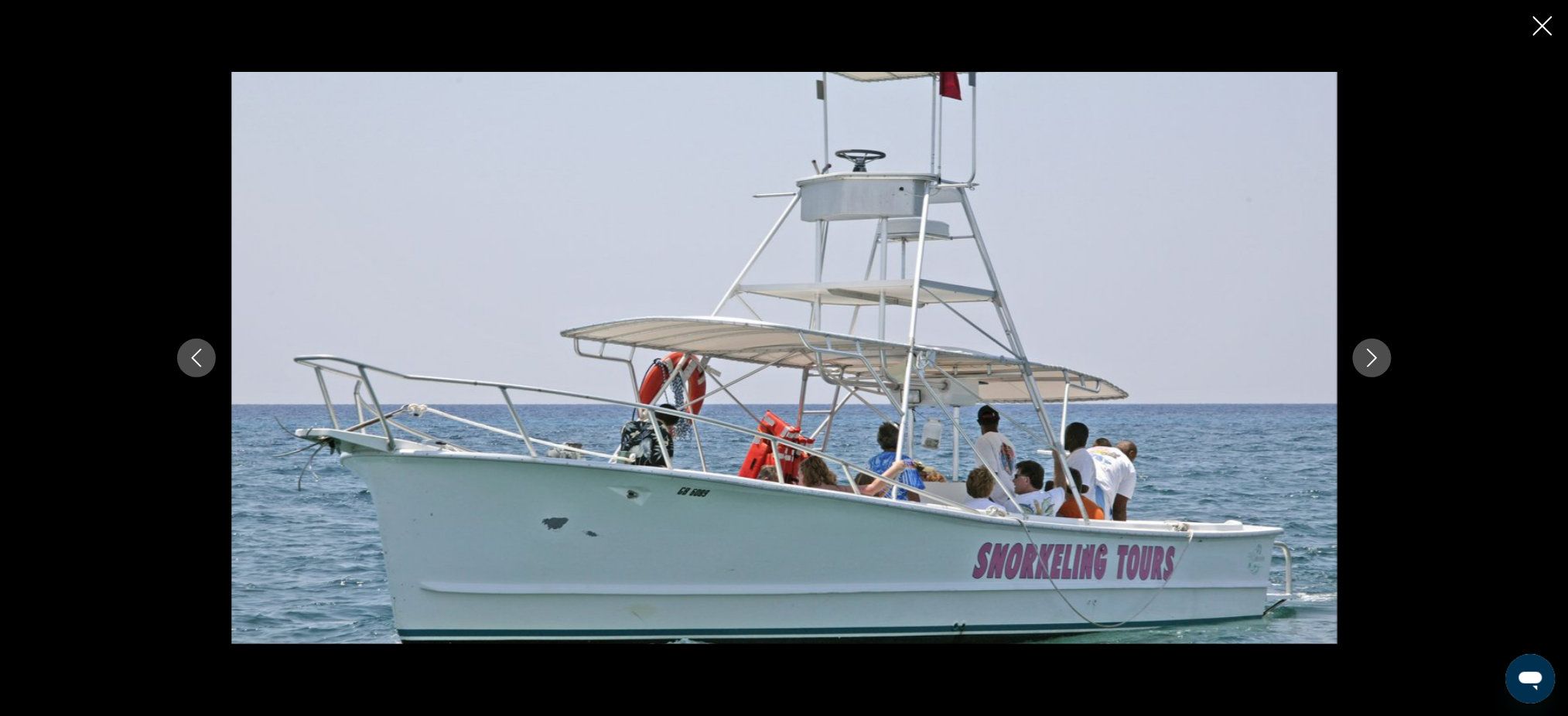
click at [1367, 353] on icon "Next image" at bounding box center [1372, 358] width 18 height 18
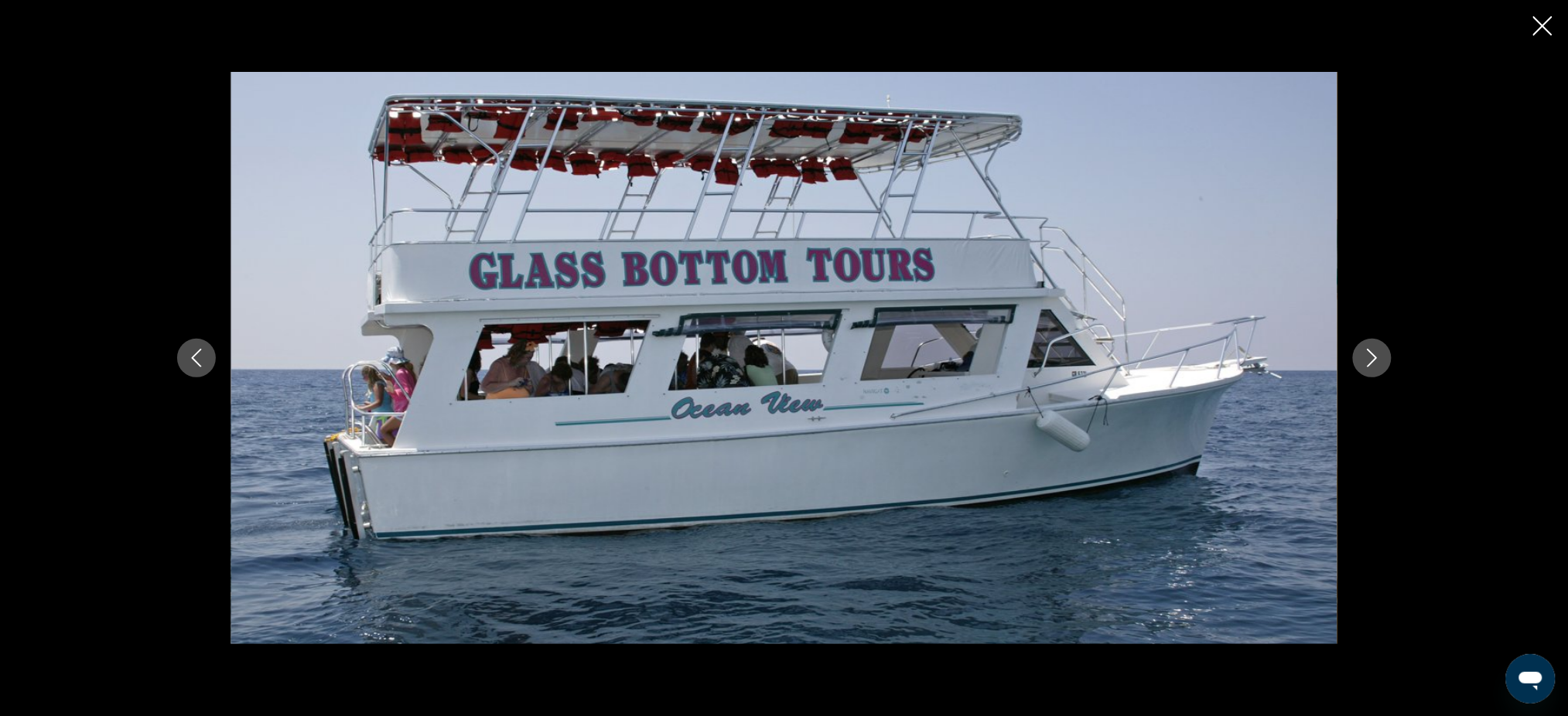
click at [1367, 353] on icon "Next image" at bounding box center [1372, 358] width 18 height 18
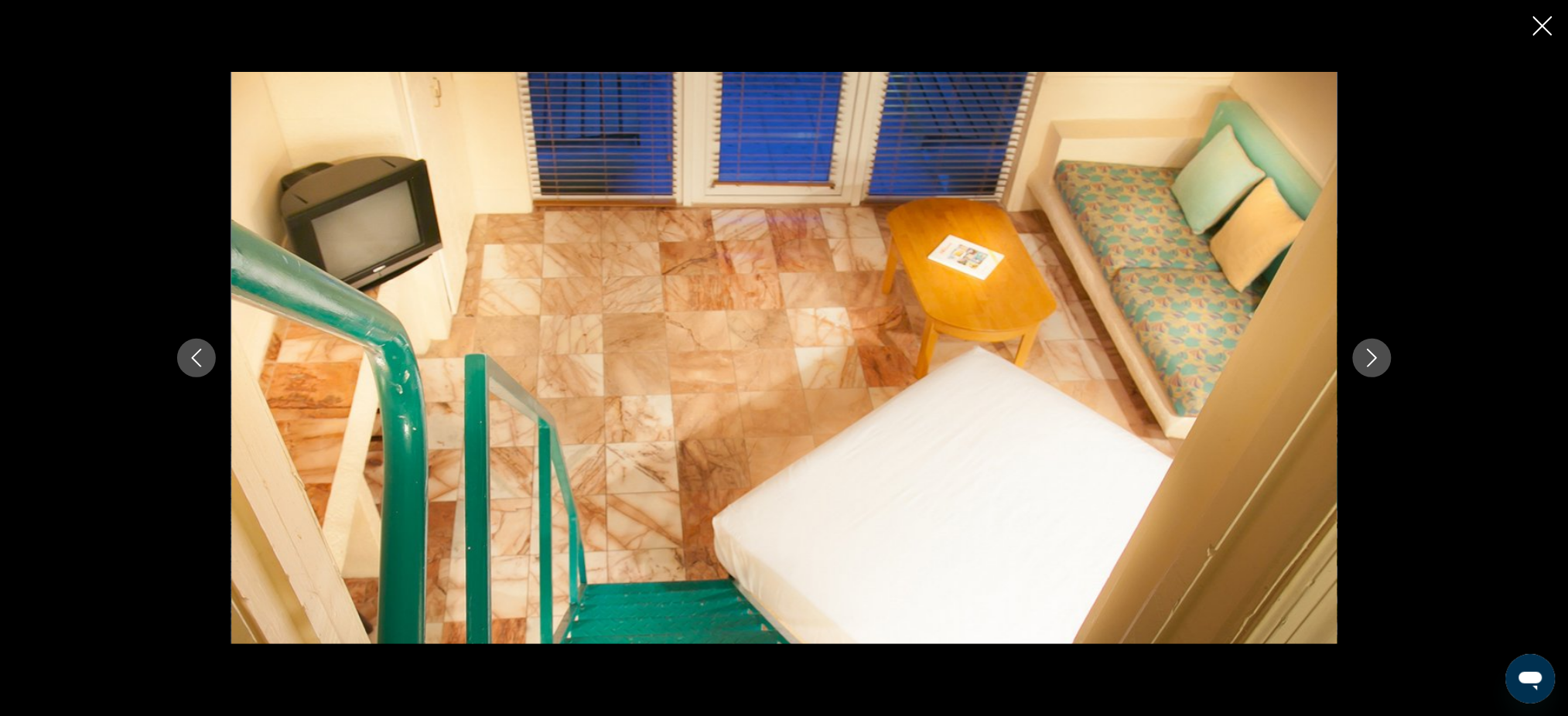
click at [1367, 353] on icon "Next image" at bounding box center [1372, 358] width 18 height 18
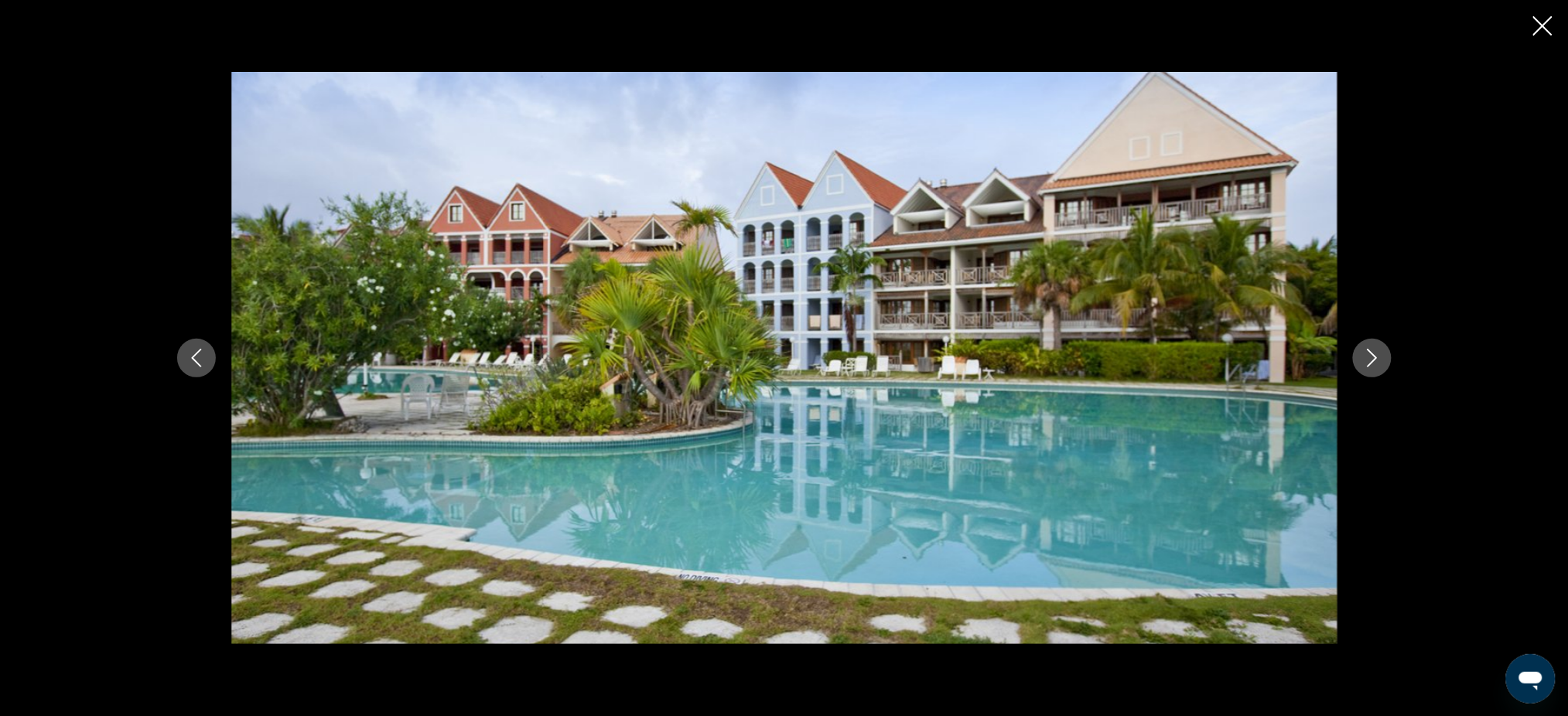
click at [1484, 26] on icon "Close slideshow" at bounding box center [1542, 26] width 19 height 19
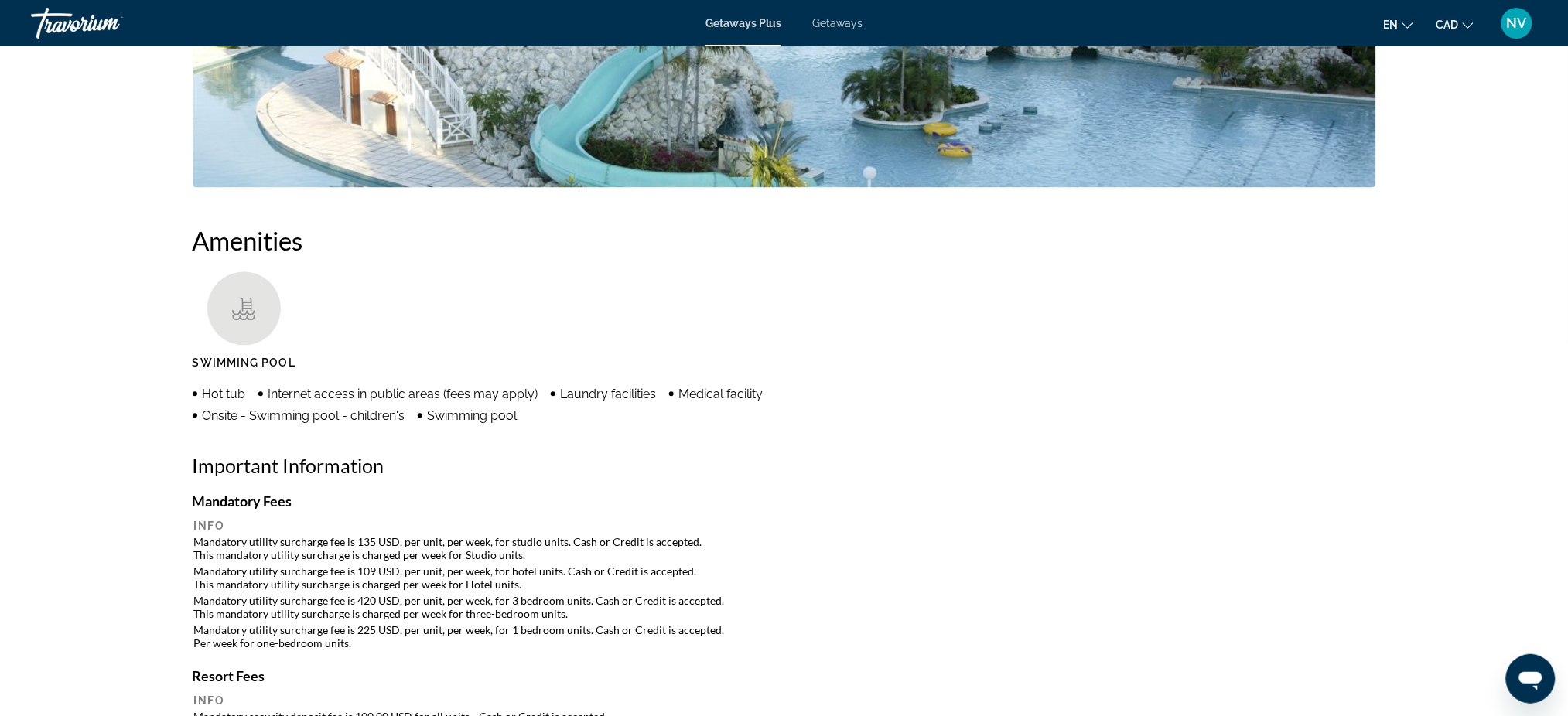
scroll to position [0, 0]
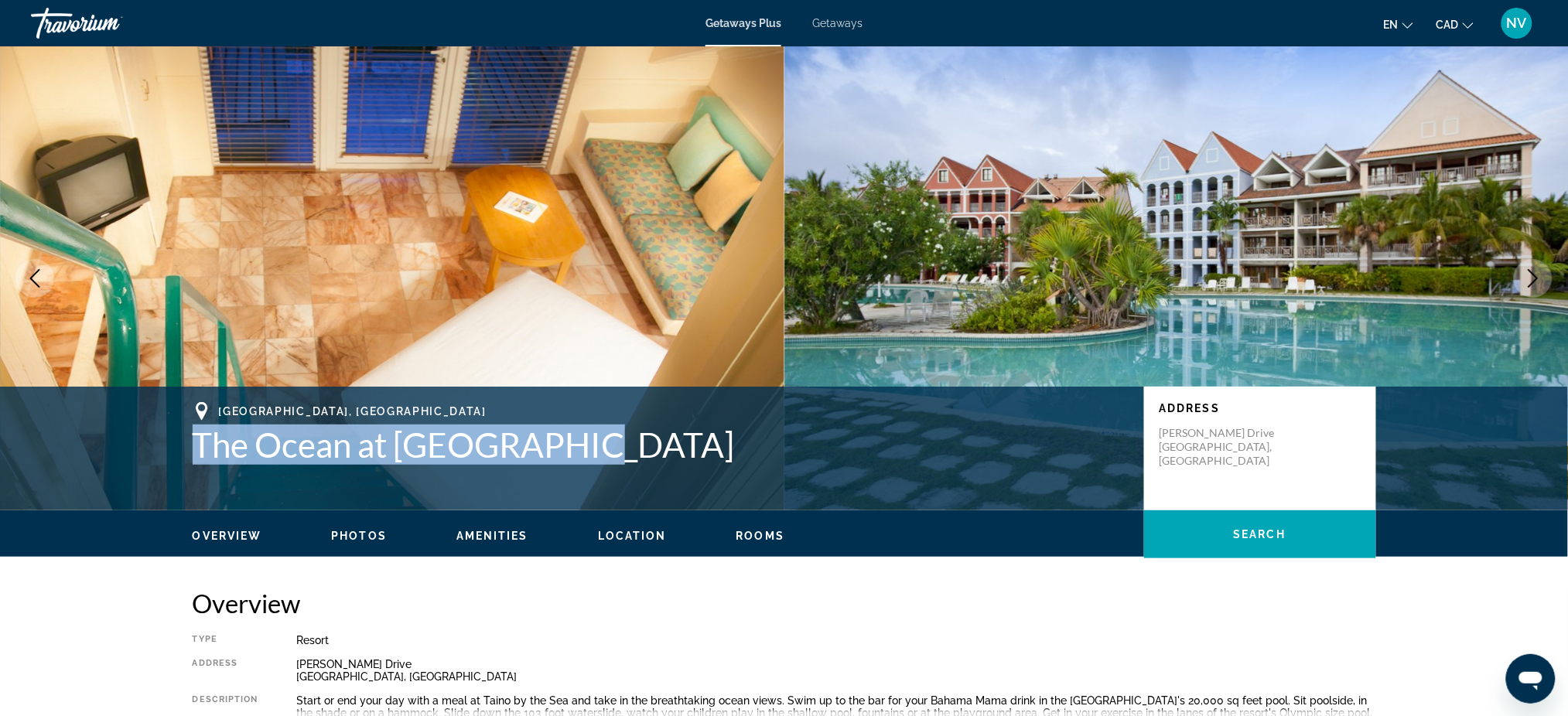
drag, startPoint x: 199, startPoint y: 441, endPoint x: 572, endPoint y: 451, distance: 373.1
click at [572, 451] on h1 "The Ocean at [GEOGRAPHIC_DATA]" at bounding box center [660, 444] width 936 height 40
copy h1 "The Ocean at [GEOGRAPHIC_DATA]"
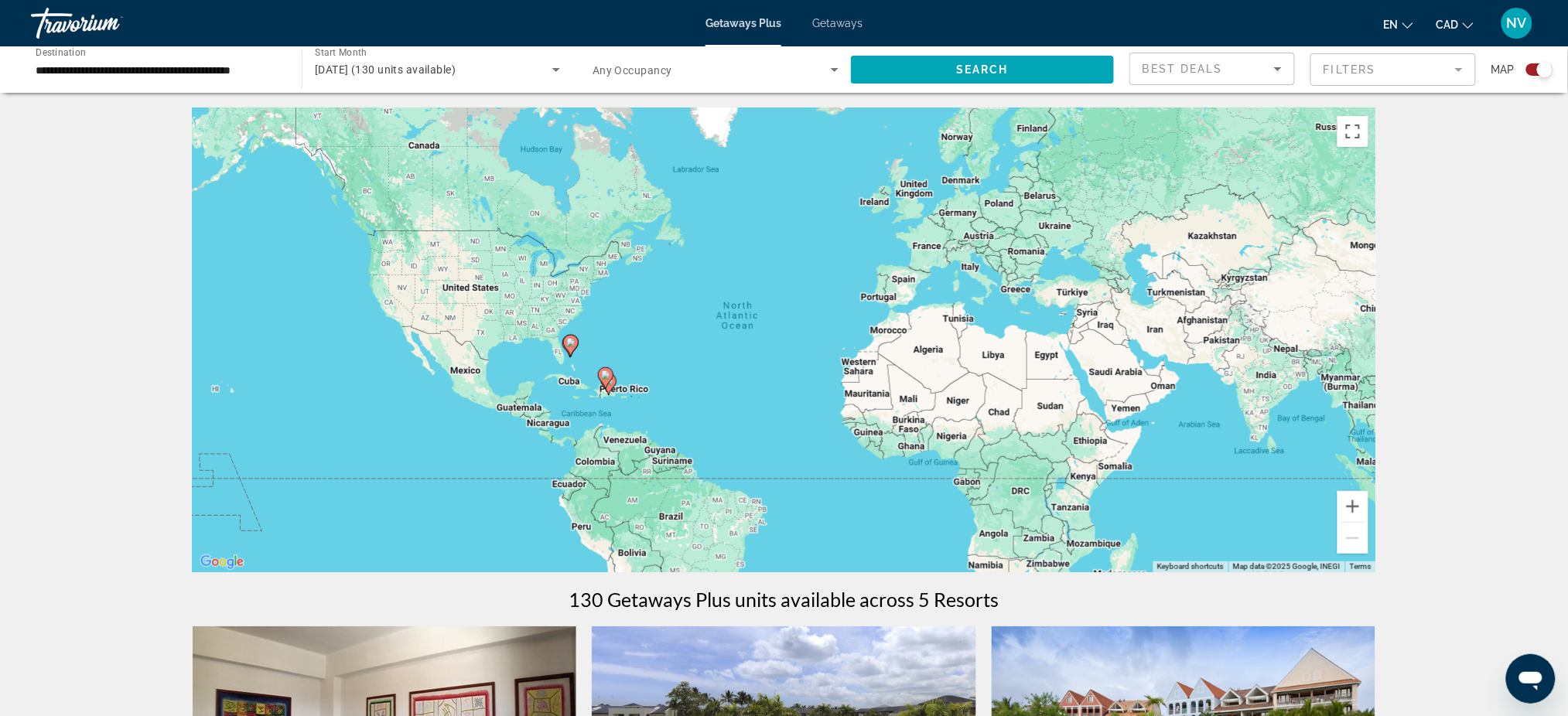
click at [566, 338] on image "Main content" at bounding box center [571, 342] width 9 height 9
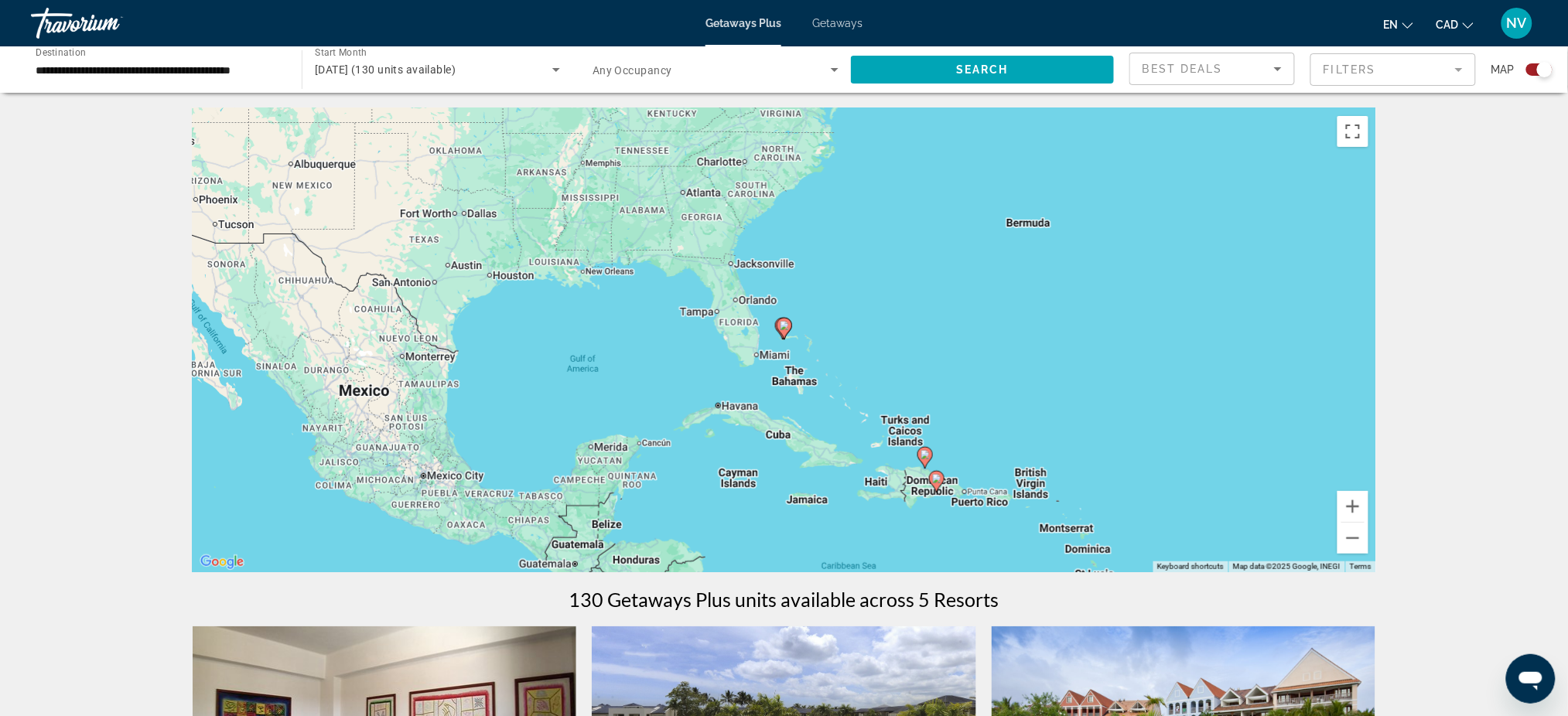
click at [783, 327] on image "Main content" at bounding box center [784, 326] width 9 height 9
type input "**********"
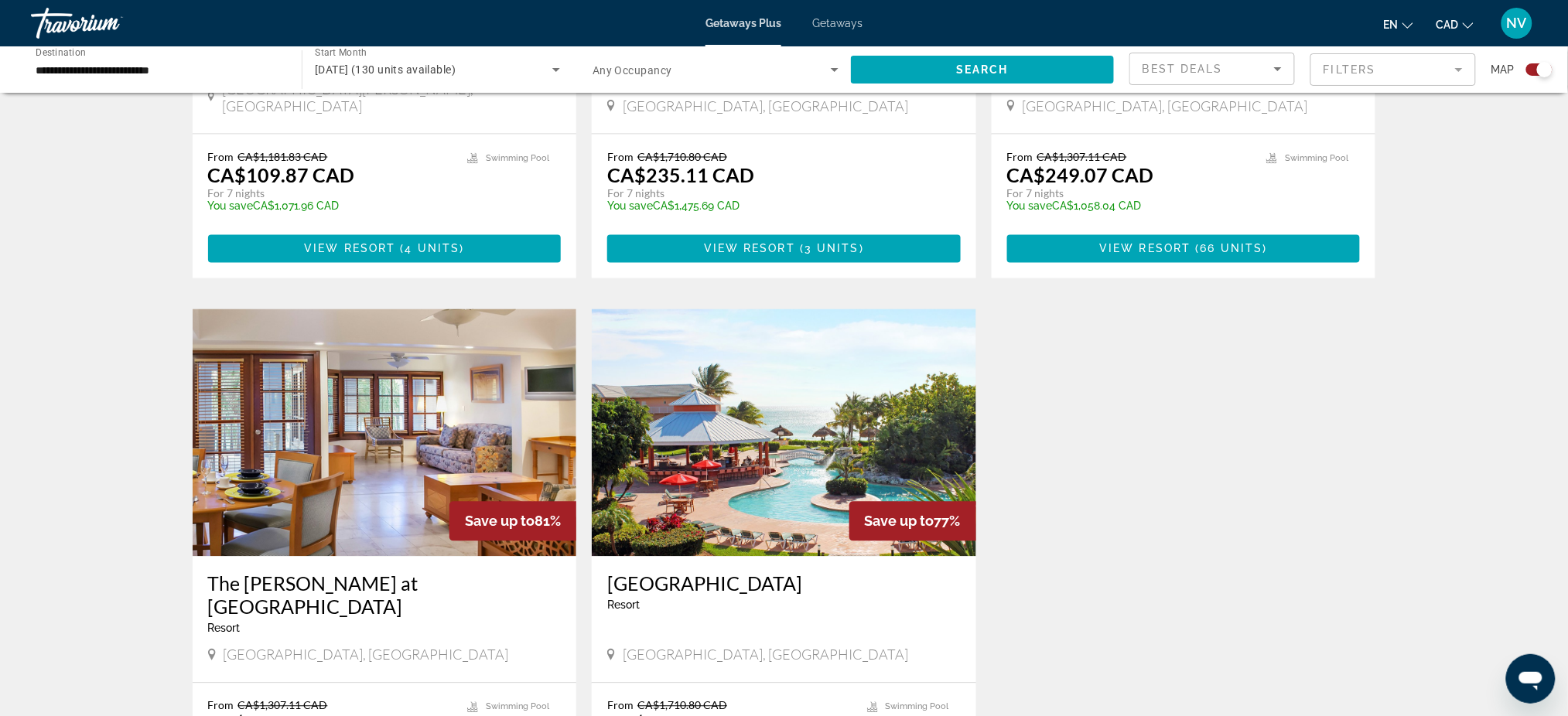
scroll to position [800, 0]
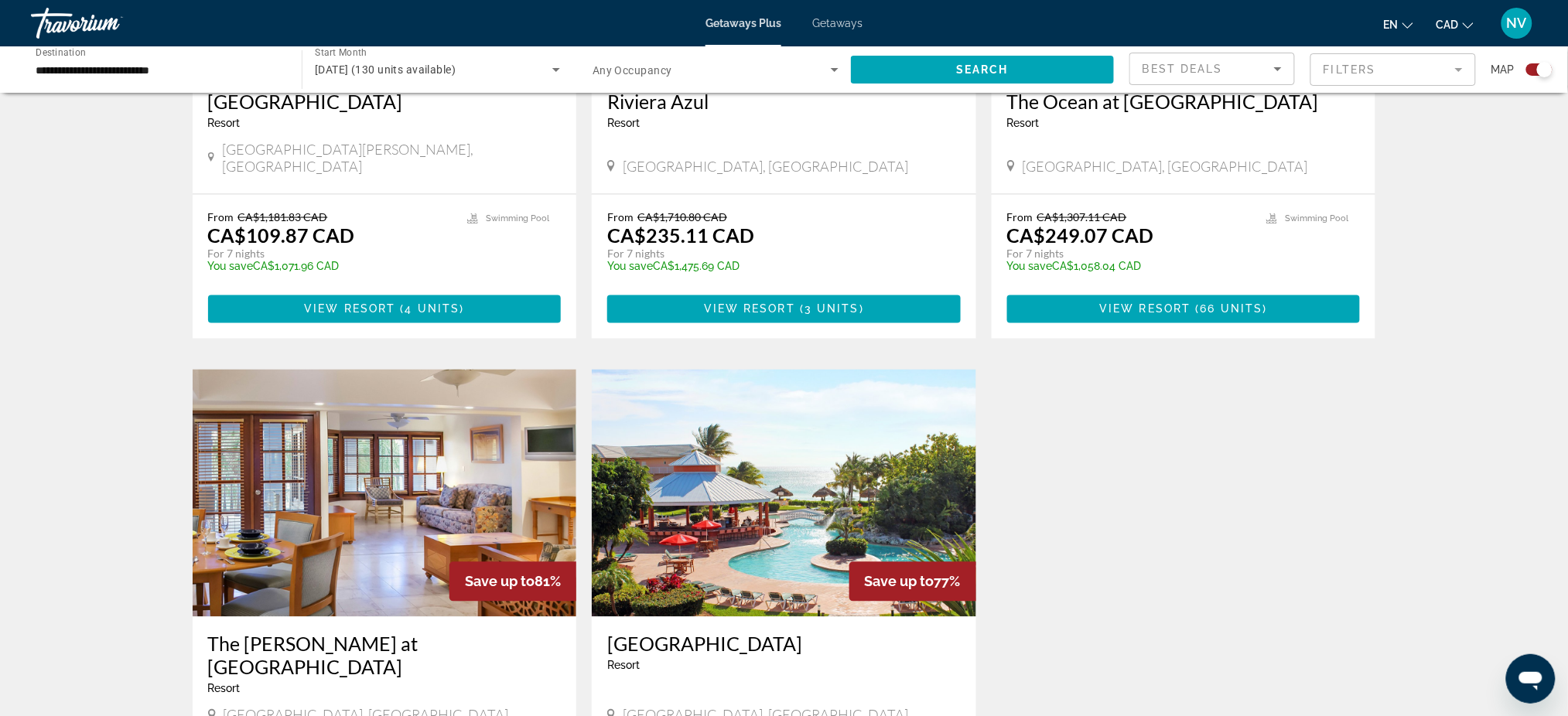
click at [434, 502] on img "Main content" at bounding box center [384, 493] width 384 height 247
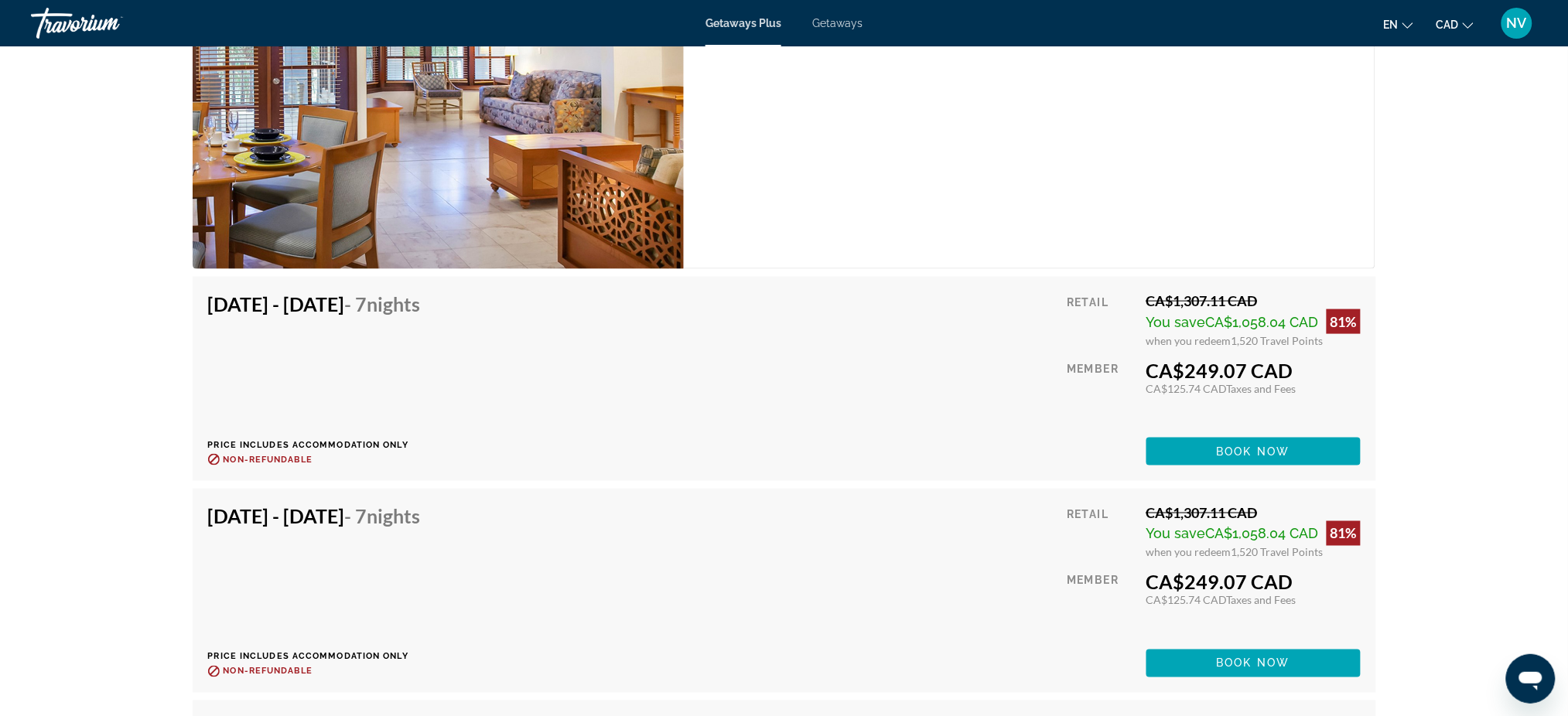
scroll to position [2268, 0]
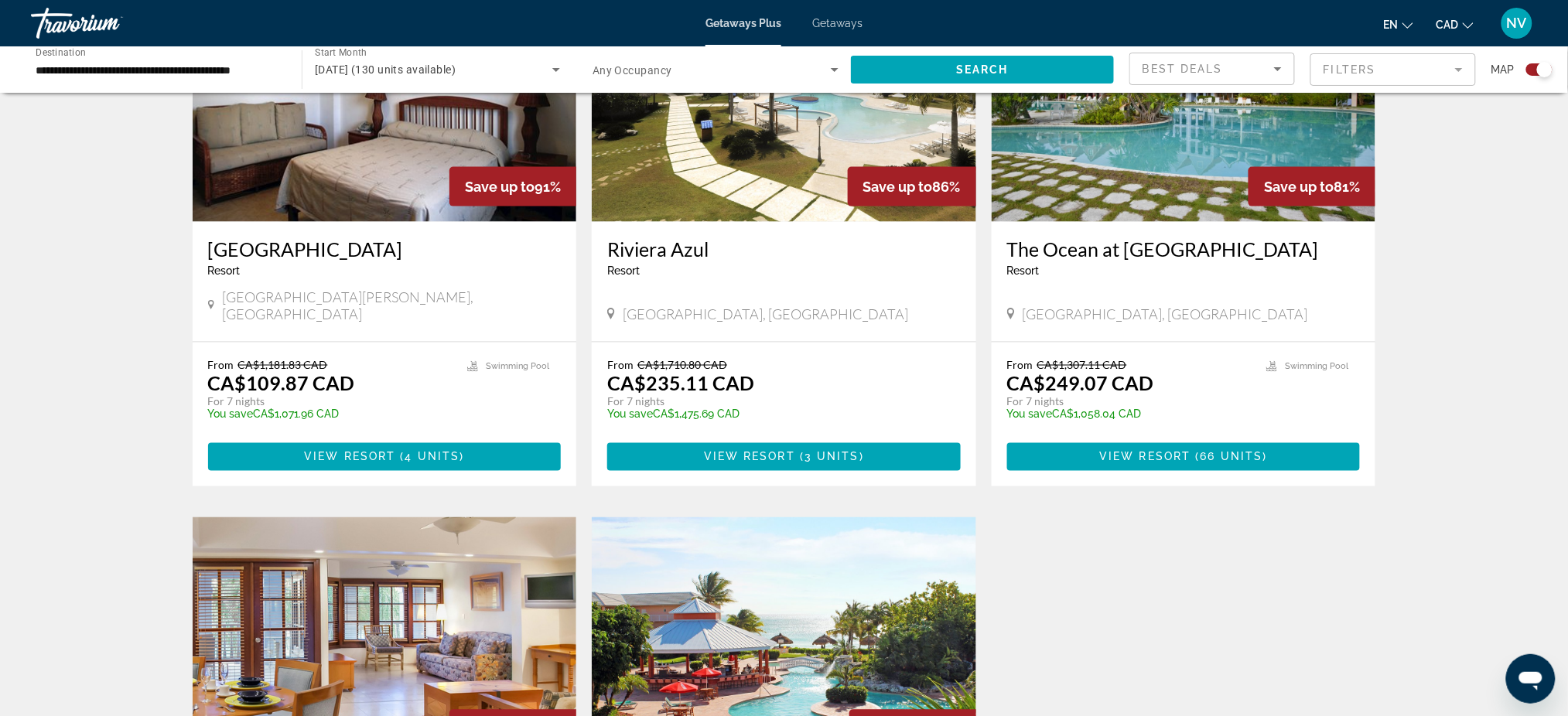
scroll to position [515, 0]
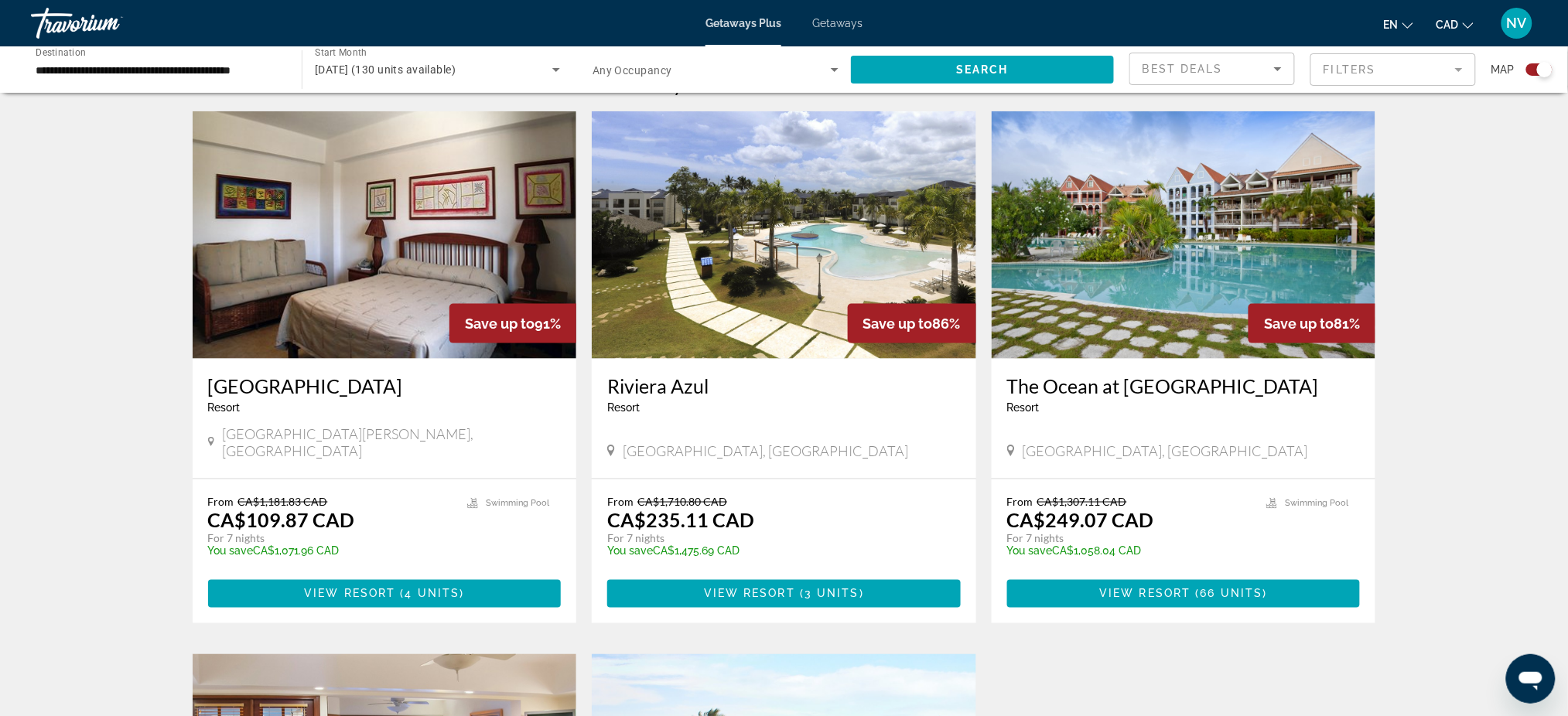
click at [1176, 262] on img "Main content" at bounding box center [1183, 234] width 384 height 247
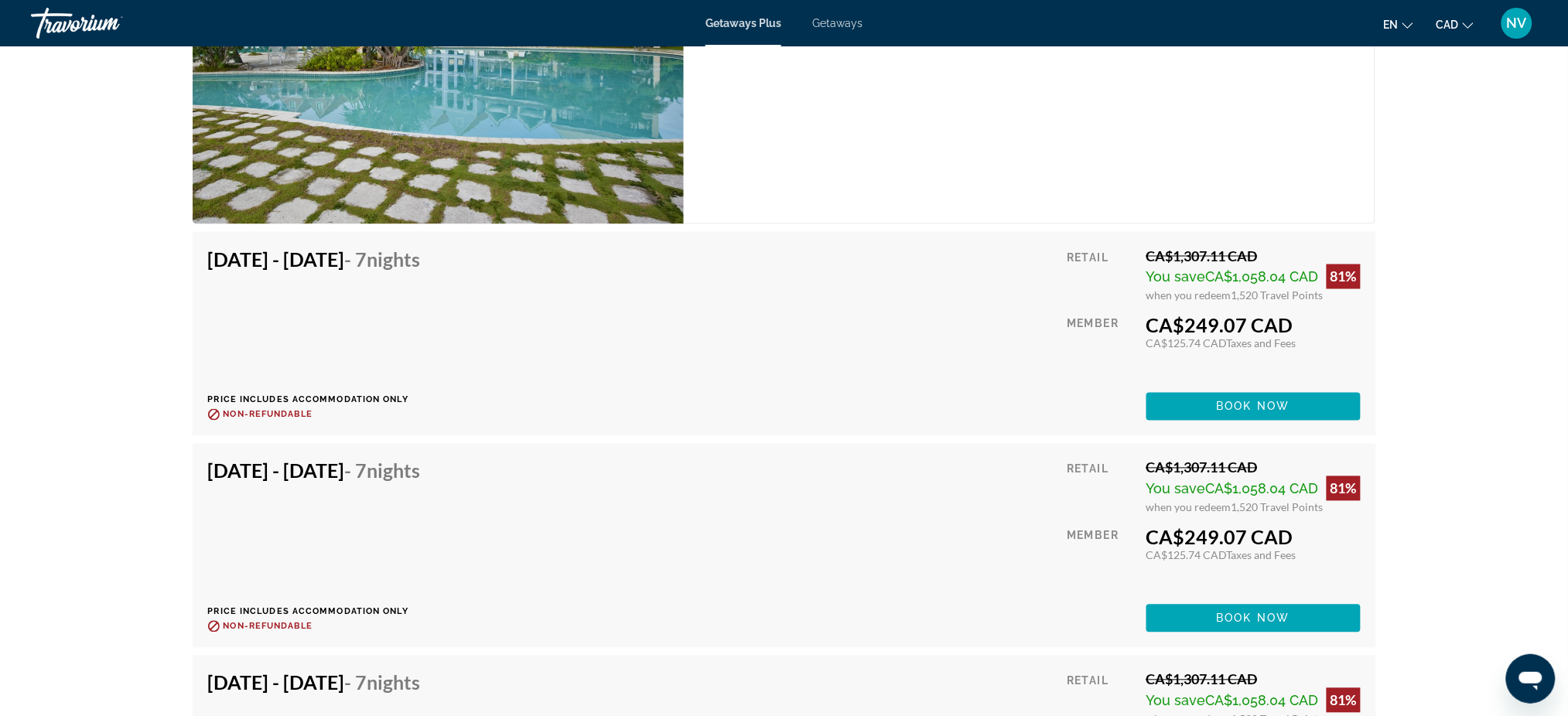
scroll to position [2990, 0]
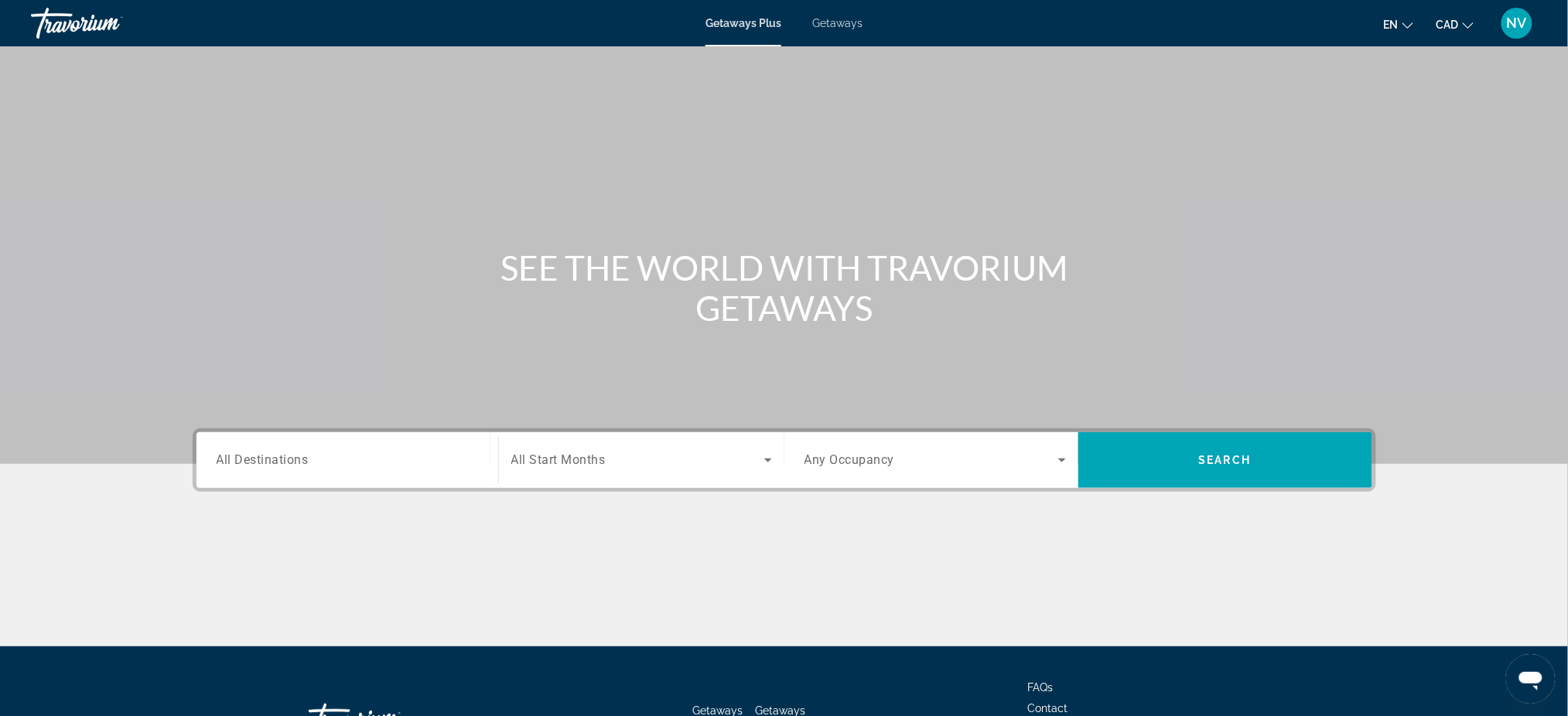
click at [426, 465] on input "Destination All Destinations" at bounding box center [347, 461] width 262 height 18
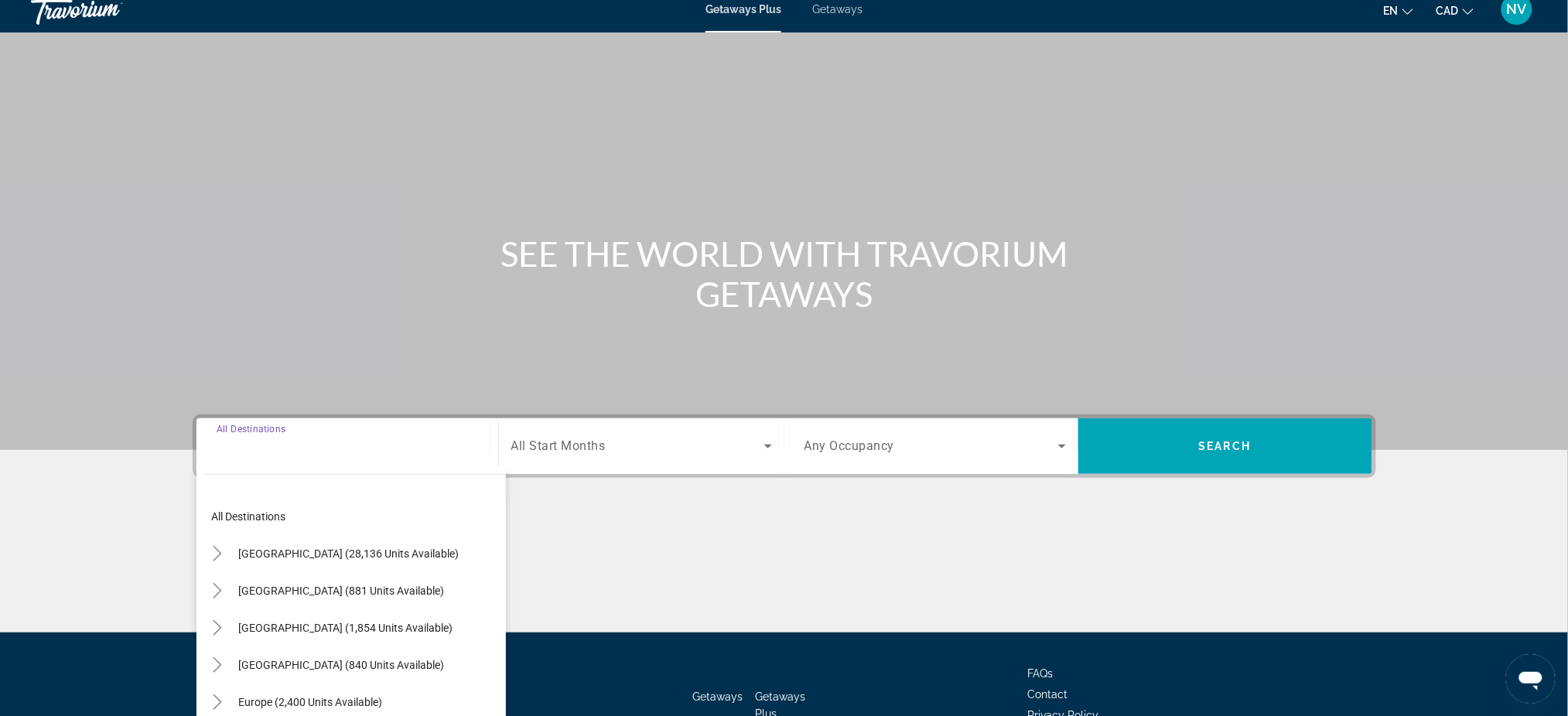
scroll to position [118, 0]
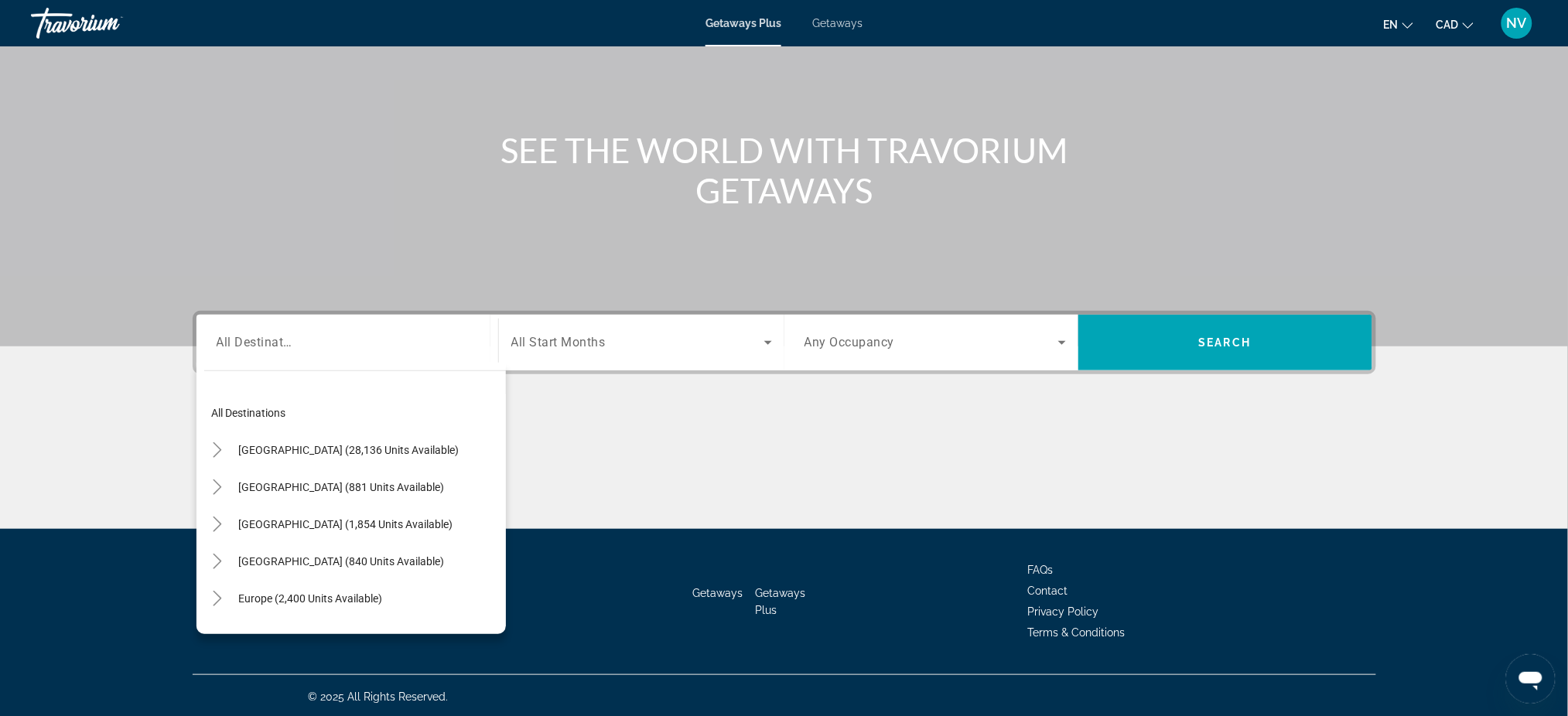
click at [376, 353] on div "Search widget" at bounding box center [347, 343] width 262 height 44
click at [317, 586] on span "Search widget" at bounding box center [310, 598] width 160 height 37
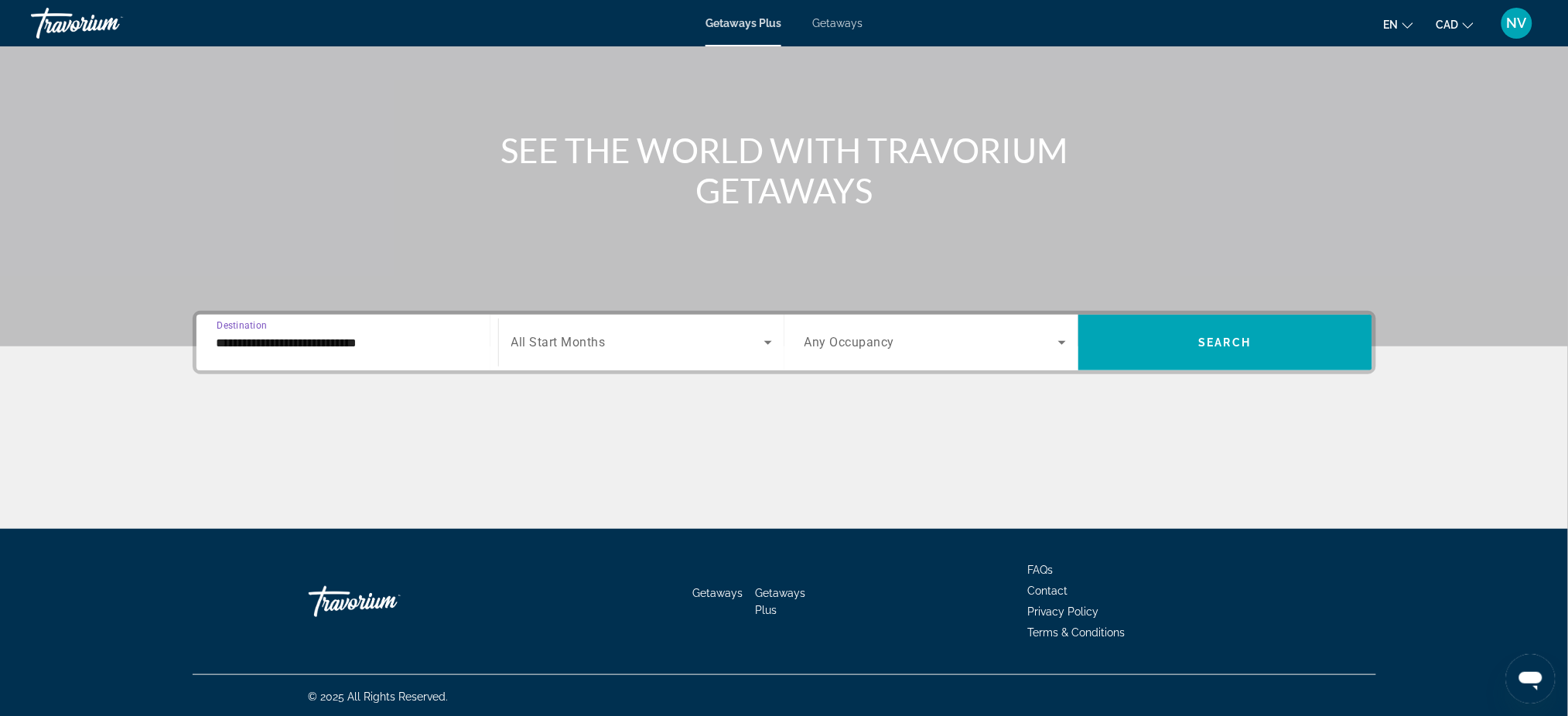
click at [473, 343] on input "**********" at bounding box center [347, 343] width 262 height 18
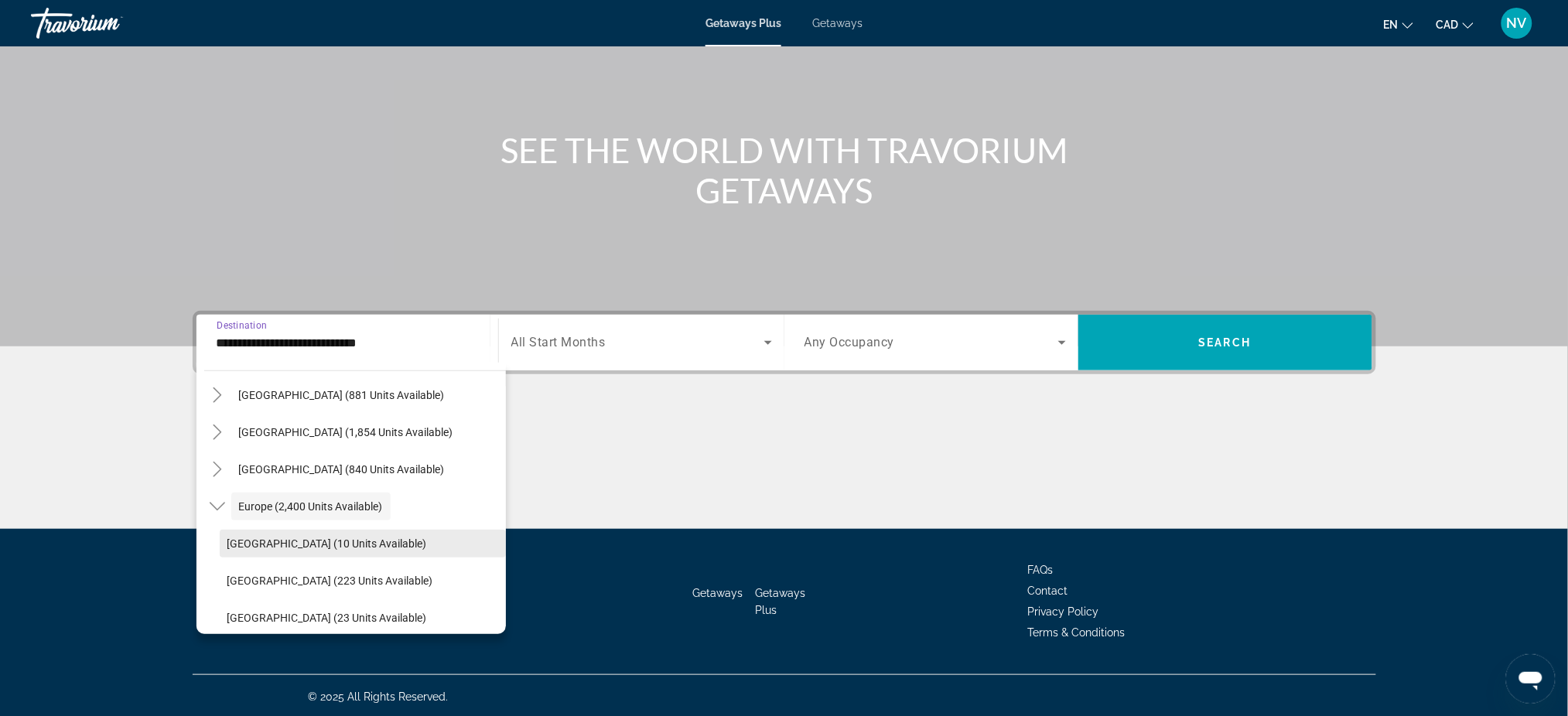
scroll to position [195, 0]
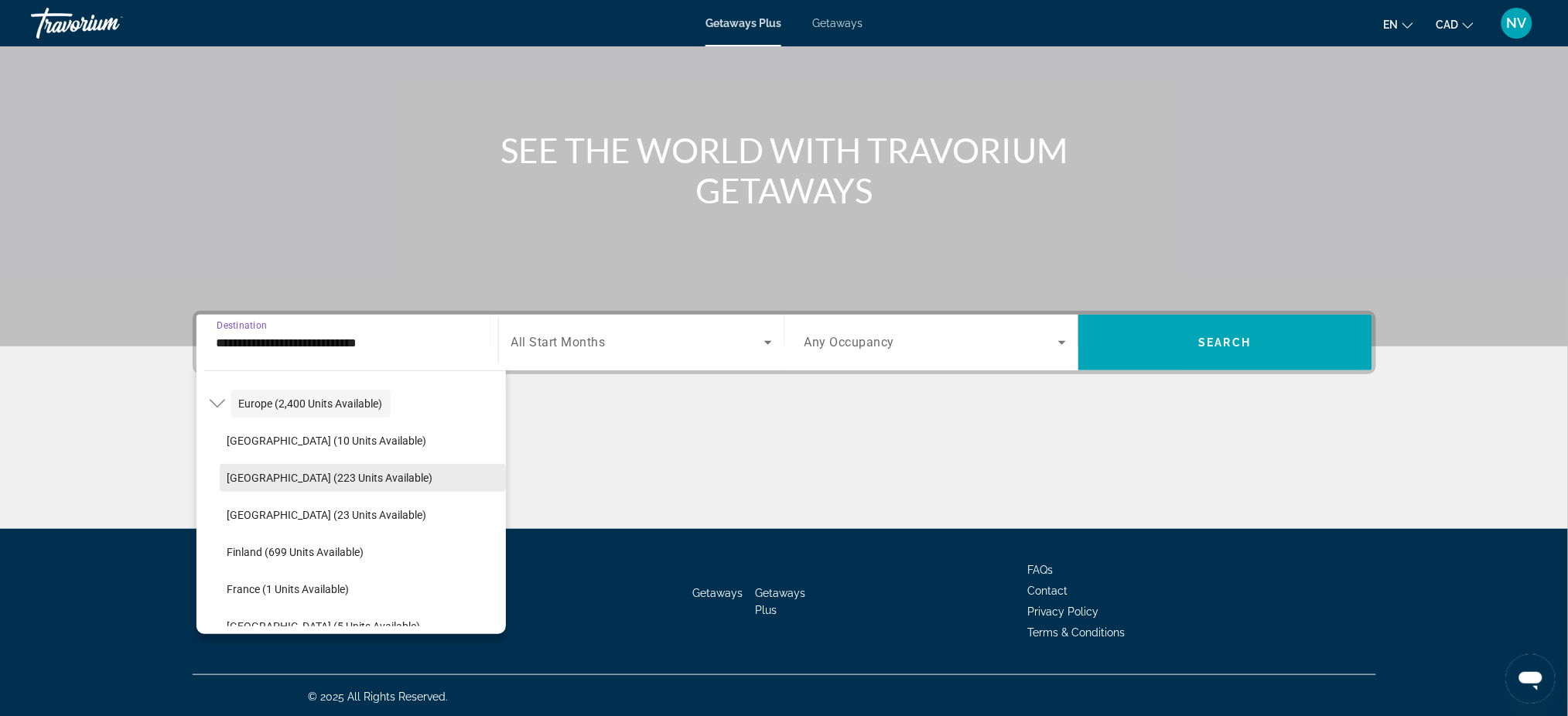
click at [306, 477] on span "[GEOGRAPHIC_DATA] (223 units available)" at bounding box center [330, 478] width 206 height 13
type input "**********"
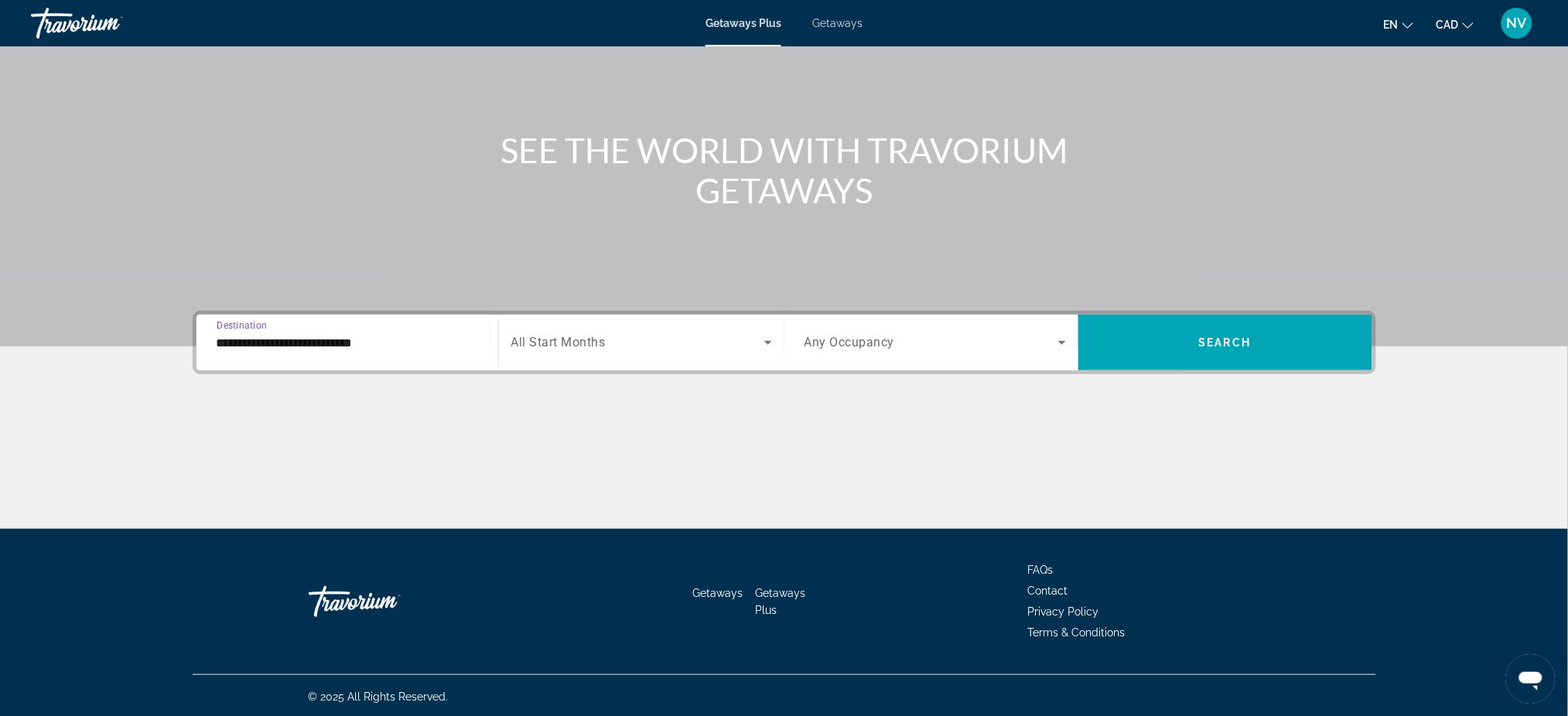
click at [725, 358] on div "Search widget" at bounding box center [641, 342] width 261 height 43
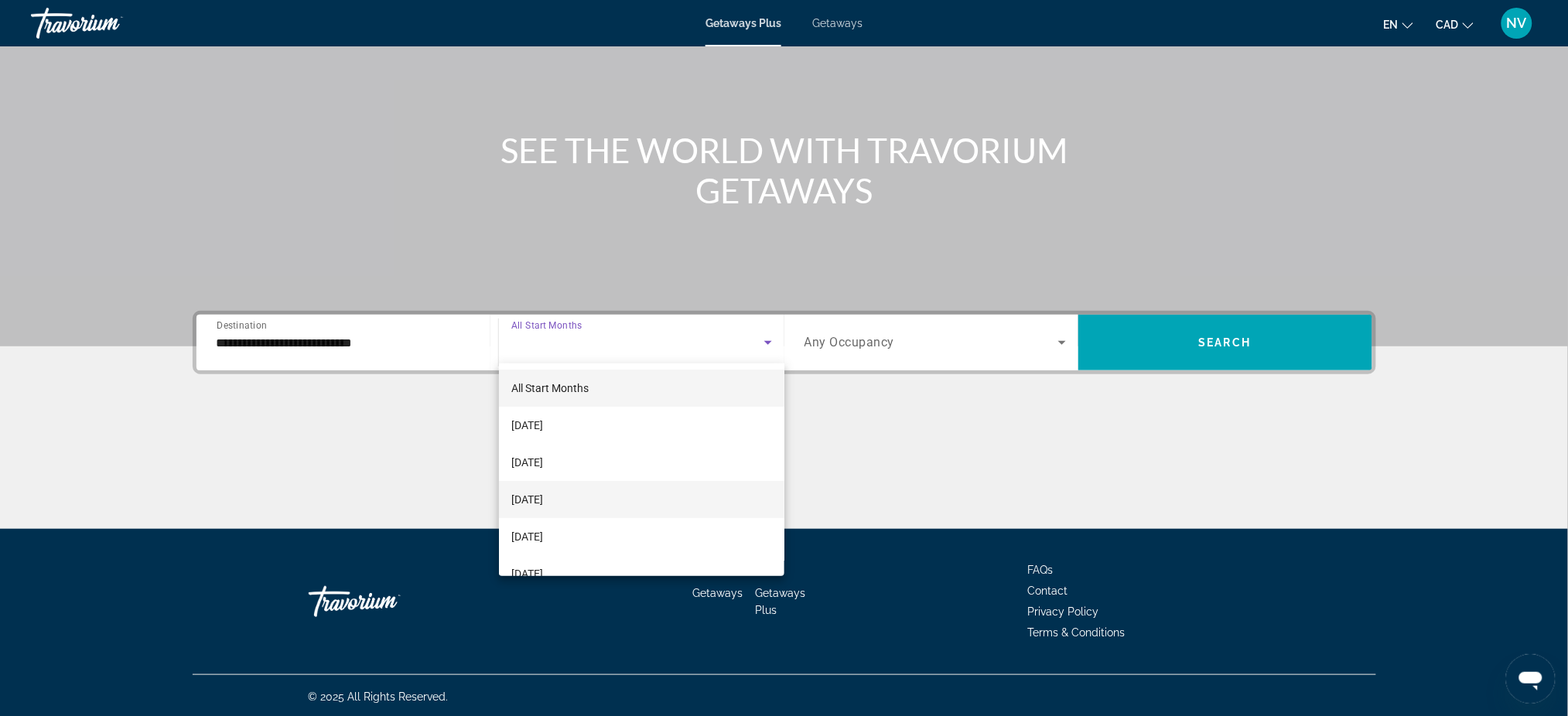
scroll to position [103, 0]
click at [558, 493] on mat-option "[DATE]" at bounding box center [641, 508] width 286 height 37
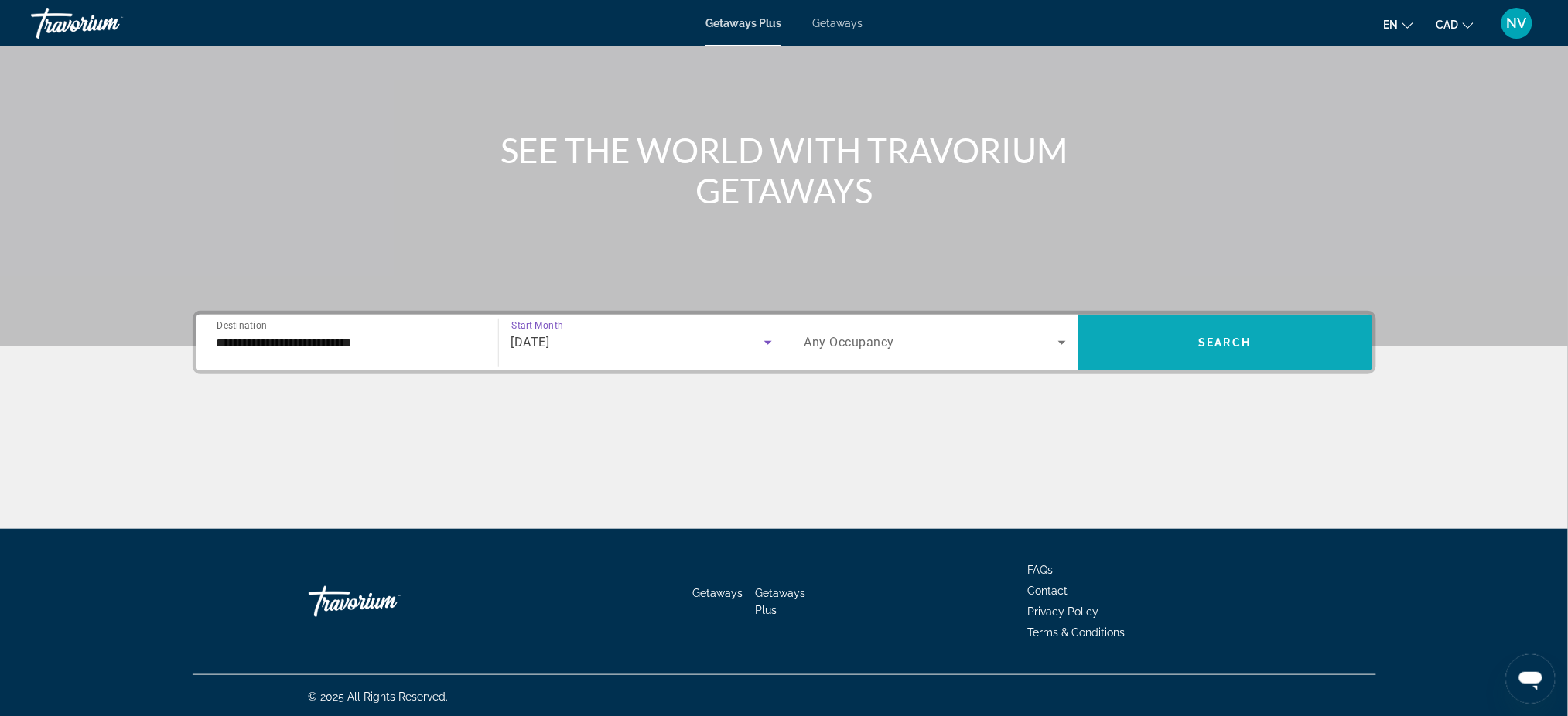
click at [1217, 348] on span "Search widget" at bounding box center [1225, 342] width 294 height 37
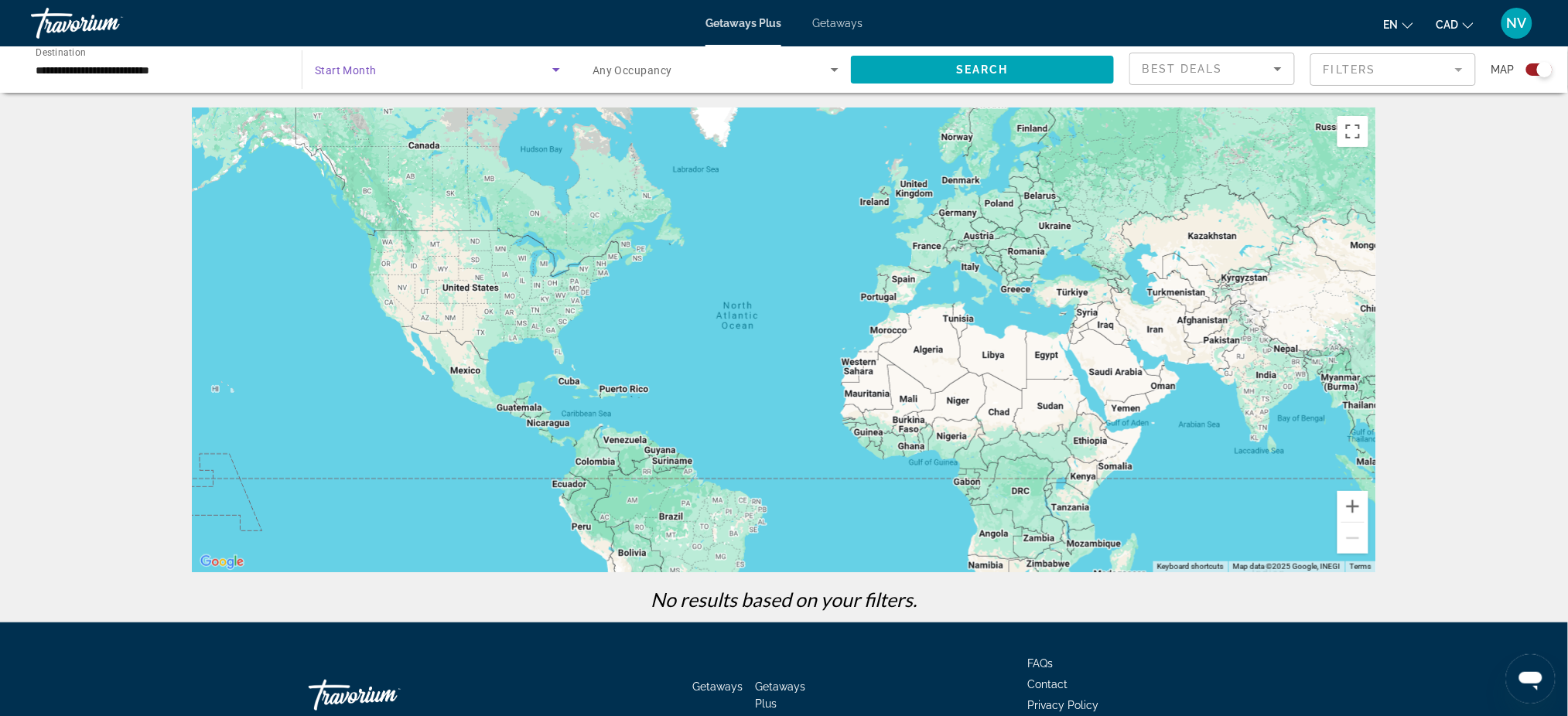
click at [491, 71] on span "Search widget" at bounding box center [433, 69] width 237 height 18
click at [379, 111] on span "All Start Months" at bounding box center [353, 116] width 78 height 13
click at [206, 68] on input "**********" at bounding box center [159, 70] width 246 height 18
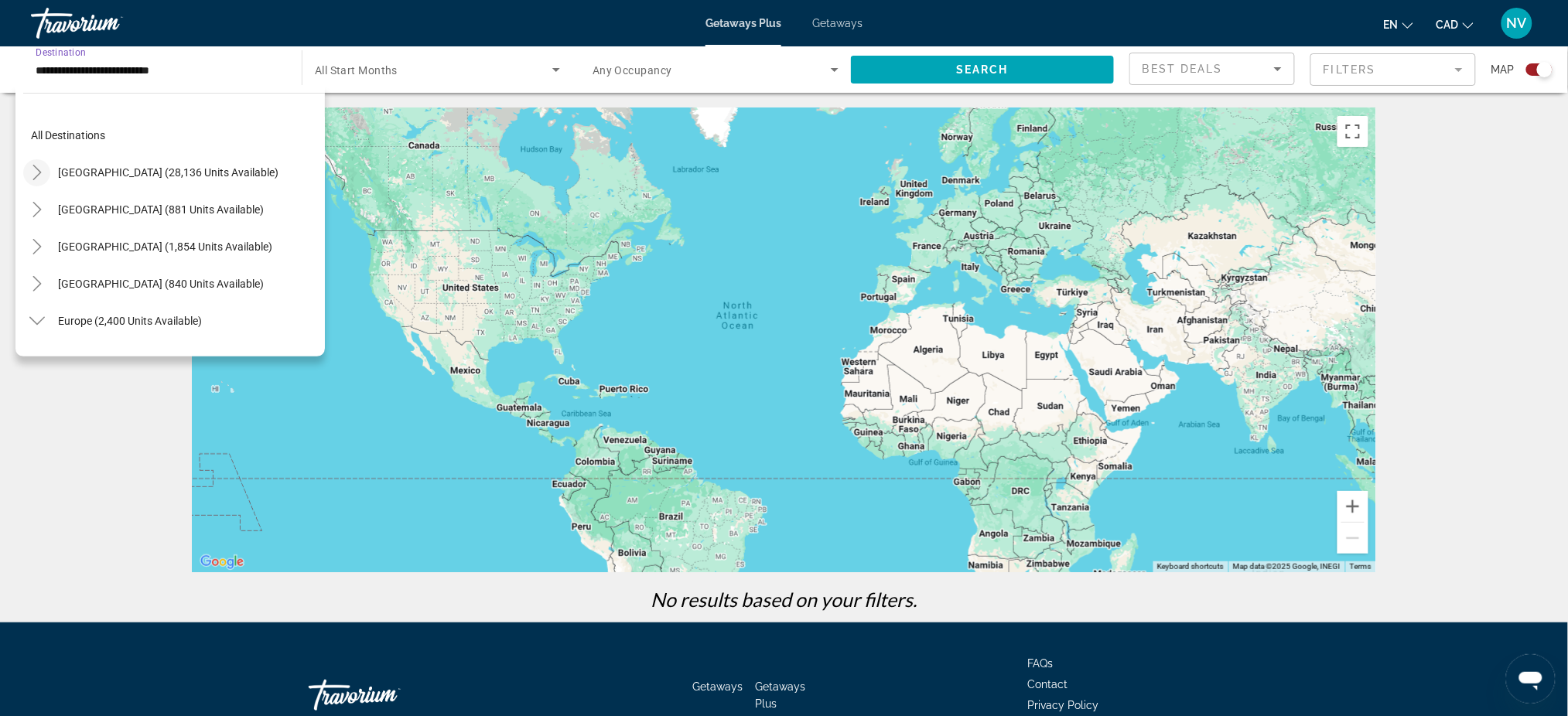
click at [37, 172] on icon "Toggle United States (28,136 units available)" at bounding box center [36, 172] width 16 height 16
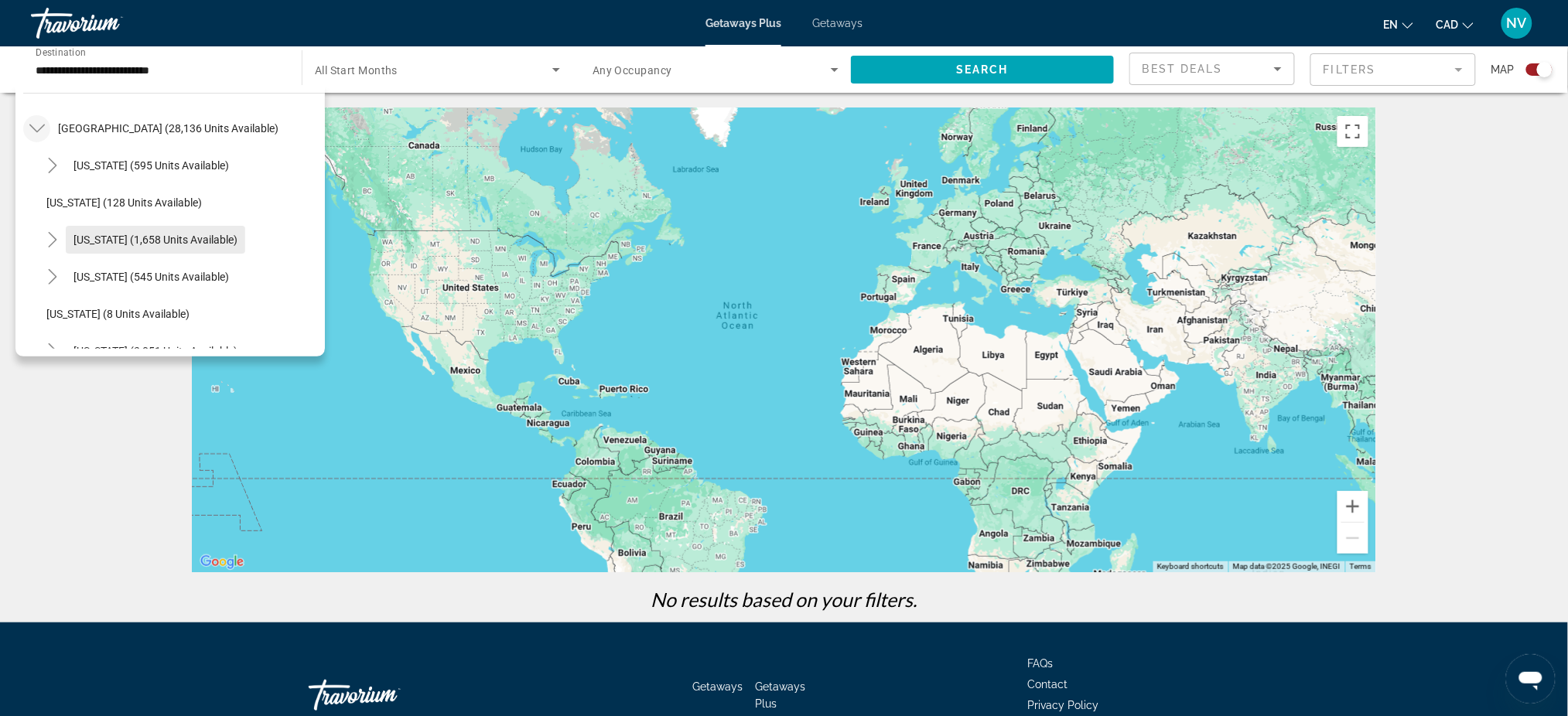
click at [143, 234] on span "[US_STATE] (1,658 units available)" at bounding box center [156, 240] width 164 height 13
type input "**********"
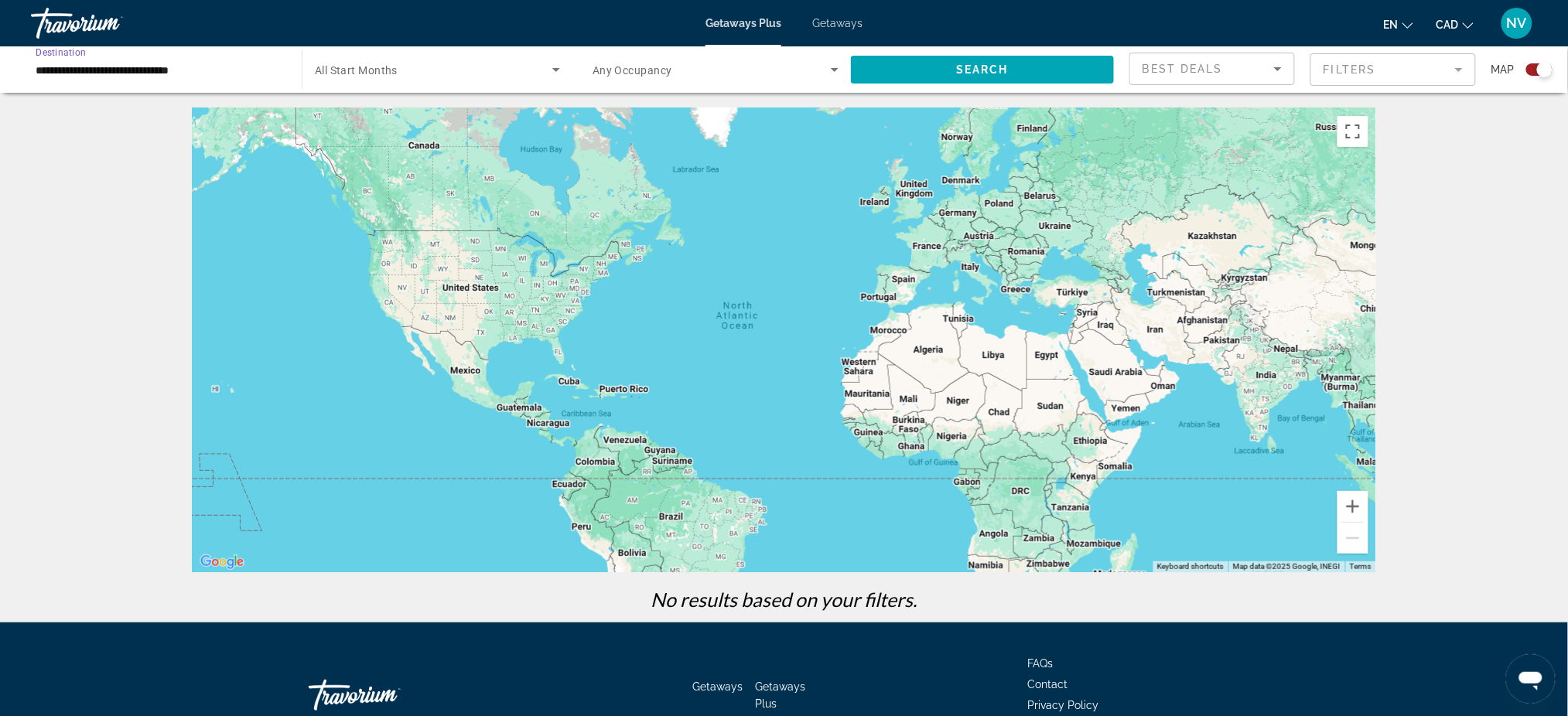
click at [429, 65] on span "Search widget" at bounding box center [433, 69] width 237 height 18
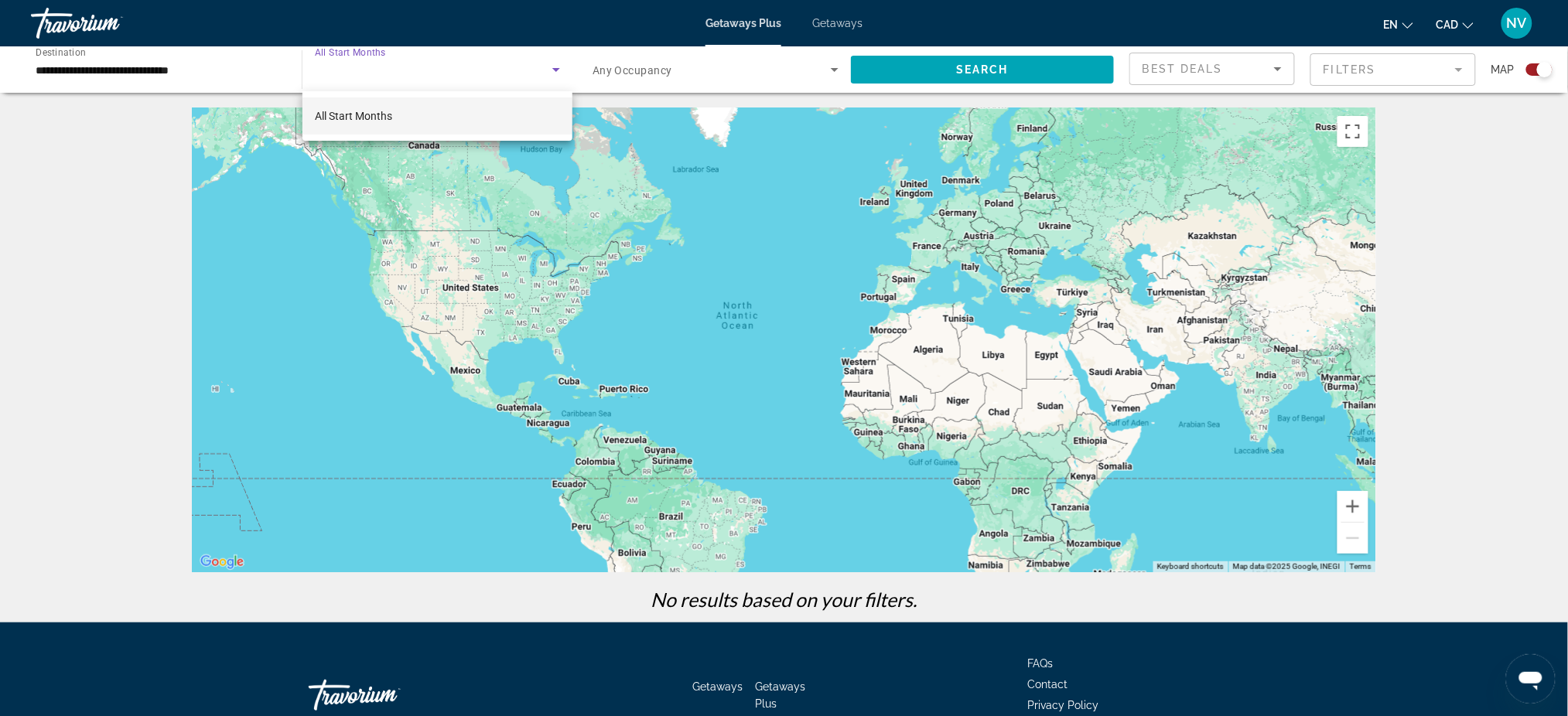
click at [1014, 71] on div at bounding box center [784, 358] width 1568 height 716
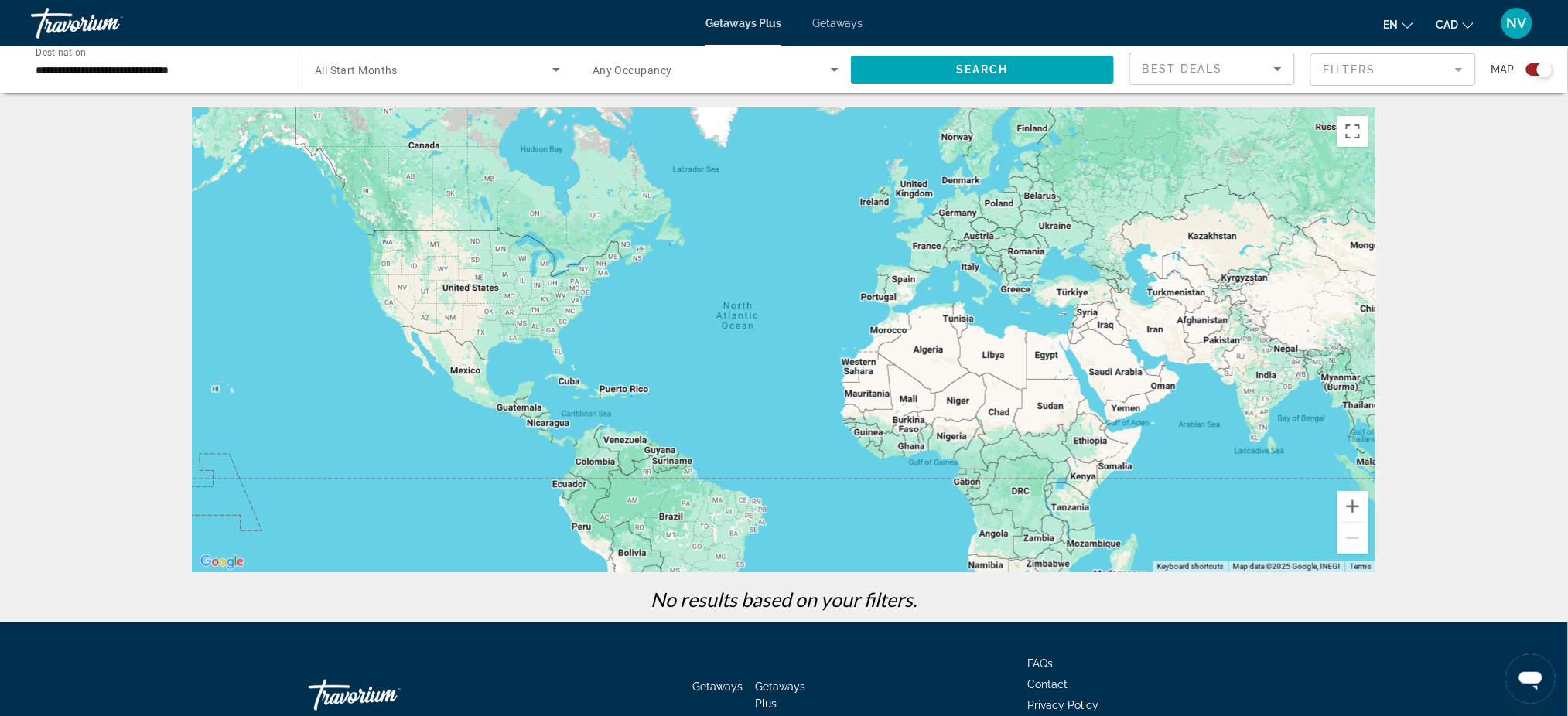
click at [447, 67] on span "Search widget" at bounding box center [433, 69] width 237 height 18
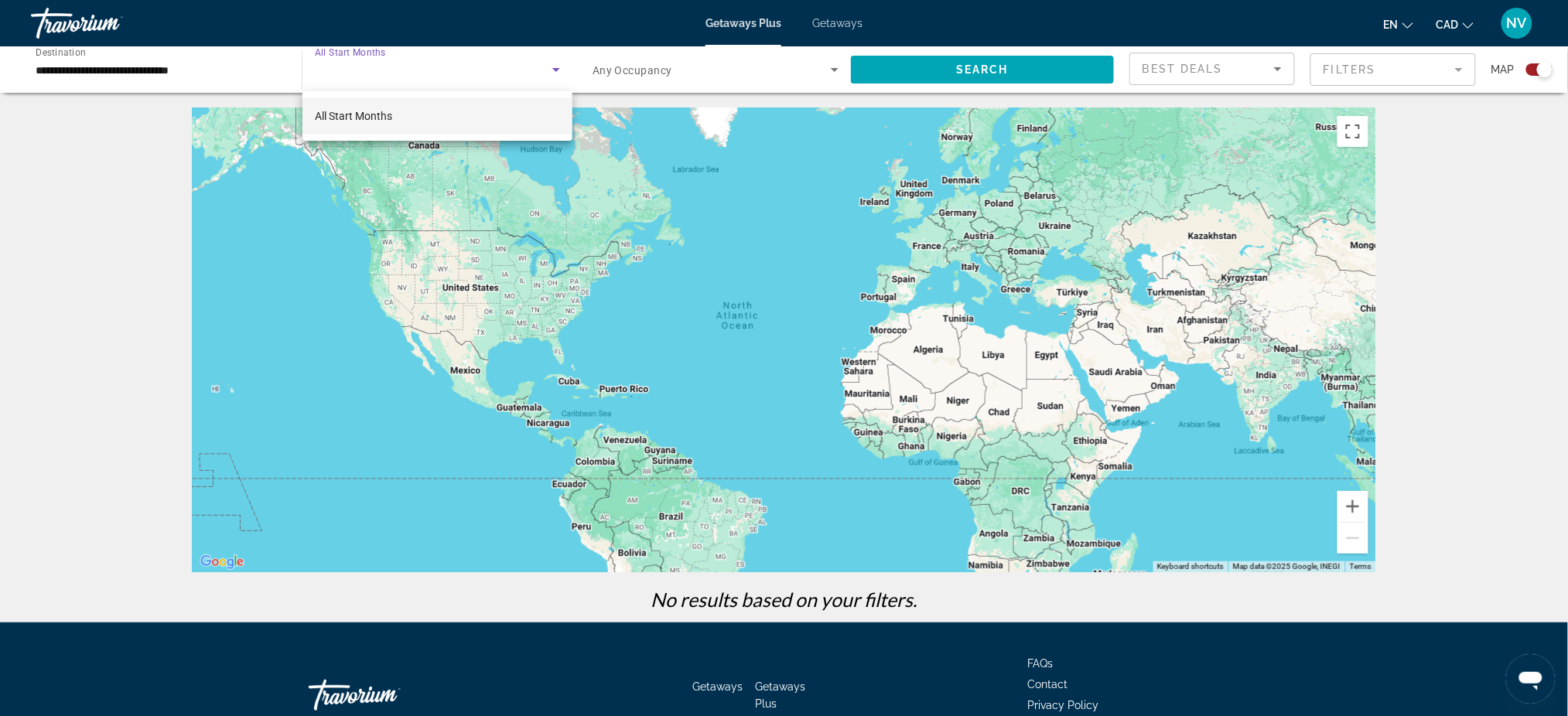
click at [836, 68] on div at bounding box center [784, 358] width 1568 height 716
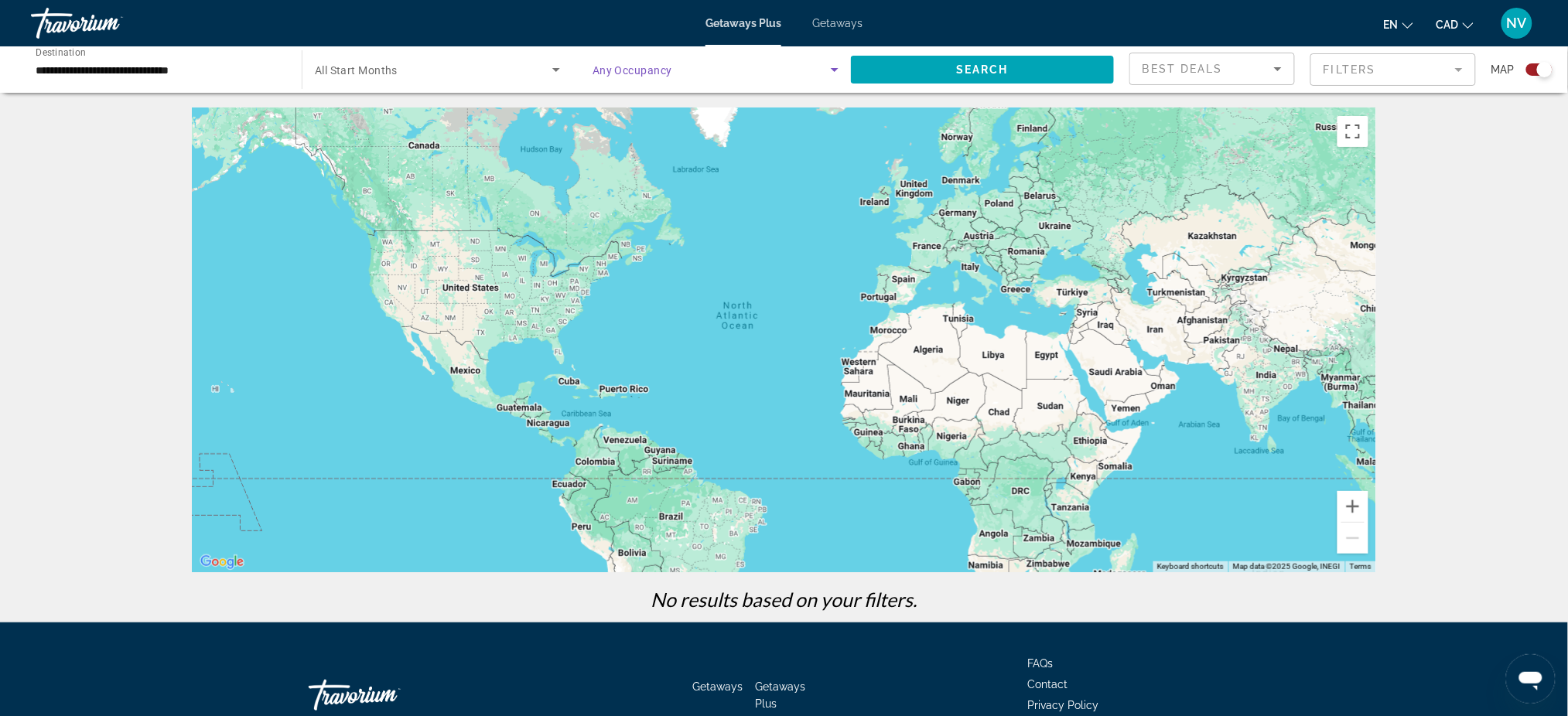
click at [836, 68] on icon "Search widget" at bounding box center [835, 70] width 7 height 4
click at [605, 115] on span "Any Occupancy" at bounding box center [629, 116] width 75 height 13
click at [340, 57] on div "Search widget" at bounding box center [437, 69] width 245 height 43
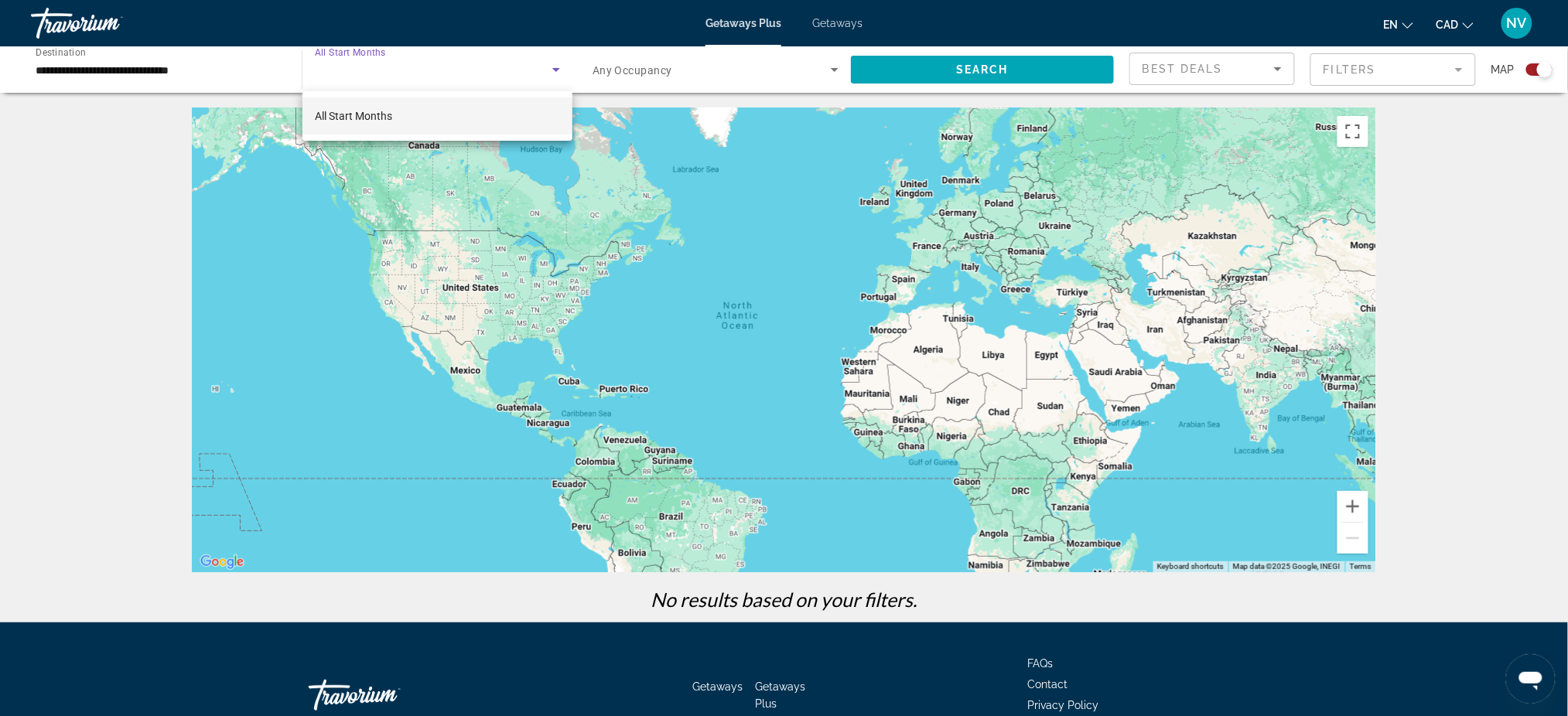
click at [306, 233] on div at bounding box center [784, 358] width 1568 height 716
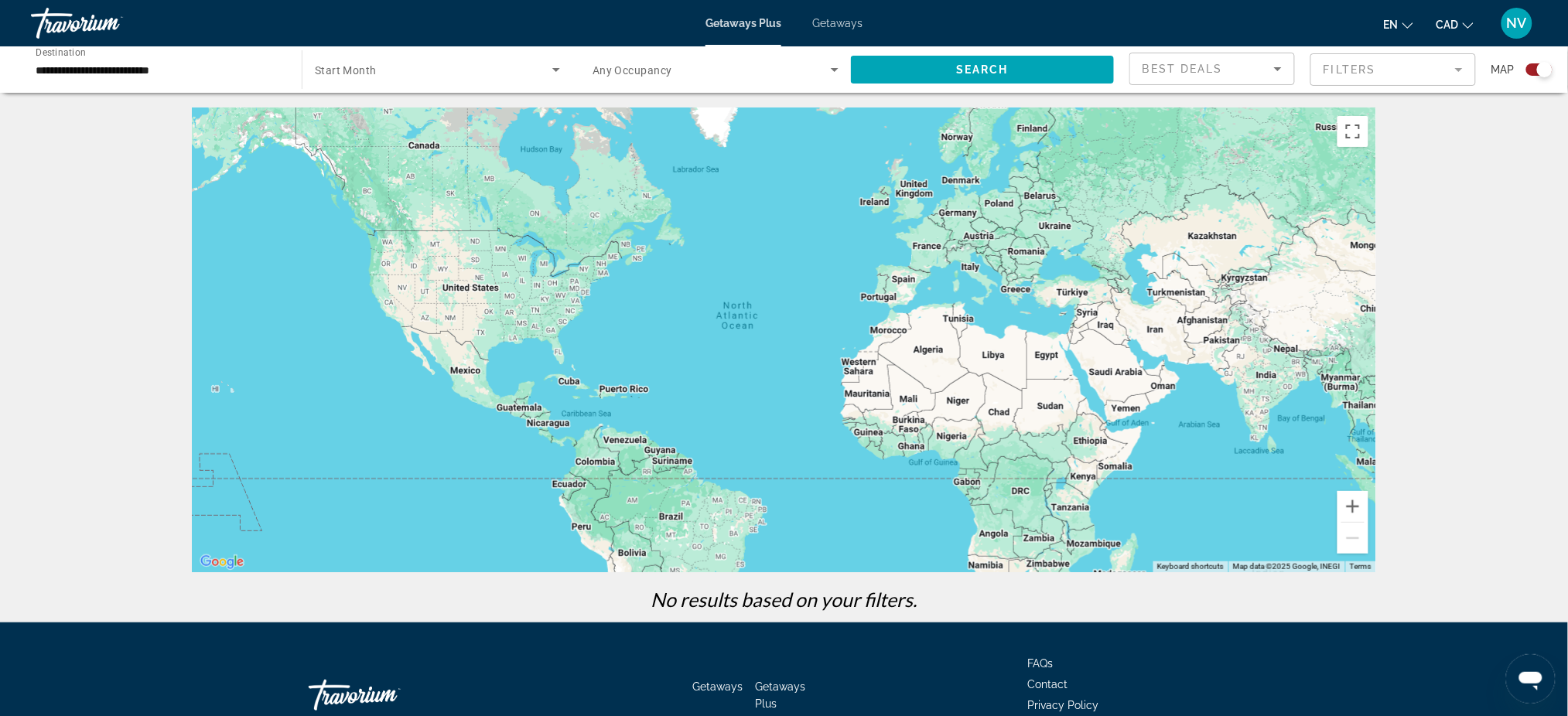
click at [225, 68] on input "**********" at bounding box center [159, 70] width 246 height 18
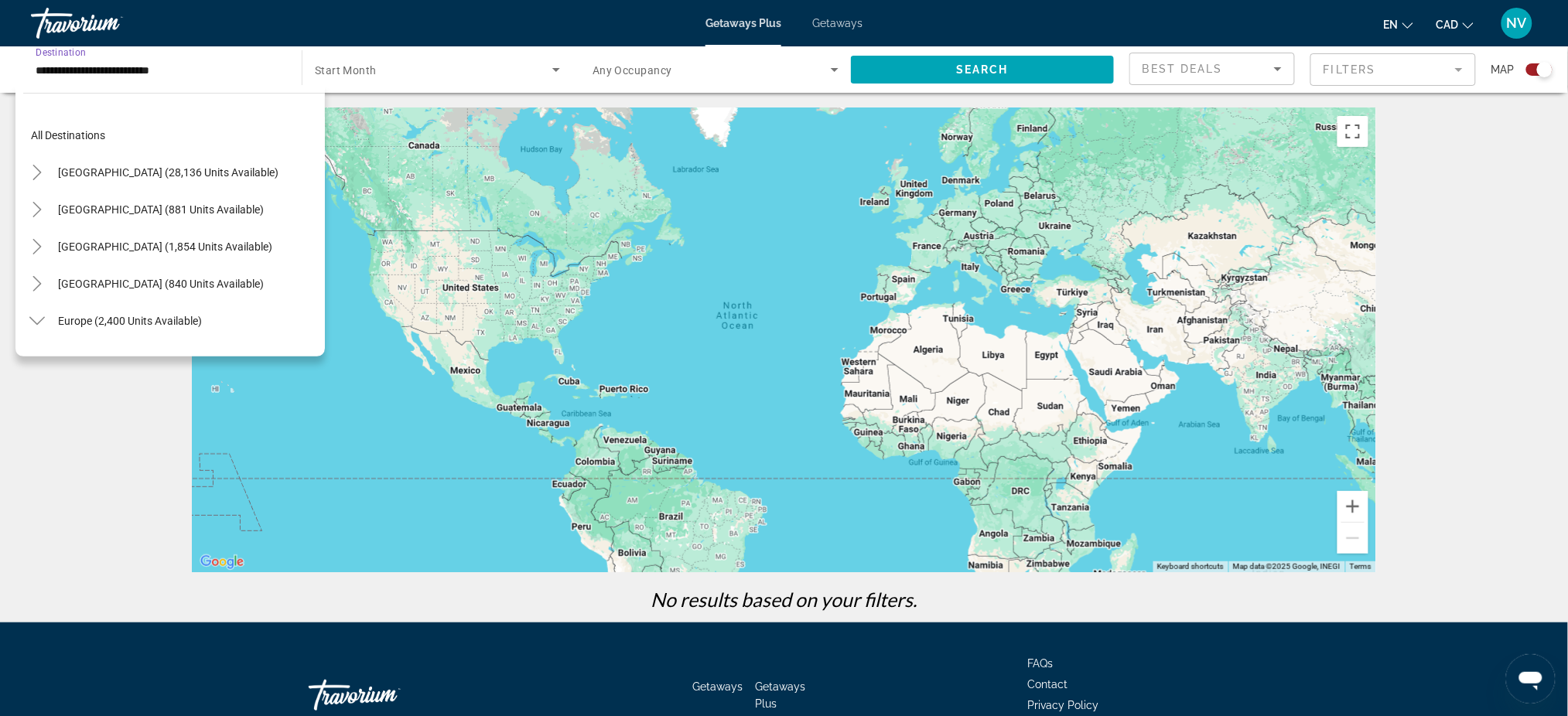
scroll to position [166, 0]
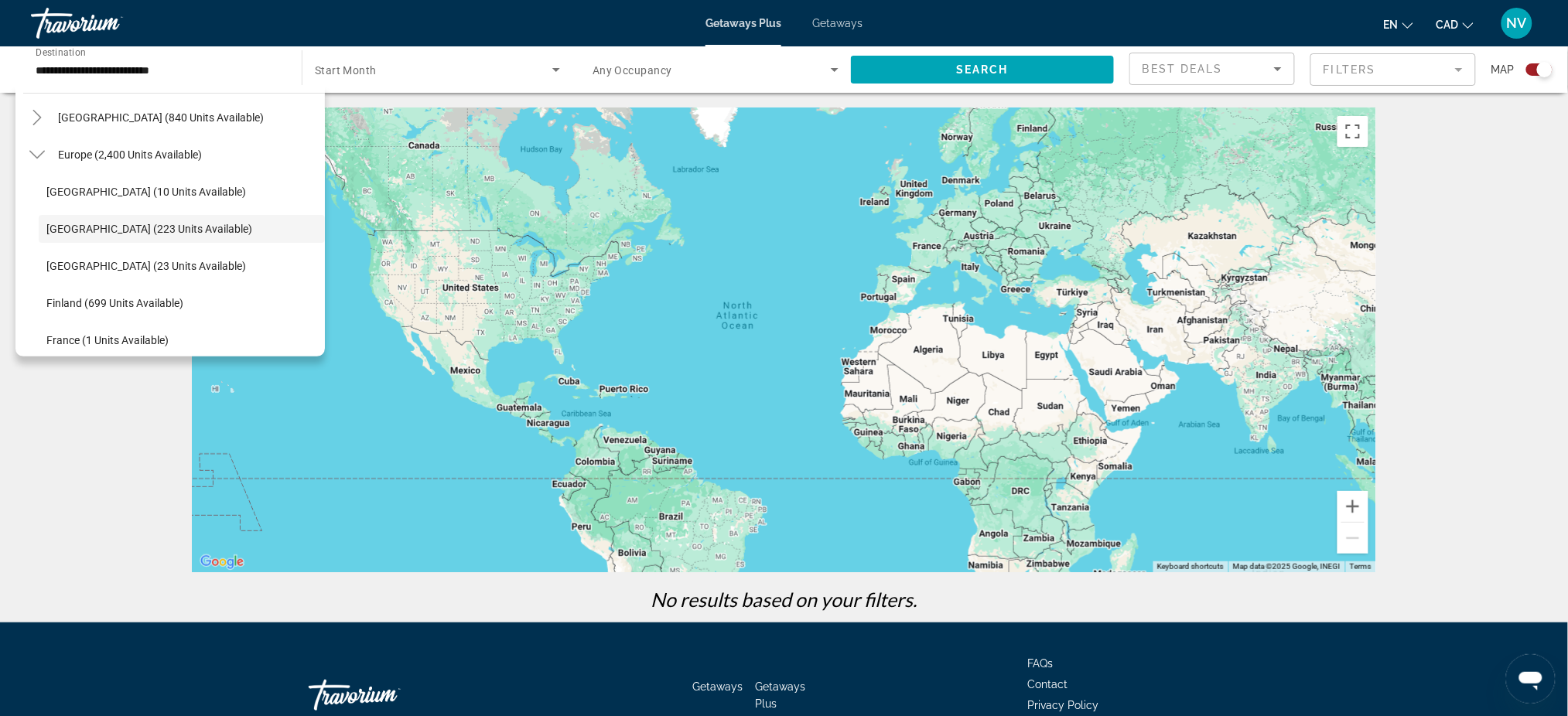
click at [595, 268] on div "Main content" at bounding box center [784, 340] width 1183 height 464
